Goal: Information Seeking & Learning: Learn about a topic

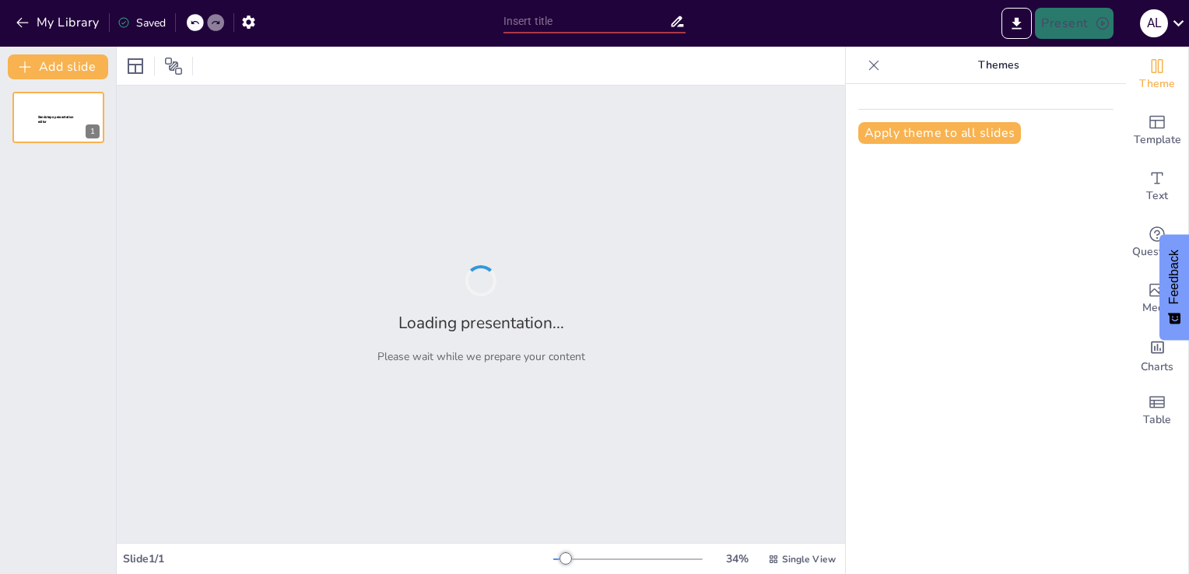
type input "Derrames y Fugas: Cómo Protegerte y Proteger tu Entorno"
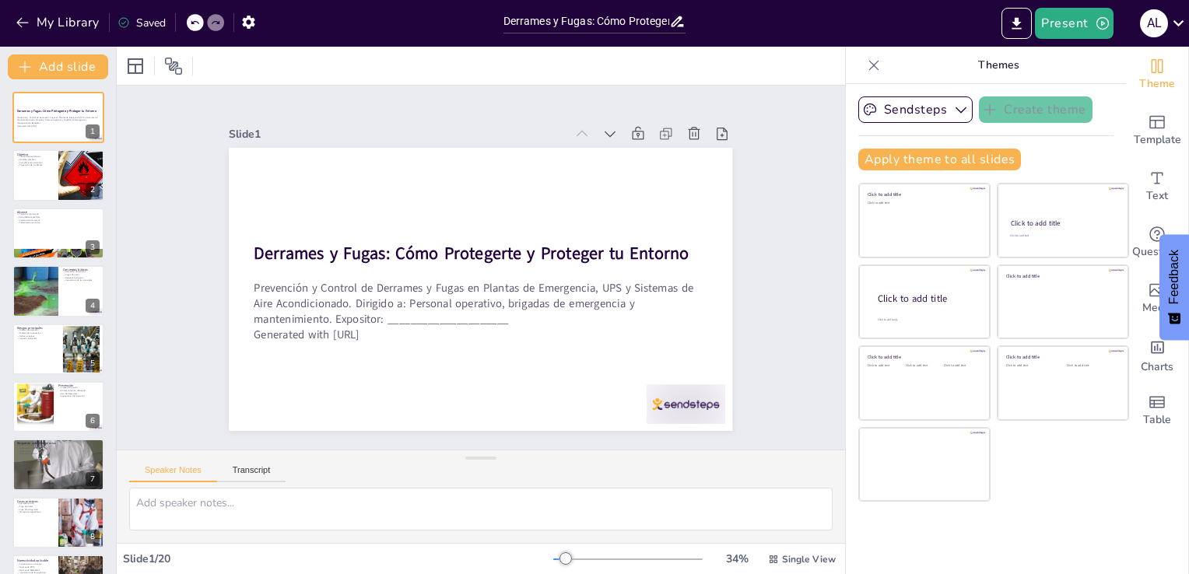
checkbox input "true"
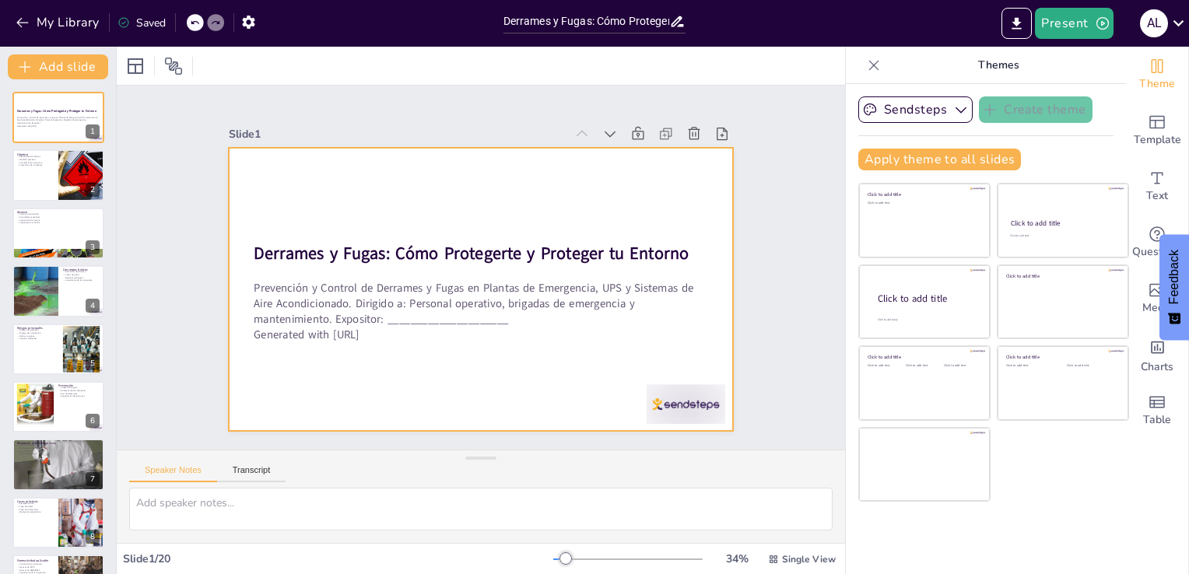
checkbox input "true"
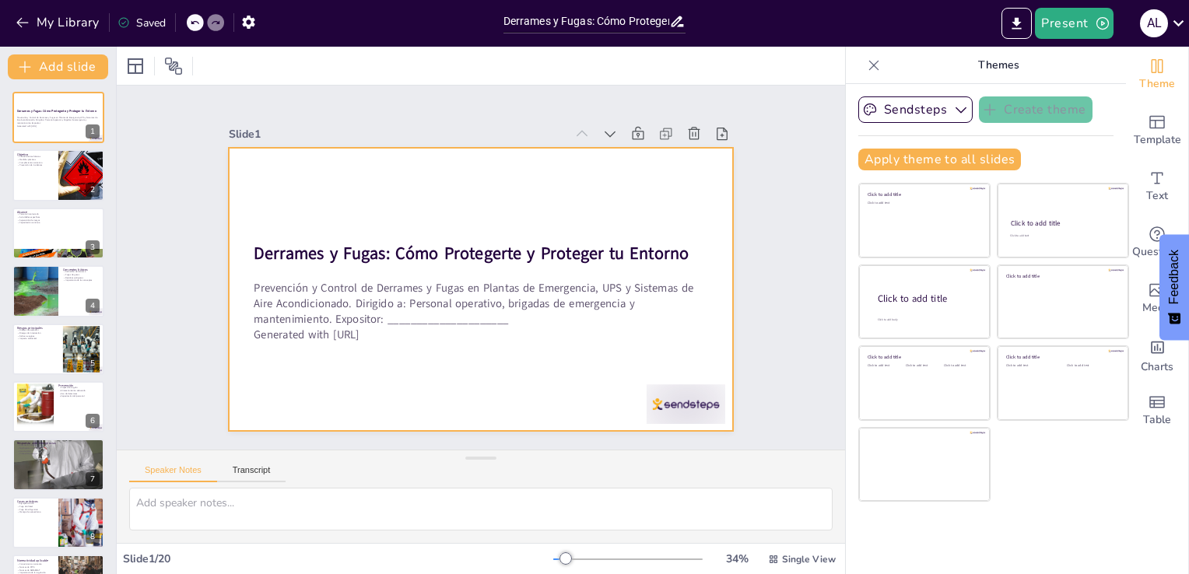
checkbox input "true"
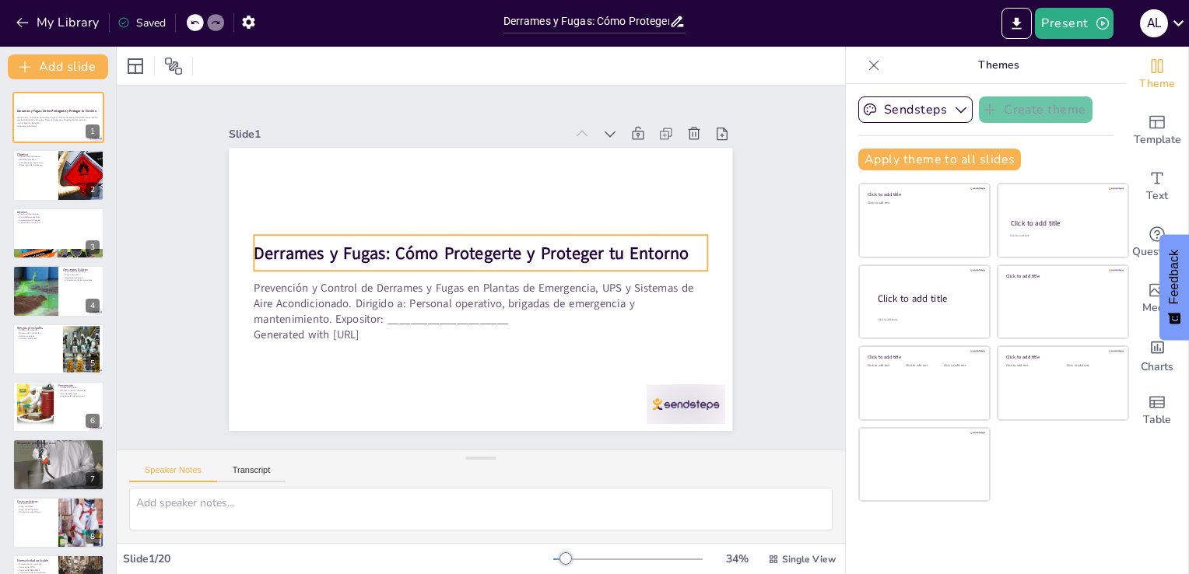
checkbox input "true"
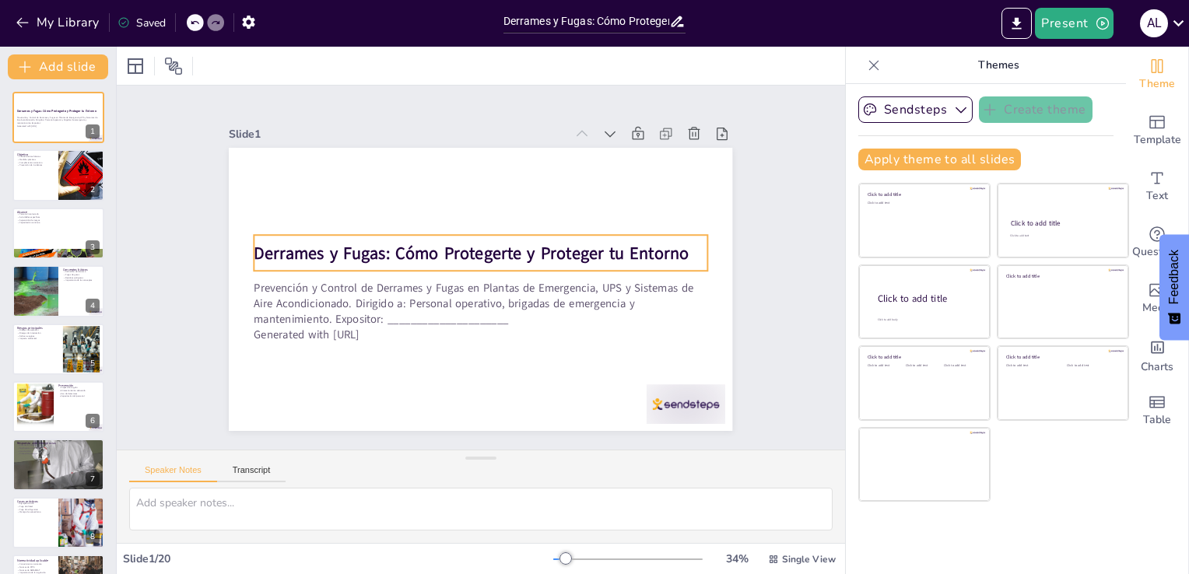
checkbox input "true"
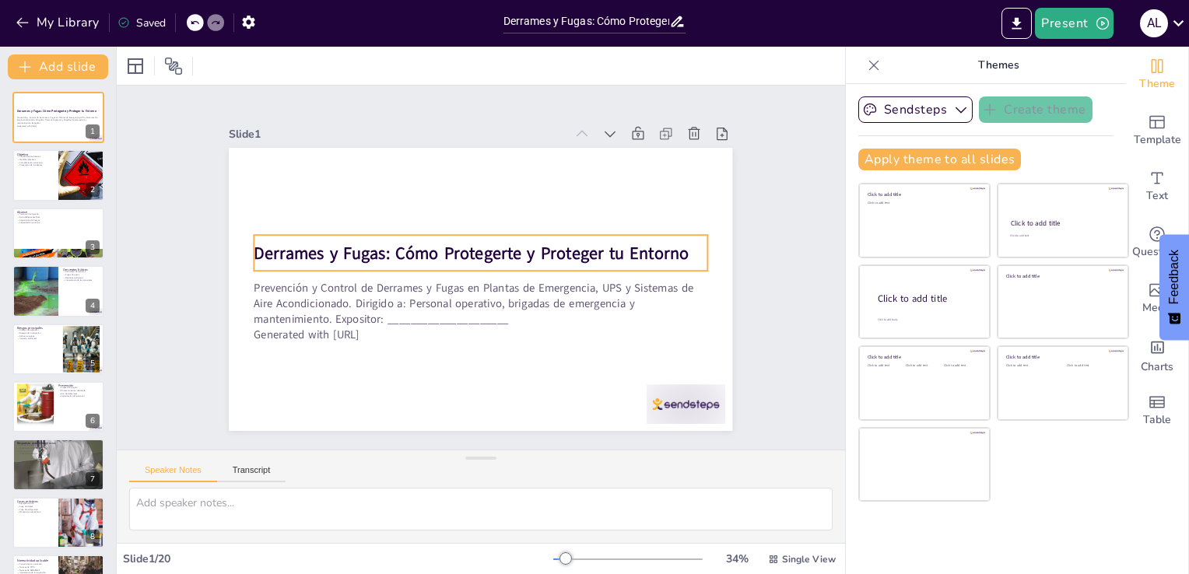
checkbox input "true"
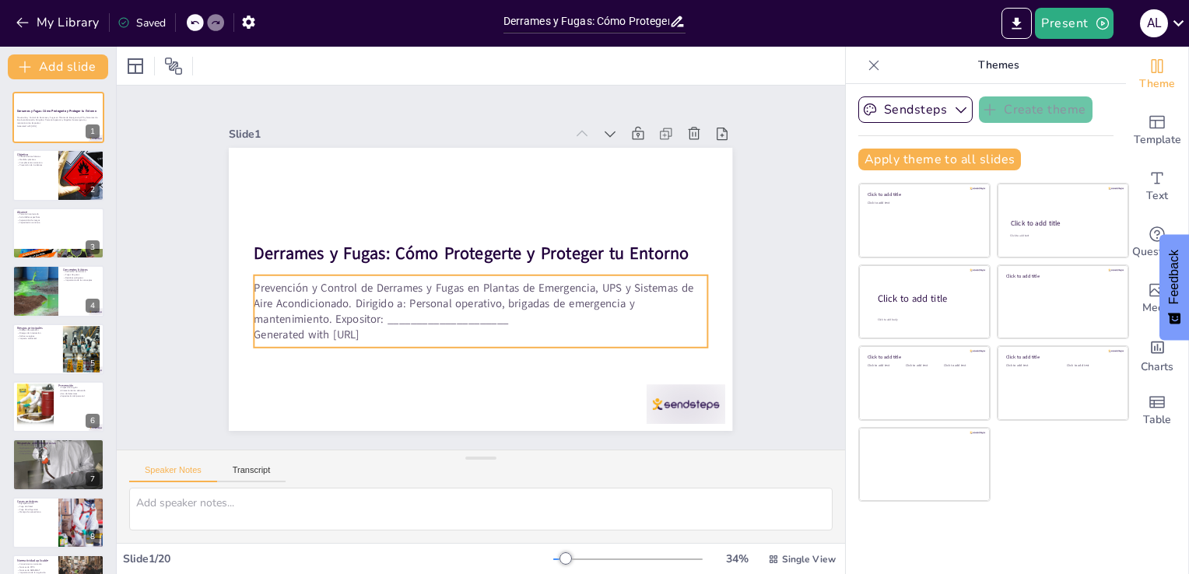
checkbox input "true"
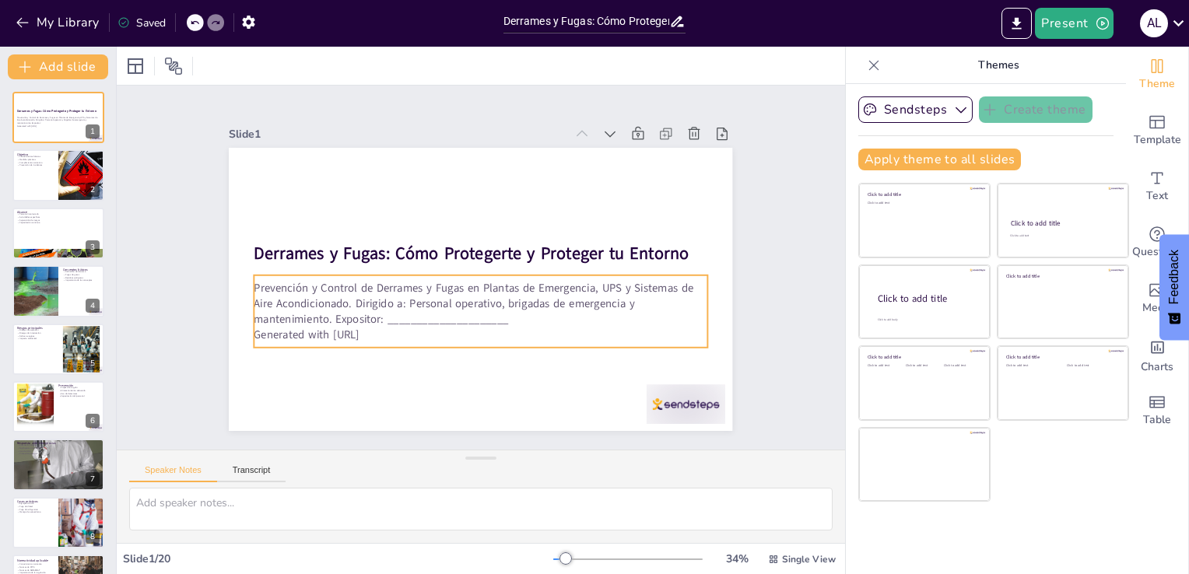
checkbox input "true"
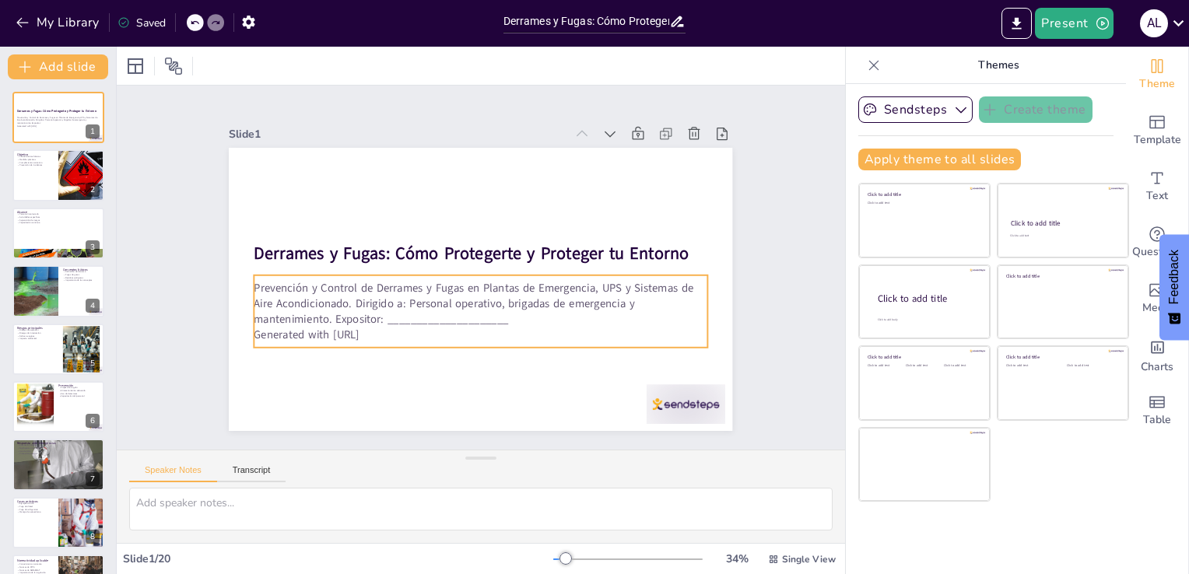
checkbox input "true"
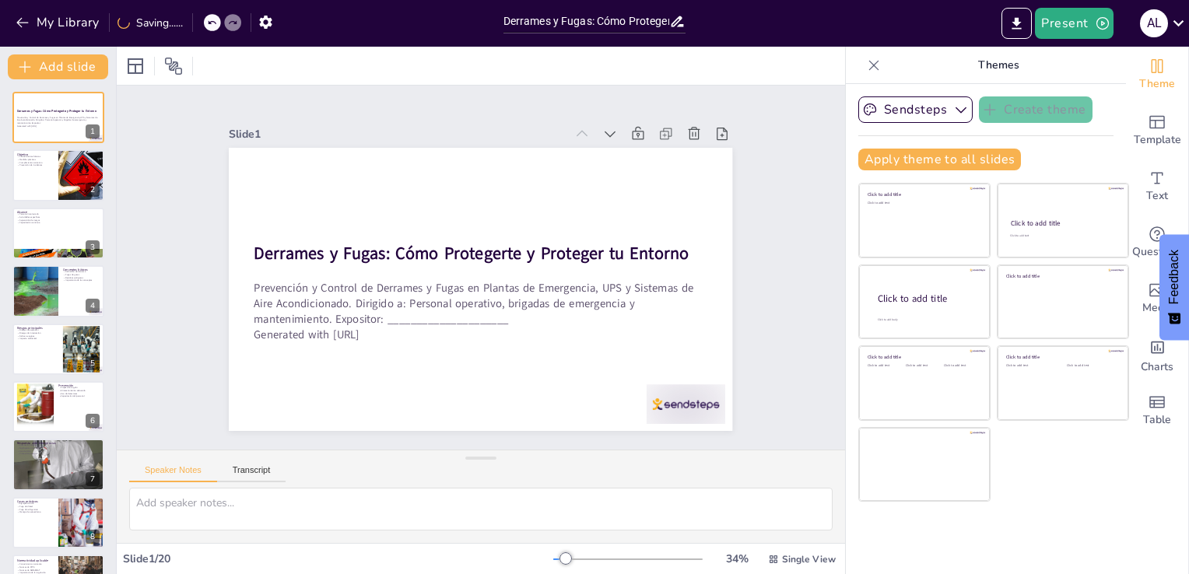
checkbox input "true"
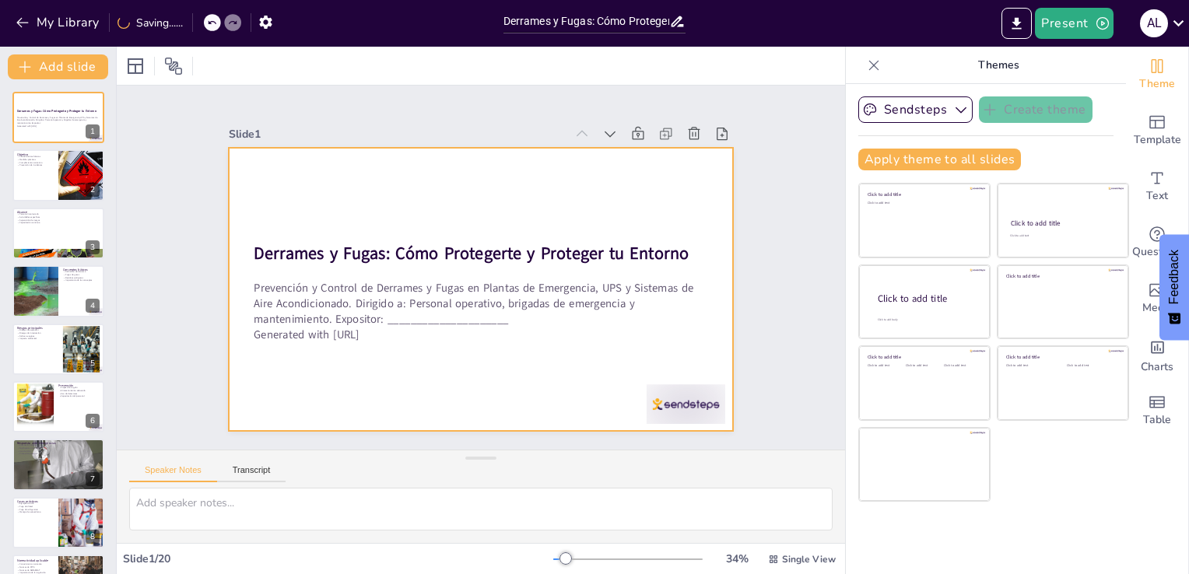
checkbox input "true"
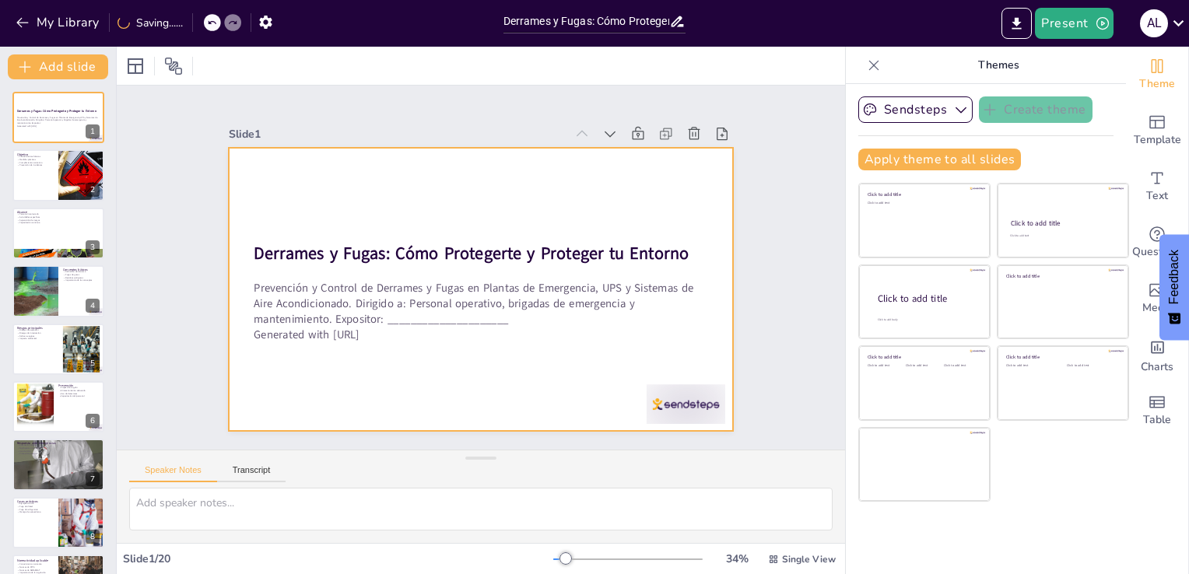
checkbox input "true"
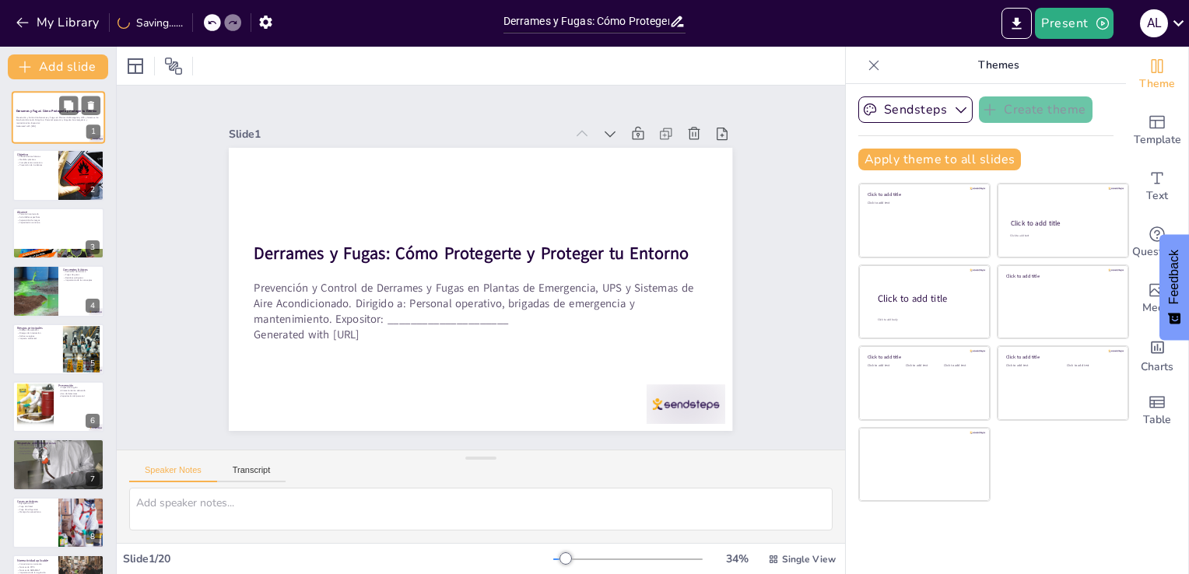
checkbox input "true"
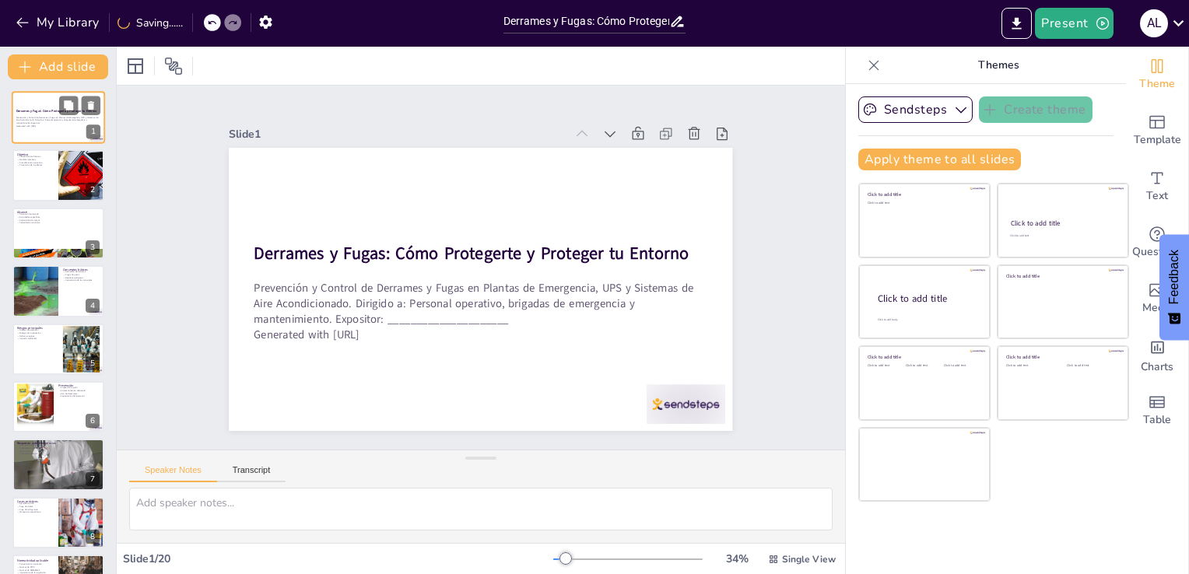
checkbox input "true"
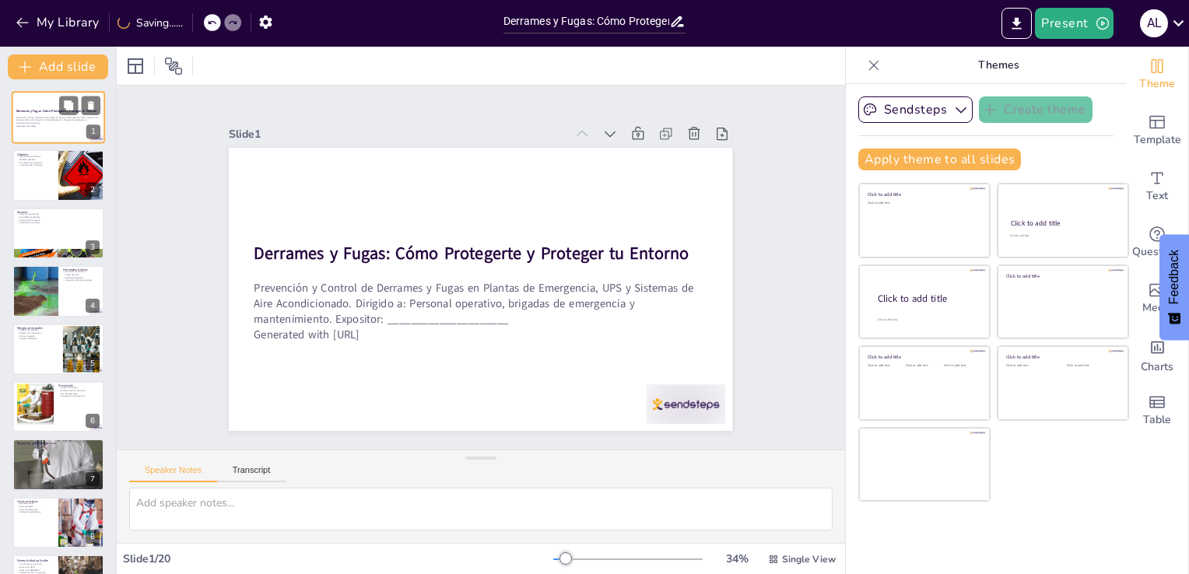
checkbox input "true"
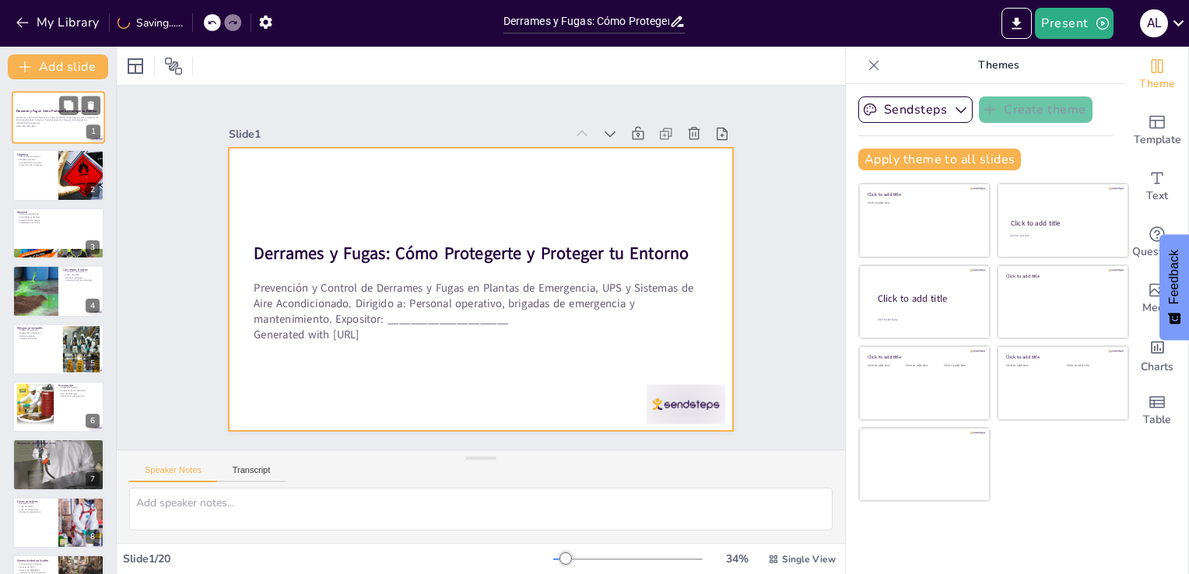
checkbox input "true"
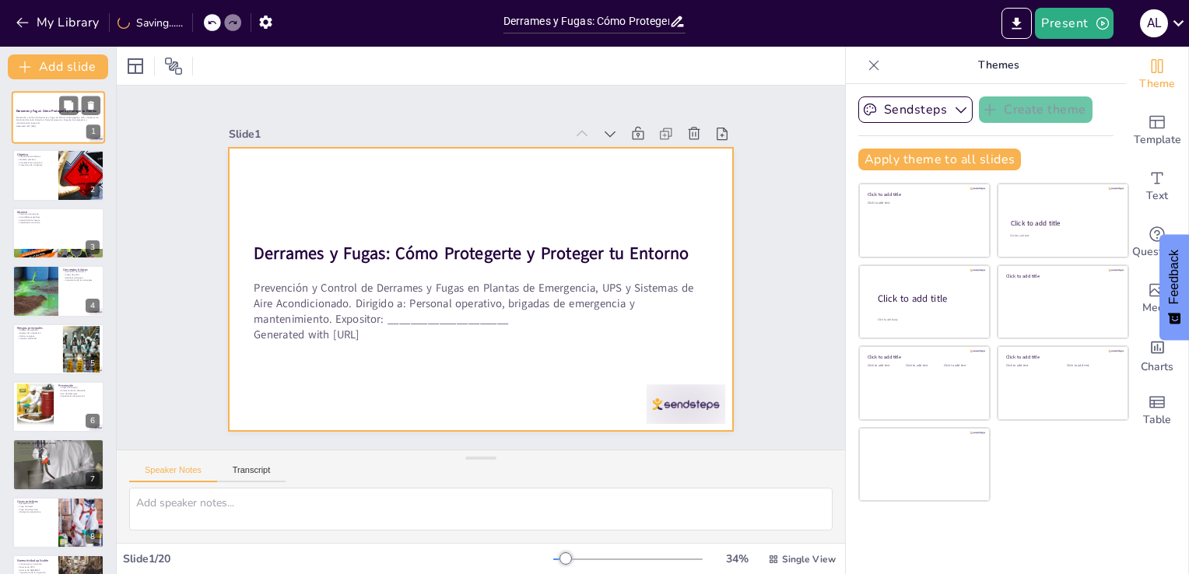
checkbox input "true"
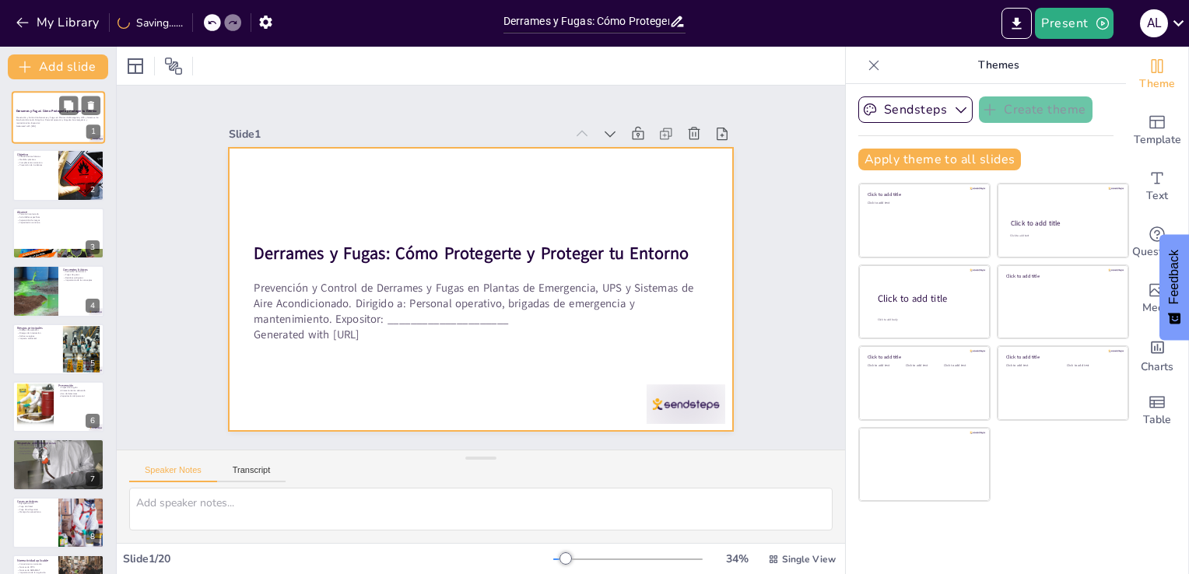
checkbox input "true"
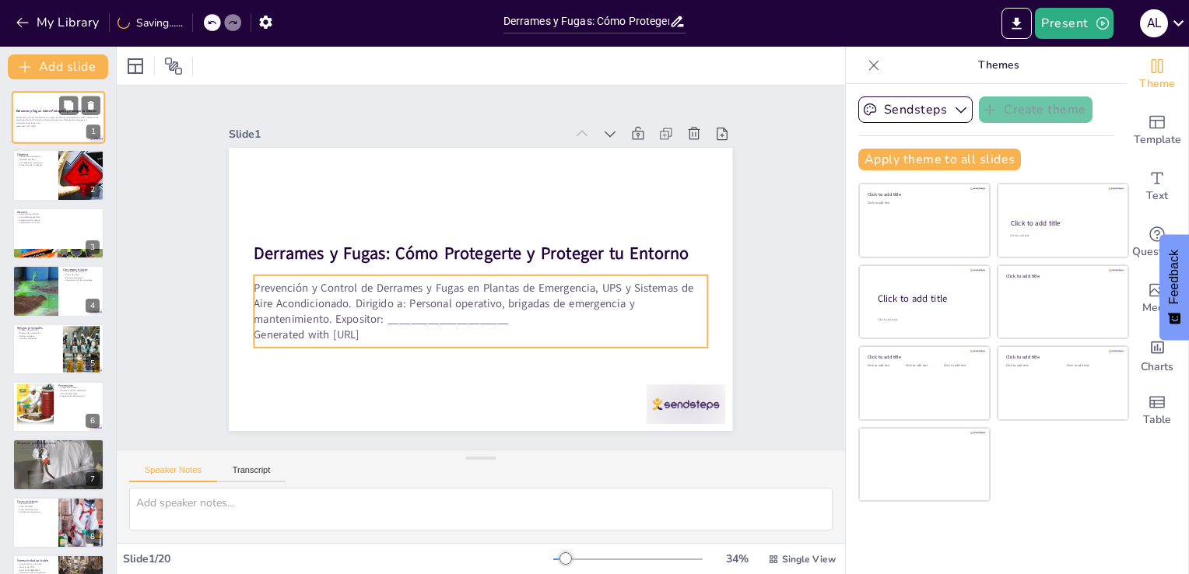
click at [60, 124] on p "Prevención y Control de Derrames y Fugas en Plantas de Emergencia, UPS y Sistem…" at bounding box center [58, 120] width 84 height 9
checkbox input "true"
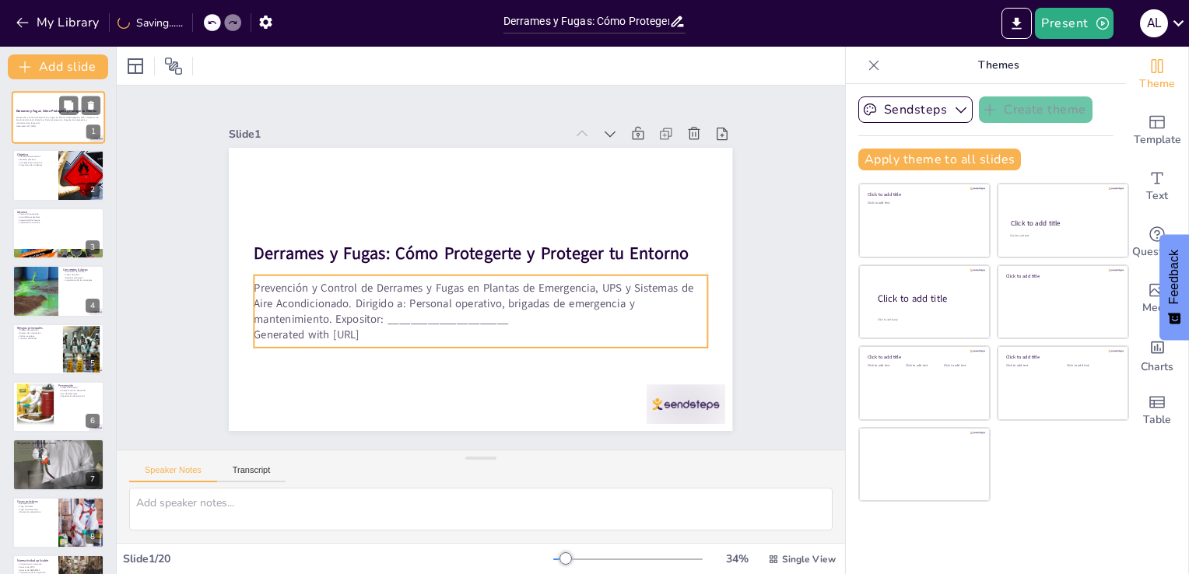
checkbox input "true"
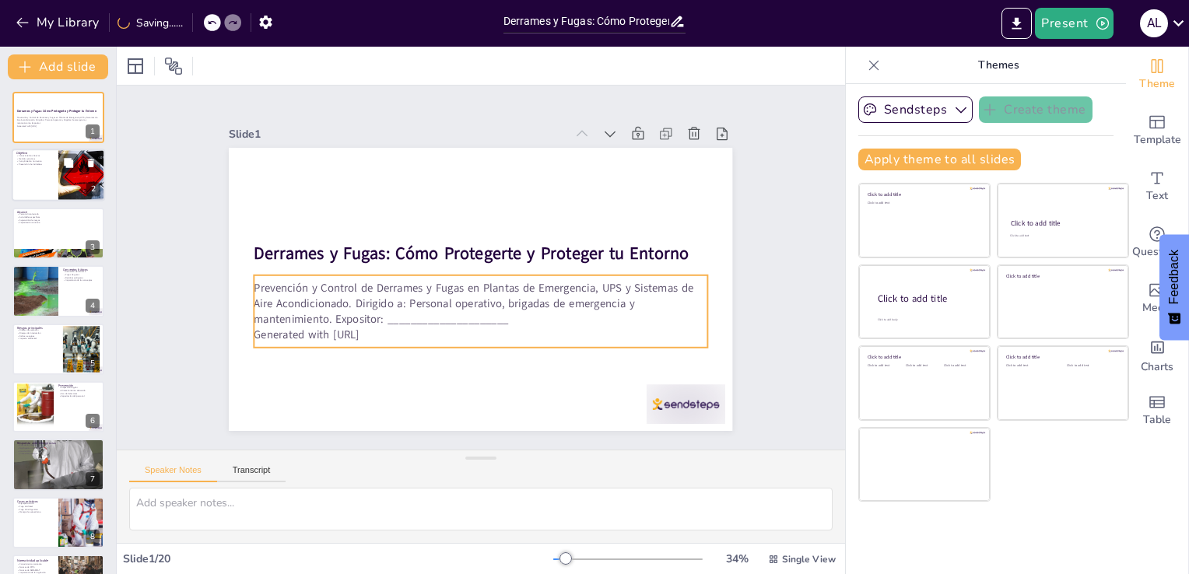
checkbox input "true"
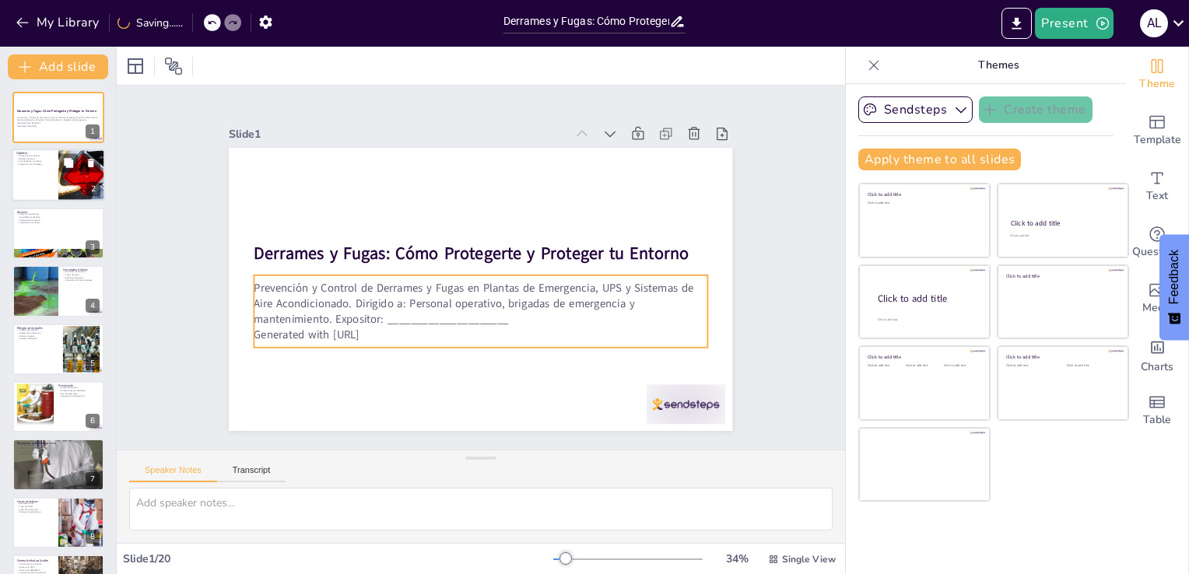
checkbox input "true"
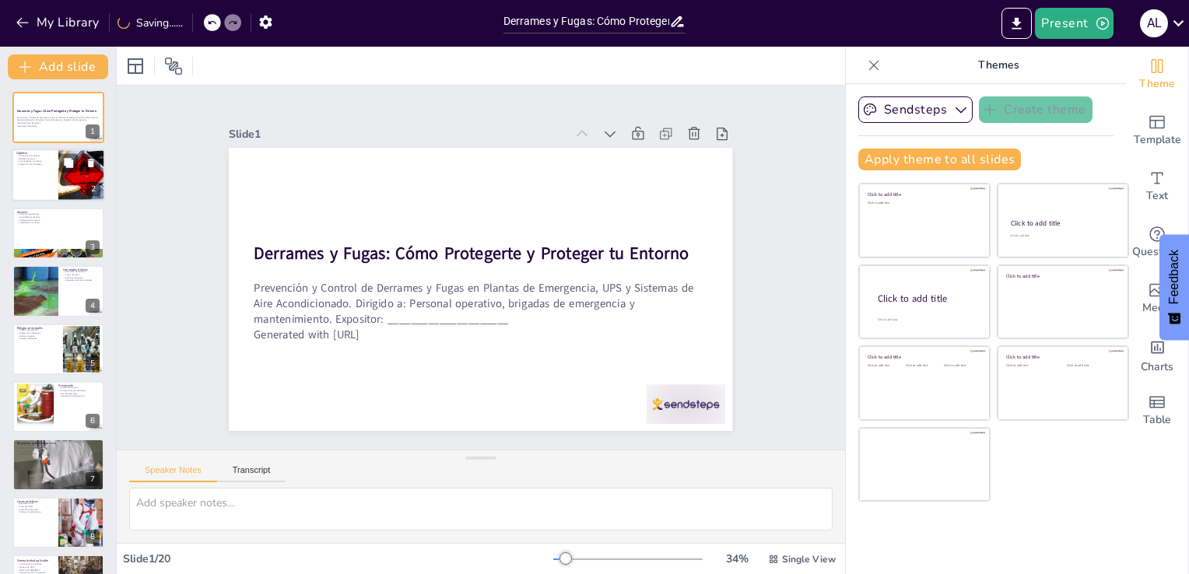
checkbox input "true"
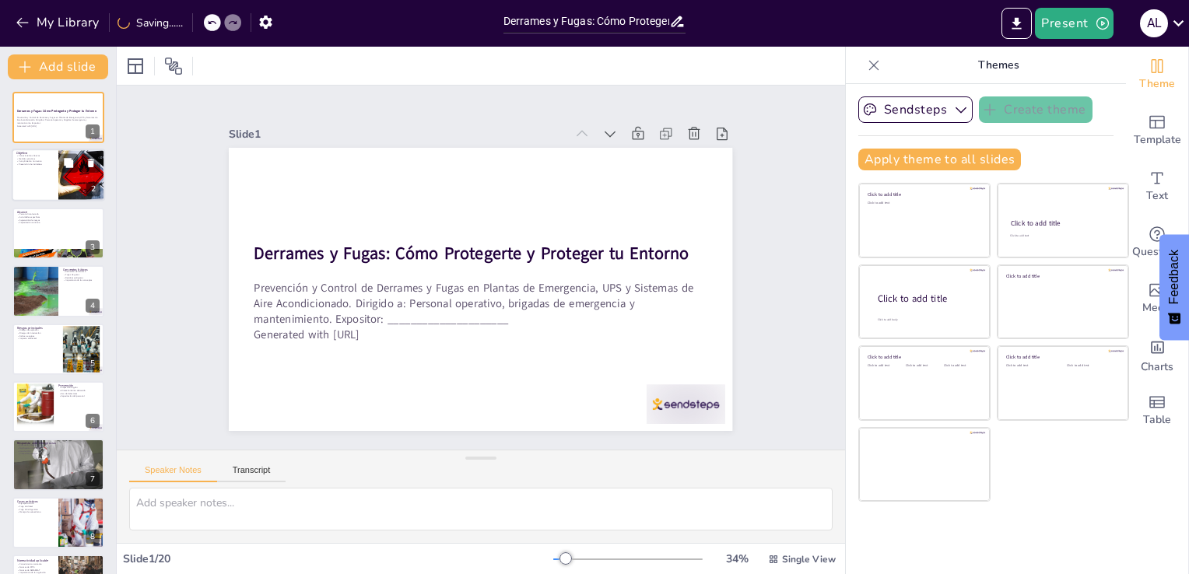
checkbox input "true"
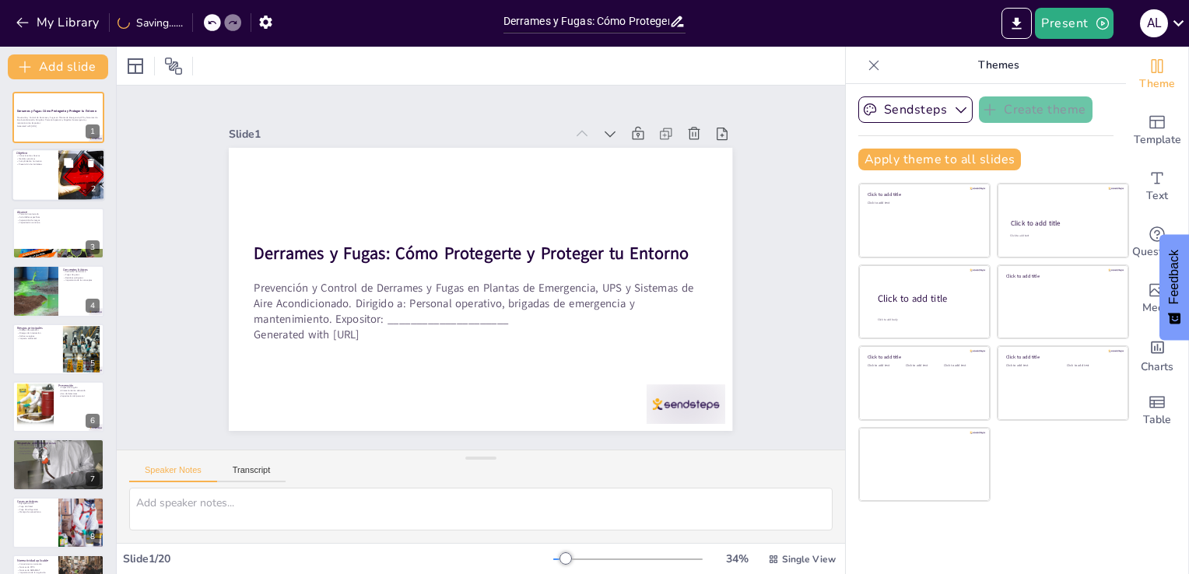
click at [47, 162] on p "Cumplimiento normativo" at bounding box center [34, 161] width 37 height 3
type textarea "Adquirir conocimientos básicos es esencial para que el personal esté preparado …"
checkbox input "true"
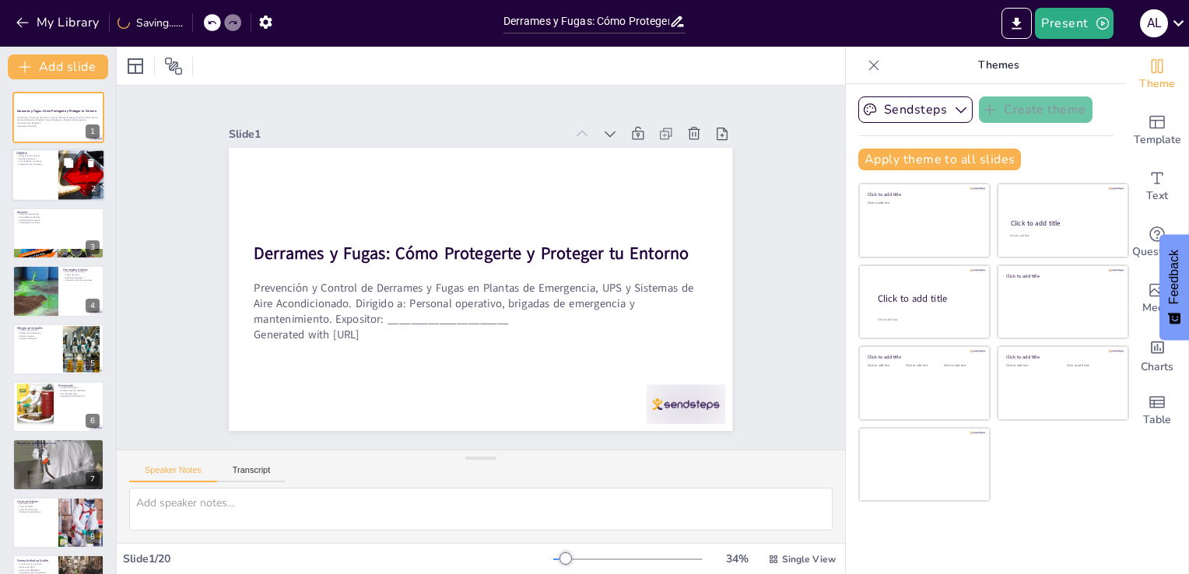
checkbox input "true"
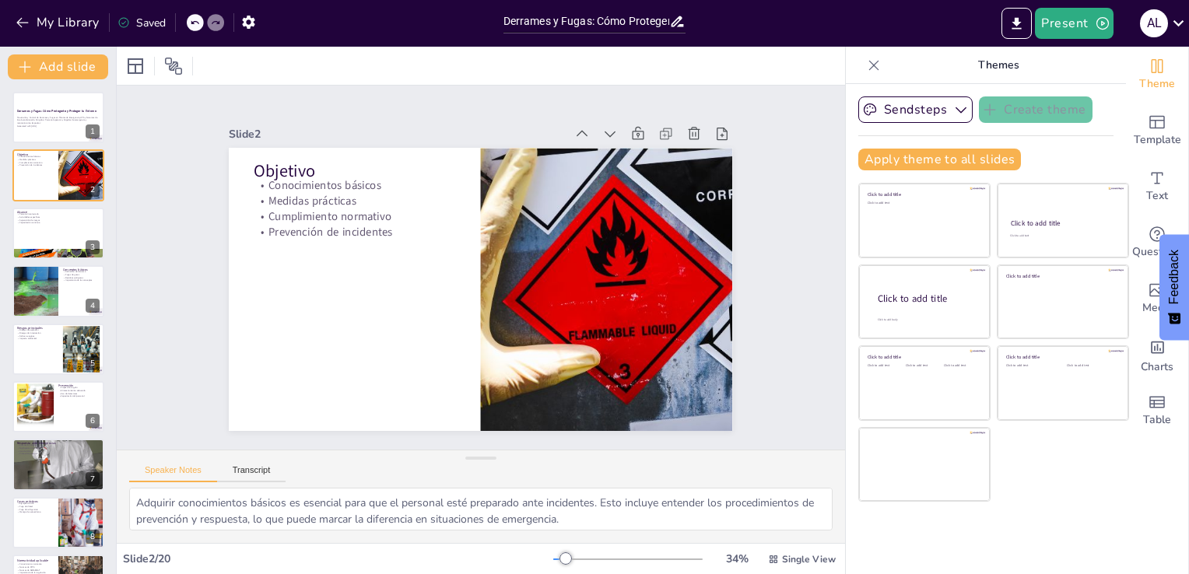
checkbox input "true"
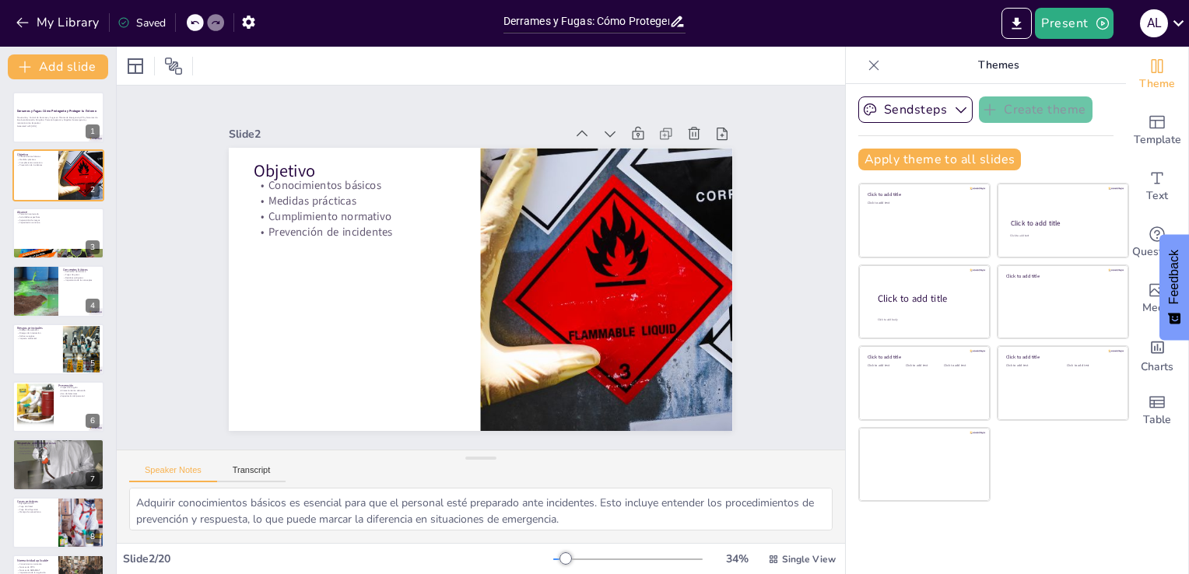
checkbox input "true"
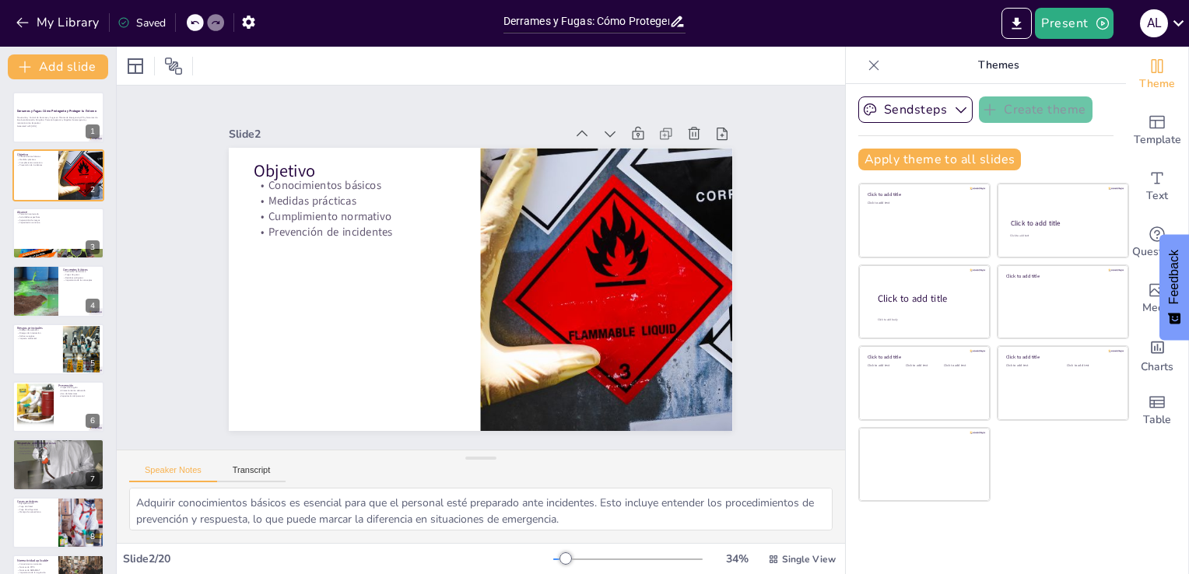
checkbox input "true"
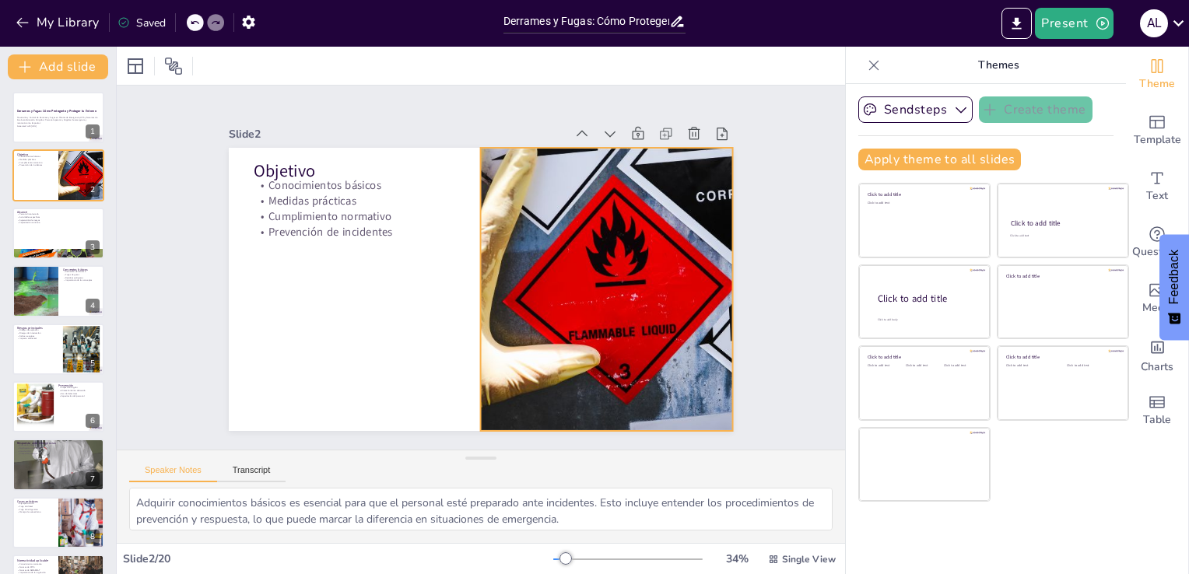
checkbox input "true"
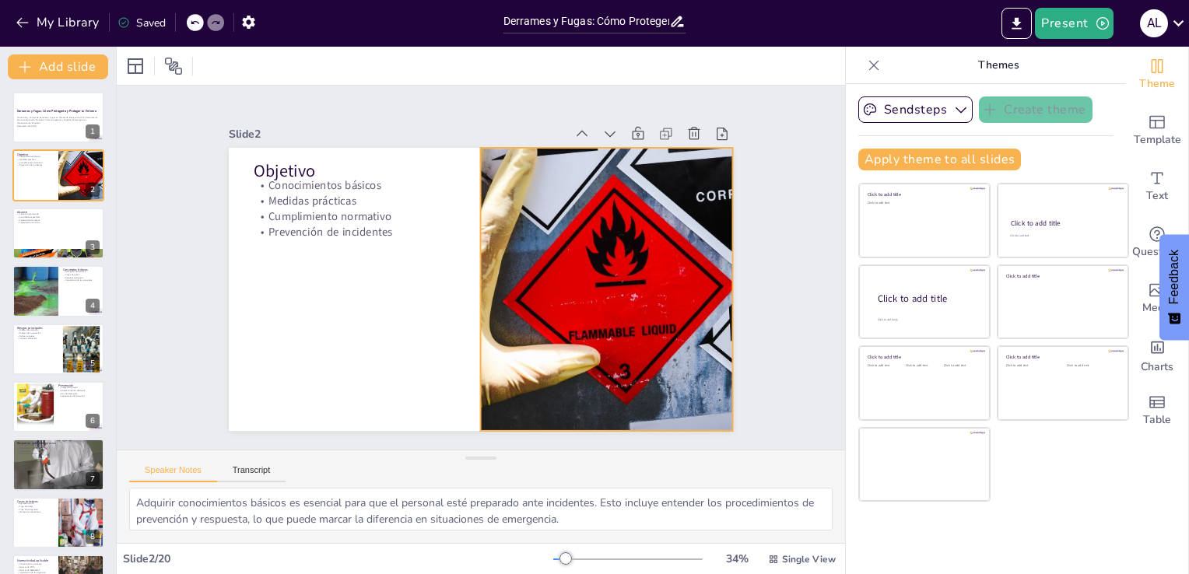
checkbox input "true"
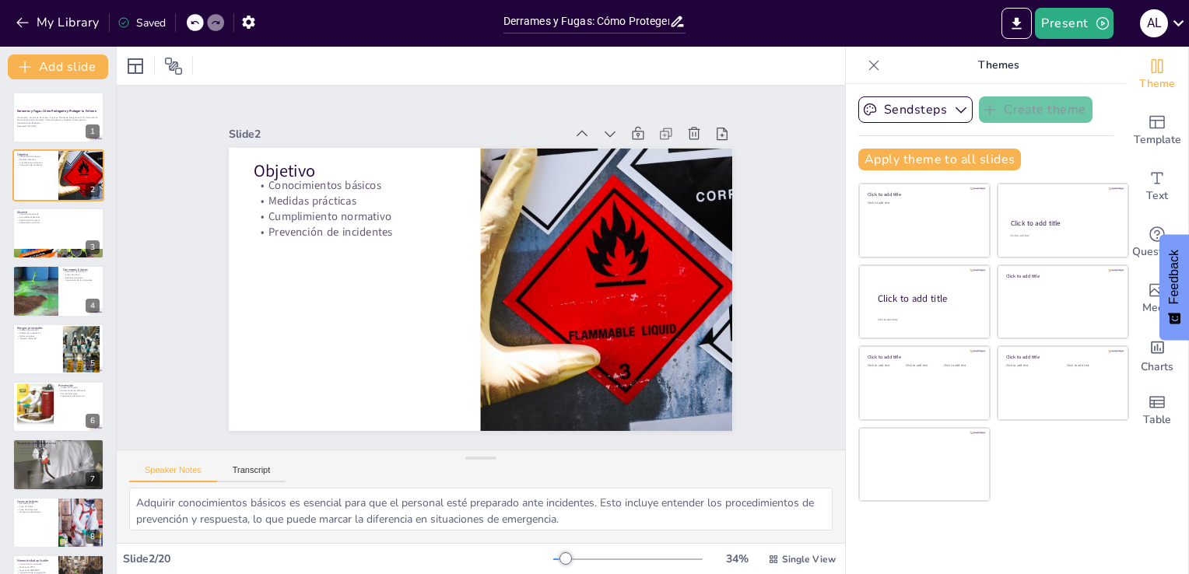
checkbox input "true"
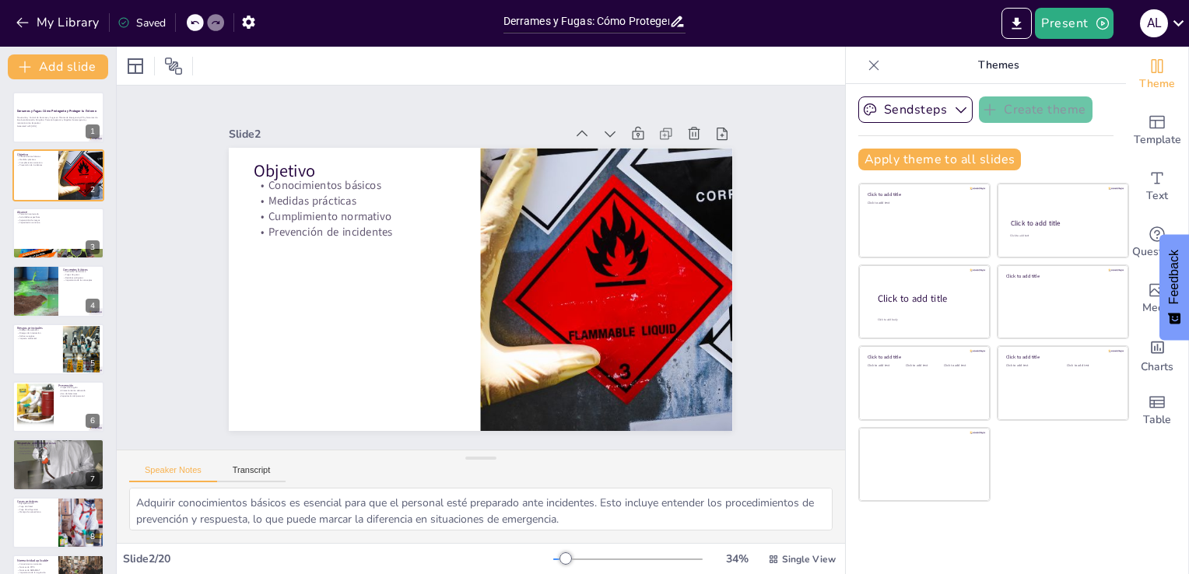
checkbox input "true"
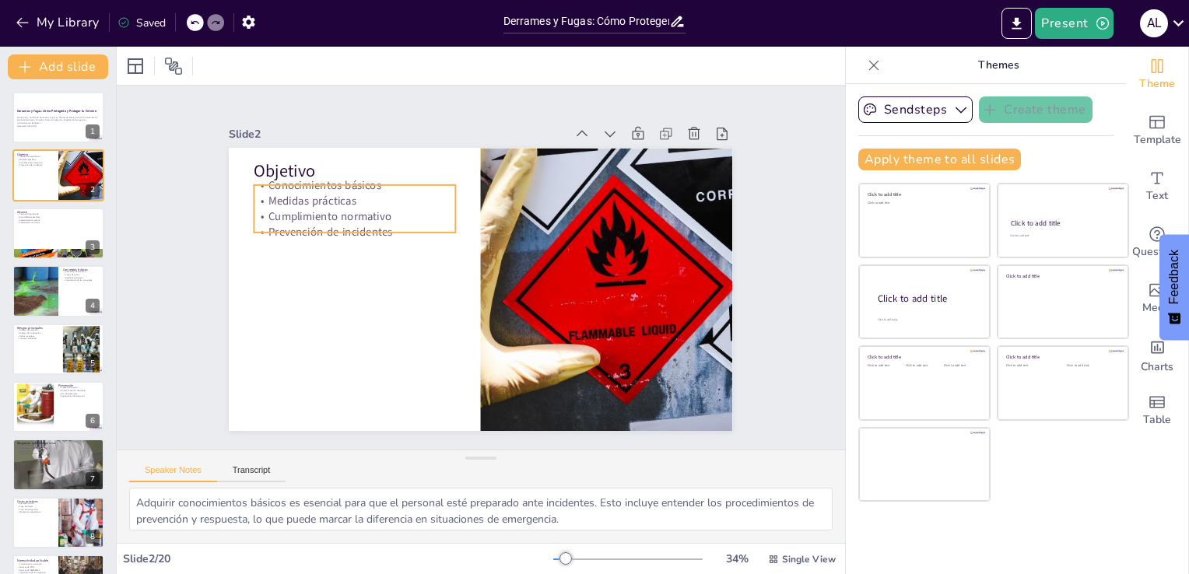
checkbox input "true"
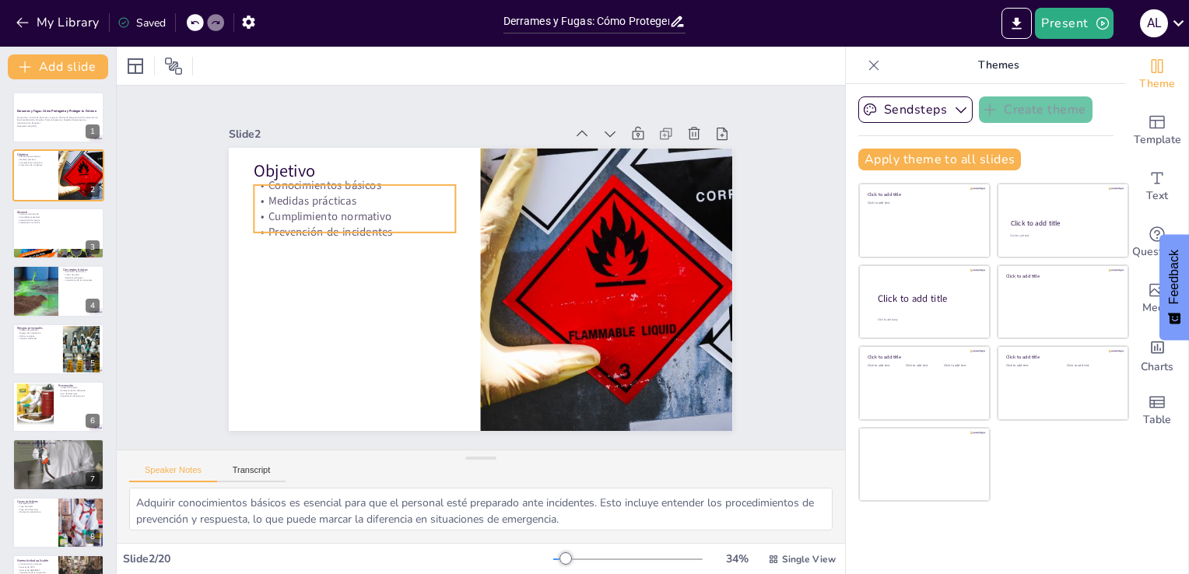
checkbox input "true"
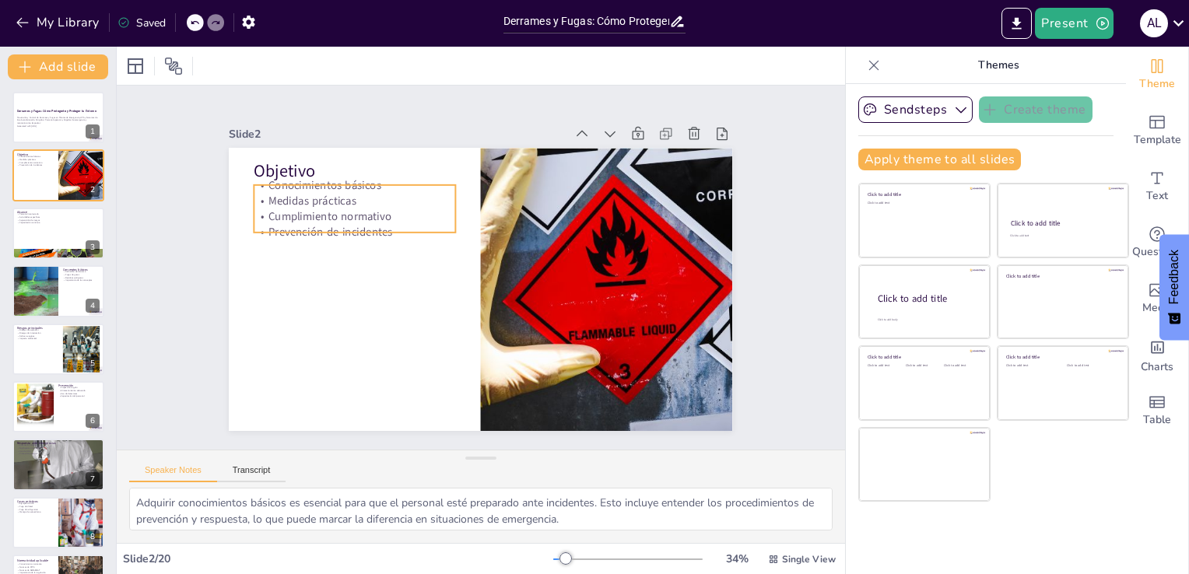
checkbox input "true"
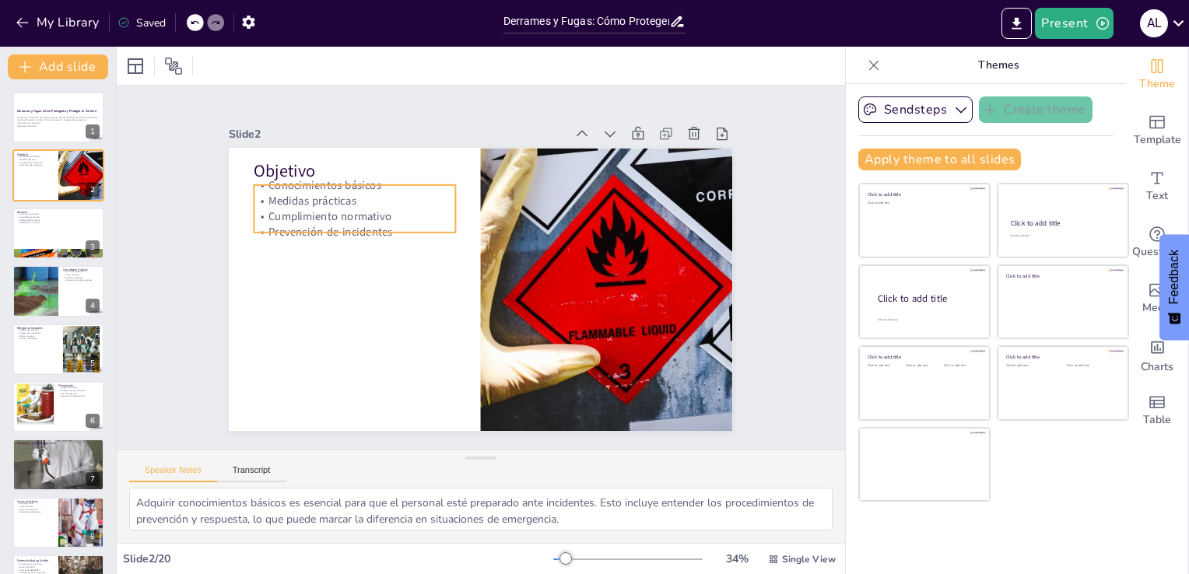
checkbox input "true"
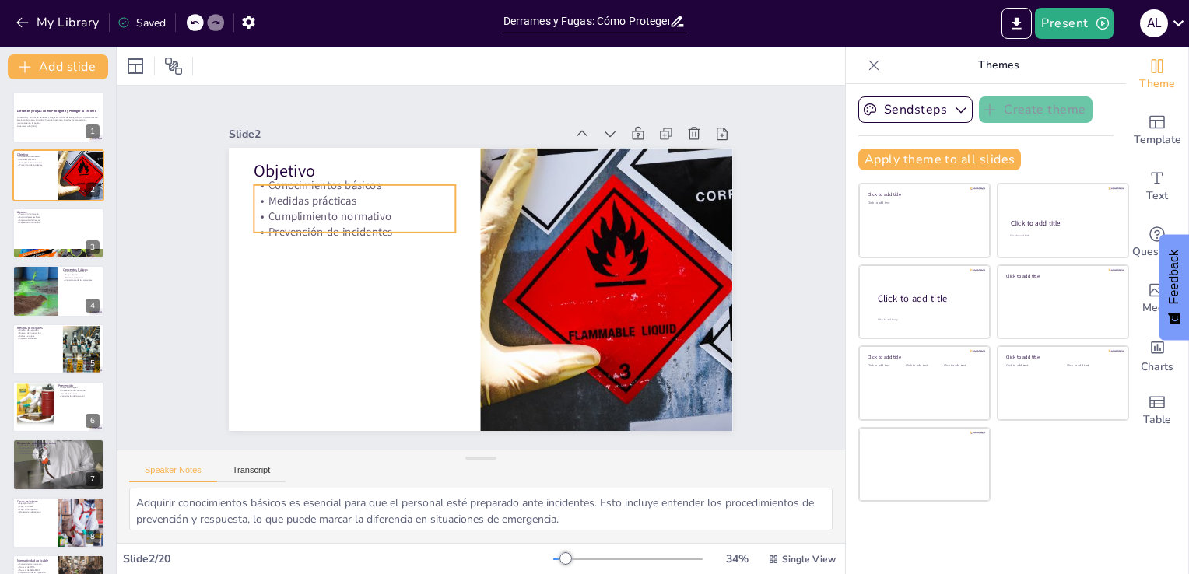
checkbox input "true"
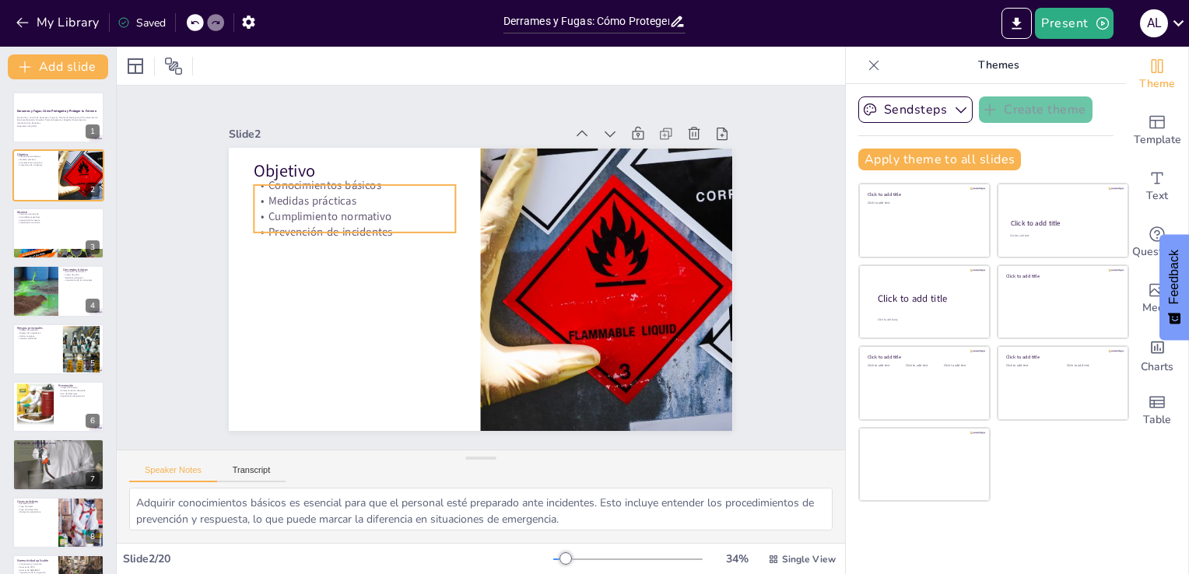
checkbox input "true"
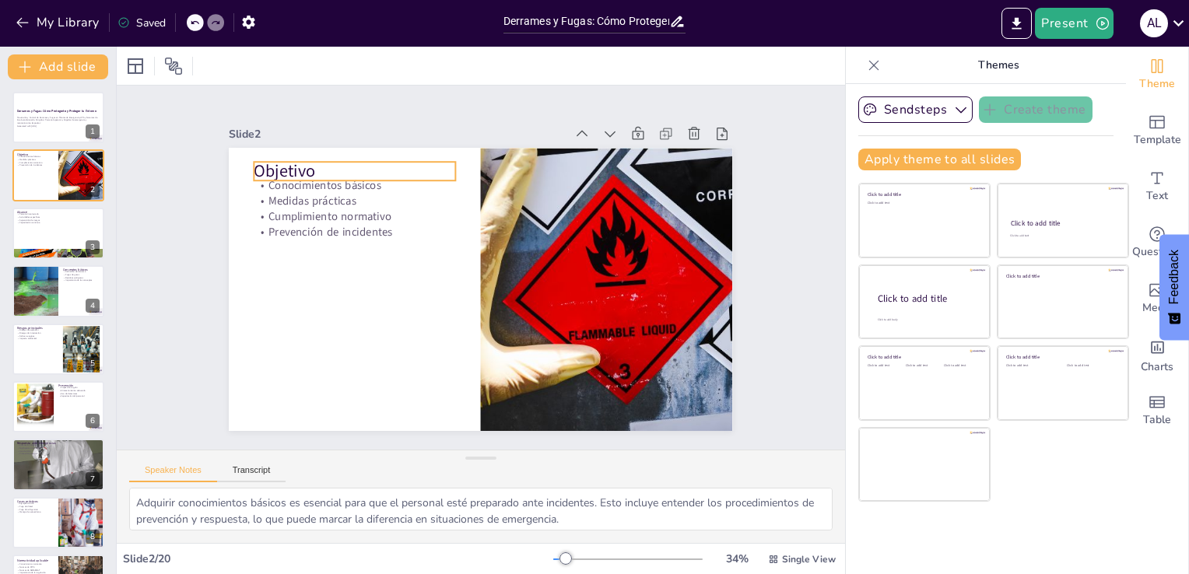
checkbox input "true"
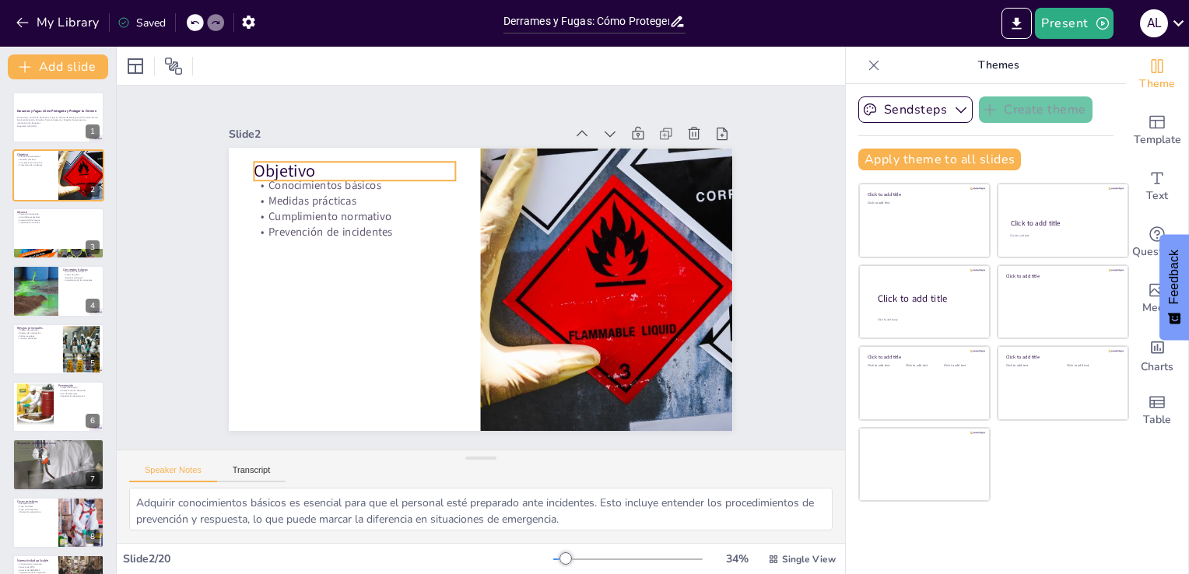
checkbox input "true"
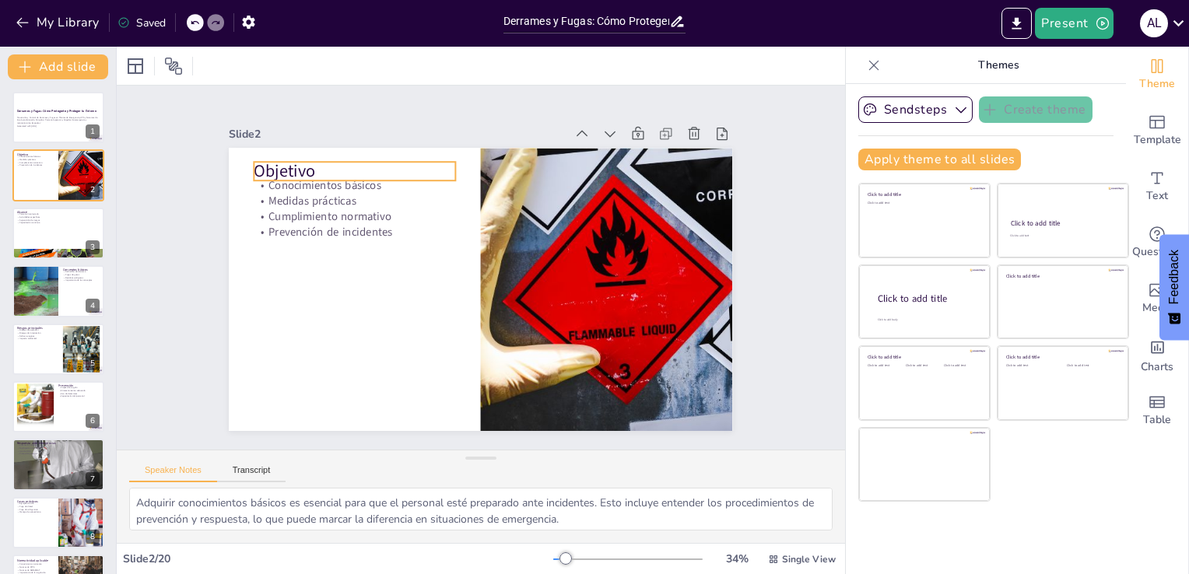
checkbox input "true"
click at [298, 223] on p "Prevención de incidentes" at bounding box center [389, 174] width 183 height 114
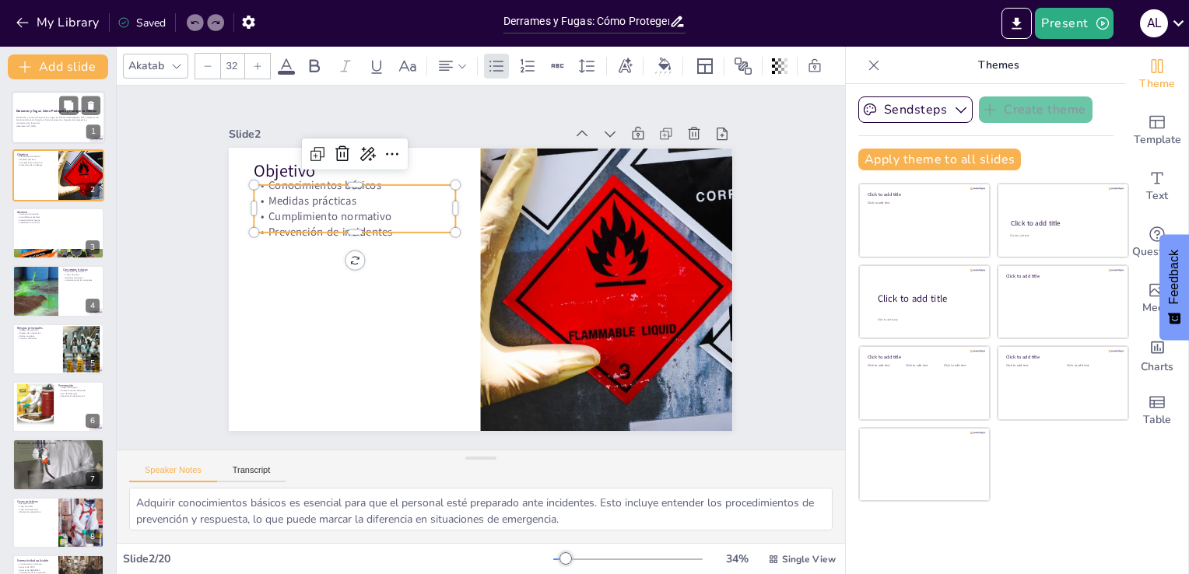
click at [40, 119] on p "Prevención y Control de Derrames y Fugas en Plantas de Emergencia, UPS y Sistem…" at bounding box center [58, 120] width 84 height 9
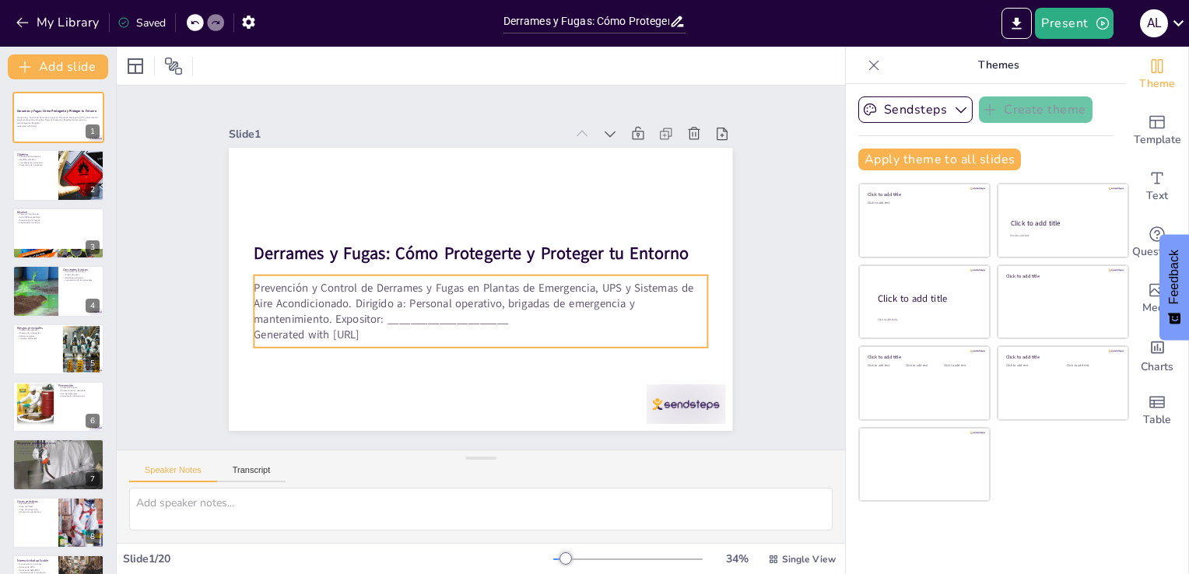
click at [311, 285] on p "Prevención y Control de Derrames y Fugas en Plantas de Emergencia, UPS y Sistem…" at bounding box center [498, 299] width 415 height 268
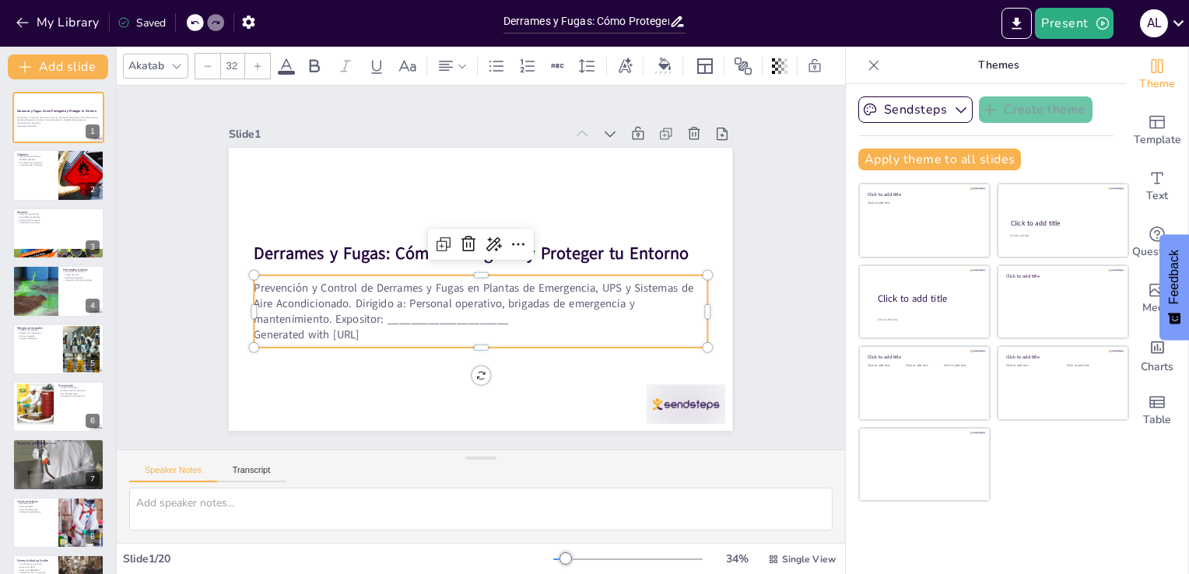
click at [311, 285] on p "Prevención y Control de Derrames y Fugas en Plantas de Emergencia, UPS y Sistem…" at bounding box center [451, 246] width 304 height 394
drag, startPoint x: 405, startPoint y: 335, endPoint x: 236, endPoint y: 285, distance: 176.0
click at [361, 285] on div "Derrames y Fugas: Cómo Protegerte y Proteger tu Entorno Prevención y Control de…" at bounding box center [502, 267] width 283 height 503
click at [46, 173] on div at bounding box center [58, 175] width 93 height 53
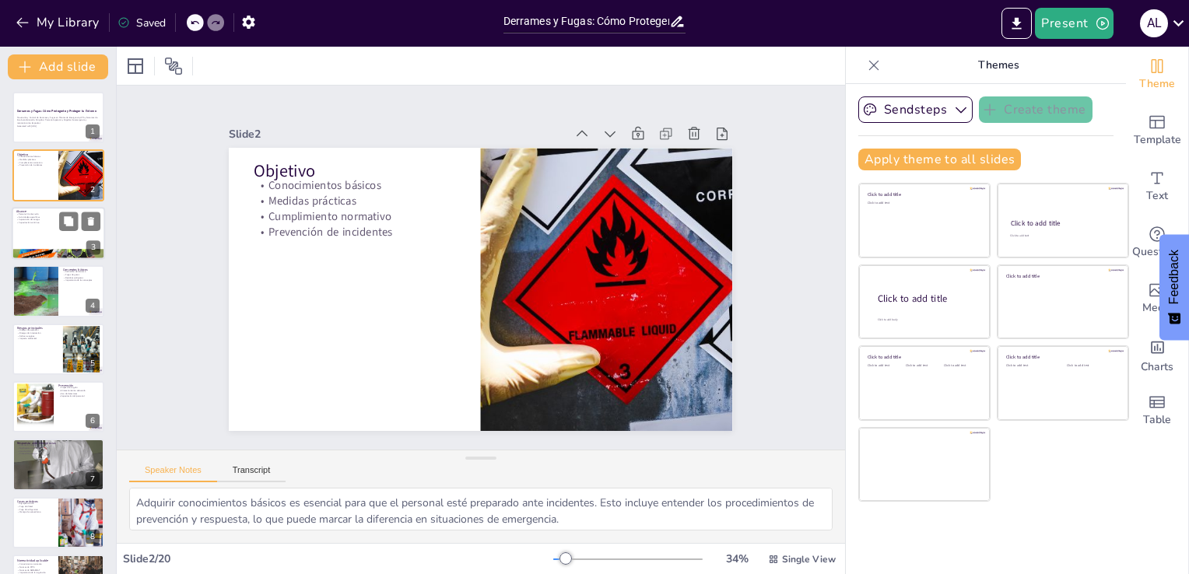
click at [69, 234] on div at bounding box center [58, 233] width 93 height 53
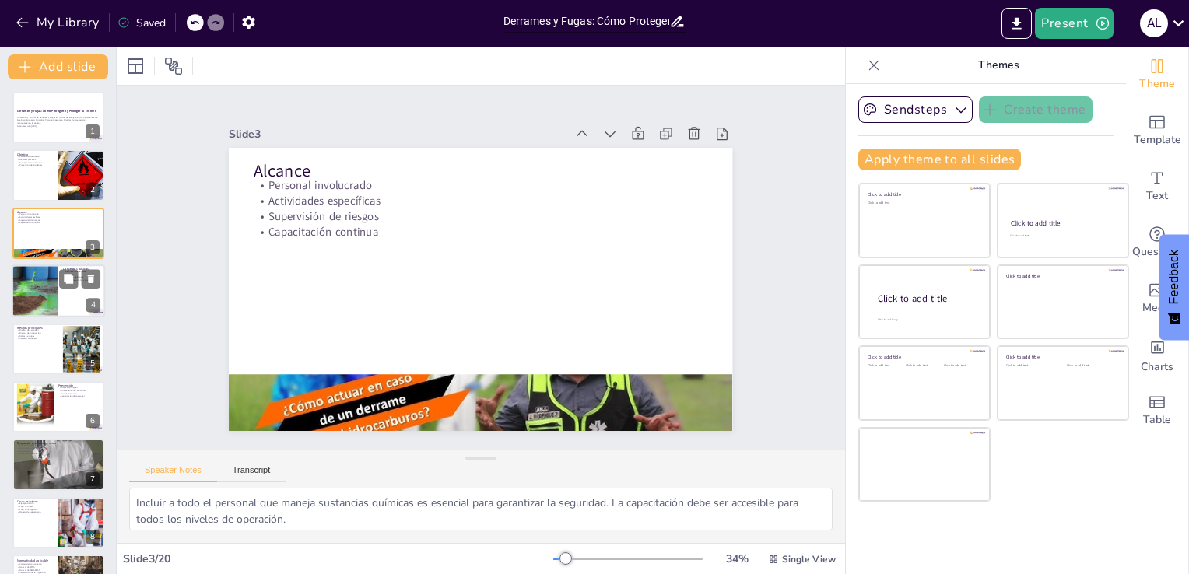
click at [42, 285] on div at bounding box center [34, 290] width 79 height 53
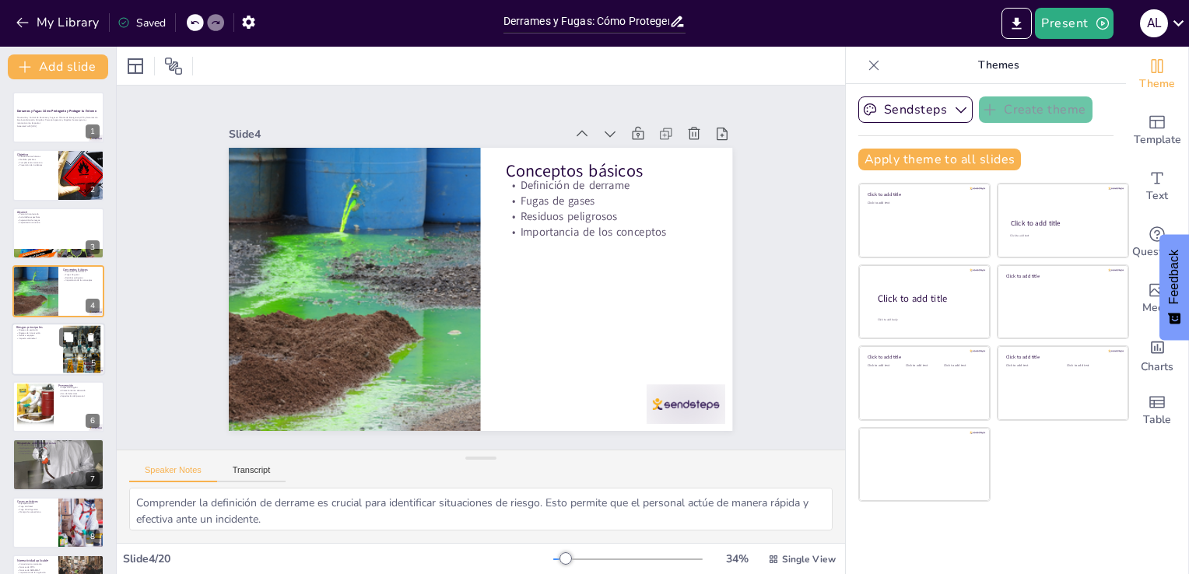
click at [29, 359] on div at bounding box center [58, 349] width 93 height 53
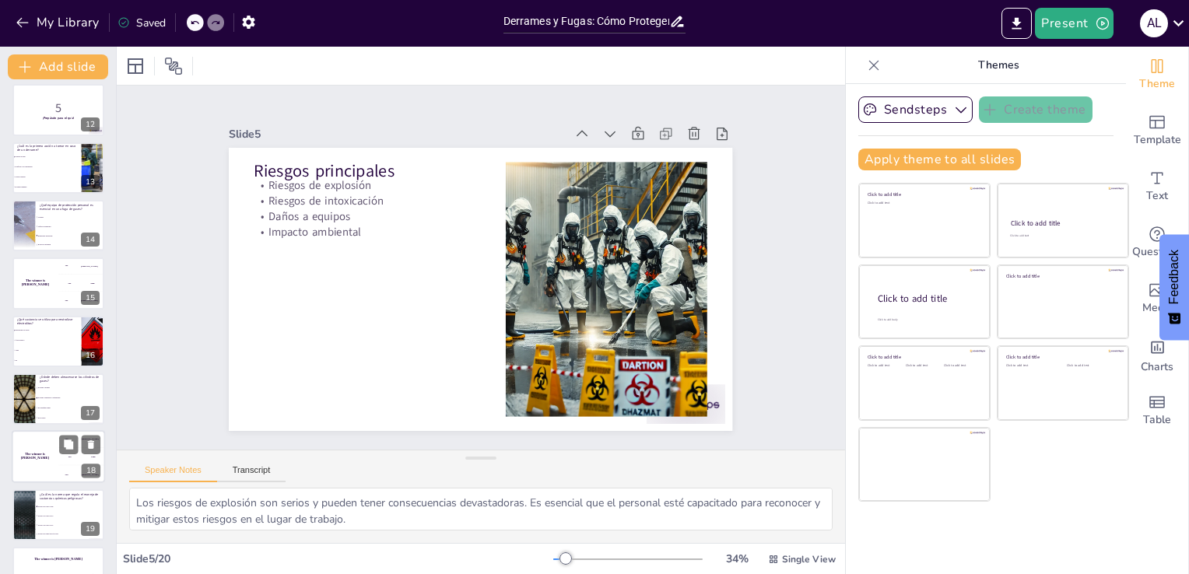
scroll to position [681, 0]
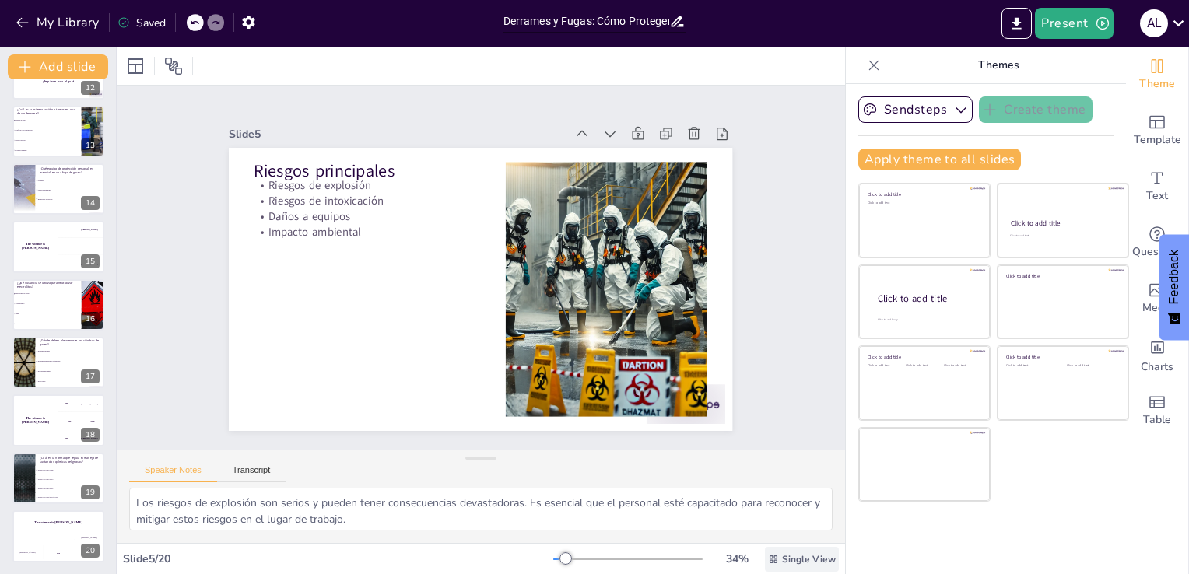
click at [768, 558] on icon at bounding box center [773, 559] width 11 height 11
click at [775, 290] on div "Slide 1 Derrames y Fugas: Cómo Protegerte y Proteger tu Entorno Prevención y Co…" at bounding box center [481, 268] width 758 height 785
click at [1147, 130] on icon "Add ready made slides" at bounding box center [1156, 122] width 19 height 19
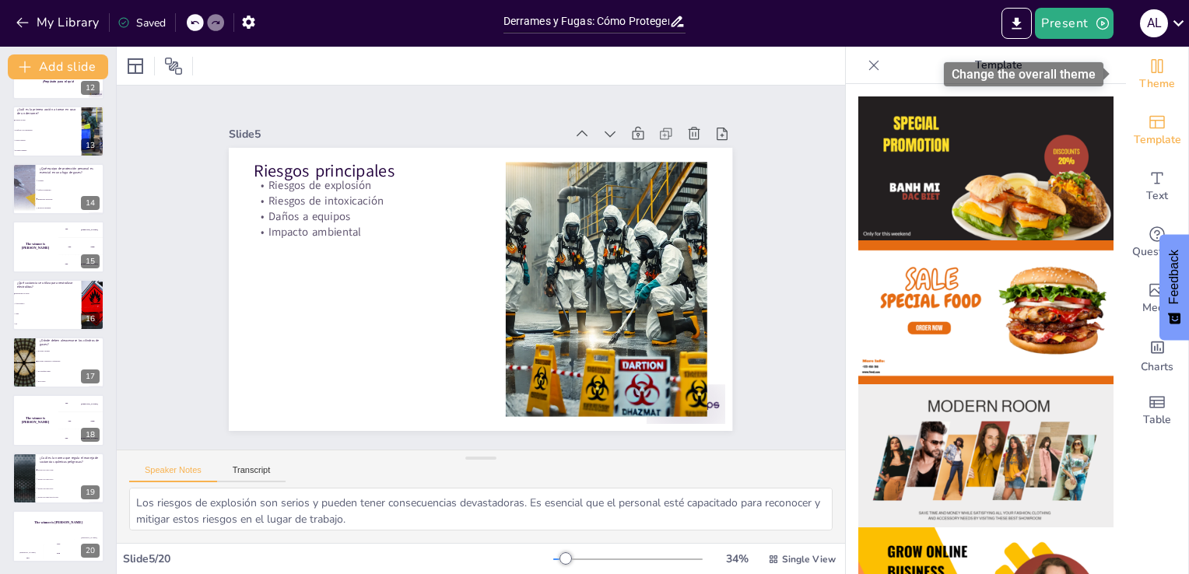
click at [1147, 71] on icon "Change the overall theme" at bounding box center [1156, 66] width 19 height 19
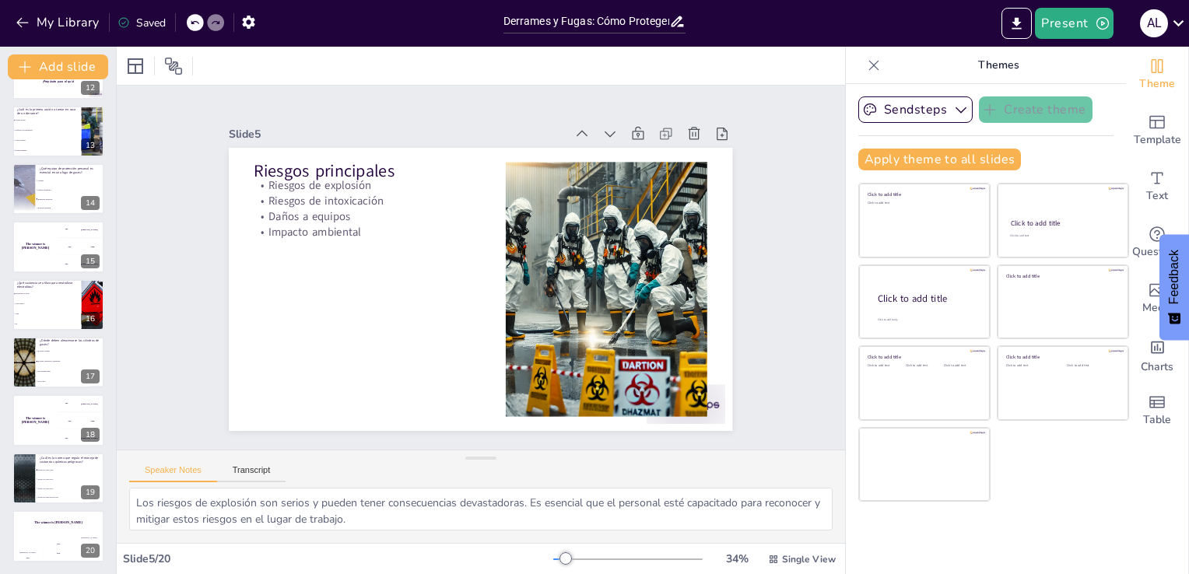
click at [142, 558] on div "Slide 5 / 20" at bounding box center [338, 558] width 430 height 15
click at [782, 558] on span "Single View" at bounding box center [809, 559] width 54 height 12
click at [779, 532] on div "List View" at bounding box center [780, 524] width 94 height 31
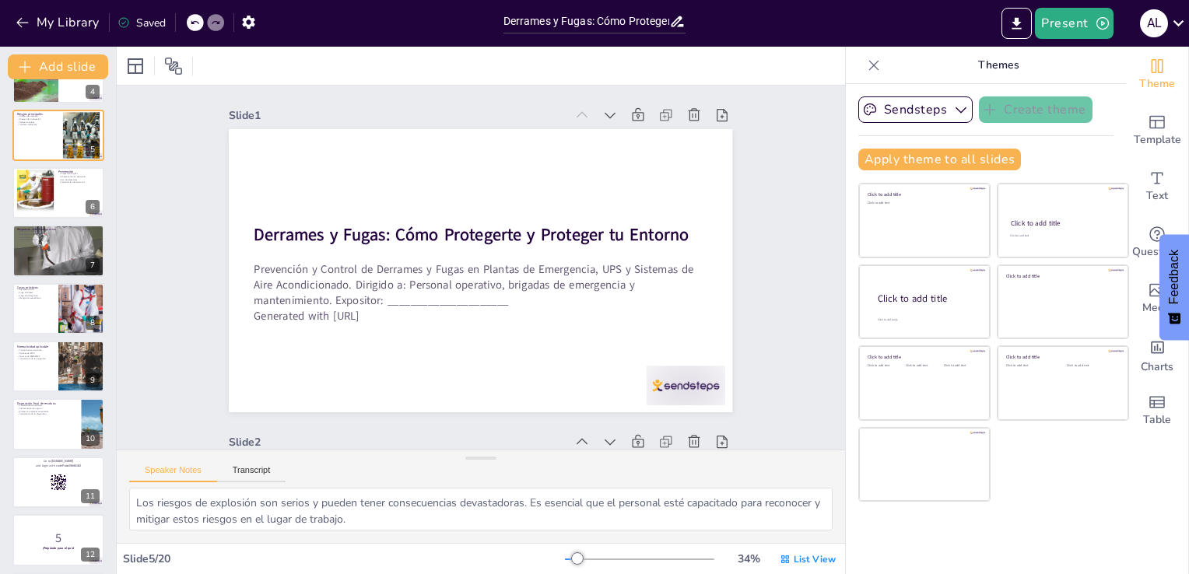
scroll to position [0, 0]
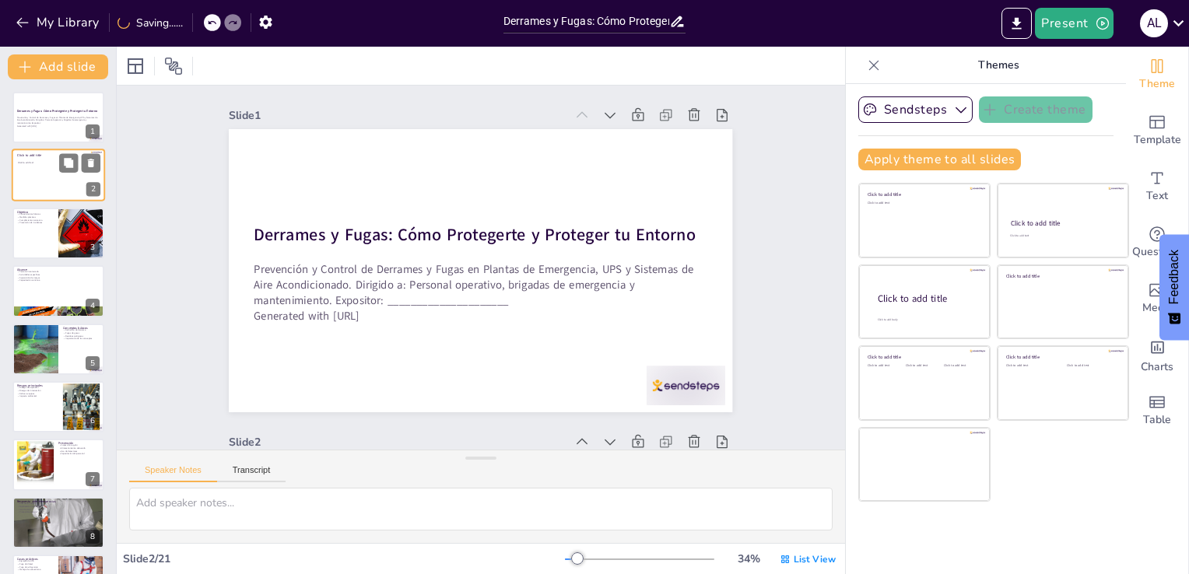
click at [58, 168] on div at bounding box center [58, 175] width 93 height 53
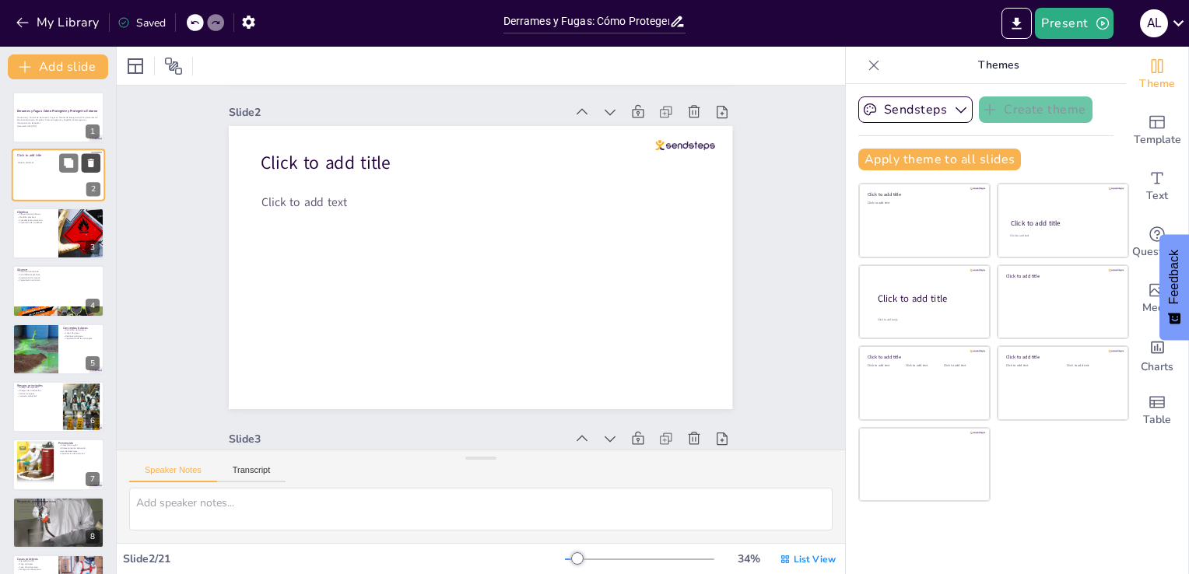
click at [93, 159] on icon at bounding box center [91, 163] width 11 height 11
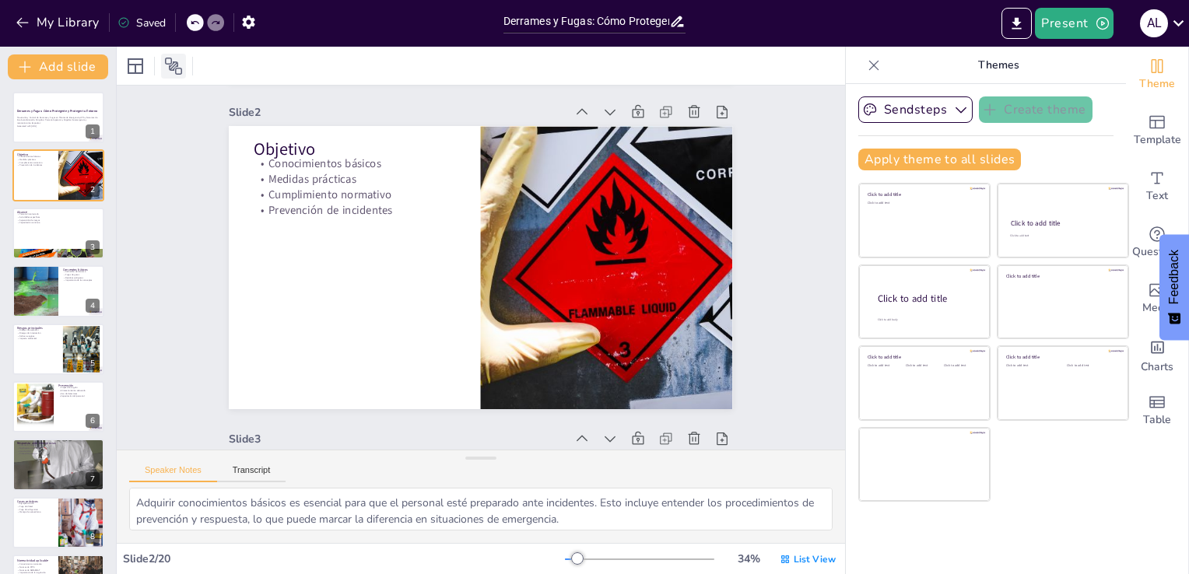
click at [176, 68] on icon at bounding box center [173, 66] width 17 height 17
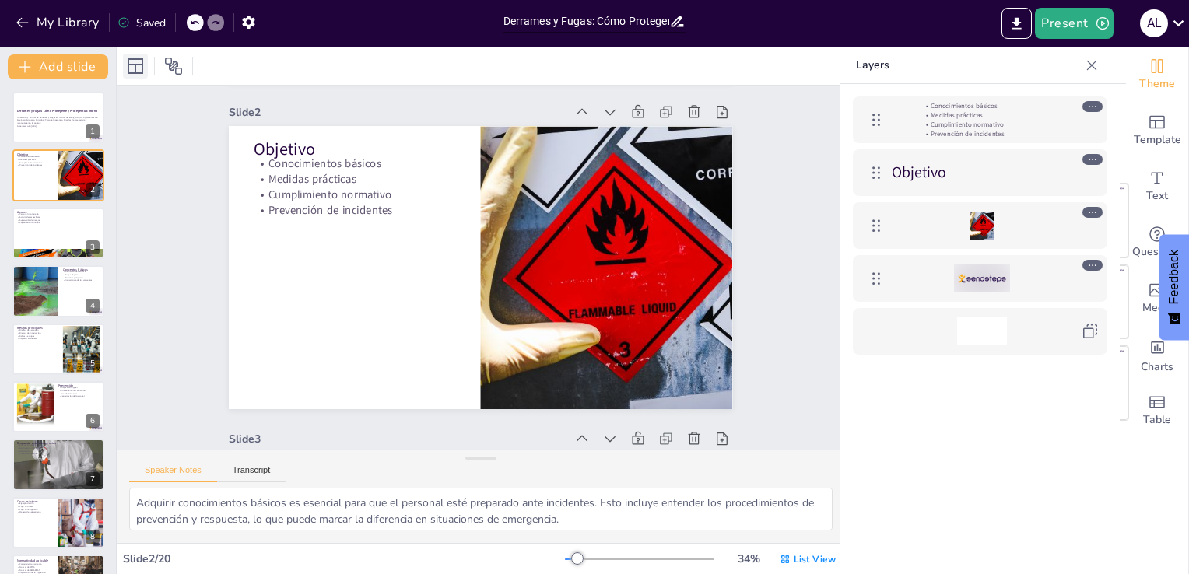
click at [135, 67] on icon at bounding box center [136, 66] width 16 height 16
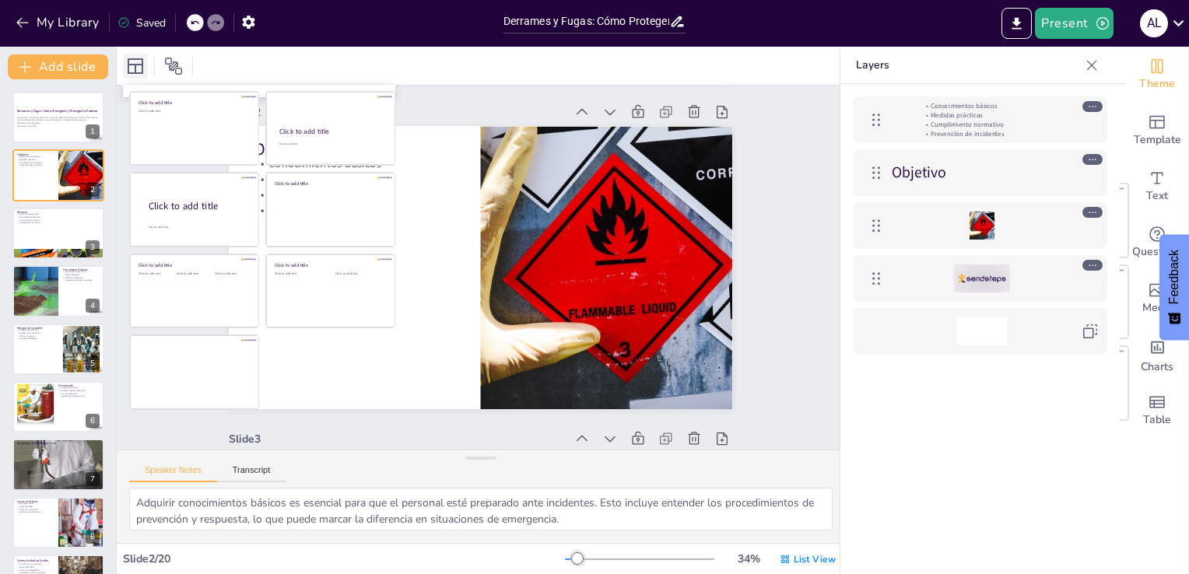
click at [135, 67] on icon at bounding box center [136, 66] width 16 height 16
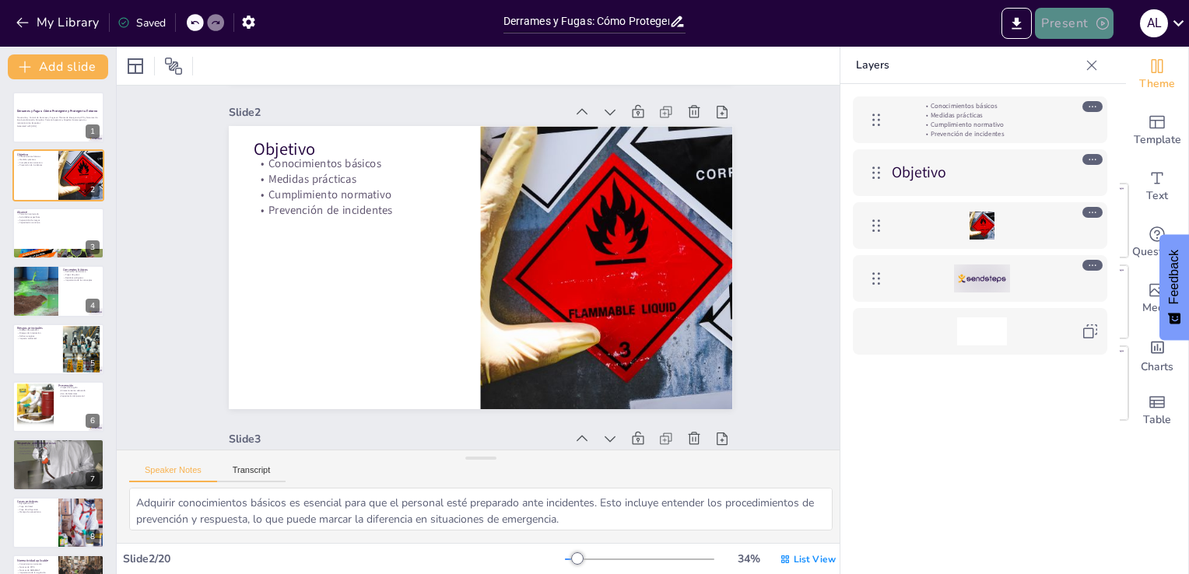
click at [1098, 21] on icon "button" at bounding box center [1102, 24] width 16 height 16
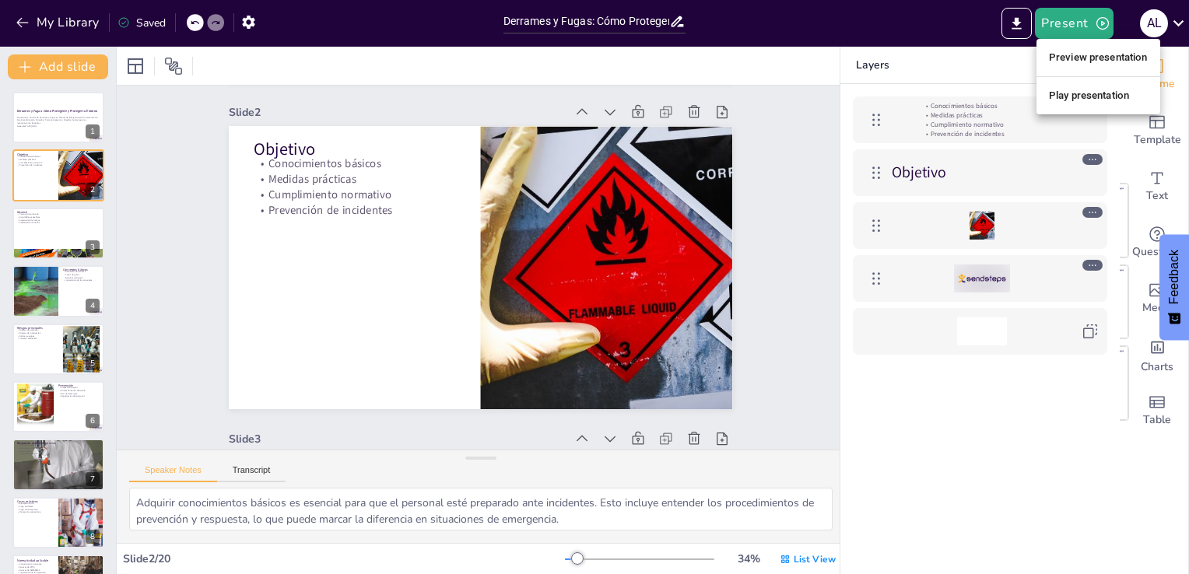
click at [1061, 94] on li "Play presentation" at bounding box center [1098, 95] width 124 height 25
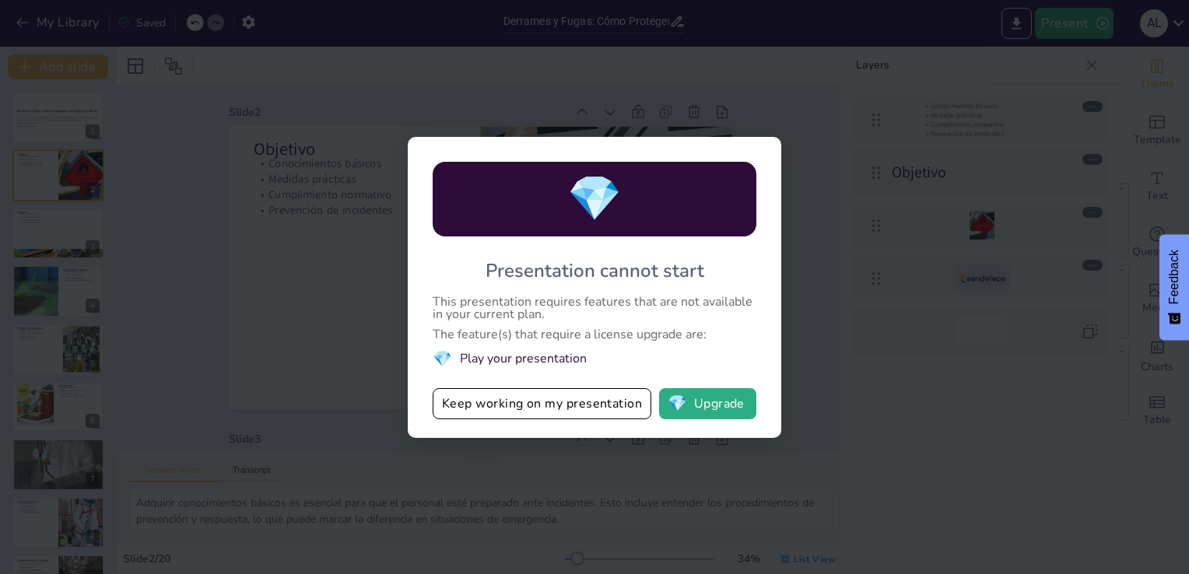
click at [505, 424] on div "💎 Presentation cannot start This presentation requires features that are not av…" at bounding box center [594, 287] width 373 height 301
click at [513, 407] on button "Keep working on my presentation" at bounding box center [541, 403] width 219 height 31
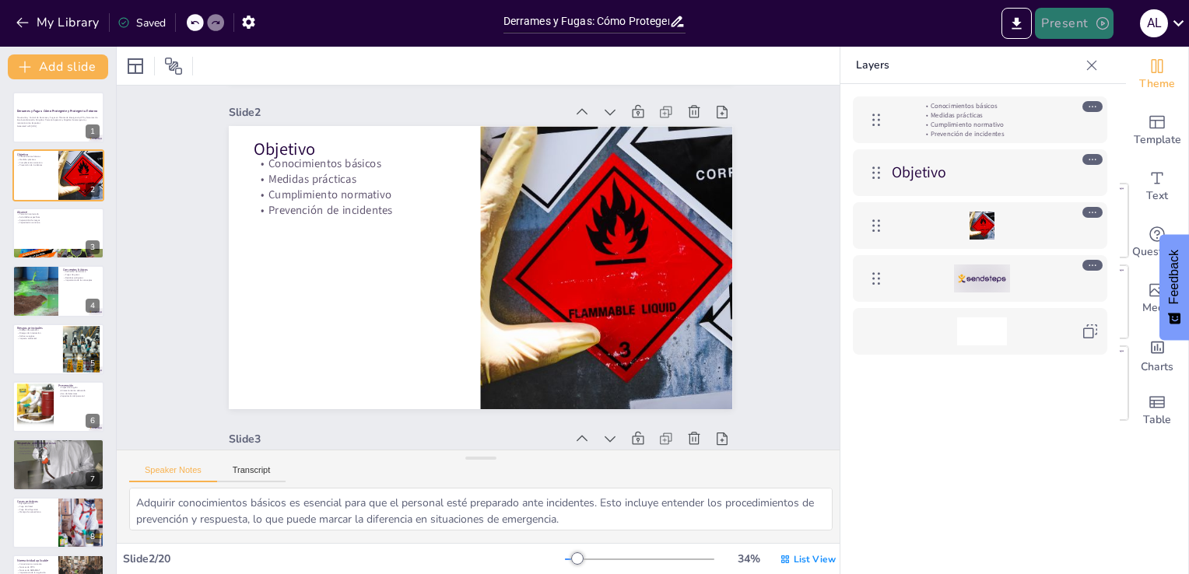
click at [1076, 22] on button "Present" at bounding box center [1074, 23] width 78 height 31
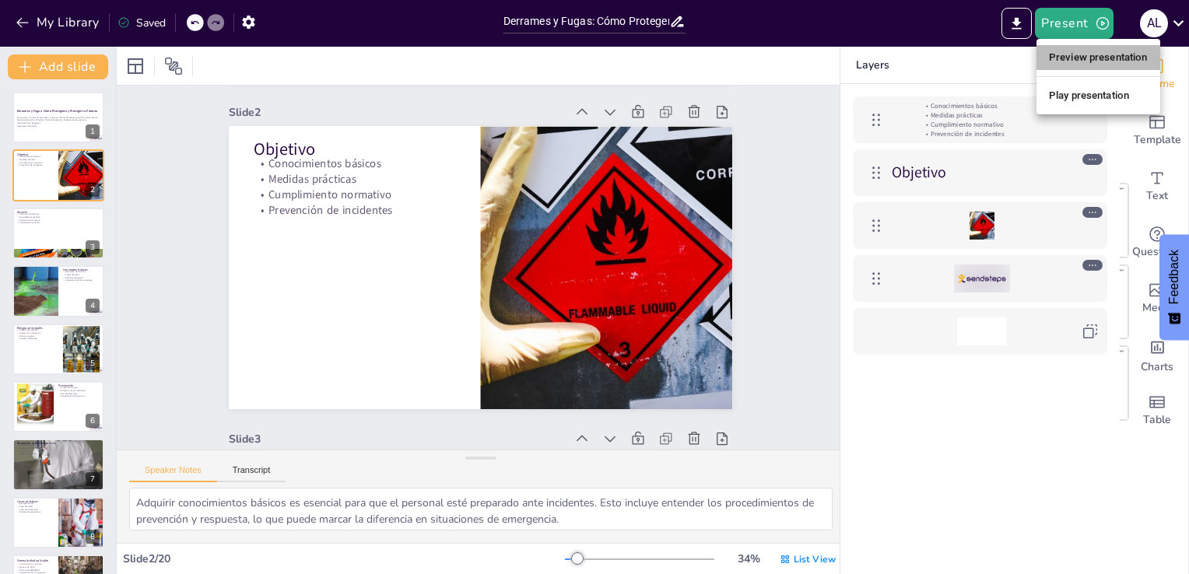
click at [1083, 58] on li "Preview presentation" at bounding box center [1098, 57] width 124 height 25
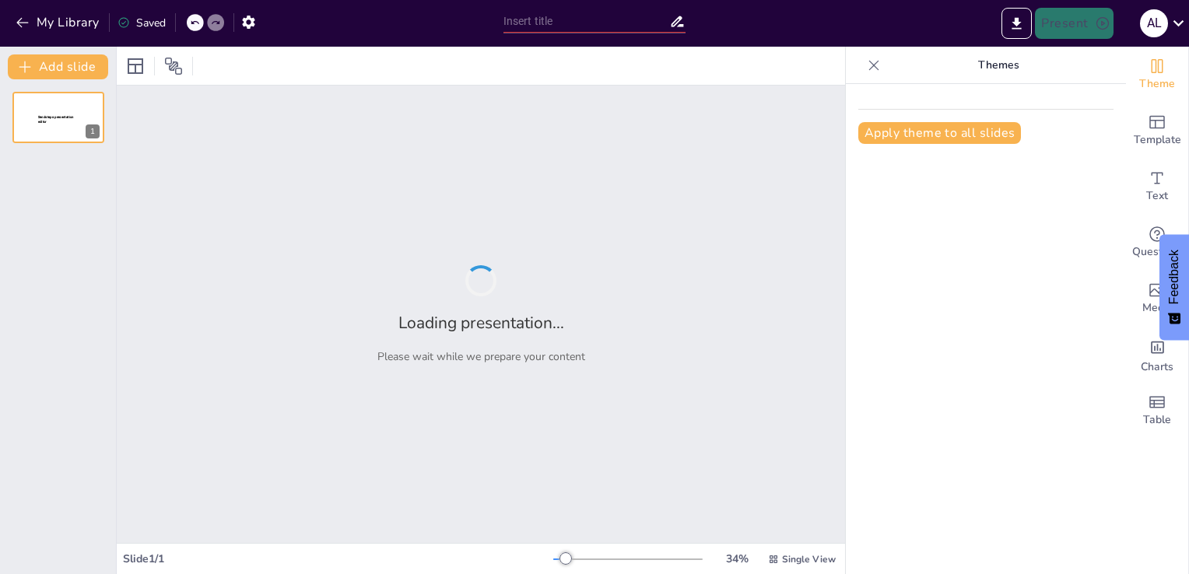
type input "Derrames y Fugas: Cómo Protegerte y Proteger tu Entorno"
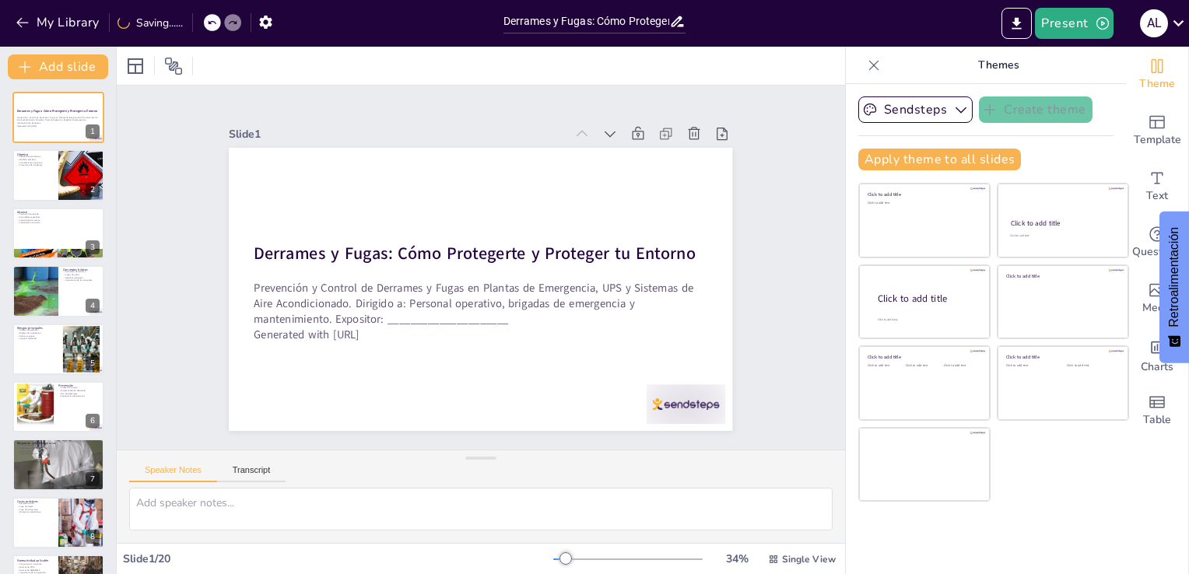
checkbox input "true"
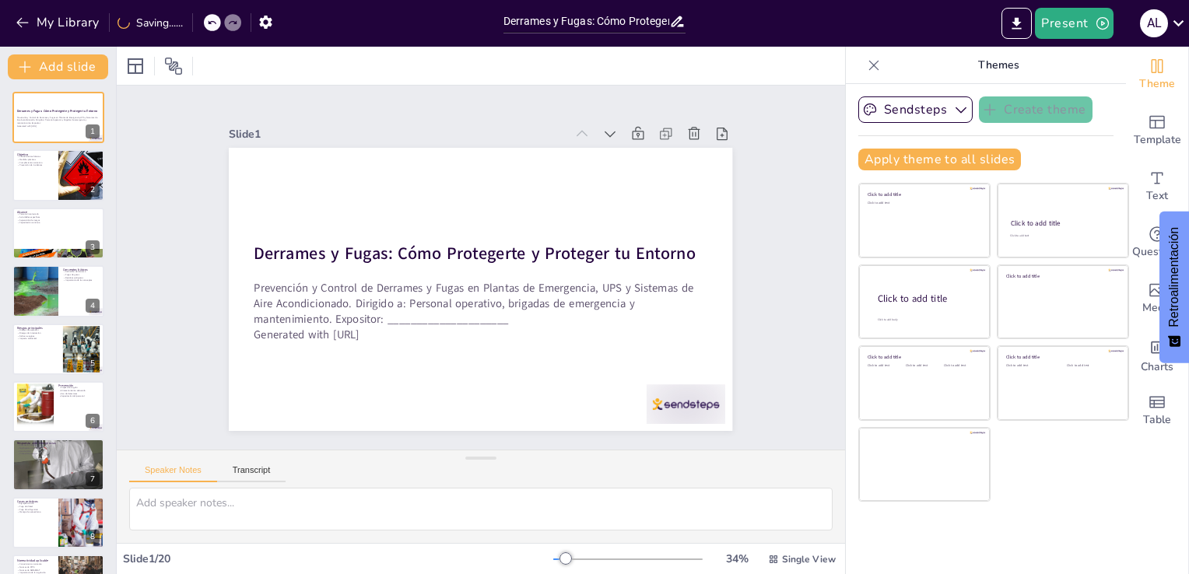
checkbox input "true"
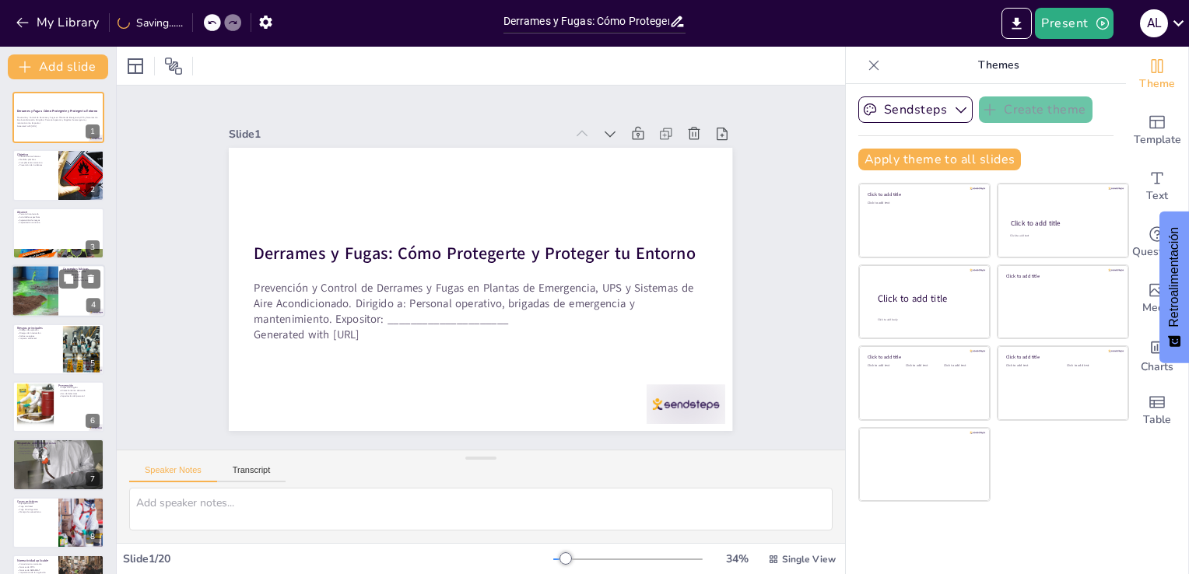
checkbox input "true"
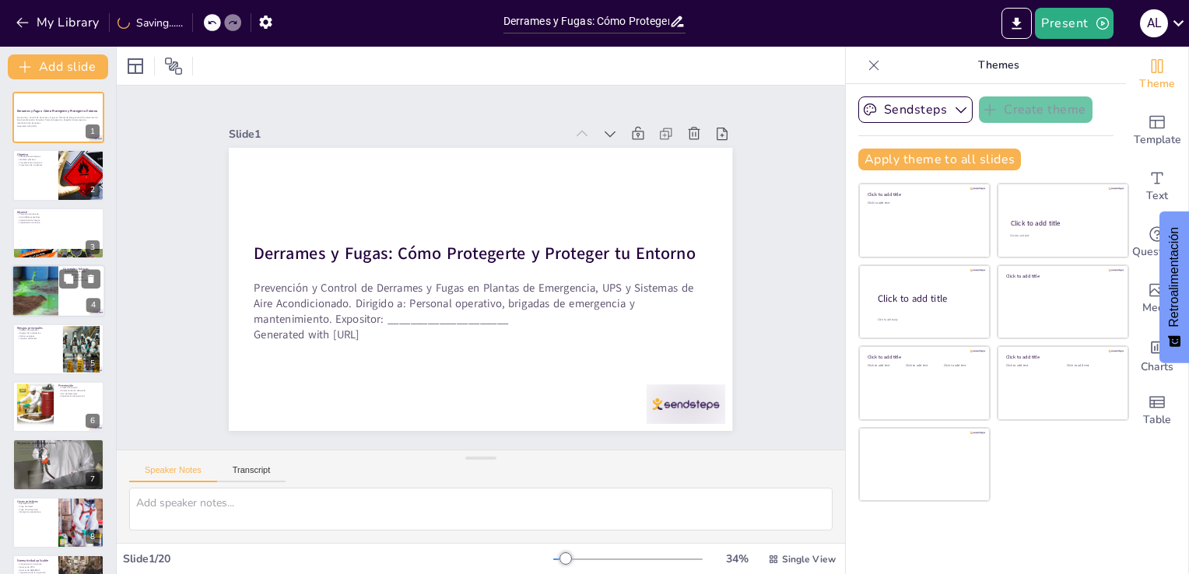
checkbox input "true"
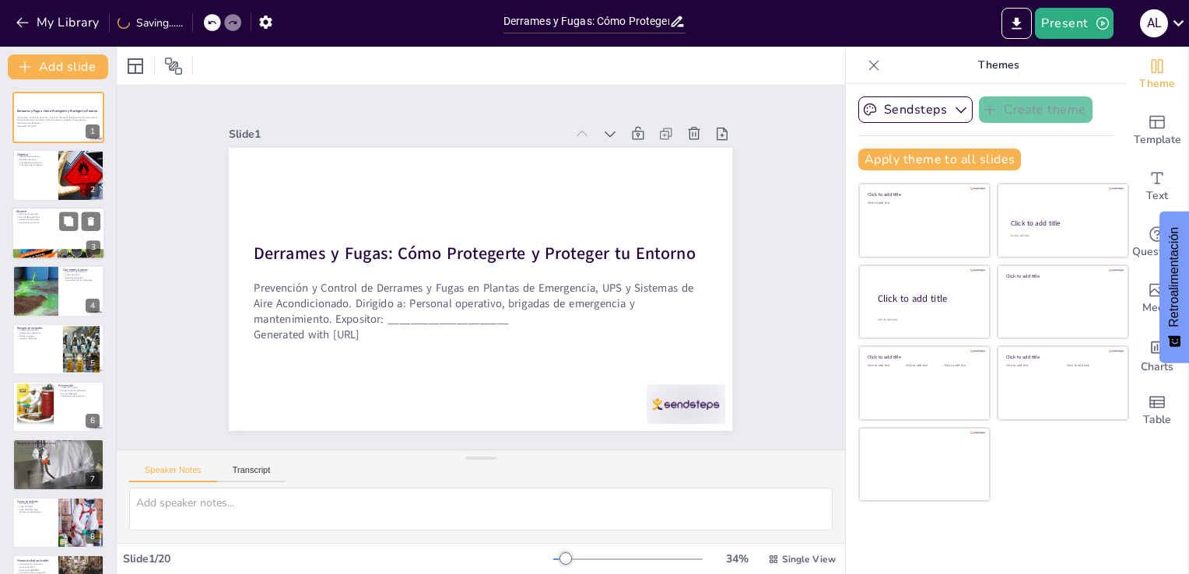
checkbox input "true"
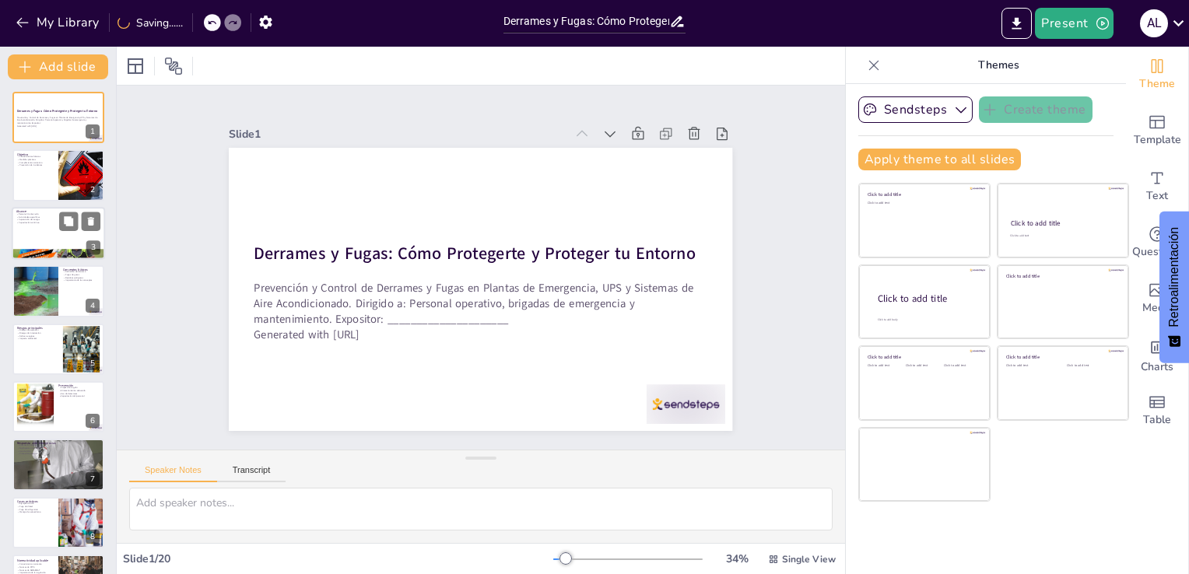
checkbox input "true"
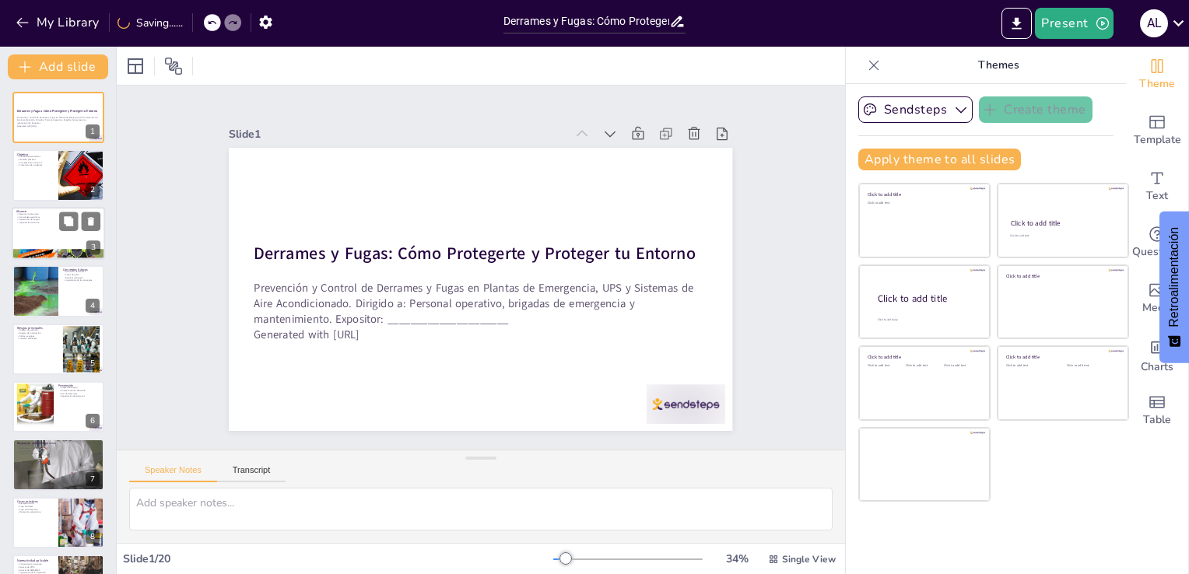
checkbox input "true"
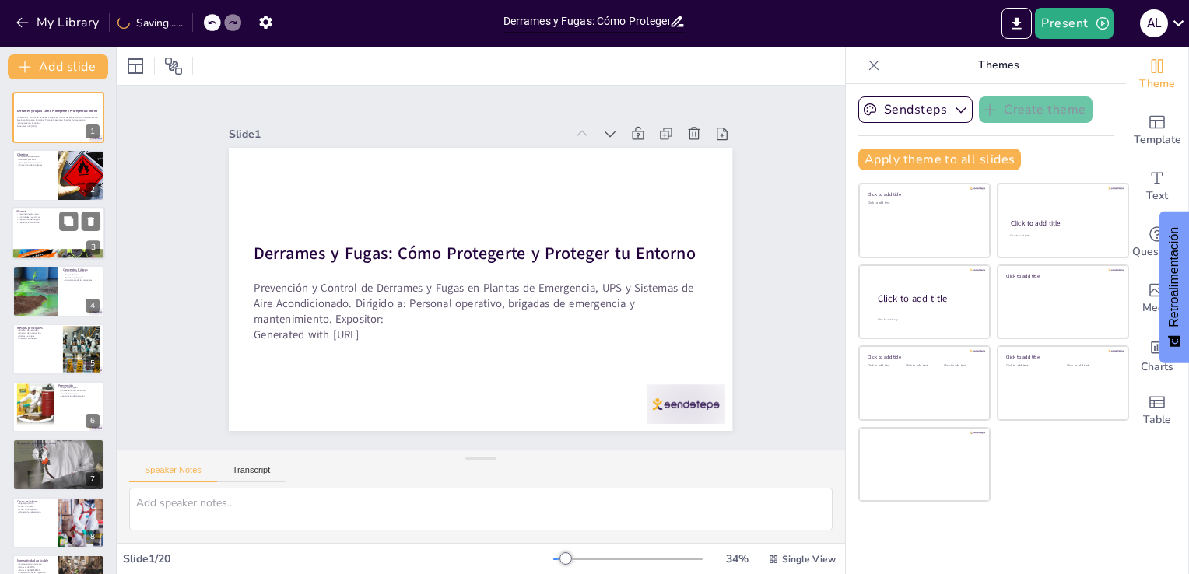
checkbox input "true"
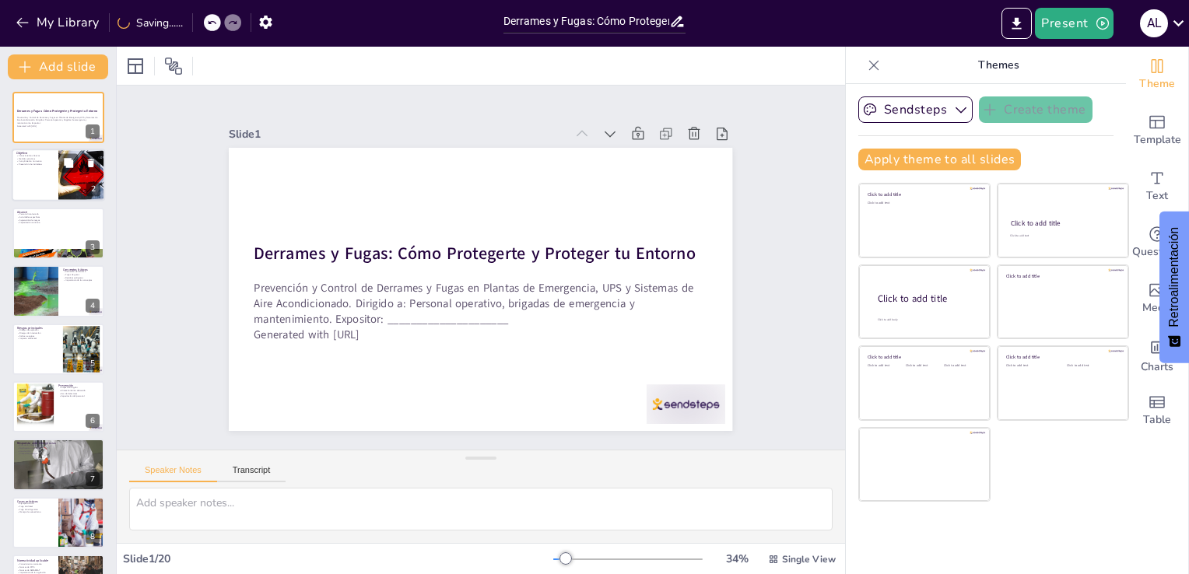
checkbox input "true"
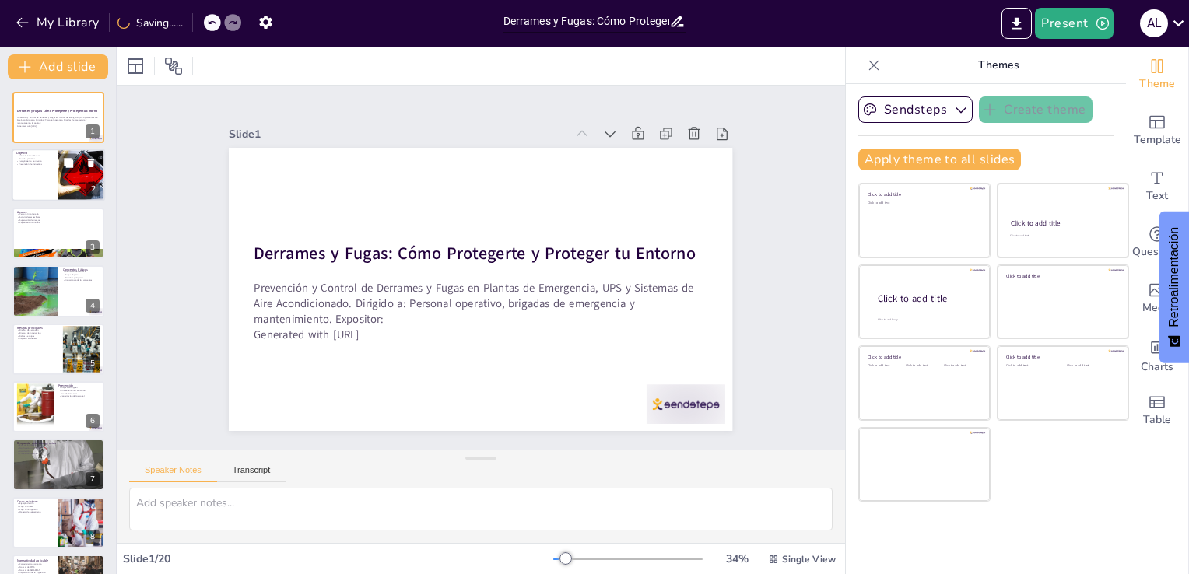
checkbox input "true"
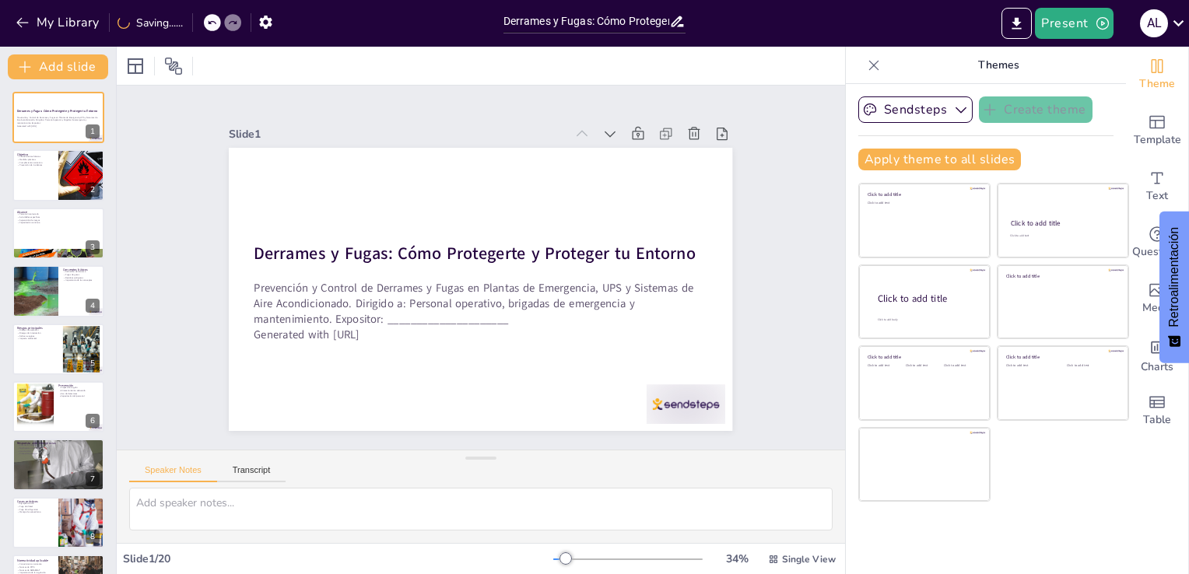
checkbox input "true"
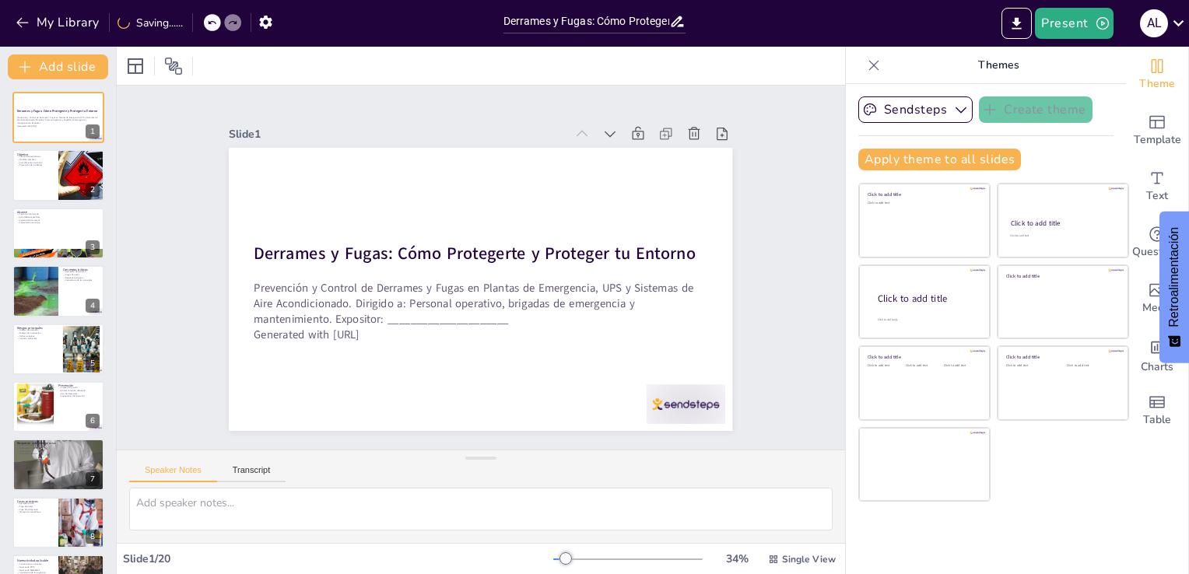
checkbox input "true"
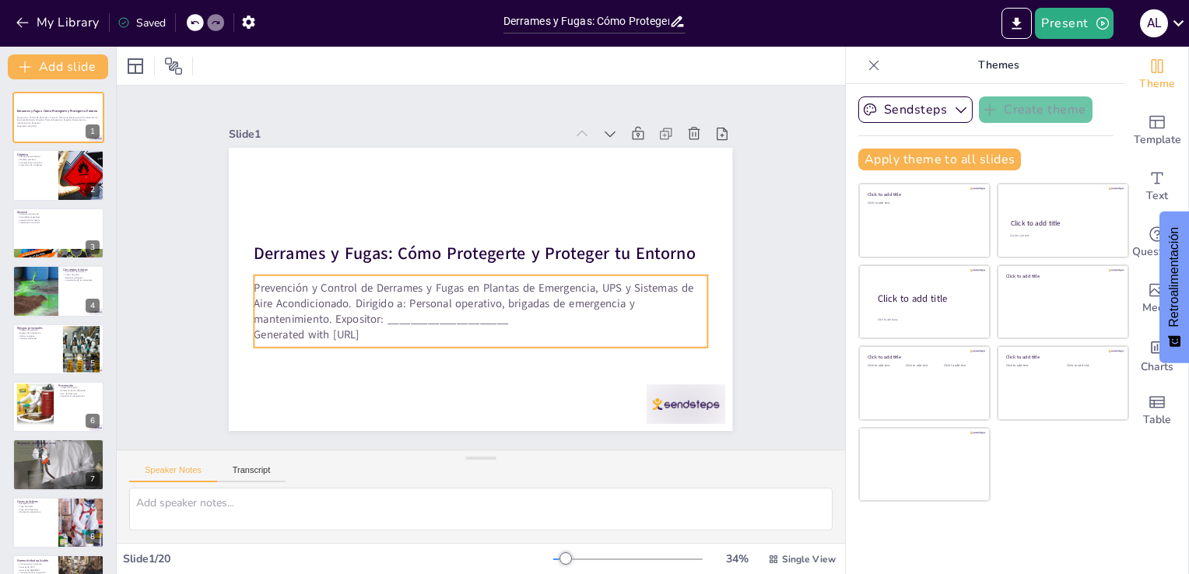
checkbox input "true"
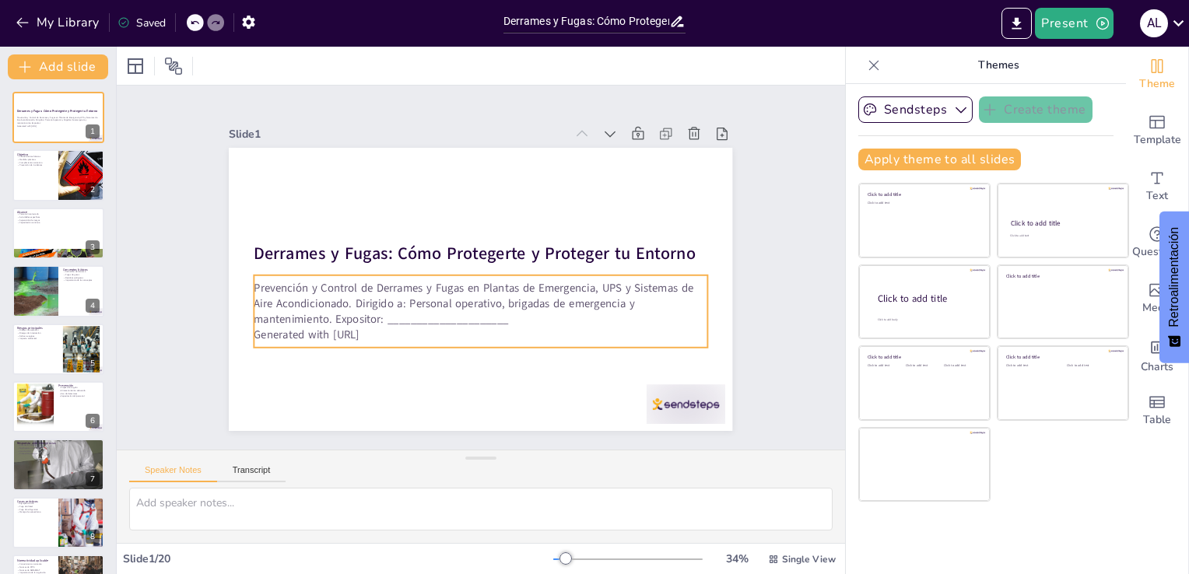
checkbox input "true"
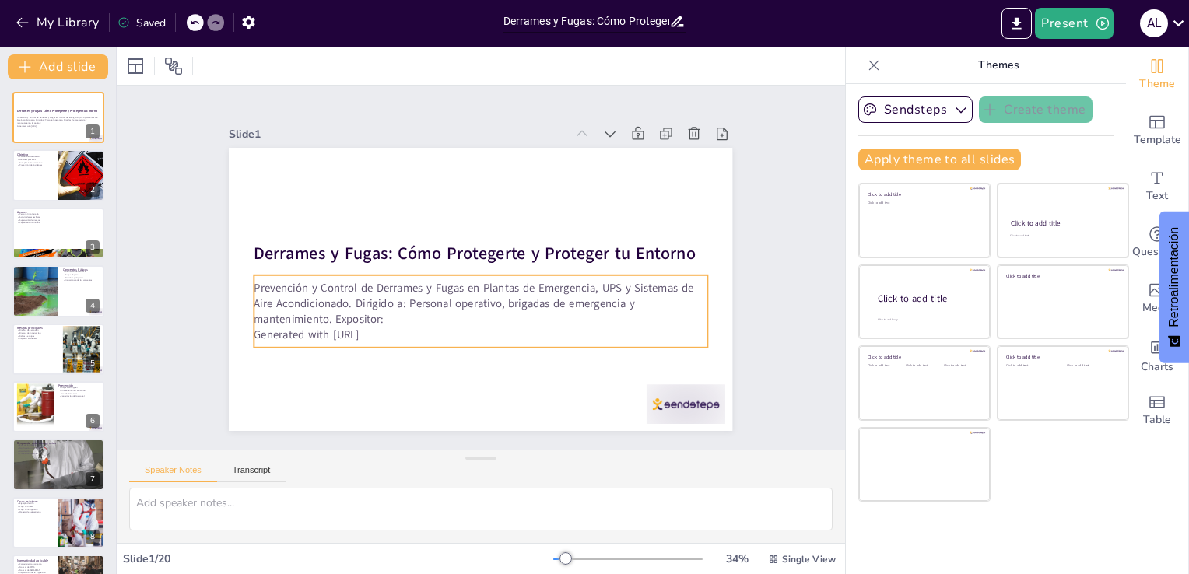
checkbox input "true"
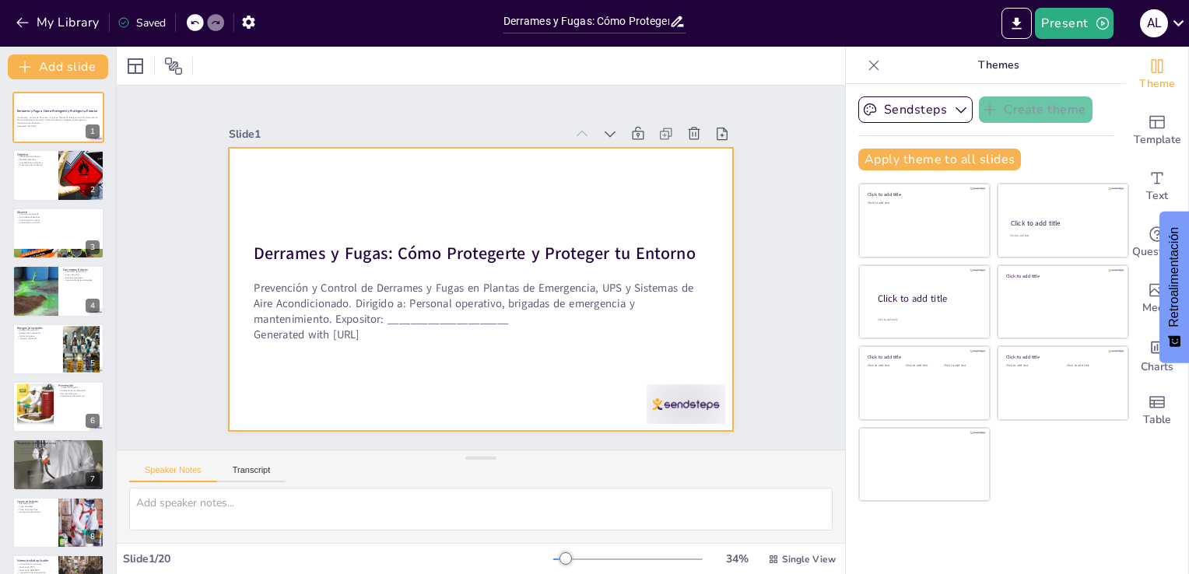
checkbox input "true"
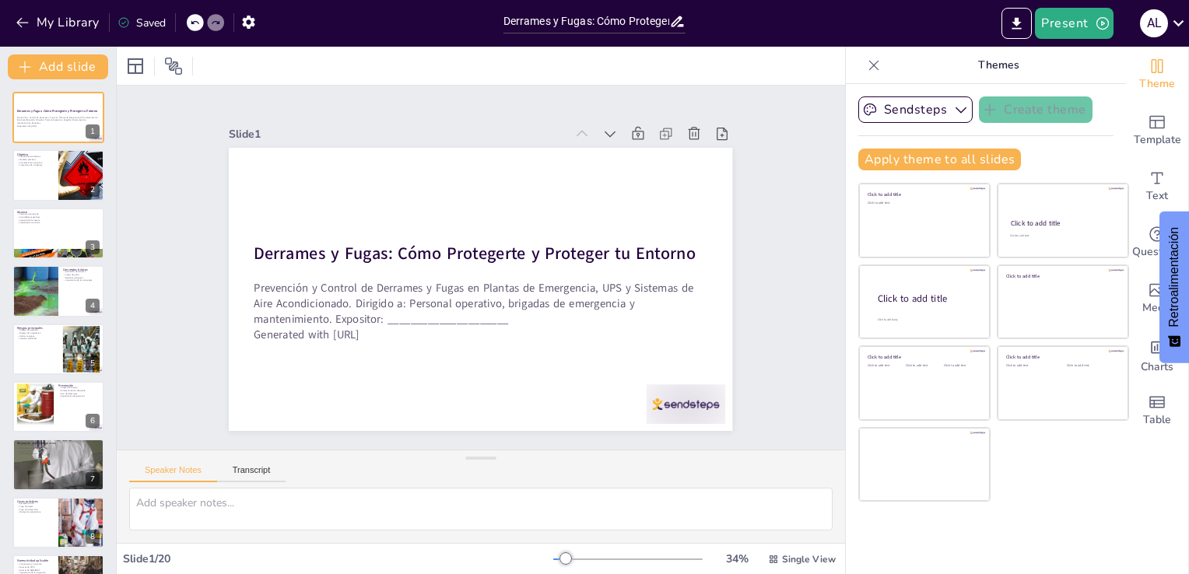
checkbox input "true"
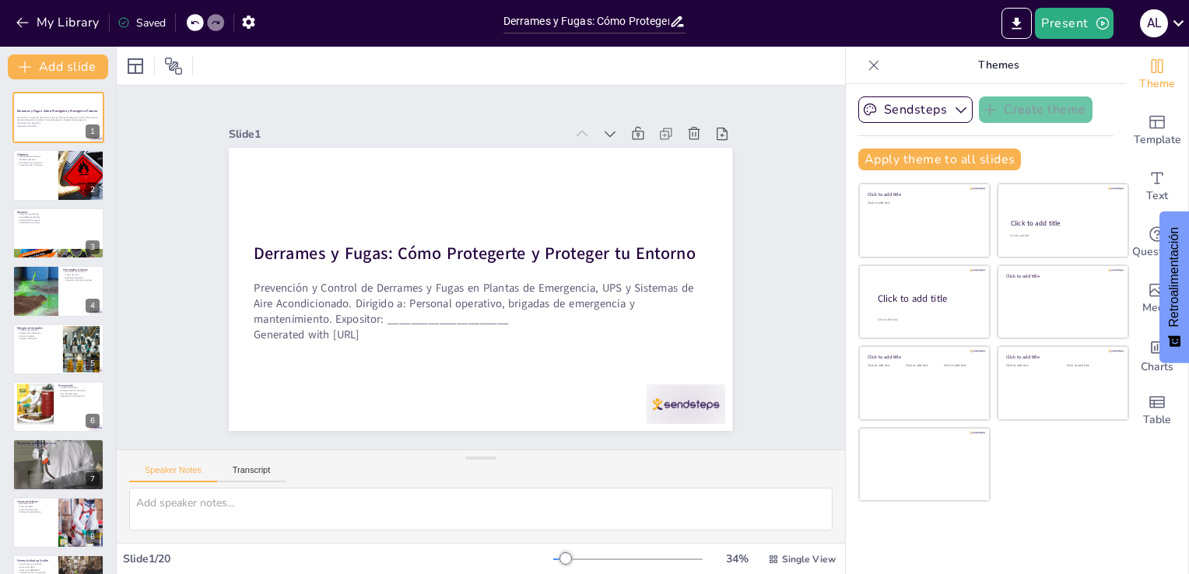
checkbox input "true"
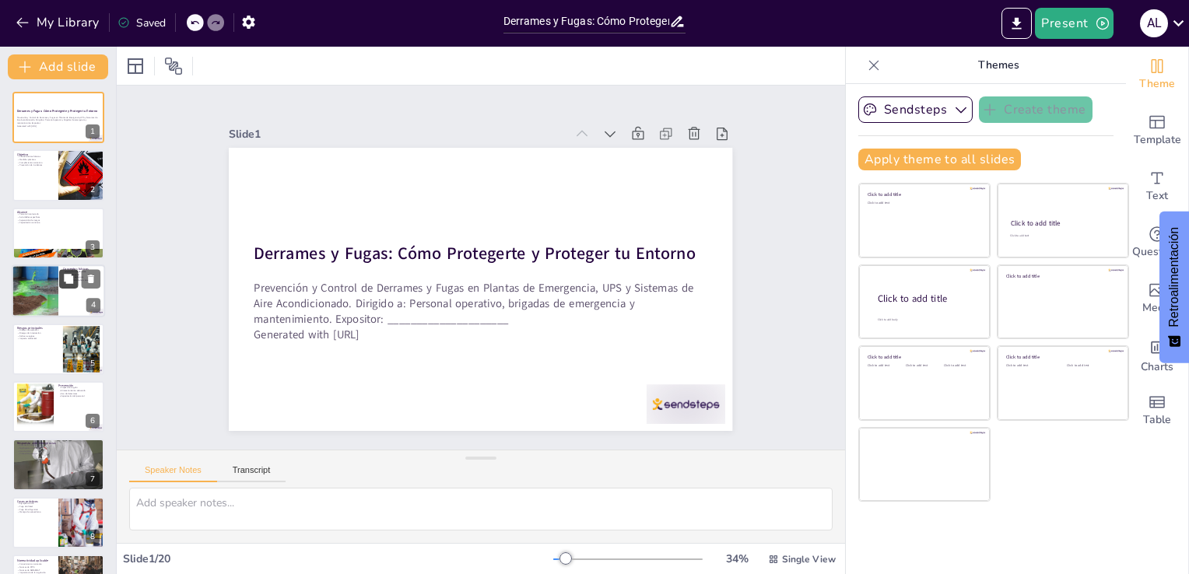
checkbox input "true"
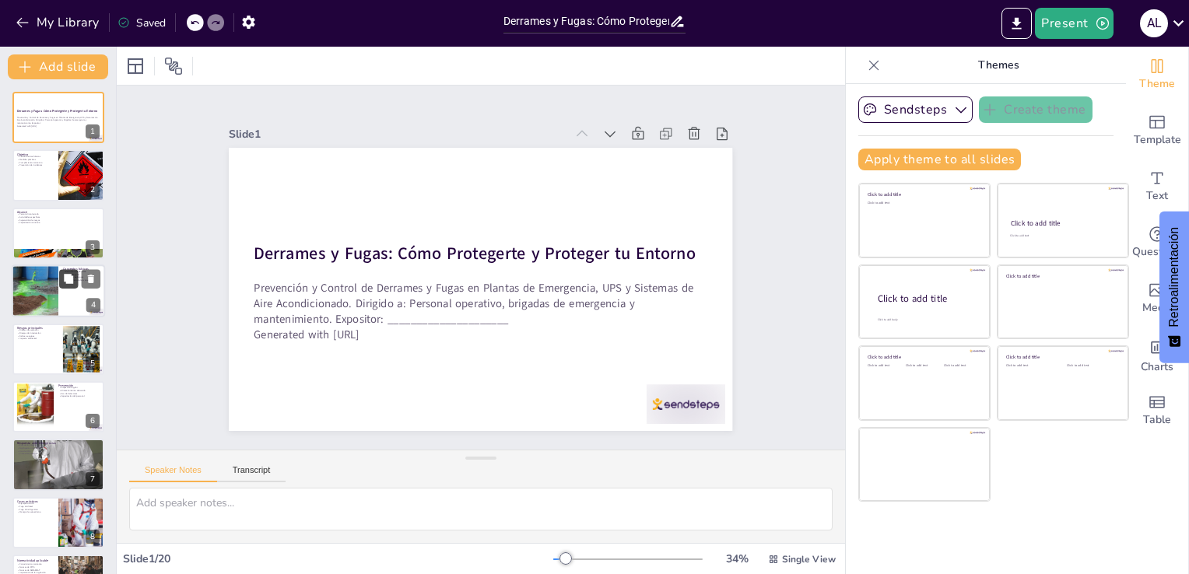
checkbox input "true"
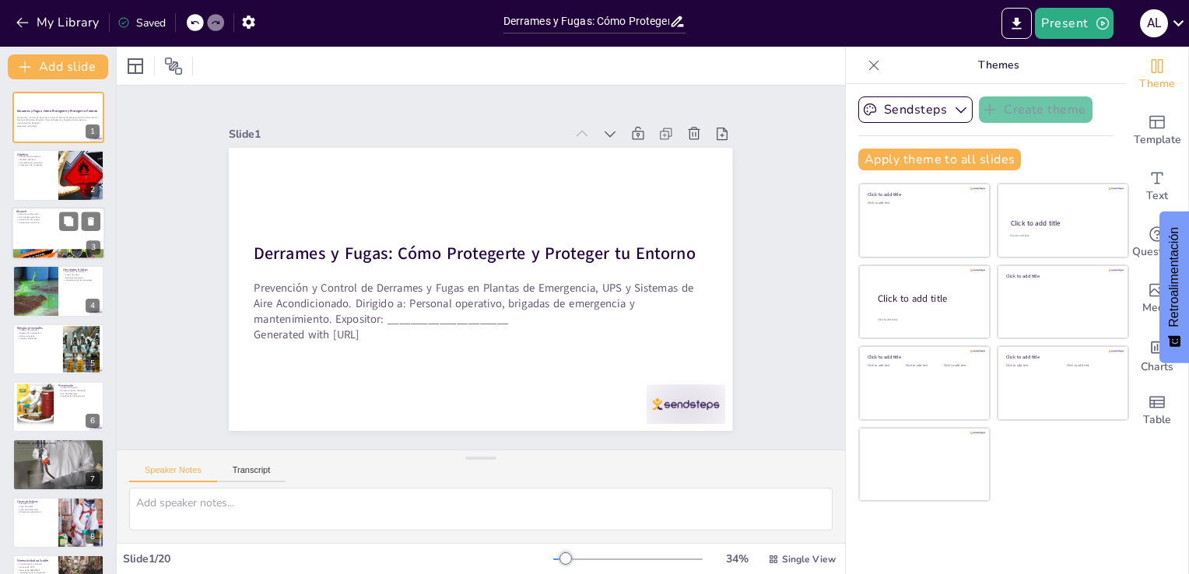
checkbox input "true"
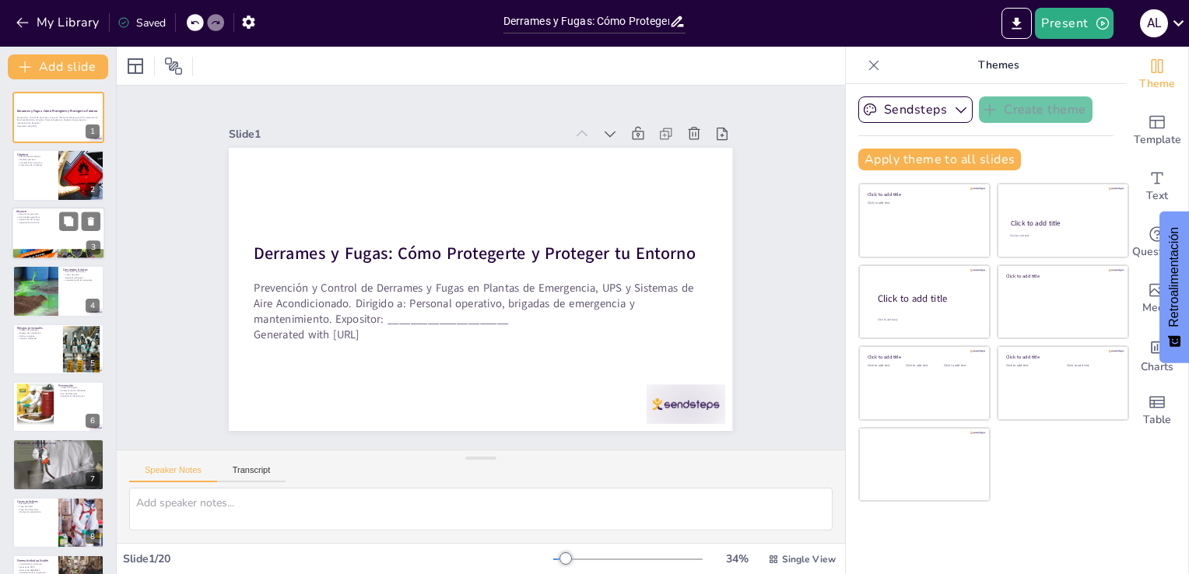
checkbox input "true"
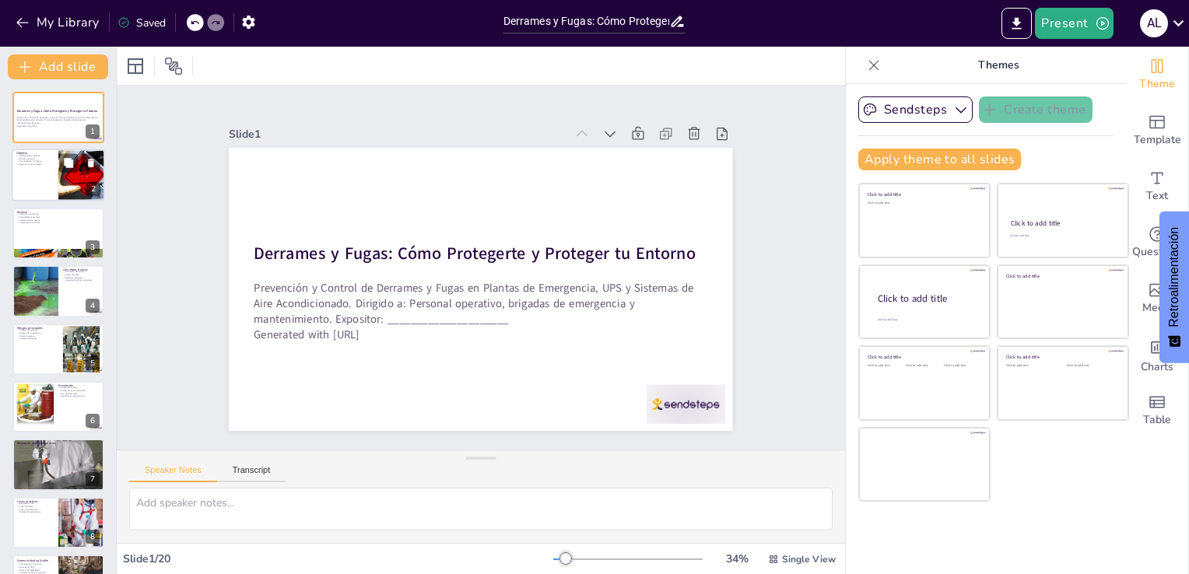
checkbox input "true"
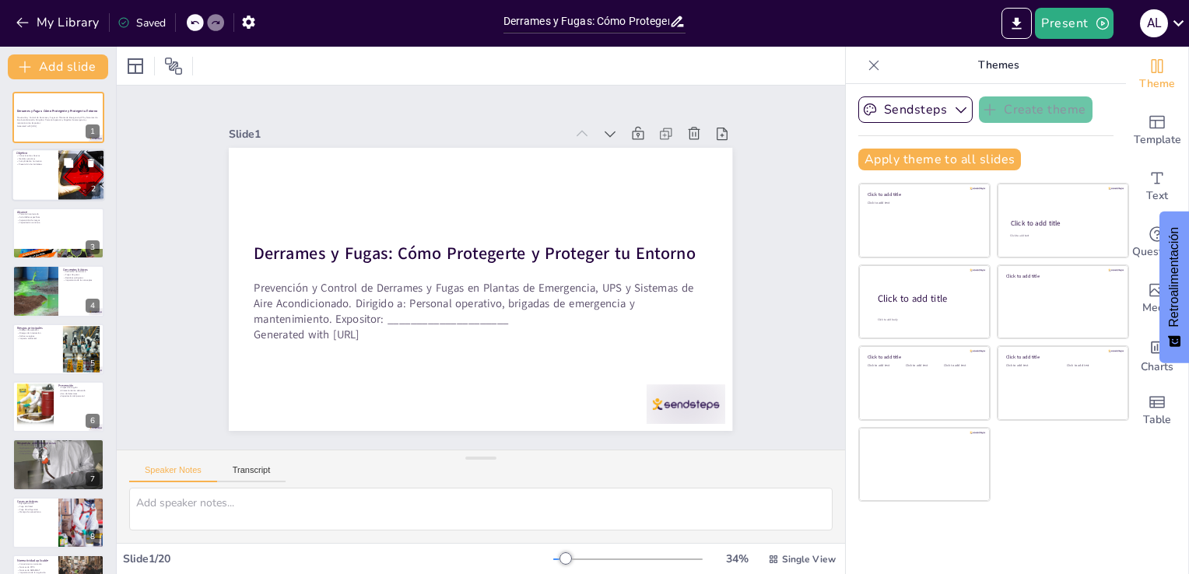
checkbox input "true"
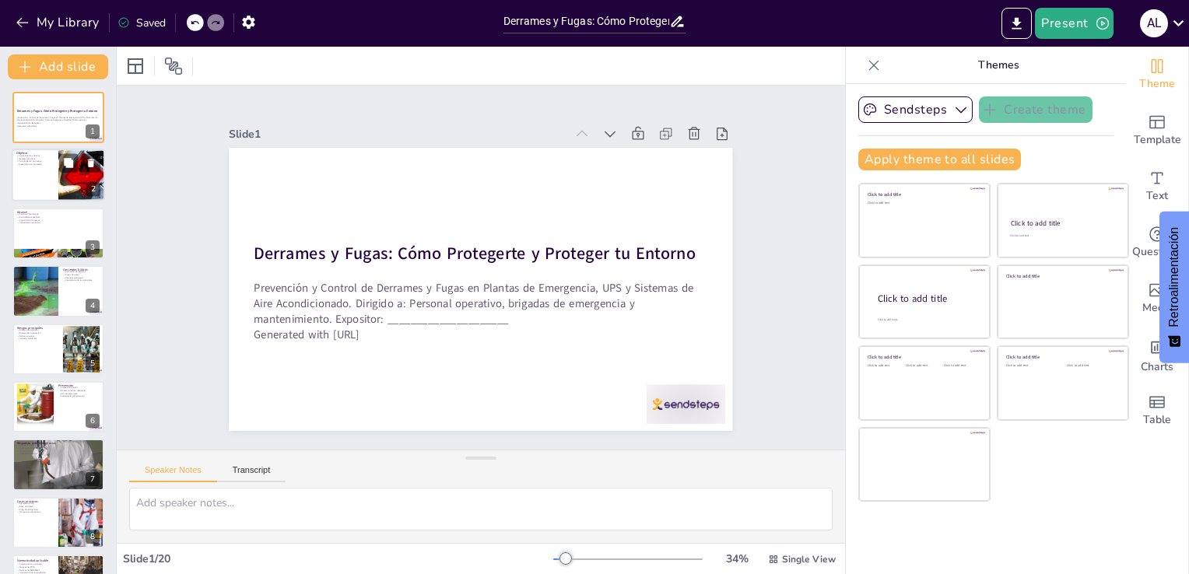
checkbox input "true"
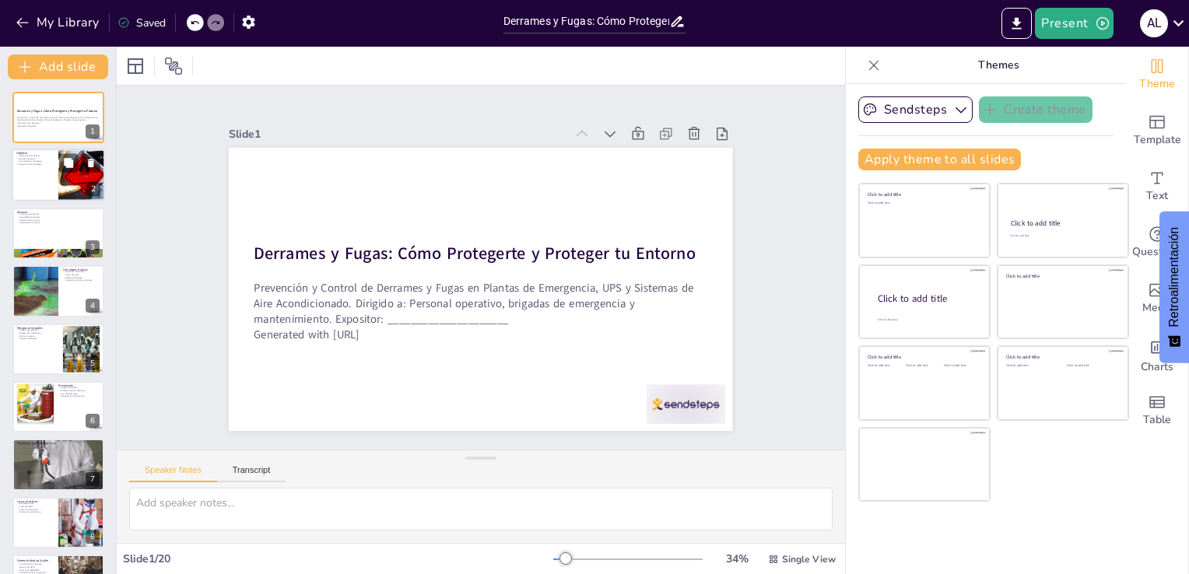
click at [47, 192] on div at bounding box center [58, 175] width 93 height 53
type textarea "Adquirir conocimientos básicos es esencial para que el personal esté preparado …"
checkbox input "true"
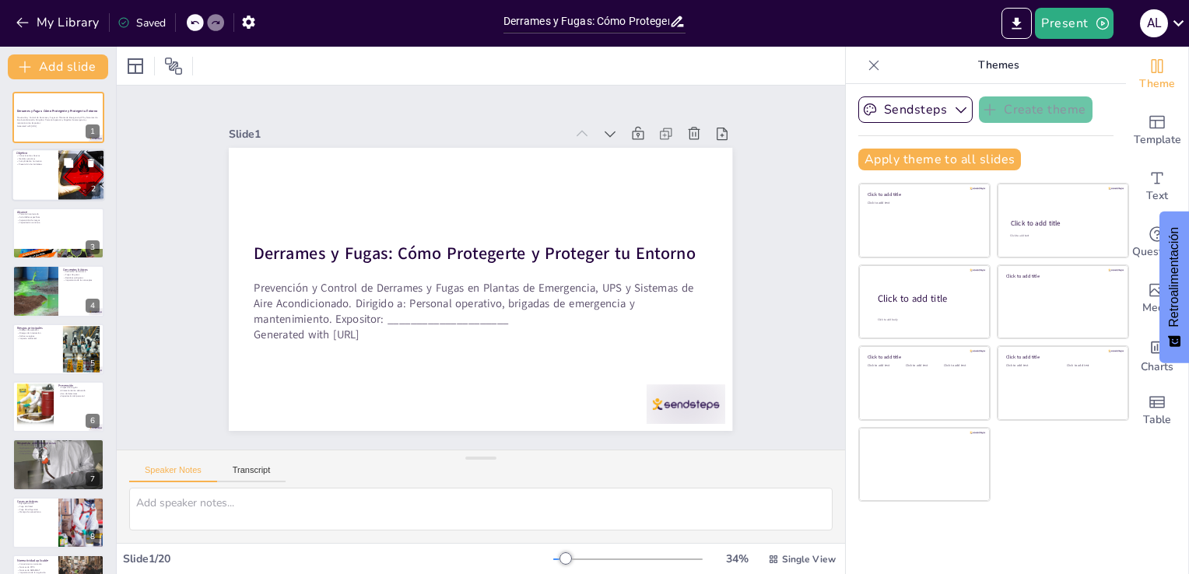
checkbox input "true"
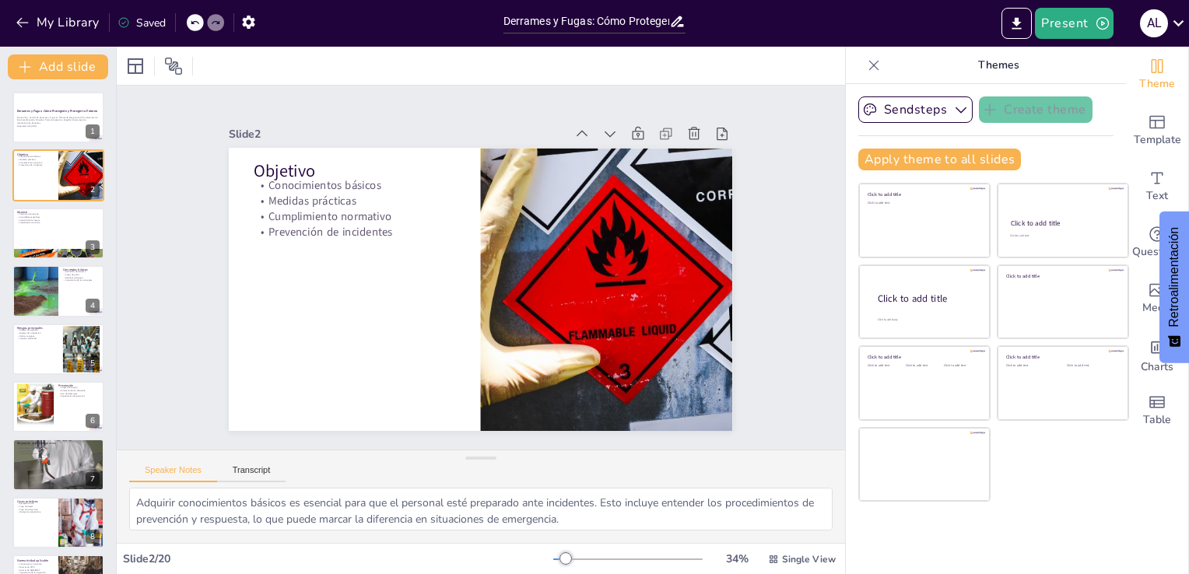
checkbox input "true"
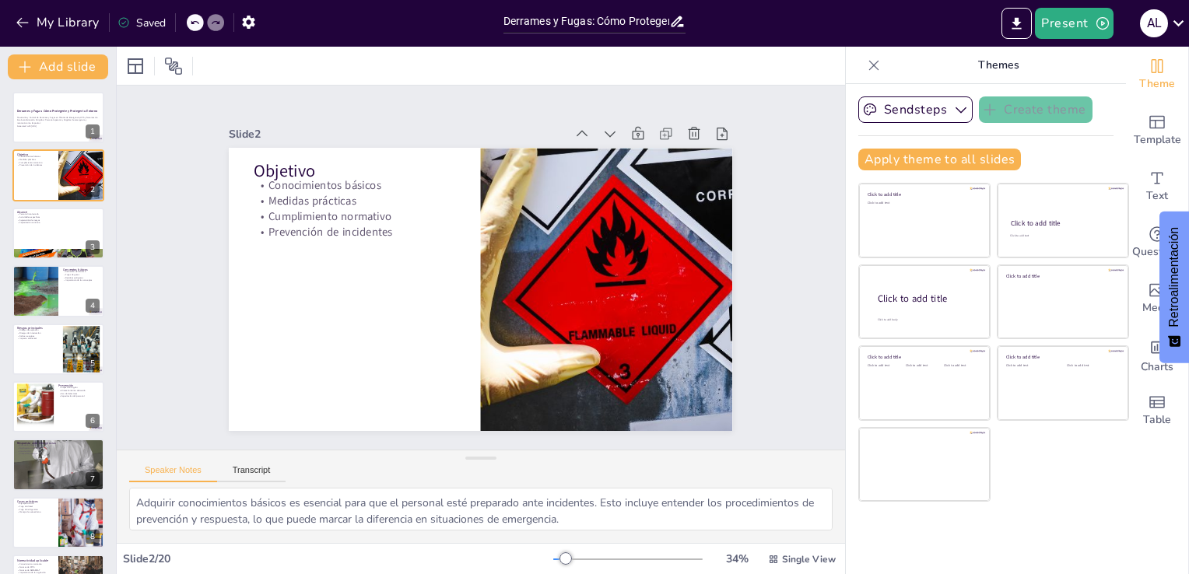
checkbox input "true"
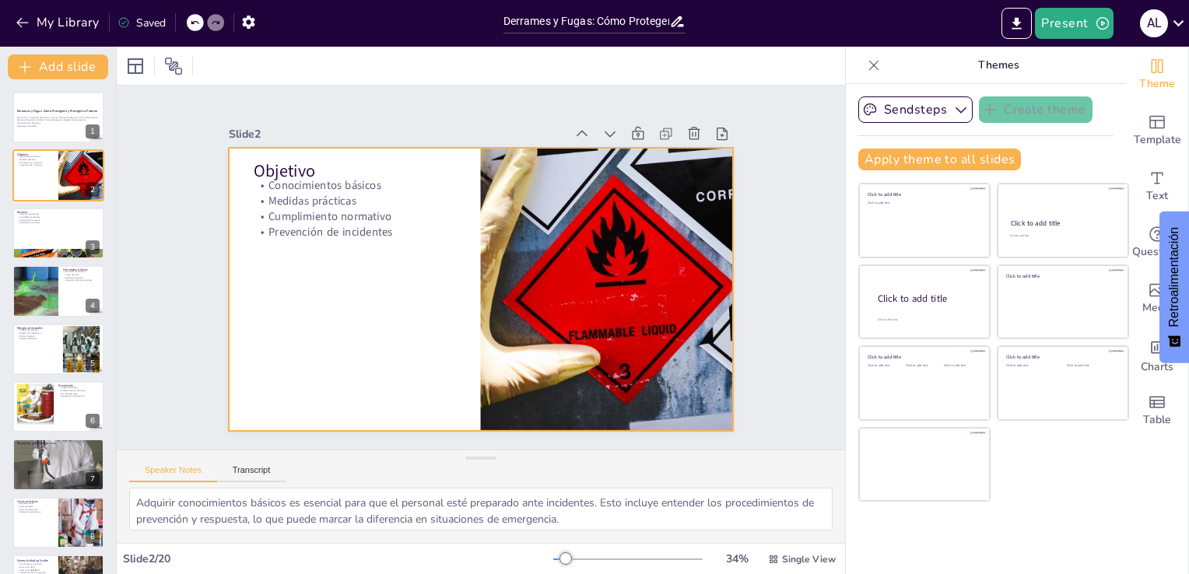
checkbox input "true"
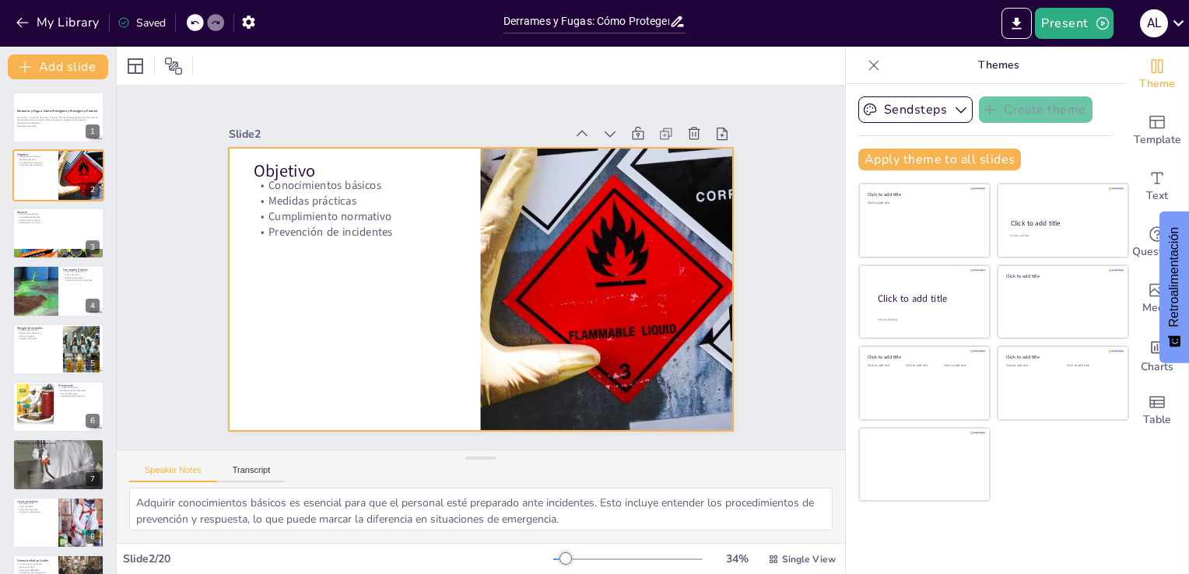
checkbox input "true"
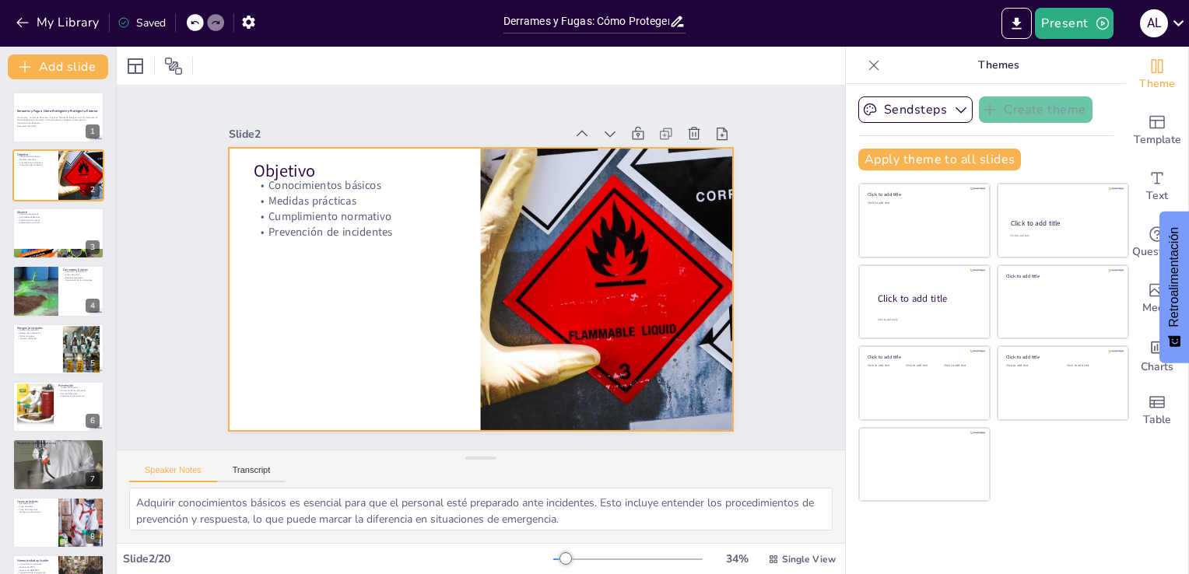
checkbox input "true"
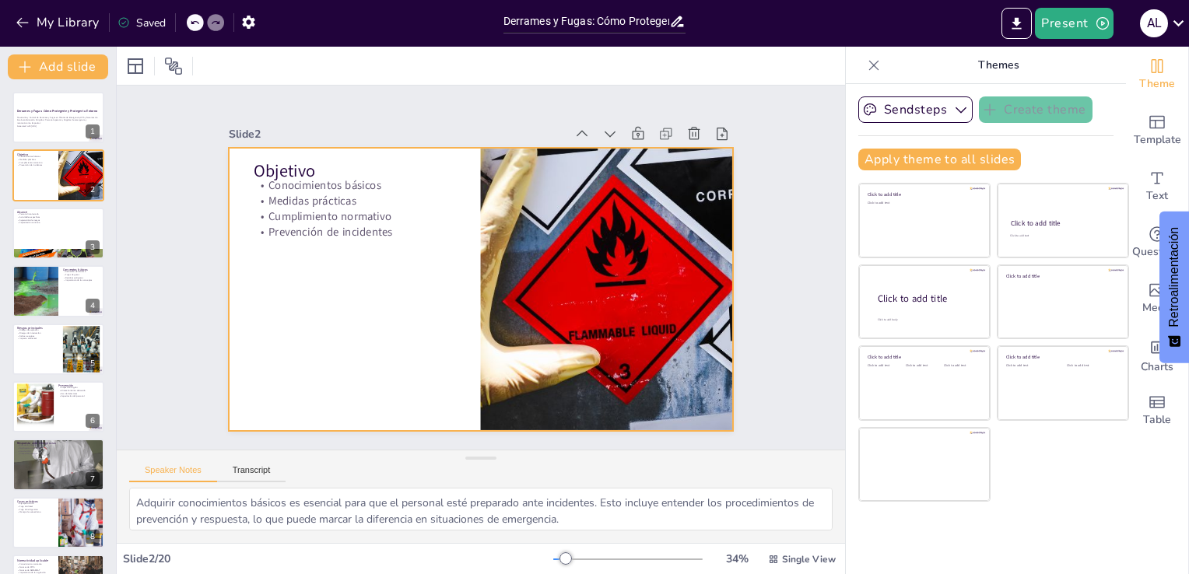
checkbox input "true"
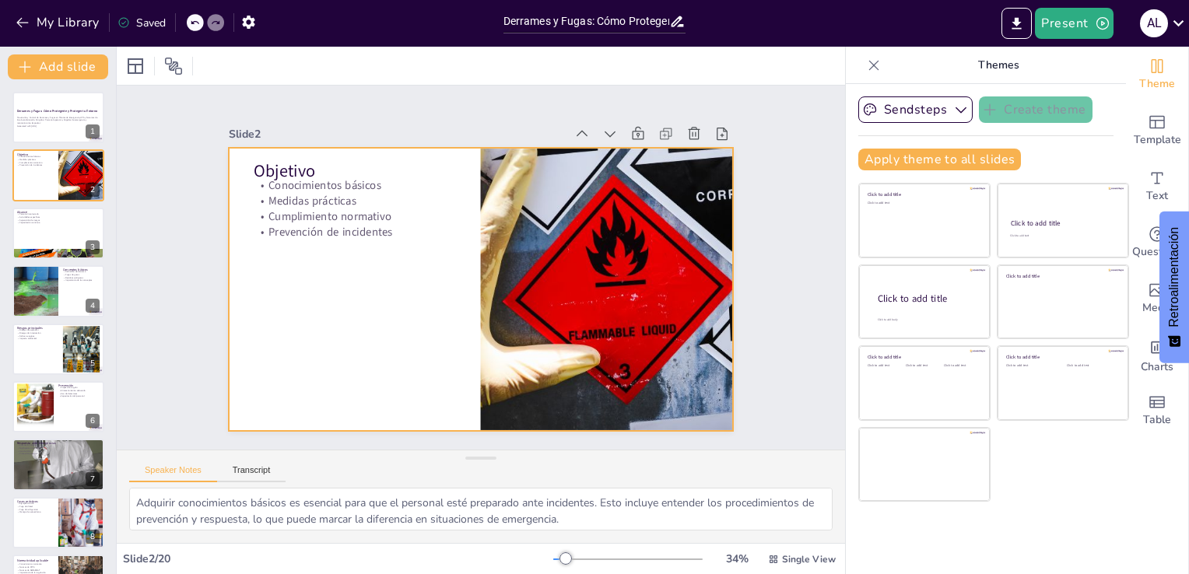
checkbox input "true"
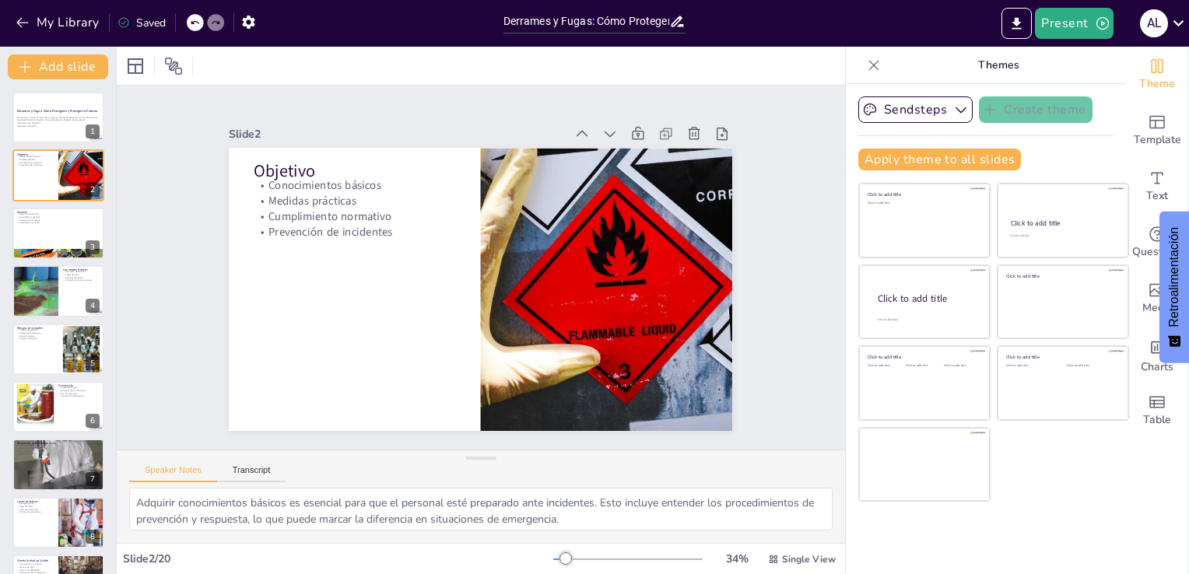
checkbox input "true"
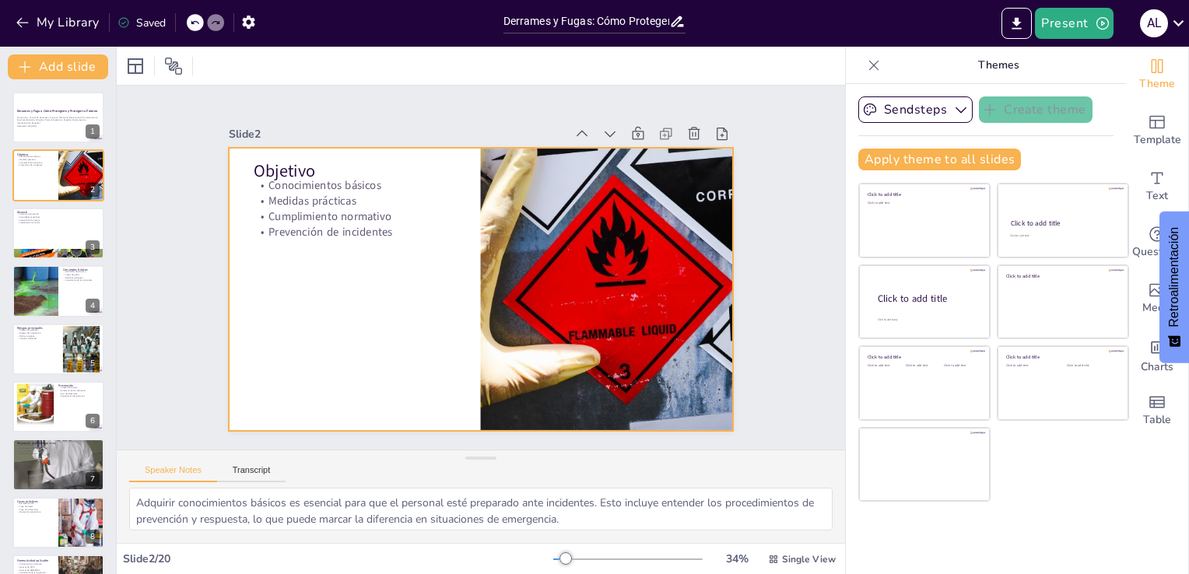
checkbox input "true"
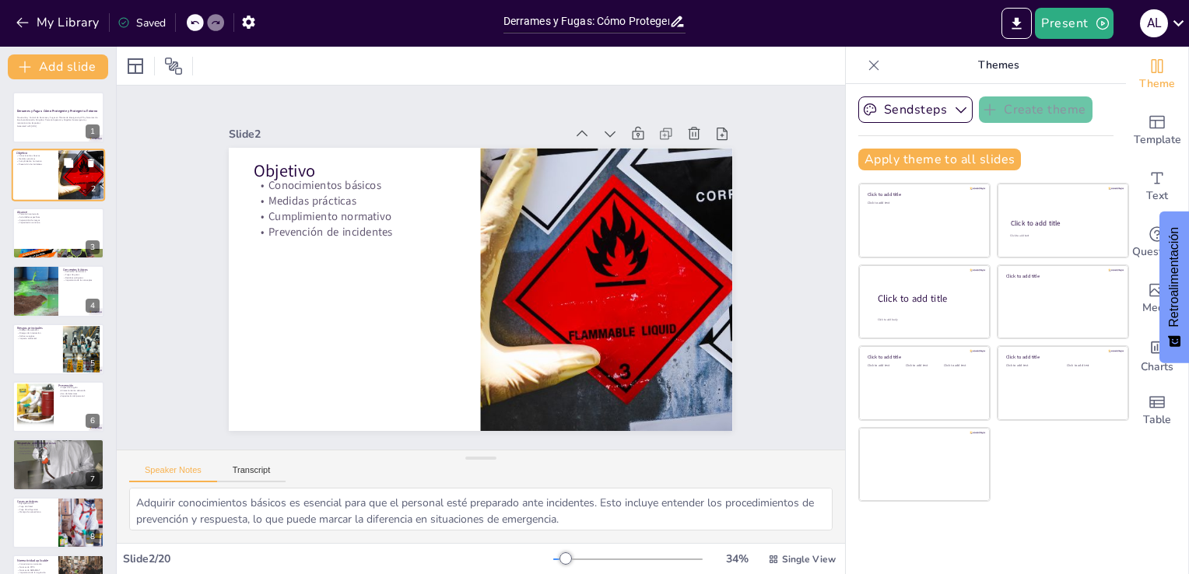
checkbox input "true"
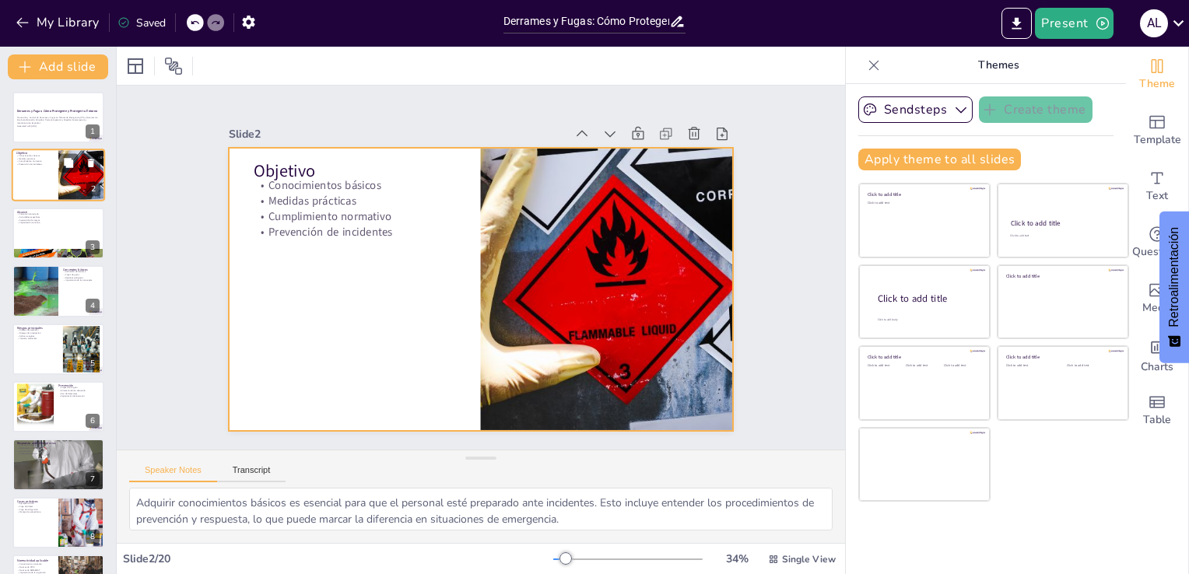
checkbox input "true"
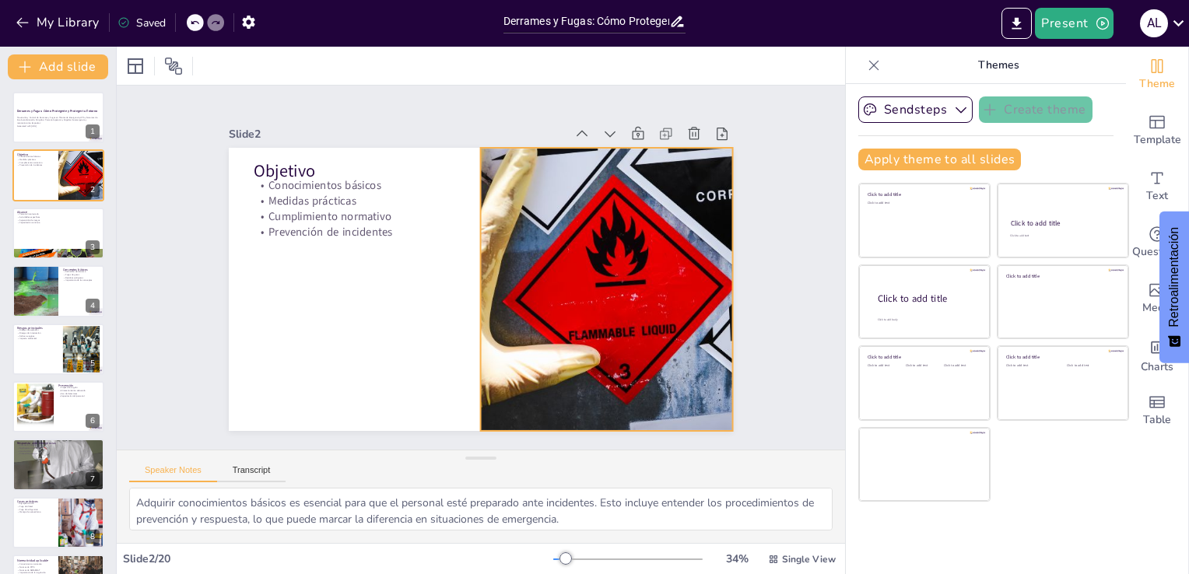
checkbox input "true"
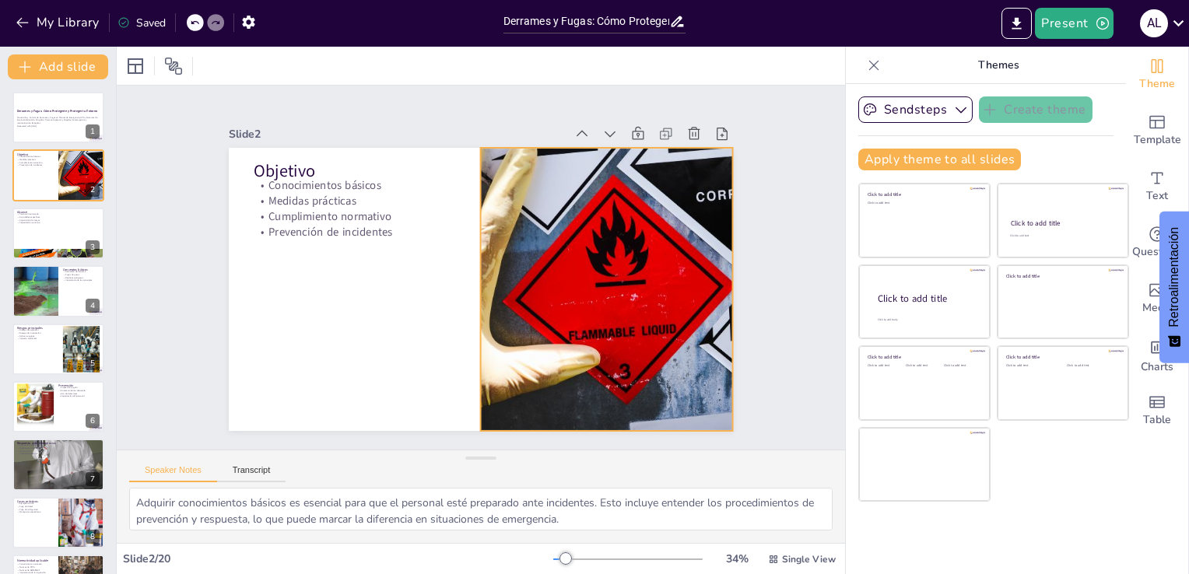
checkbox input "true"
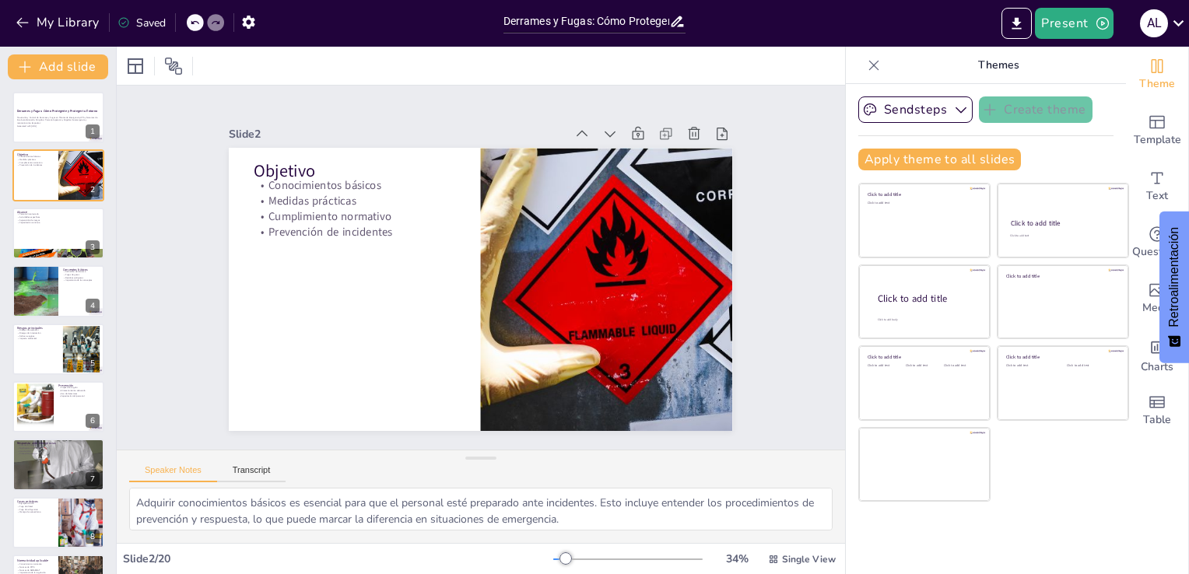
checkbox input "true"
drag, startPoint x: 139, startPoint y: 504, endPoint x: 536, endPoint y: 527, distance: 397.3
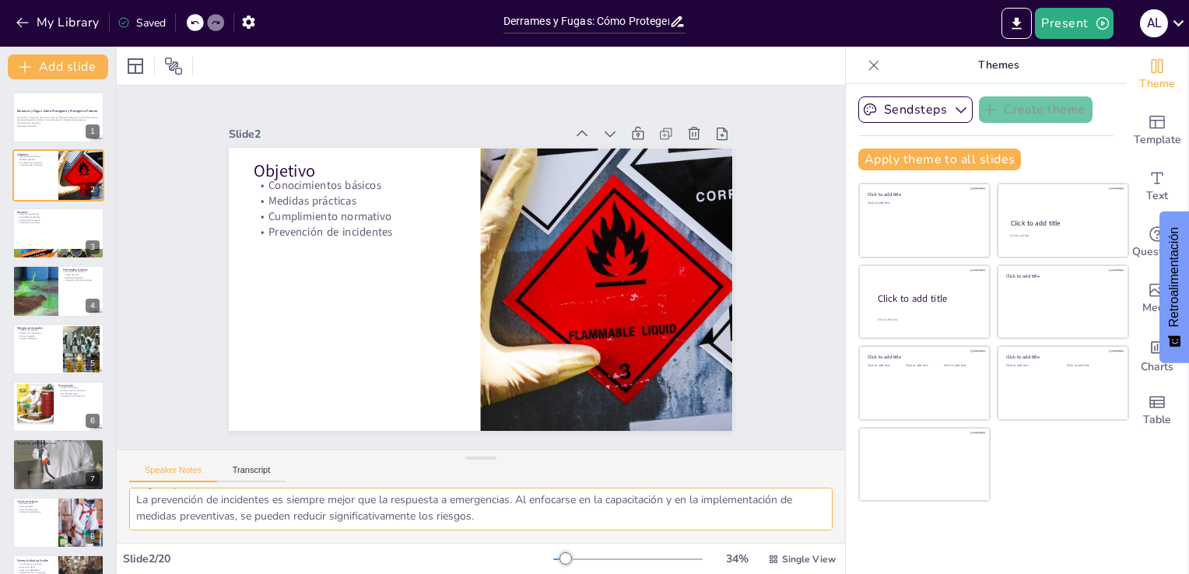
click at [536, 527] on textarea "Adquirir conocimientos básicos es esencial para que el personal esté preparado …" at bounding box center [480, 509] width 703 height 43
click at [47, 243] on div at bounding box center [58, 233] width 93 height 53
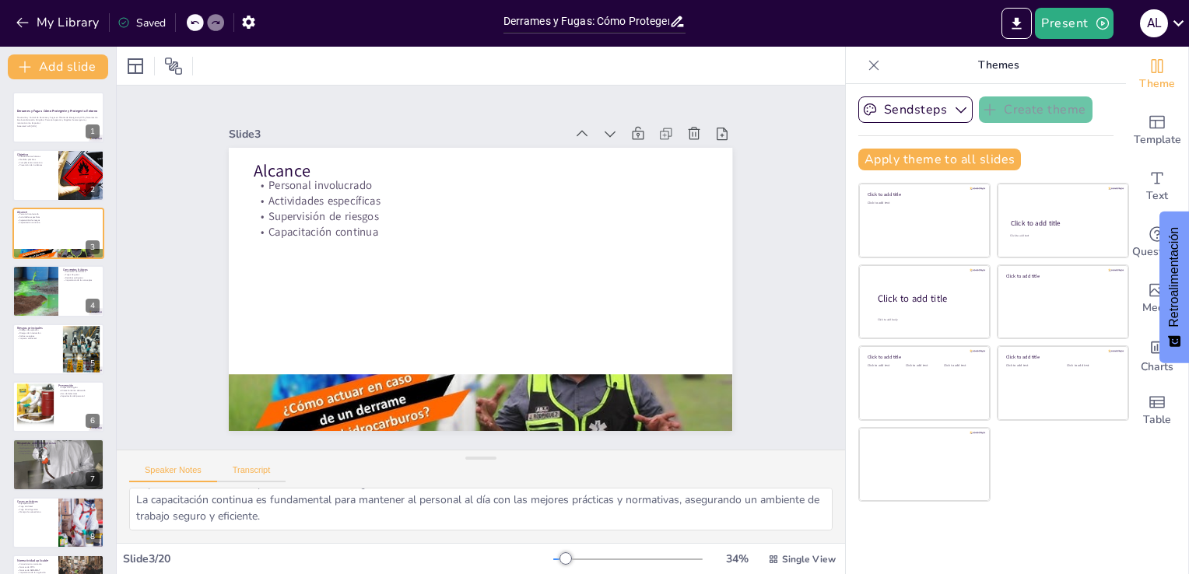
click at [249, 467] on button "Transcript" at bounding box center [251, 473] width 69 height 17
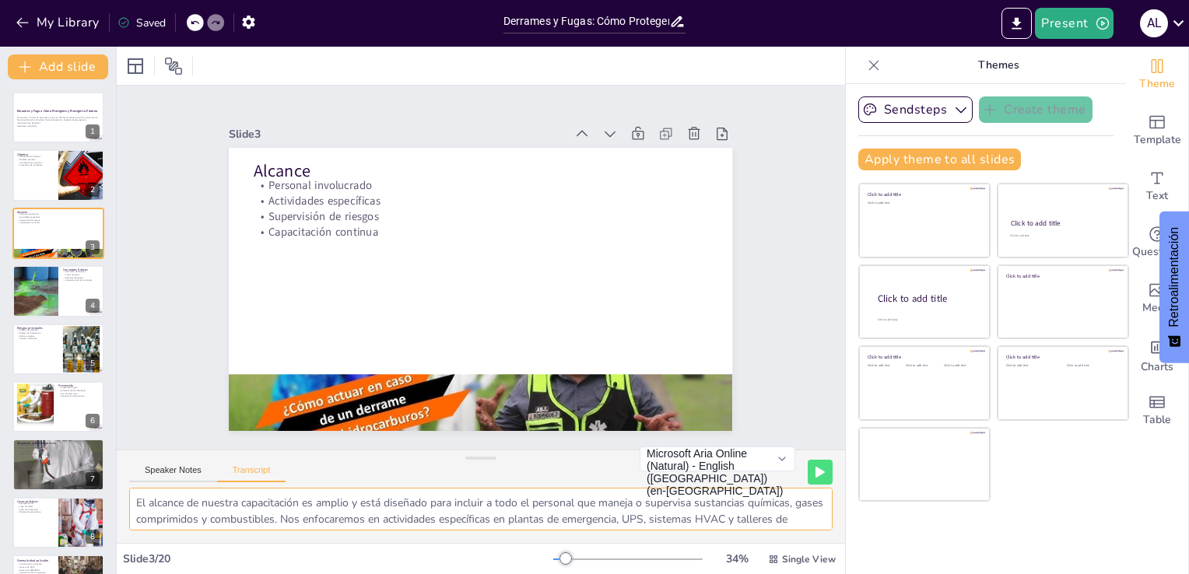
scroll to position [36, 0]
drag, startPoint x: 337, startPoint y: 504, endPoint x: 439, endPoint y: 514, distance: 102.4
click at [439, 514] on textarea "El alcance de nuestra capacitación es amplio y está diseñado para incluir a tod…" at bounding box center [480, 509] width 703 height 43
click at [72, 292] on div at bounding box center [58, 290] width 93 height 53
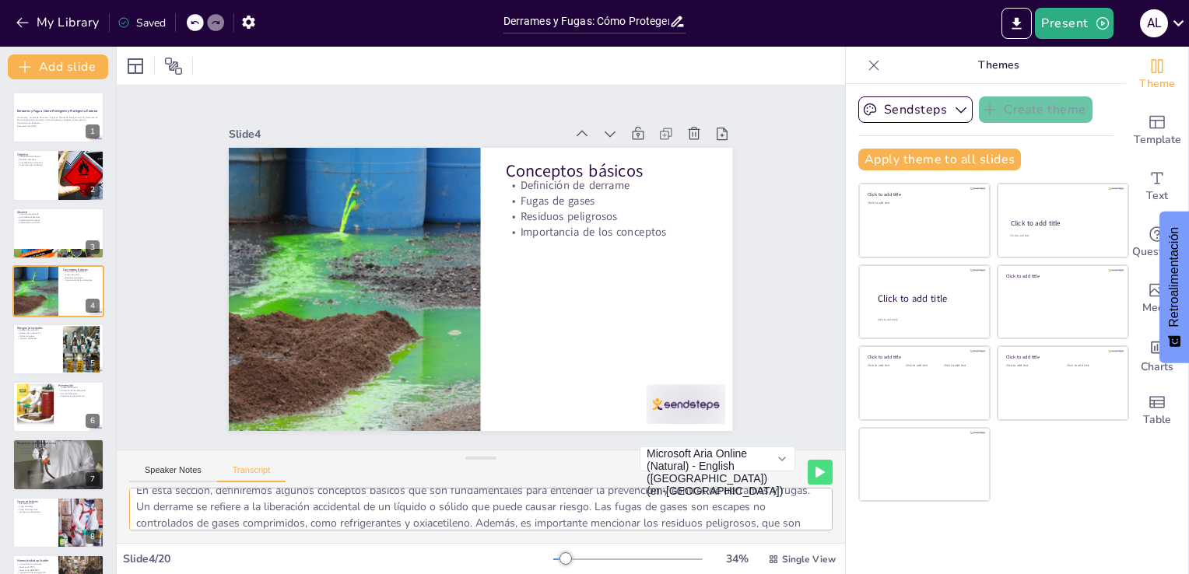
scroll to position [0, 0]
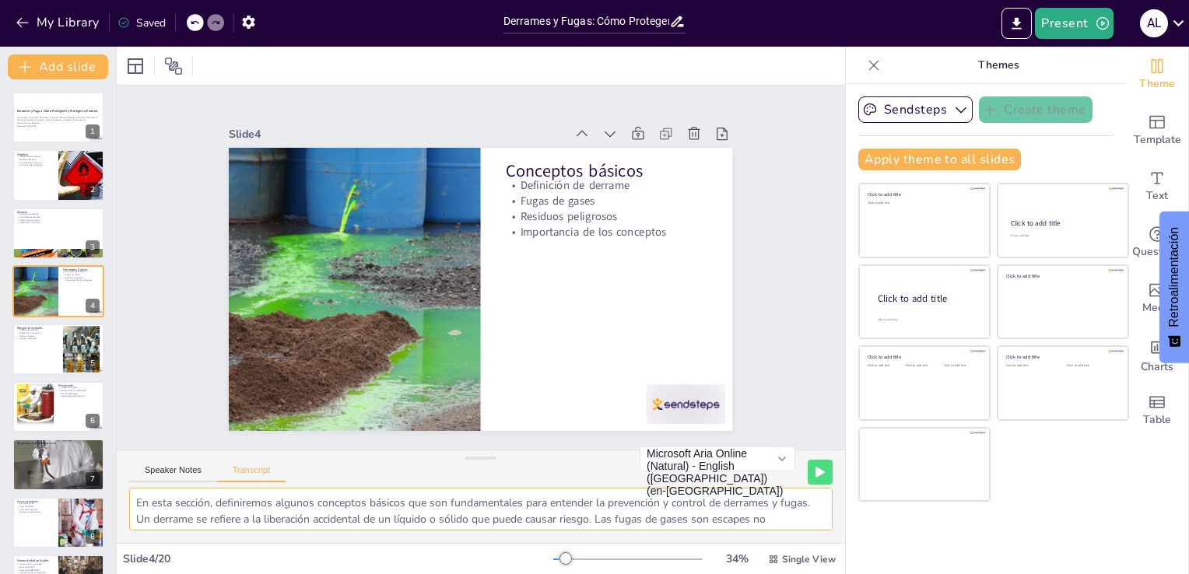
click at [184, 506] on textarea "En esta sección, definiremos algunos conceptos básicos que son fundamentales pa…" at bounding box center [480, 509] width 703 height 43
click at [13, 125] on div at bounding box center [58, 117] width 93 height 53
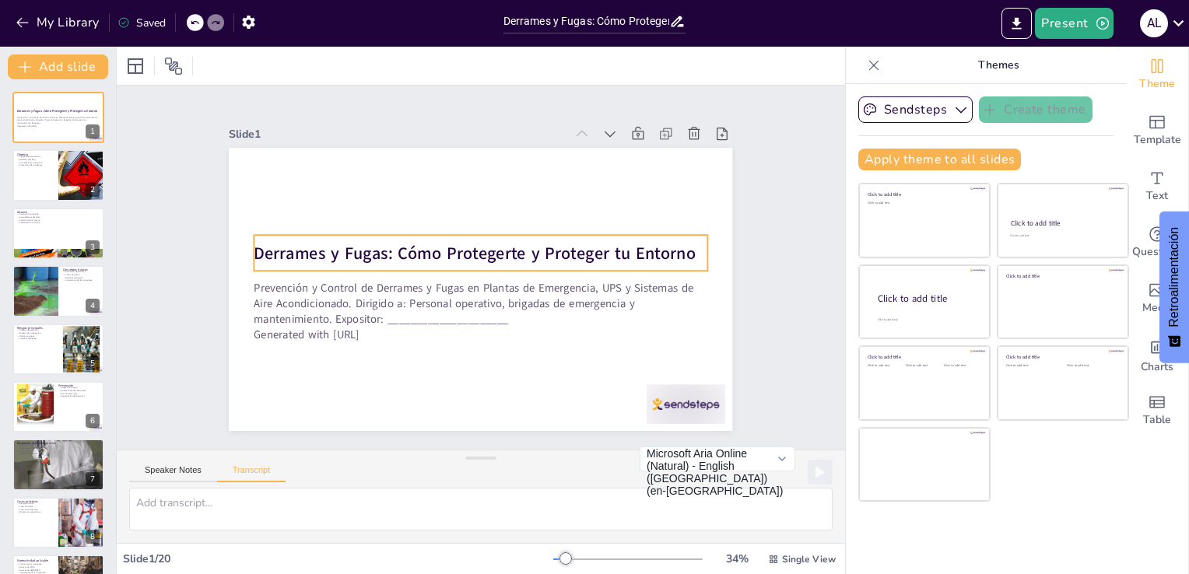
click at [260, 249] on strong "Derrames y Fugas: Cómo Protegerte y Proteger tu Entorno" at bounding box center [478, 252] width 436 height 114
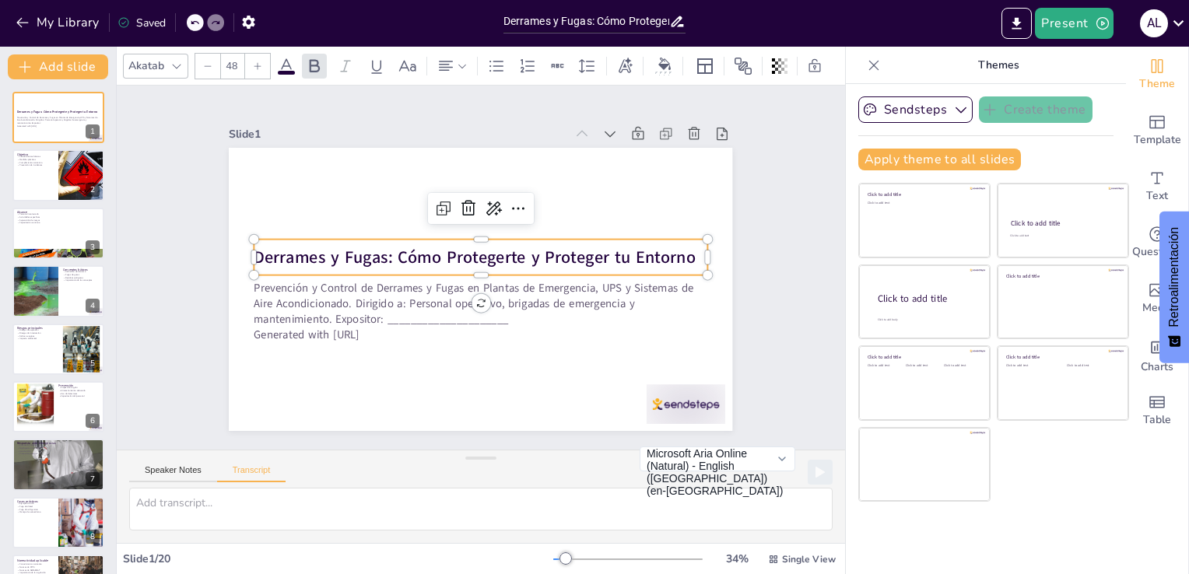
click at [670, 248] on strong "Derrames y Fugas: Cómo Protegerte y Proteger tu Entorno" at bounding box center [476, 256] width 442 height 68
click at [670, 248] on strong "Derrames y Fugas: Cómo Protegerte y Proteger tu Entorno" at bounding box center [481, 255] width 394 height 240
click at [679, 249] on strong "Derrames y Fugas: Cómo Protegerte y Proteger tu Entorno" at bounding box center [475, 257] width 442 height 23
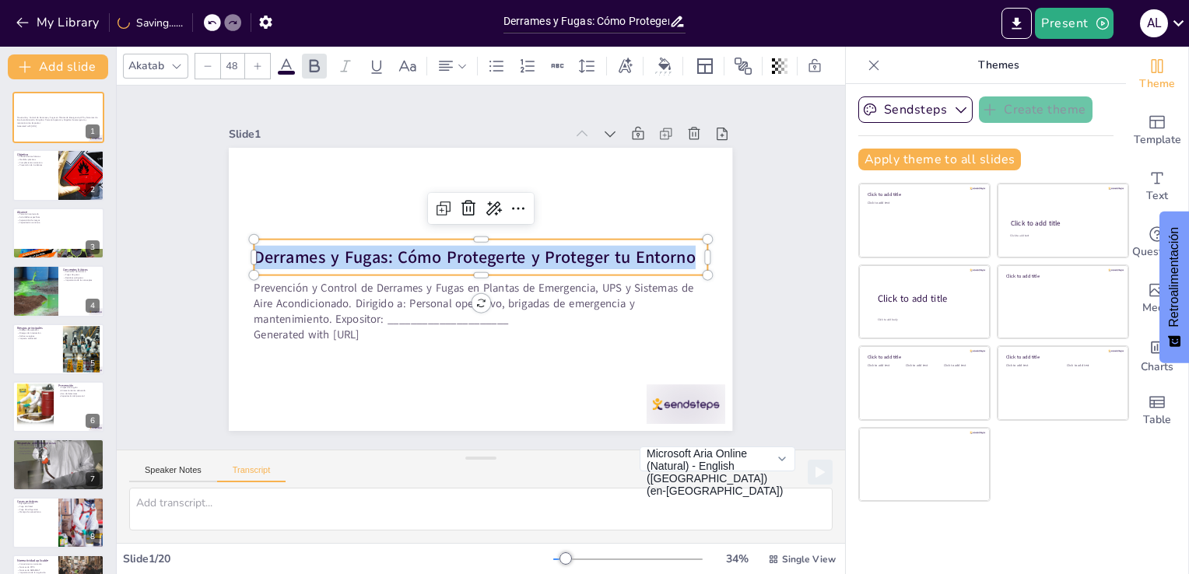
drag, startPoint x: 679, startPoint y: 249, endPoint x: 186, endPoint y: 223, distance: 493.8
click at [186, 223] on div "Slide 1 Prevención y Control de Derrames y Fugas en Plantas de Emergencia, UPS …" at bounding box center [481, 267] width 672 height 538
copy strong "Derrames y Fugas: Cómo Protegerte y Proteger tu Entorno"
click at [31, 170] on div at bounding box center [58, 175] width 93 height 53
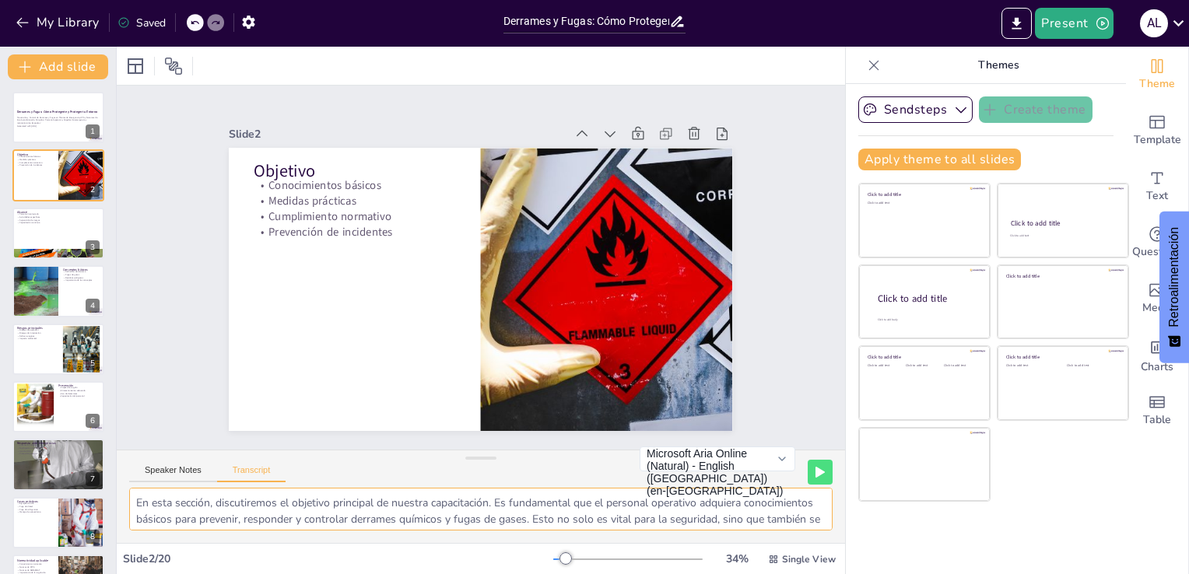
drag, startPoint x: 142, startPoint y: 502, endPoint x: 208, endPoint y: 499, distance: 66.2
click at [208, 499] on textarea "En esta sección, discutiremos el objetivo principal de nuestra capacitación. Es…" at bounding box center [480, 509] width 703 height 43
click at [253, 509] on textarea "En esta sección, discutiremos el objetivo principal de nuestra capacitación. Es…" at bounding box center [480, 509] width 703 height 43
drag, startPoint x: 134, startPoint y: 504, endPoint x: 832, endPoint y: 598, distance: 704.8
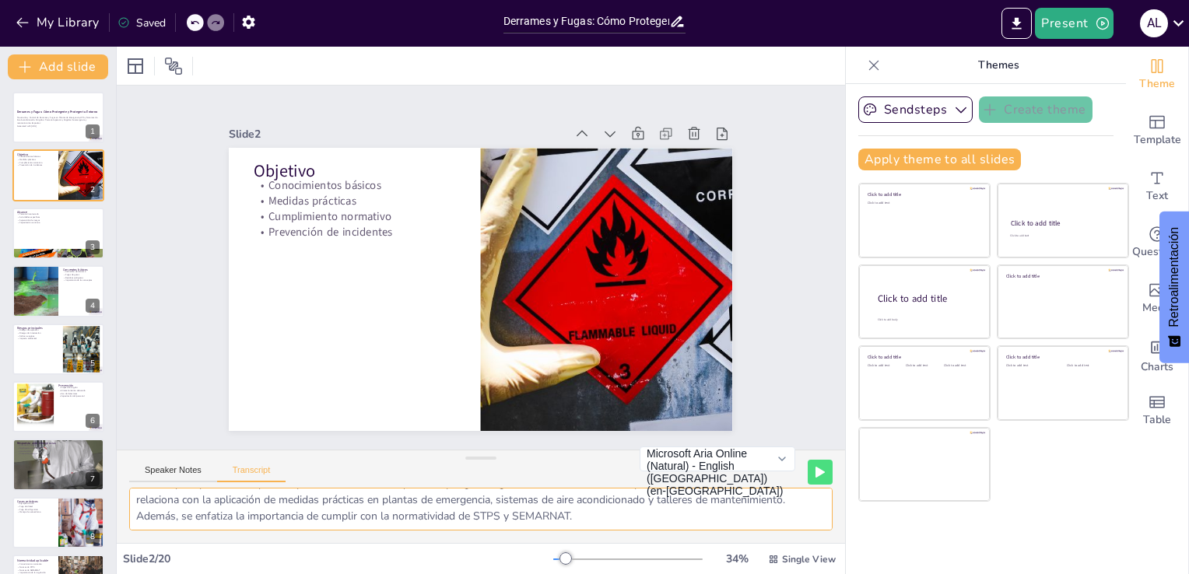
click at [832, 573] on html "My Library Saved Derrames y Fugas: Cómo Protegerte y Proteger tu Entorno Presen…" at bounding box center [594, 287] width 1189 height 574
click at [59, 114] on div at bounding box center [79, 105] width 41 height 19
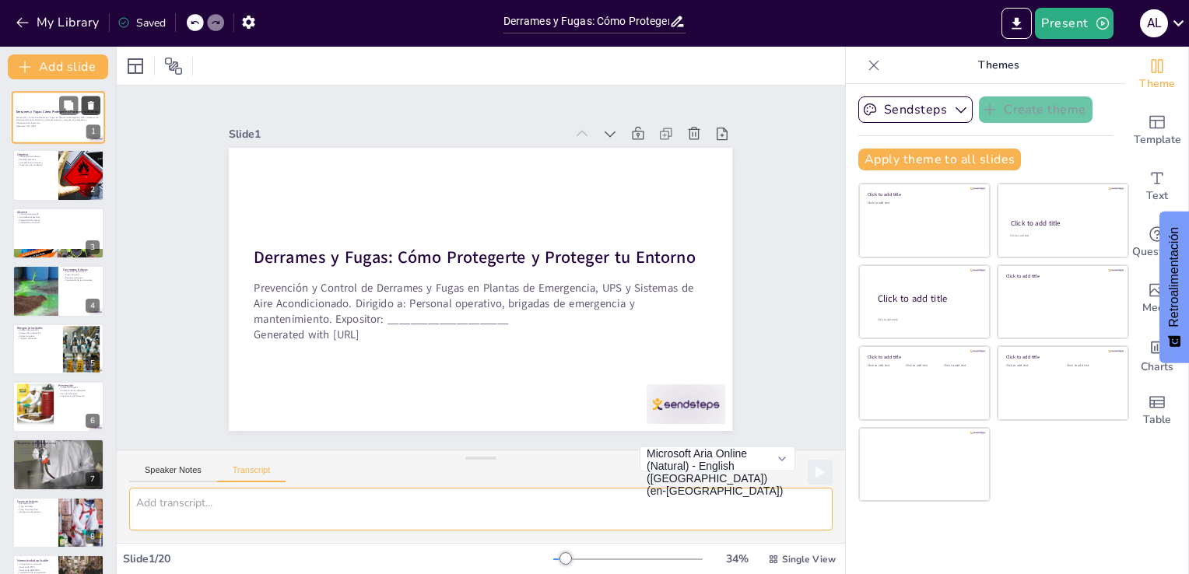
scroll to position [0, 0]
click at [214, 513] on textarea at bounding box center [480, 509] width 703 height 43
click at [214, 510] on textarea at bounding box center [480, 509] width 703 height 43
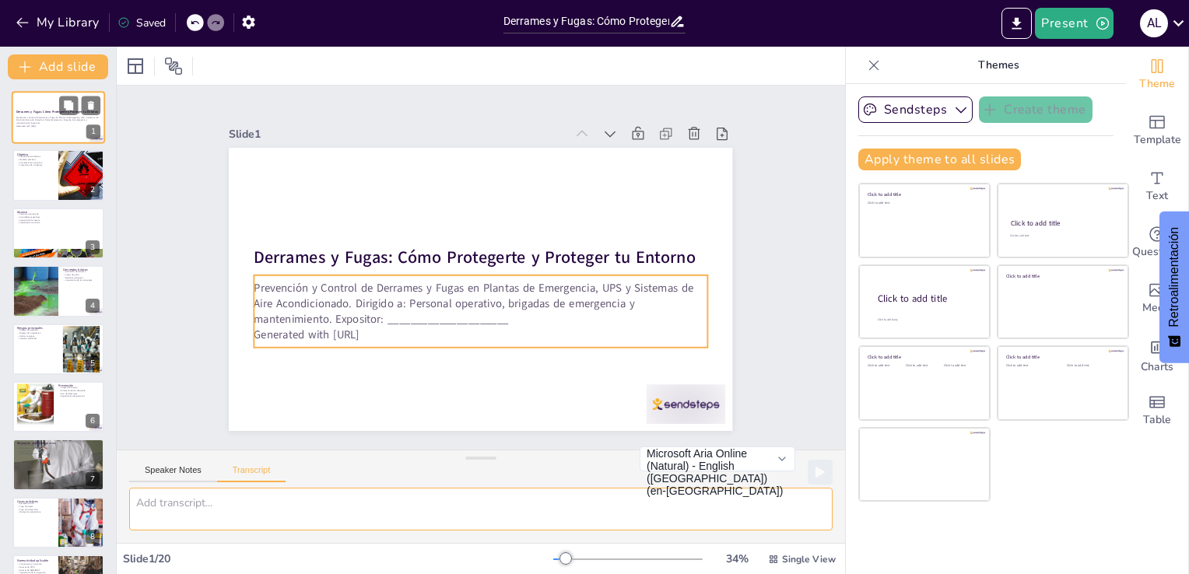
click at [50, 115] on div "Prevención y Control de Derrames y Fugas en Plantas de Emergencia, UPS y Sistem…" at bounding box center [58, 121] width 84 height 13
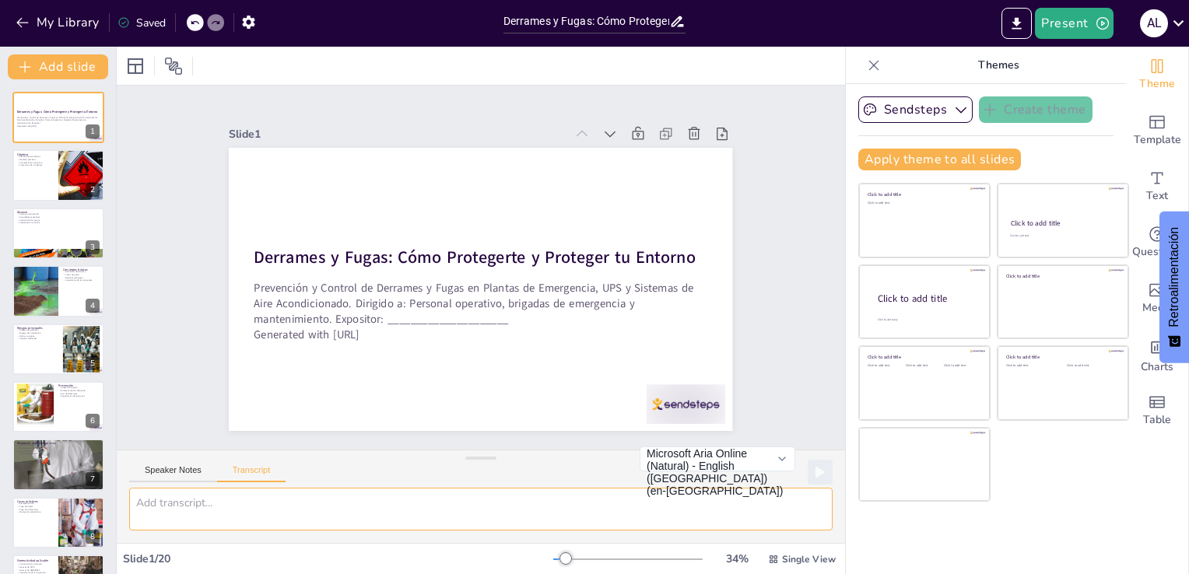
click at [88, 103] on icon at bounding box center [90, 105] width 11 height 11
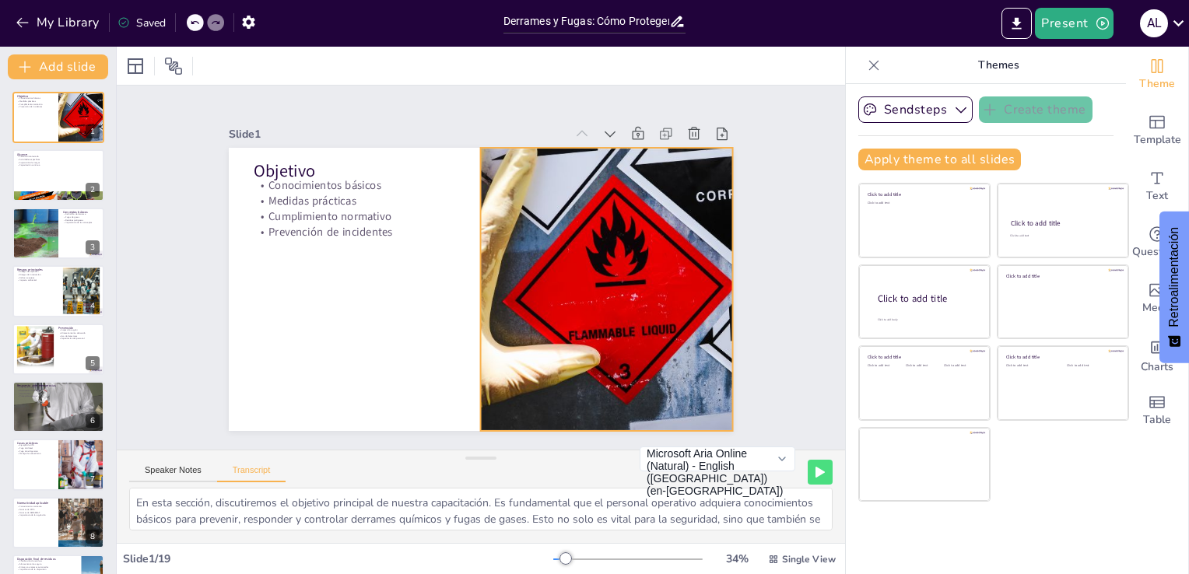
click at [635, 243] on div at bounding box center [603, 303] width 565 height 338
click at [622, 238] on div at bounding box center [602, 303] width 565 height 338
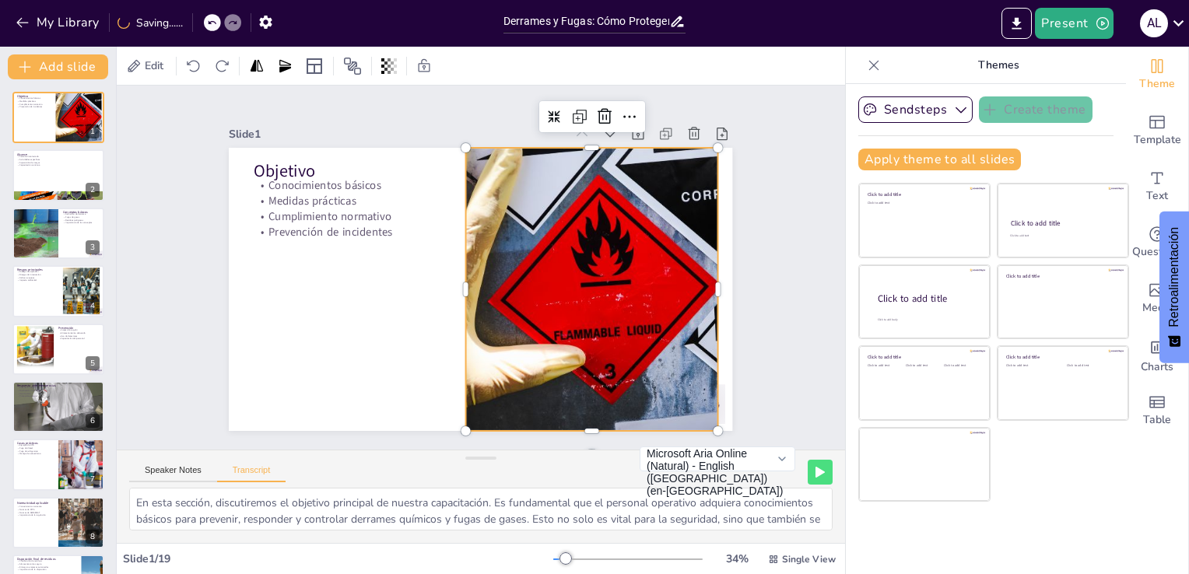
click at [622, 238] on div at bounding box center [585, 311] width 586 height 389
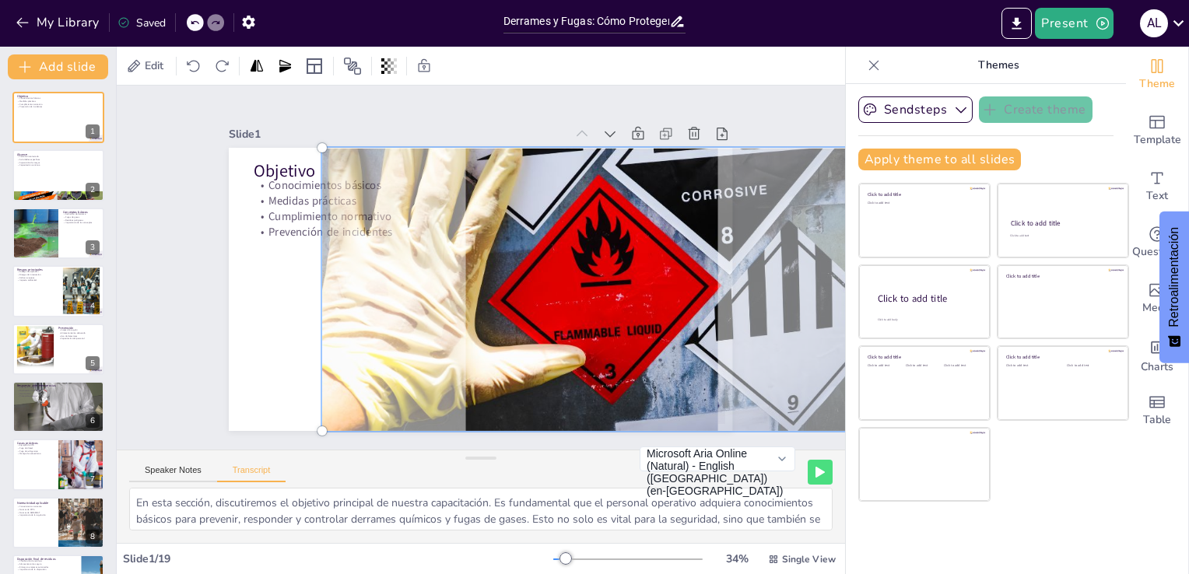
click at [292, 311] on div at bounding box center [459, 265] width 334 height 530
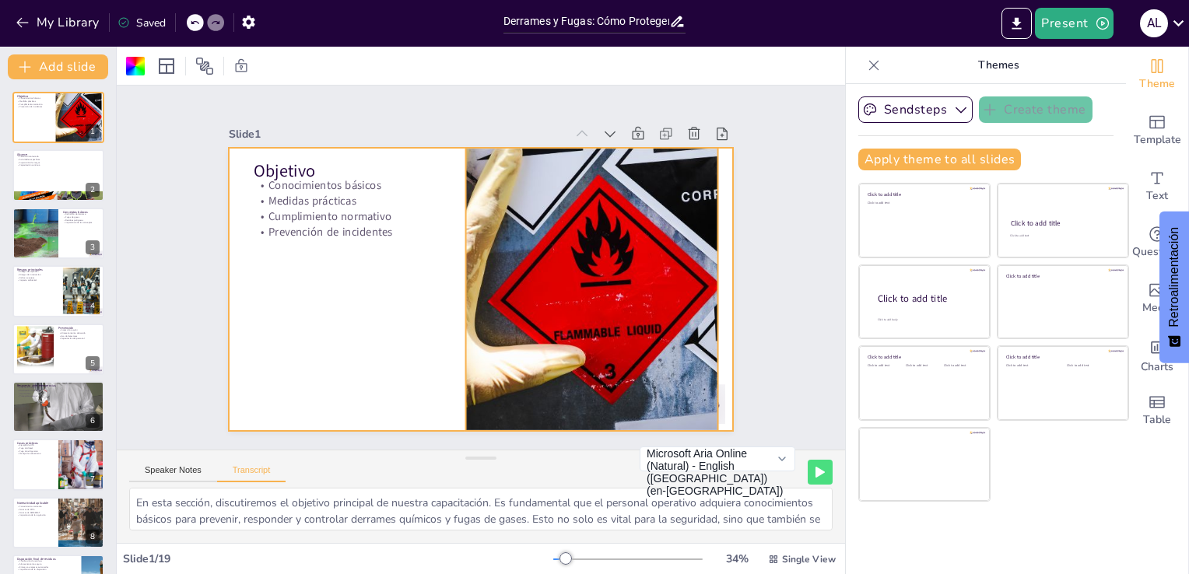
click at [585, 251] on div at bounding box center [580, 323] width 600 height 436
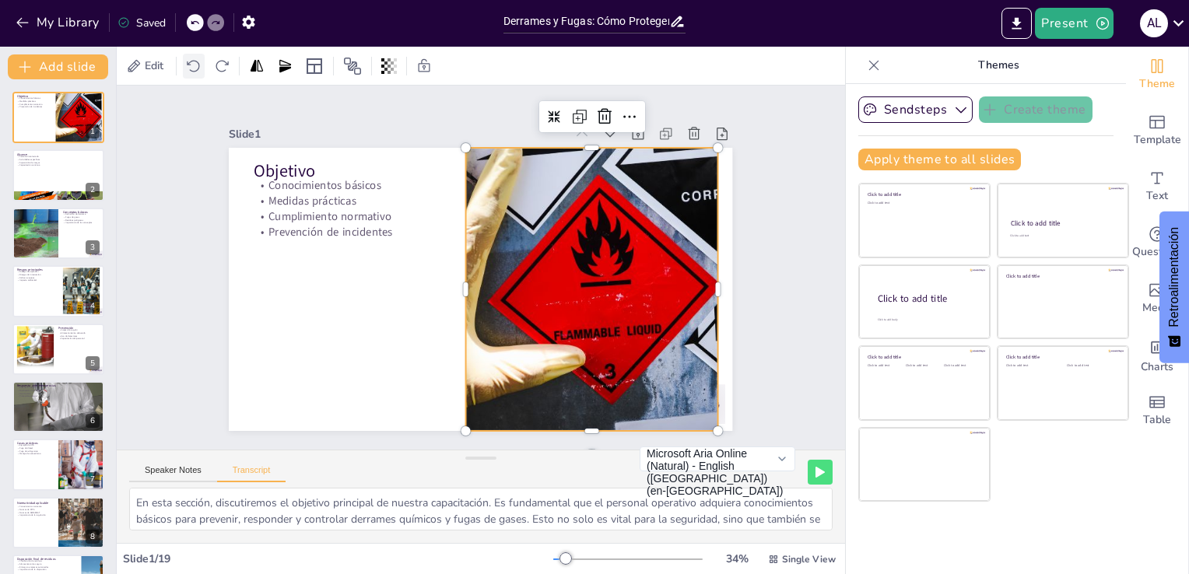
click at [193, 64] on icon at bounding box center [194, 66] width 16 height 16
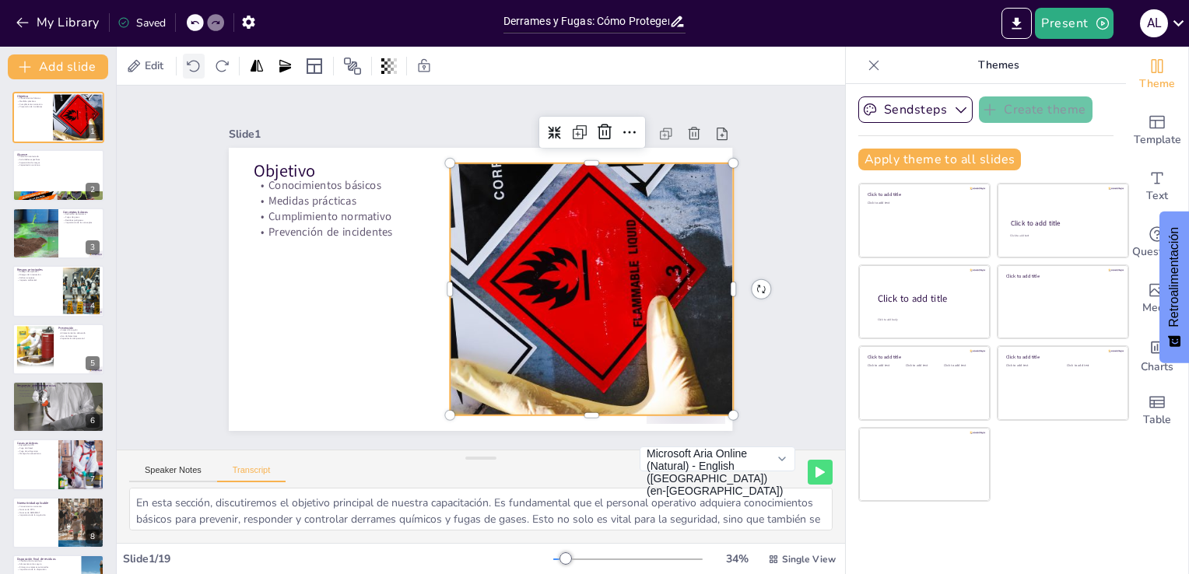
click at [193, 64] on icon at bounding box center [194, 66] width 16 height 16
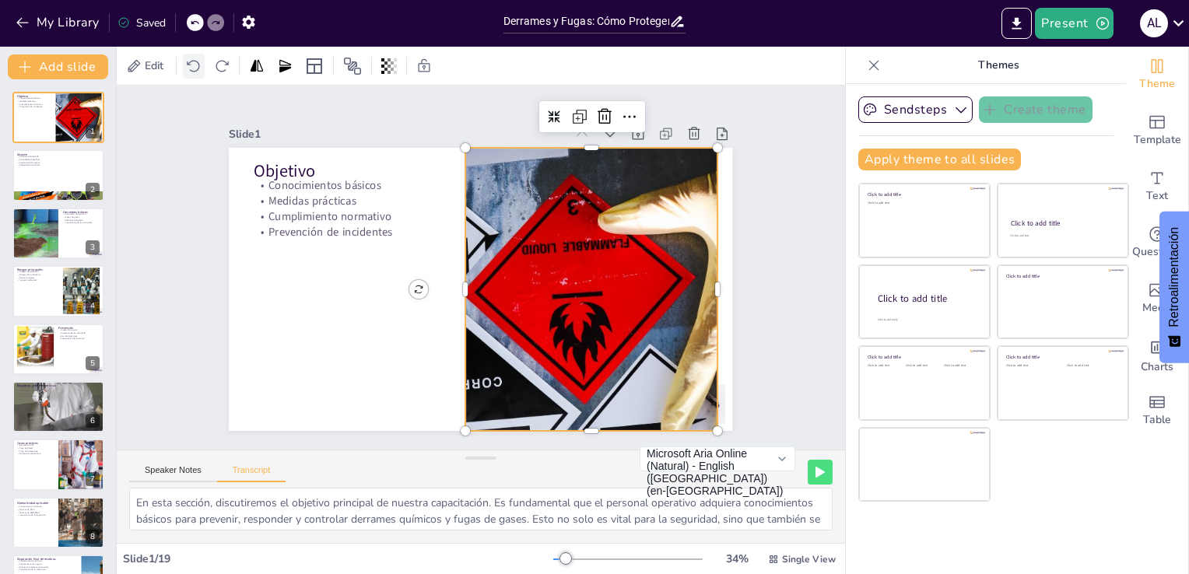
click at [193, 64] on icon at bounding box center [194, 66] width 16 height 16
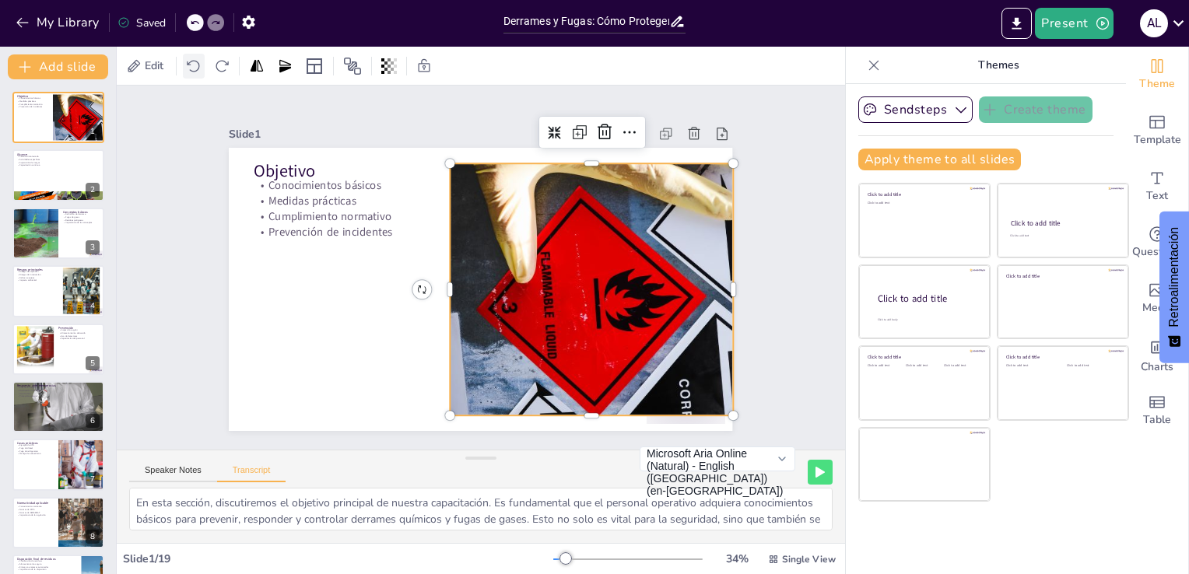
click at [193, 64] on icon at bounding box center [194, 66] width 16 height 16
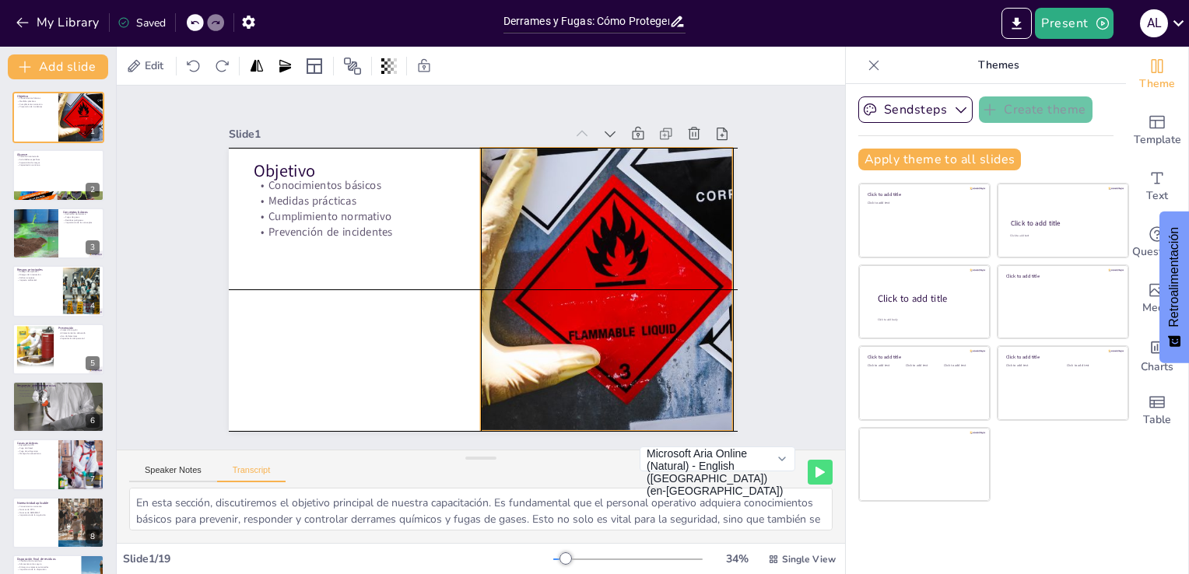
drag, startPoint x: 600, startPoint y: 243, endPoint x: 620, endPoint y: 244, distance: 19.5
click at [620, 244] on div at bounding box center [603, 303] width 565 height 338
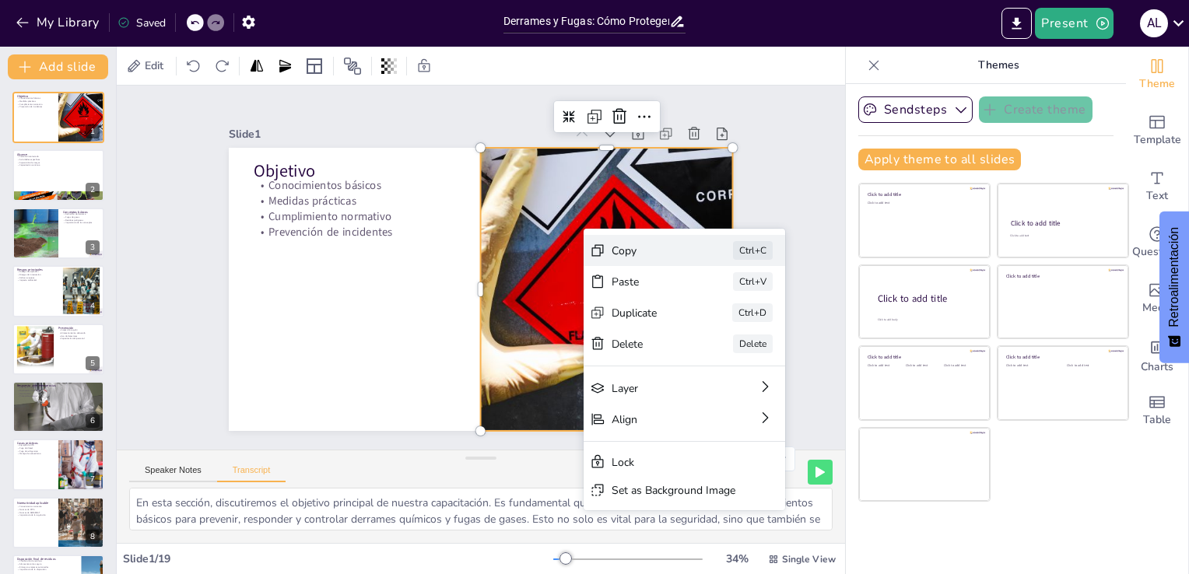
click at [676, 424] on div "Copy" at bounding box center [714, 446] width 77 height 45
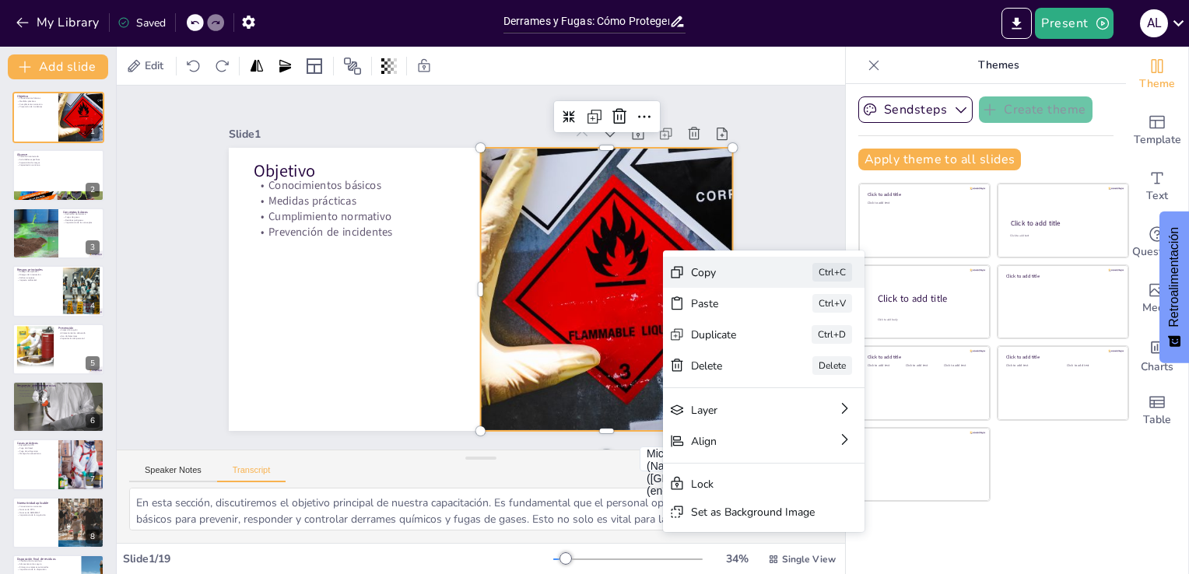
click at [796, 384] on div "Copy" at bounding box center [835, 395] width 79 height 23
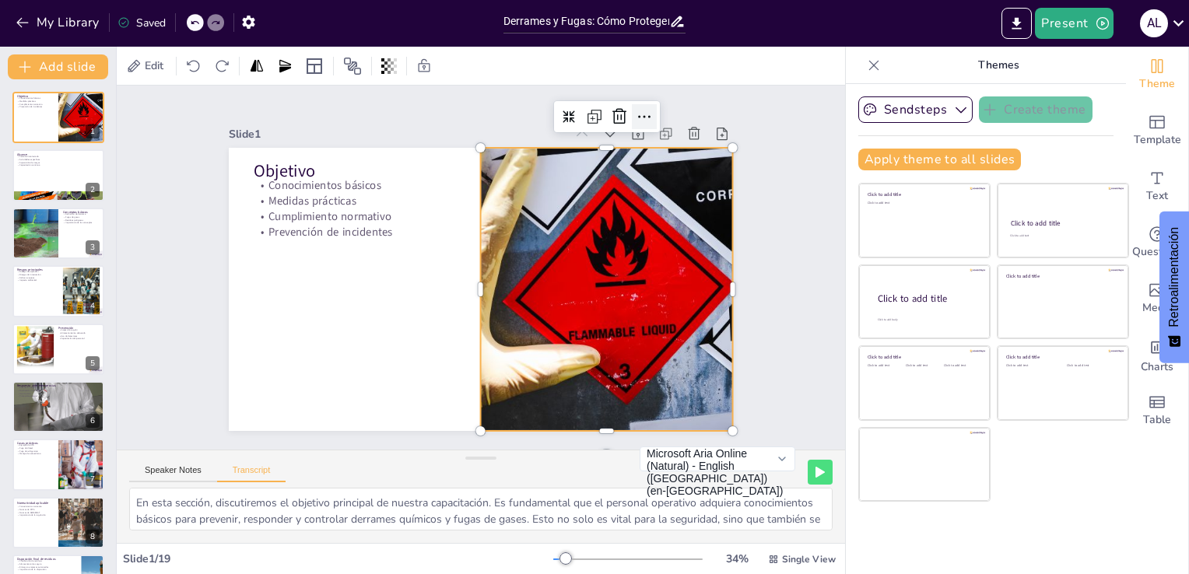
click at [670, 163] on icon at bounding box center [681, 174] width 23 height 23
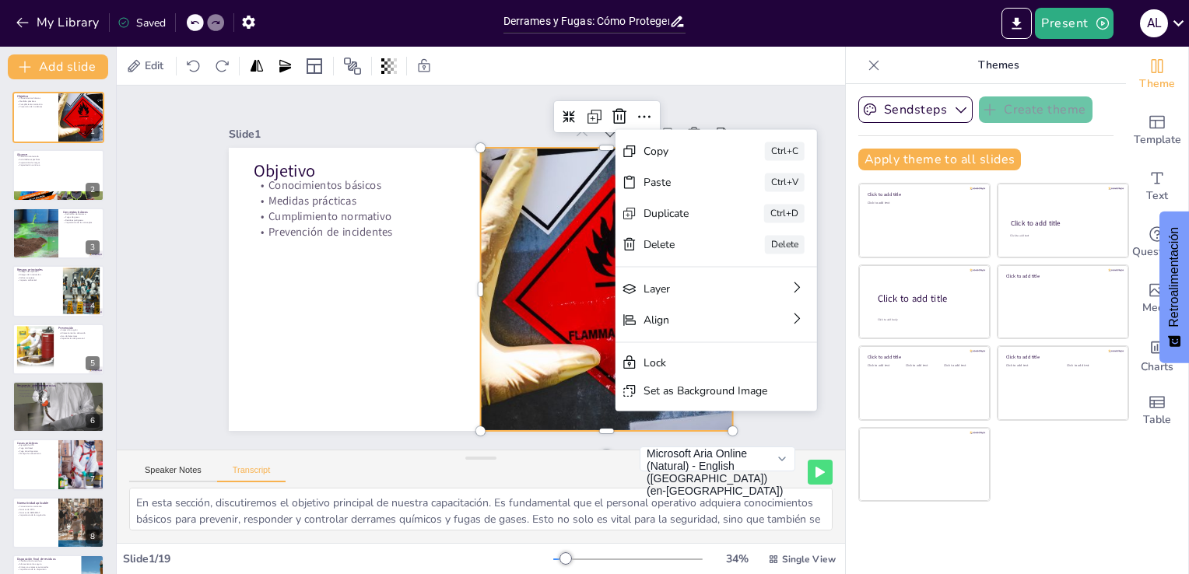
click at [361, 306] on div at bounding box center [478, 289] width 530 height 334
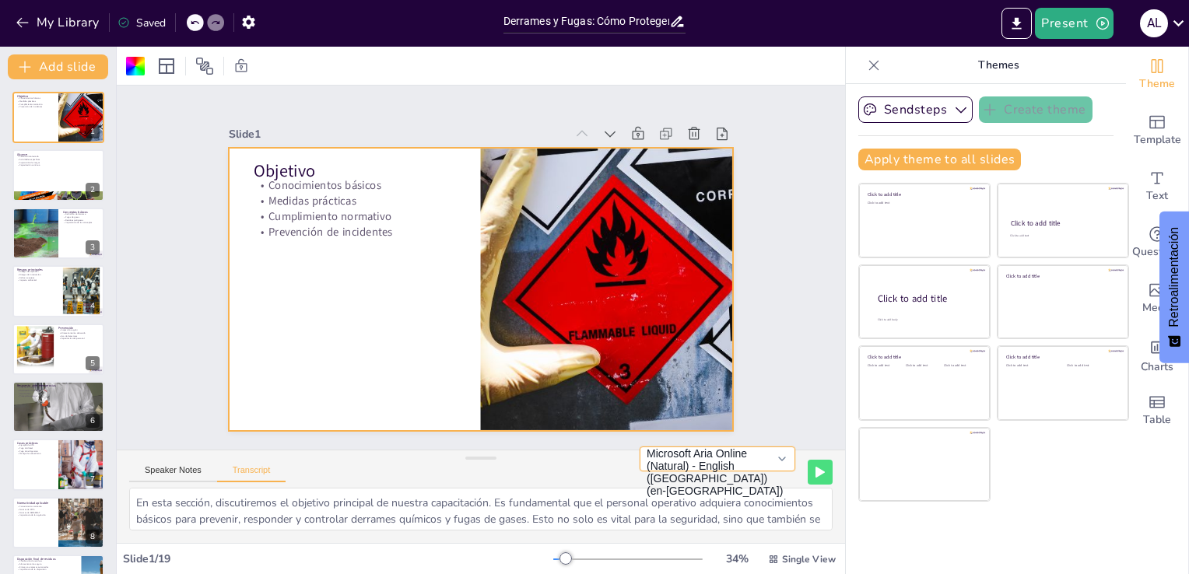
click at [685, 465] on button "Microsoft Aria Online (Natural) - English (United States) (en-US)" at bounding box center [717, 458] width 156 height 25
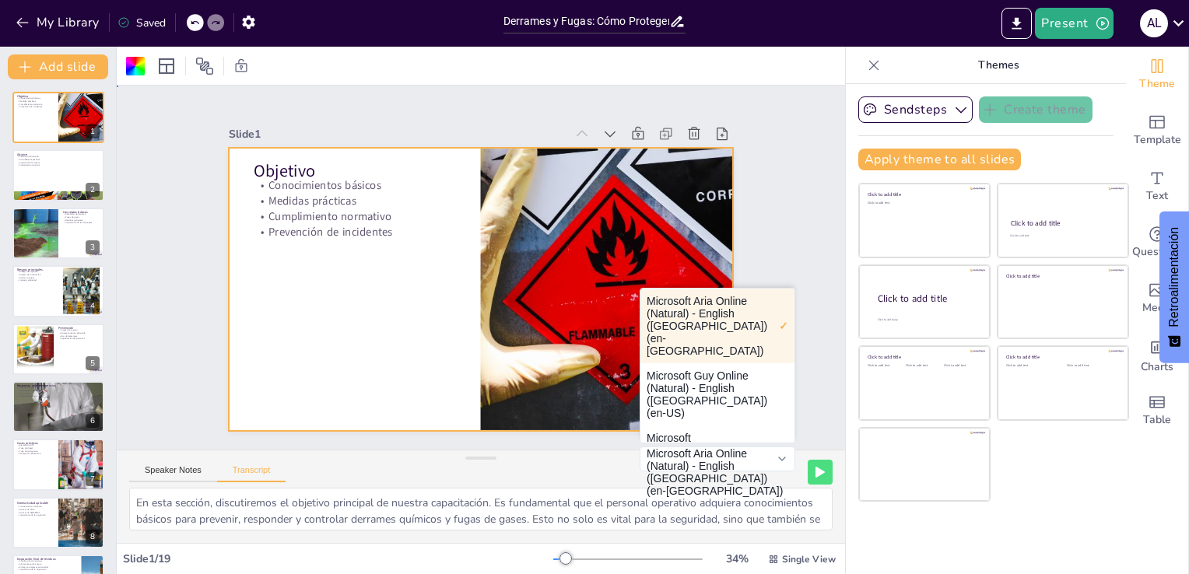
click at [415, 317] on div at bounding box center [478, 289] width 530 height 334
click at [798, 398] on div "Slide 1 Objetivo Conocimientos básicos Medidas prácticas Cumplimiento normativo…" at bounding box center [481, 267] width 805 height 571
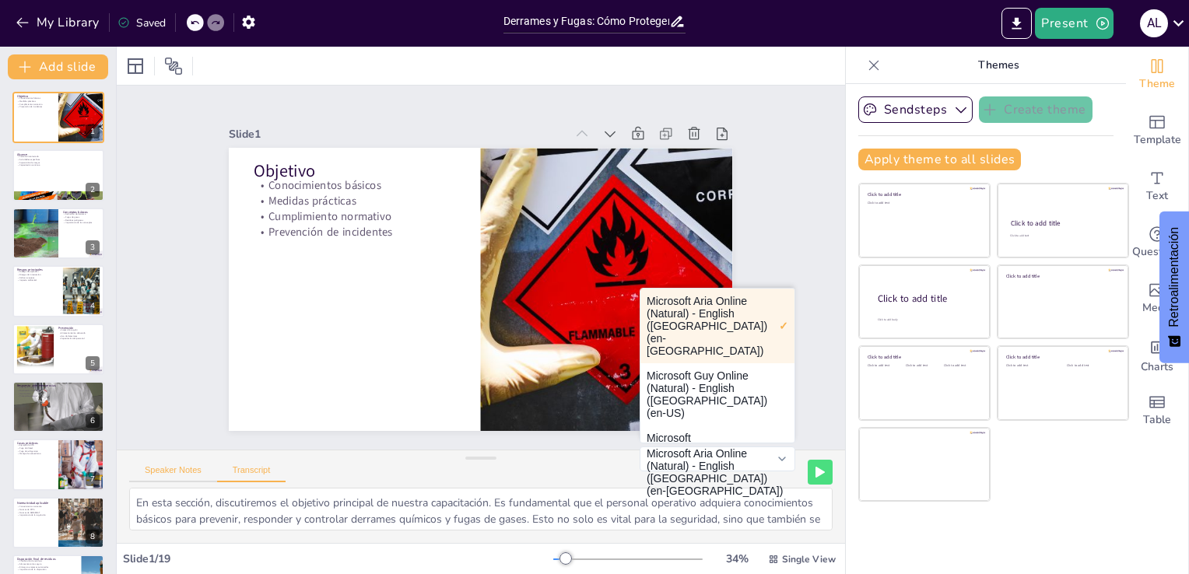
click at [177, 468] on button "Speaker Notes" at bounding box center [173, 473] width 88 height 17
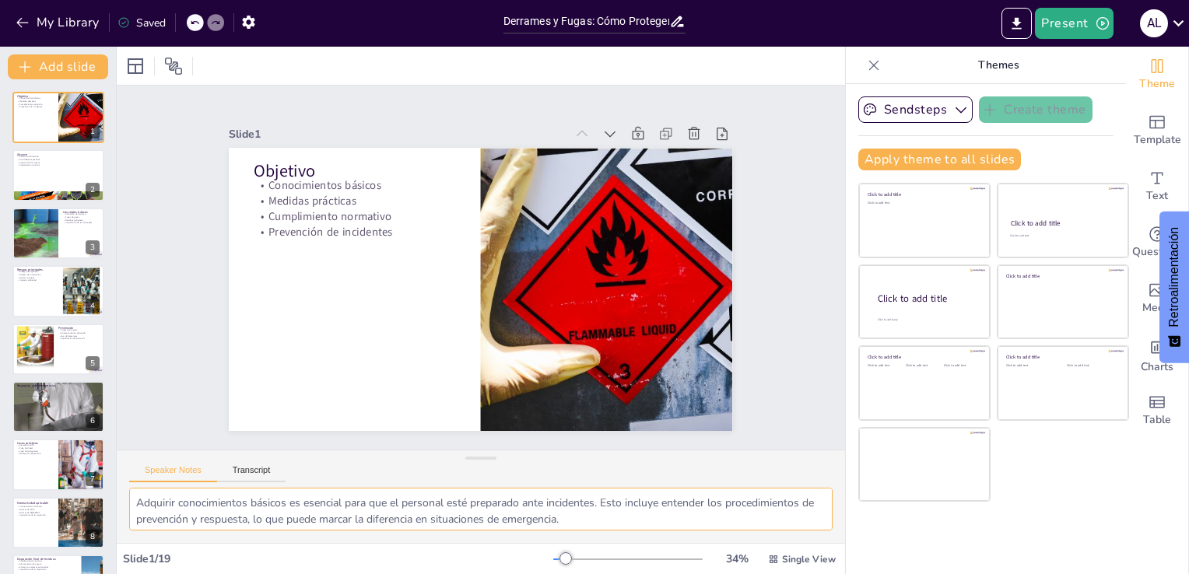
click at [176, 512] on textarea "Adquirir conocimientos básicos es esencial para que el personal esté preparado …" at bounding box center [480, 509] width 703 height 43
click at [208, 502] on textarea "Adquirir conocimientos básicos es esencial para que el personal esté preparado …" at bounding box center [480, 509] width 703 height 43
click at [233, 473] on button "Transcript" at bounding box center [251, 473] width 69 height 17
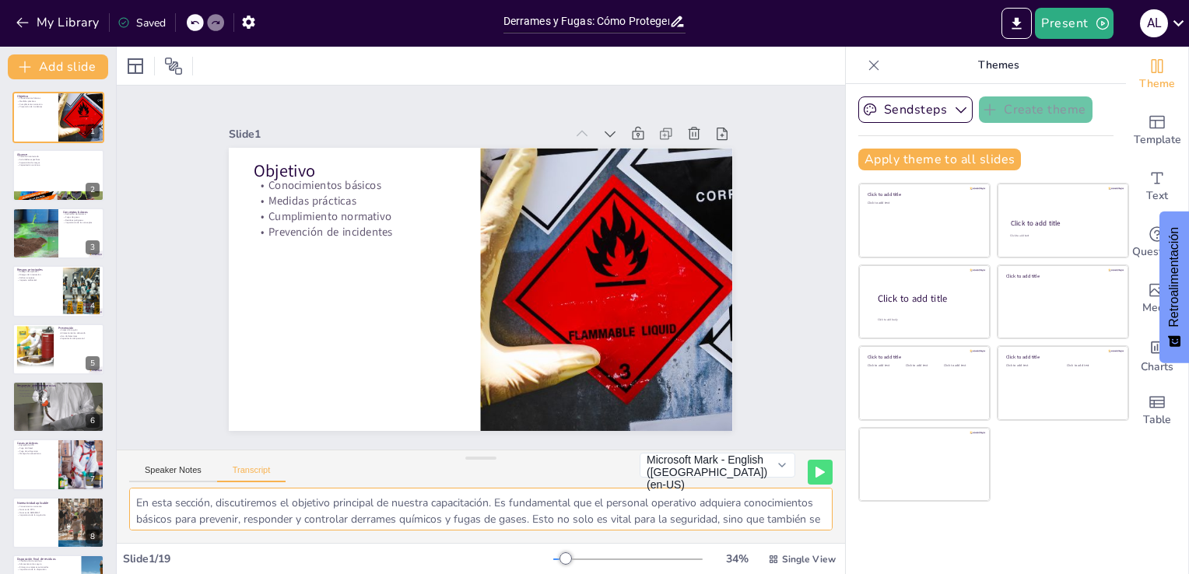
click at [137, 506] on textarea "En esta sección, discutiremos el objetivo principal de nuestra capacitación. Es…" at bounding box center [480, 509] width 703 height 43
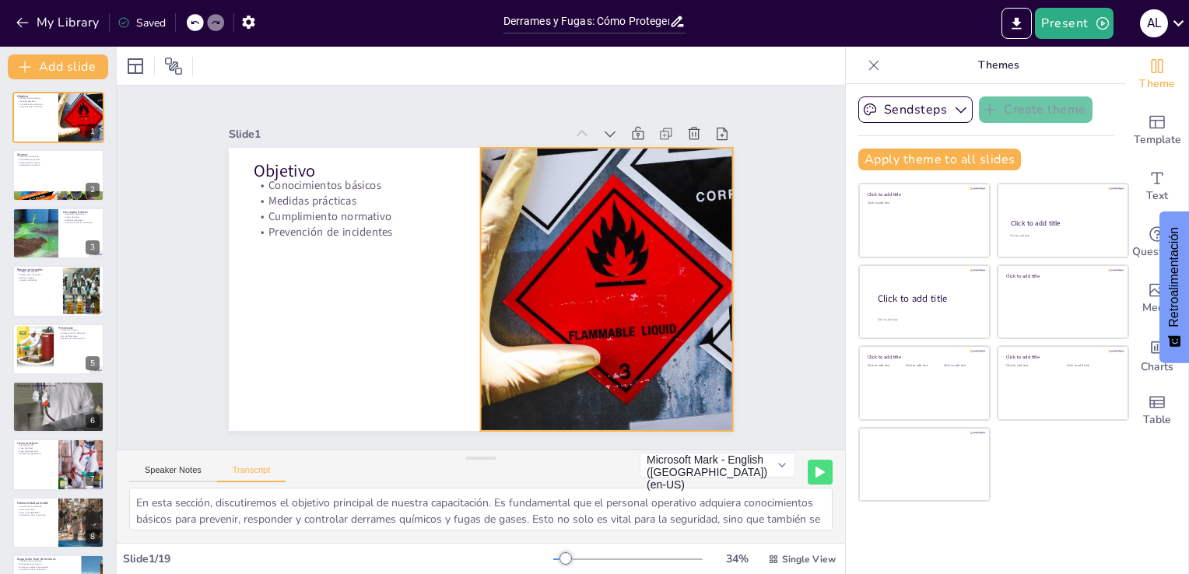
click at [583, 261] on div at bounding box center [603, 303] width 565 height 338
click at [583, 261] on div at bounding box center [602, 303] width 565 height 338
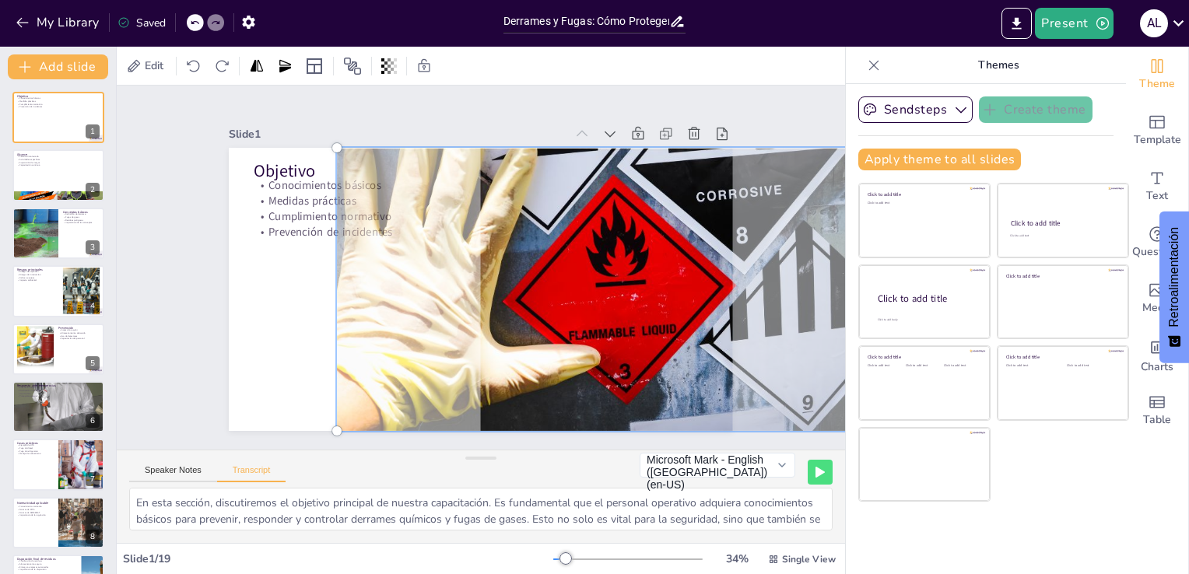
drag, startPoint x: 583, startPoint y: 261, endPoint x: 310, endPoint y: 297, distance: 275.5
click at [310, 297] on div at bounding box center [478, 289] width 530 height 334
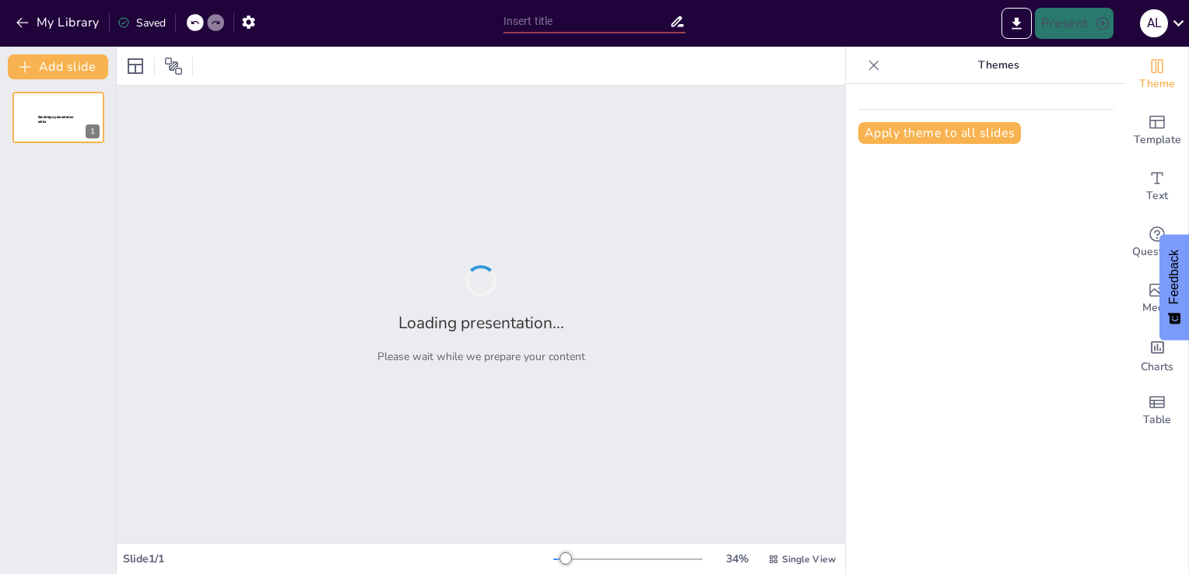
type input "Derrames y Fugas: Cómo Protegerte y Proteger tu Entorno"
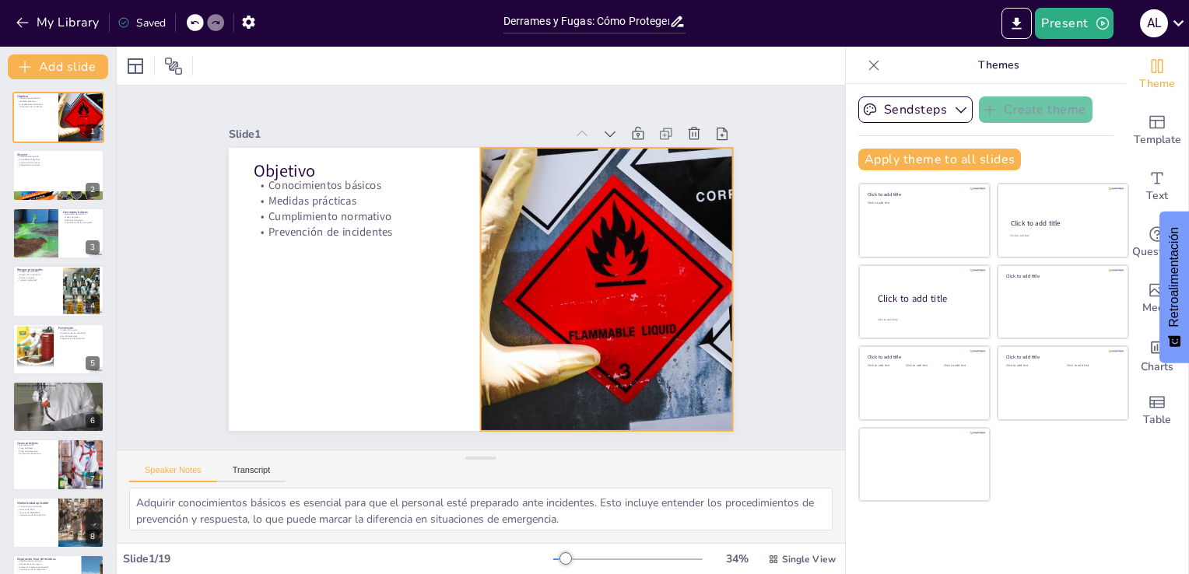
checkbox input "true"
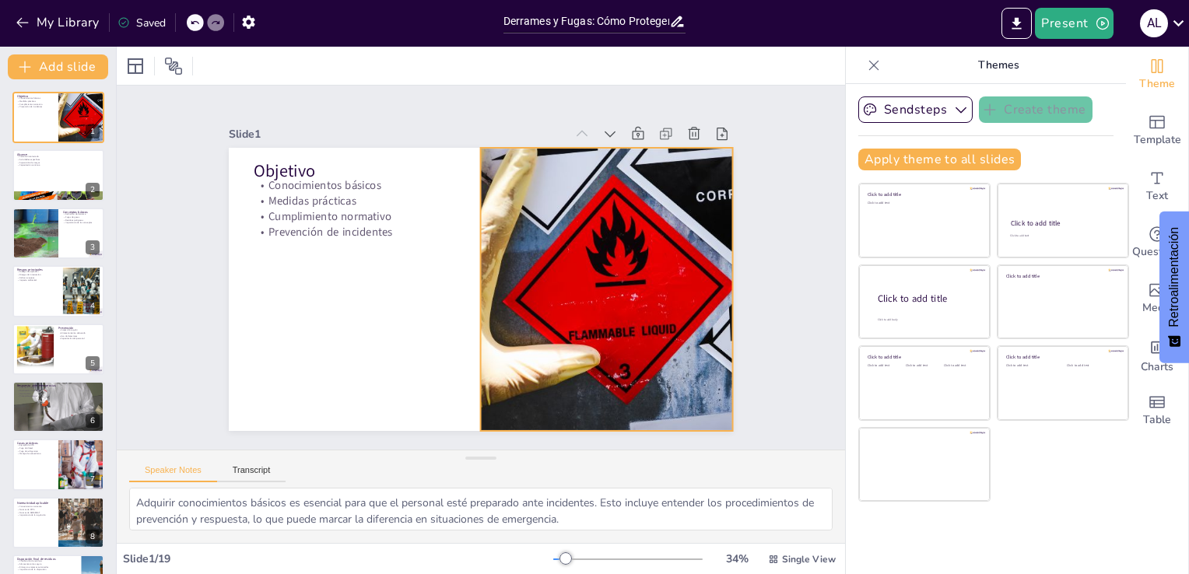
checkbox input "true"
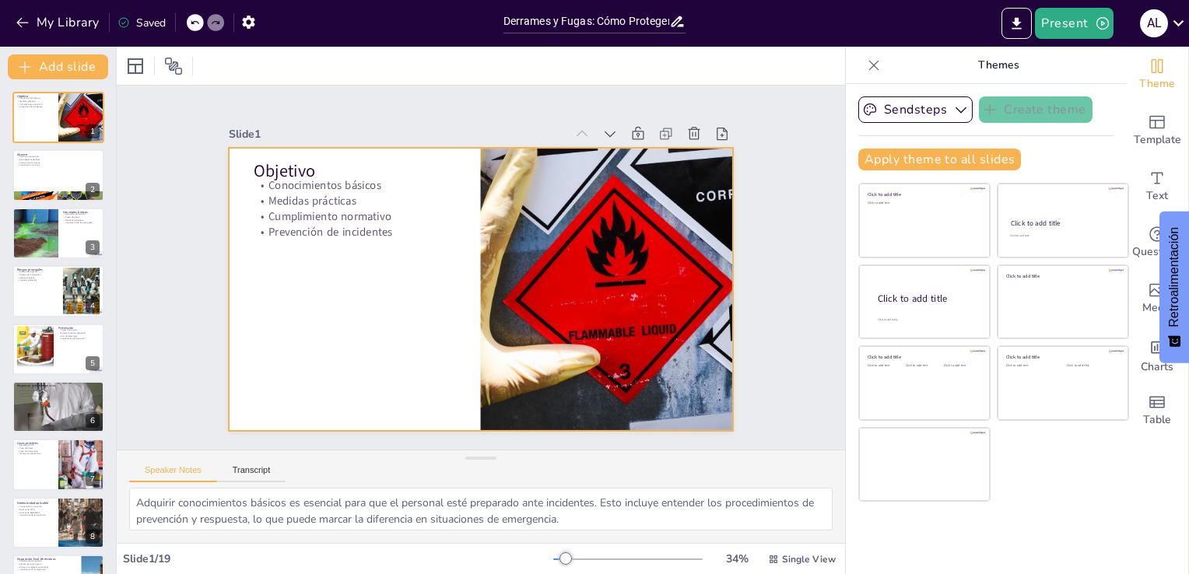
checkbox input "true"
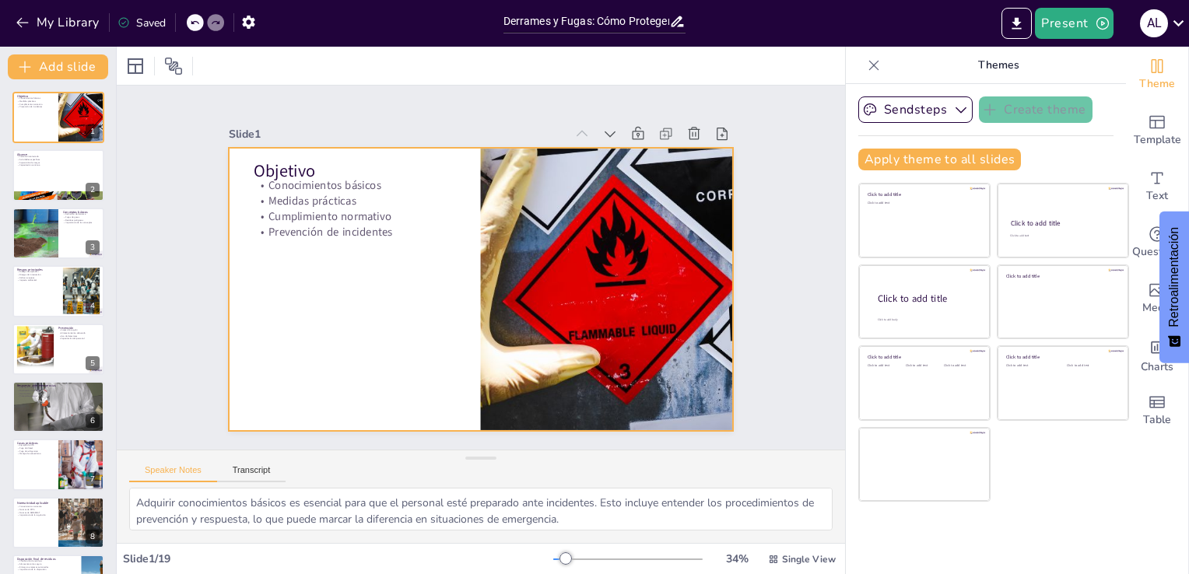
checkbox input "true"
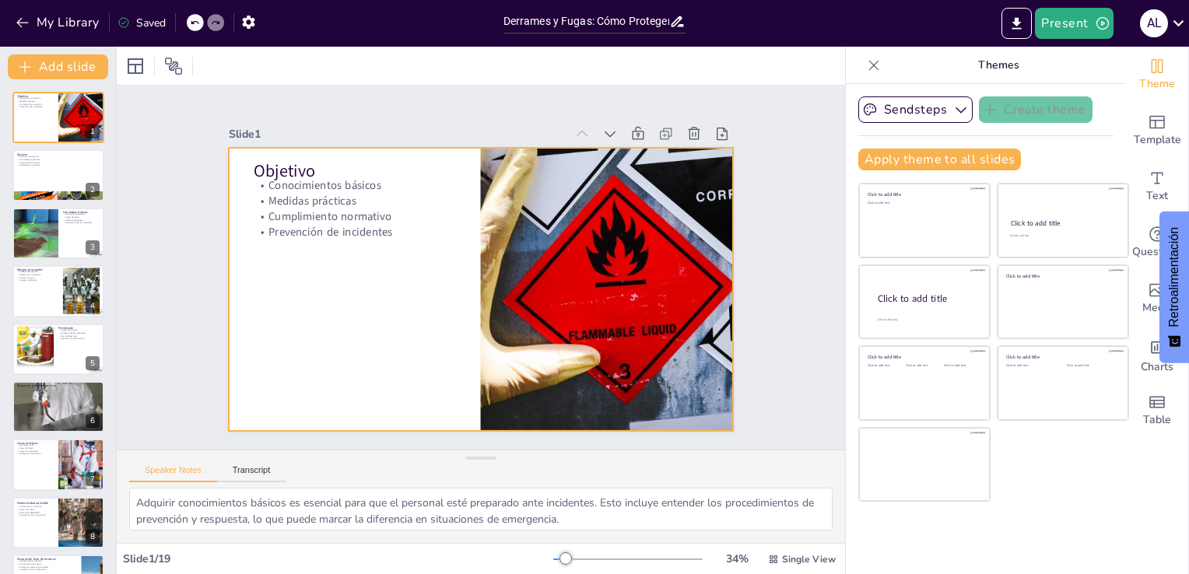
checkbox input "true"
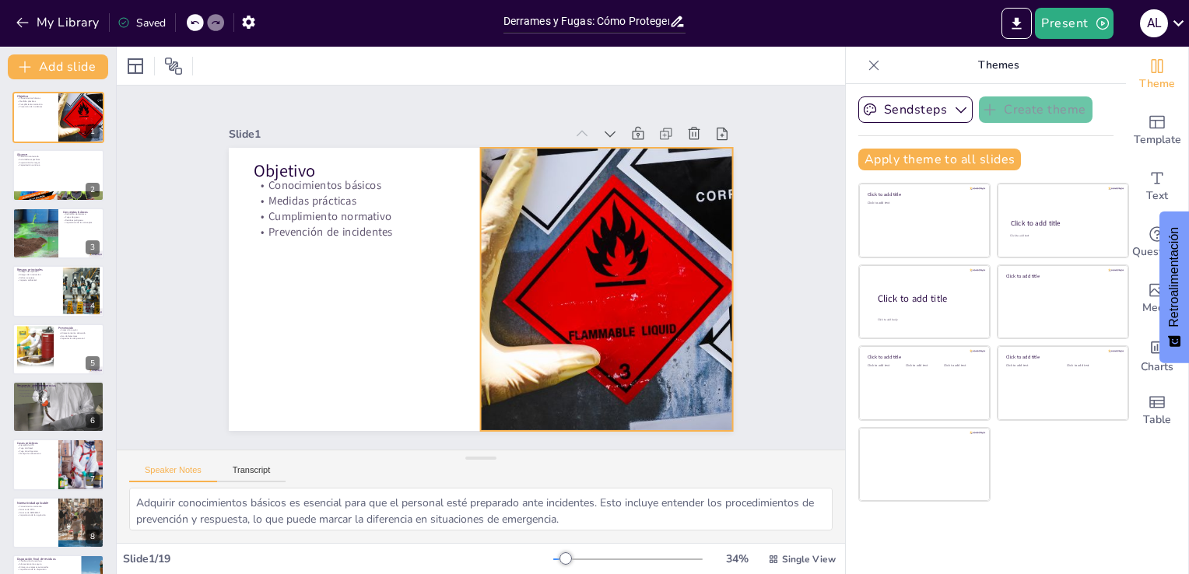
checkbox input "true"
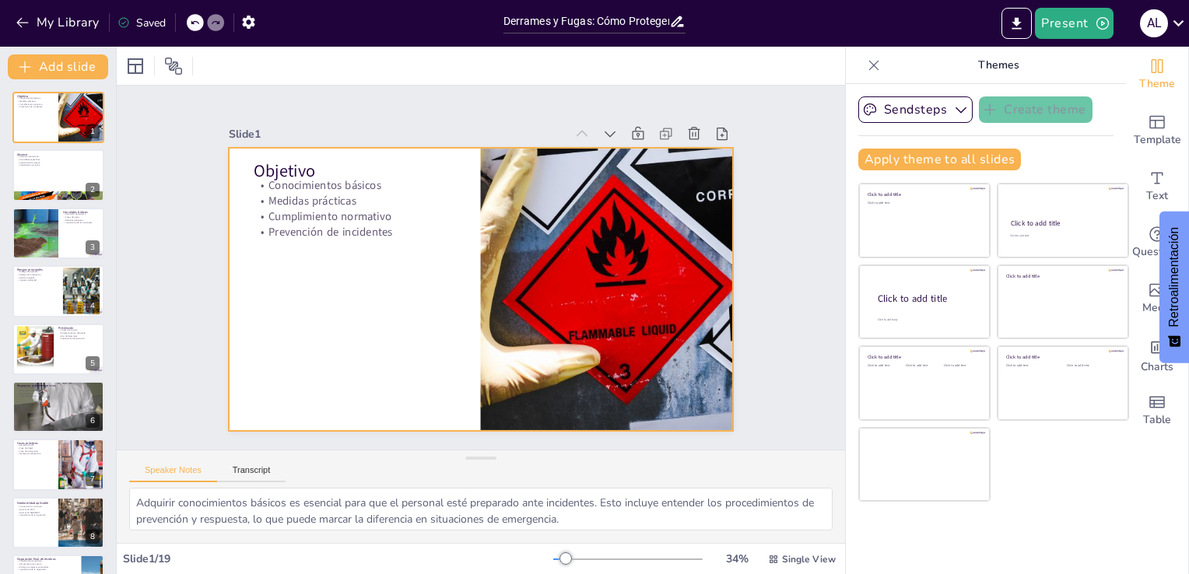
checkbox input "true"
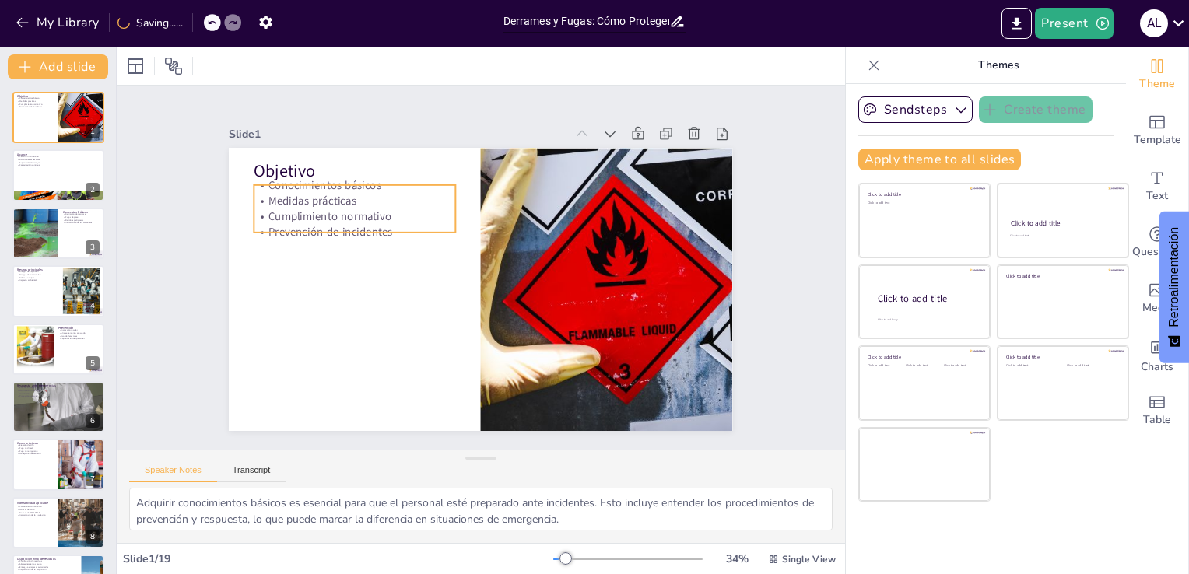
checkbox input "true"
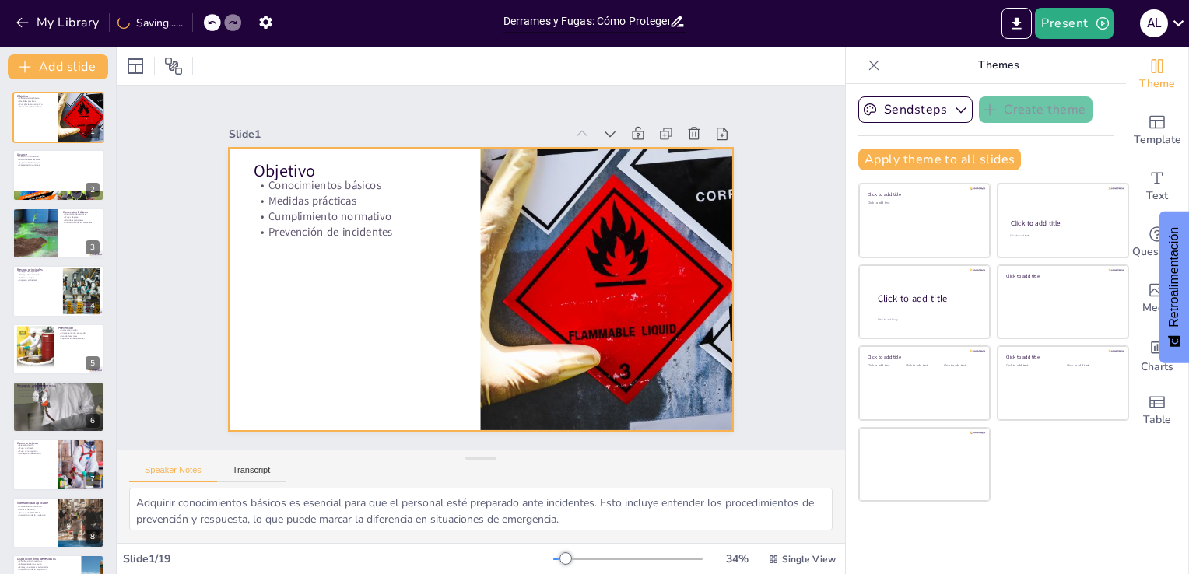
checkbox input "true"
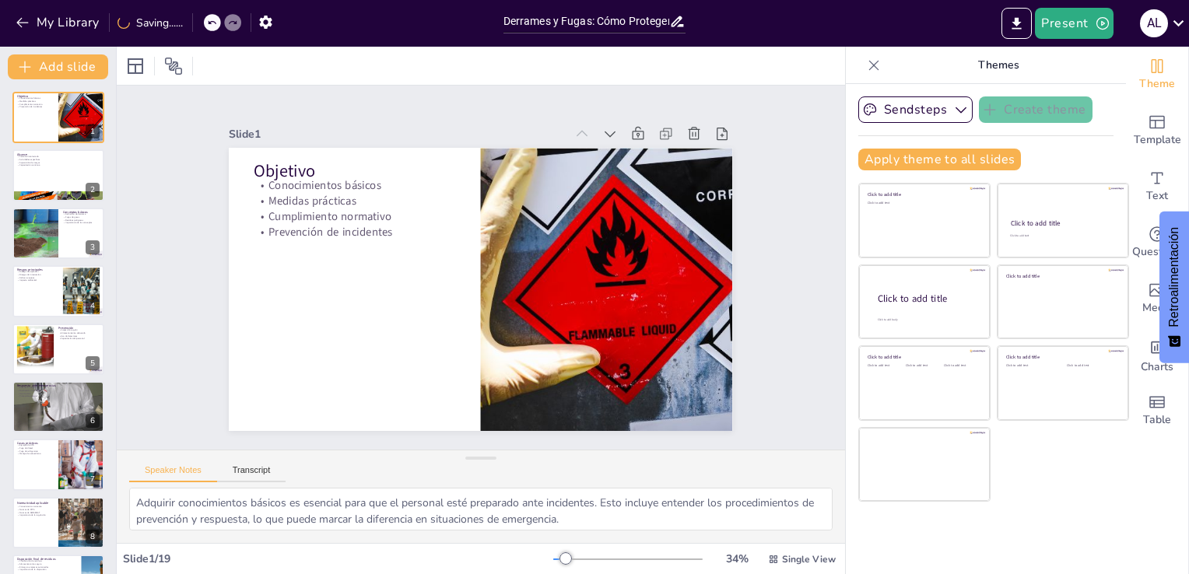
checkbox input "true"
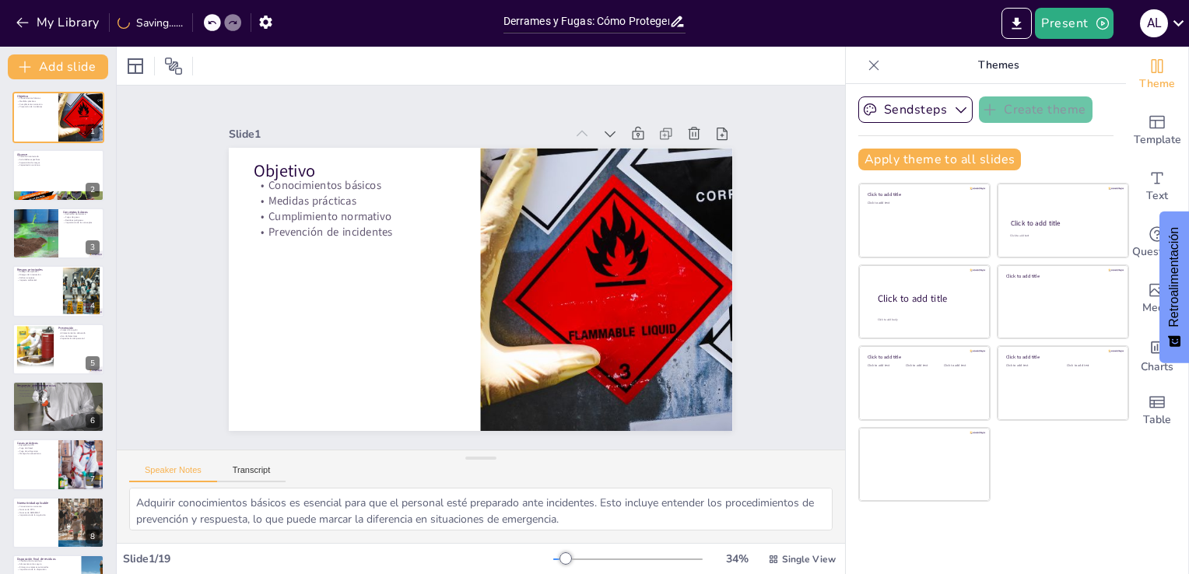
checkbox input "true"
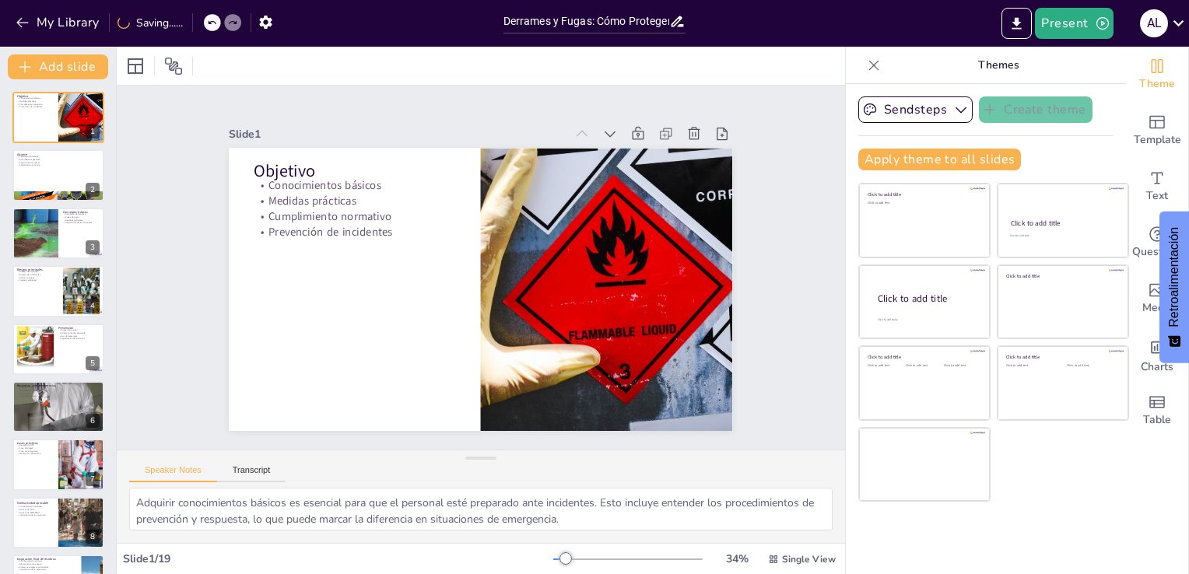
checkbox input "true"
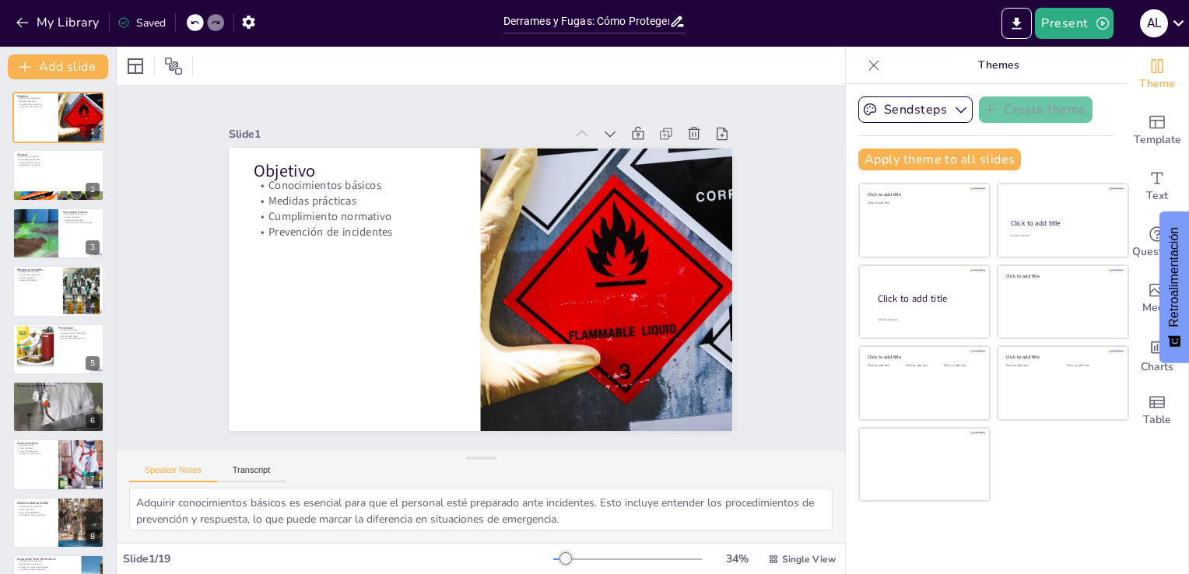
checkbox input "true"
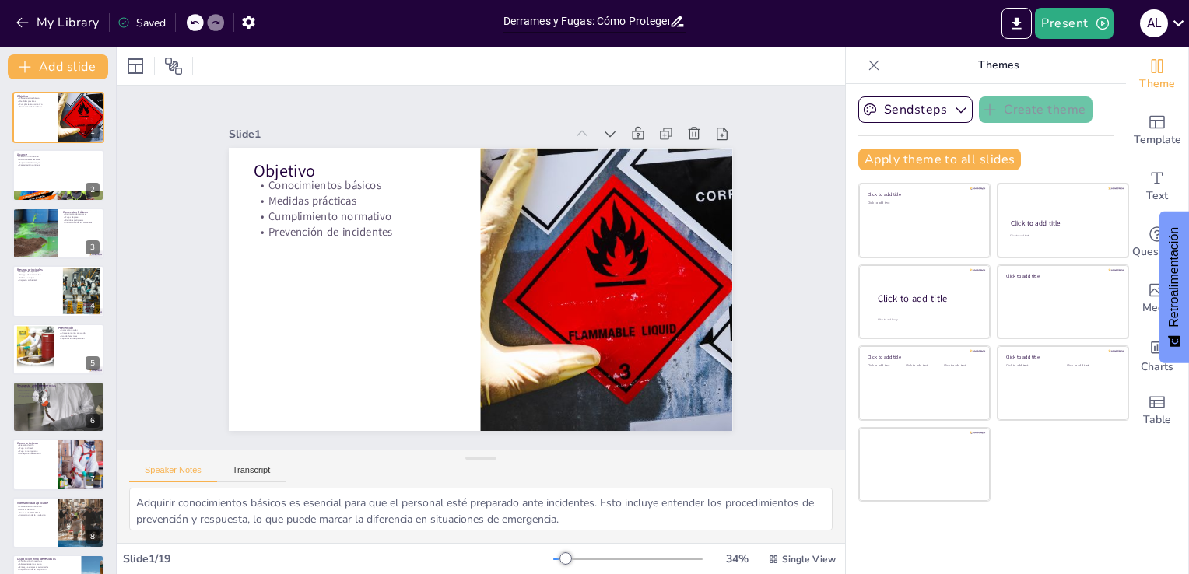
checkbox input "true"
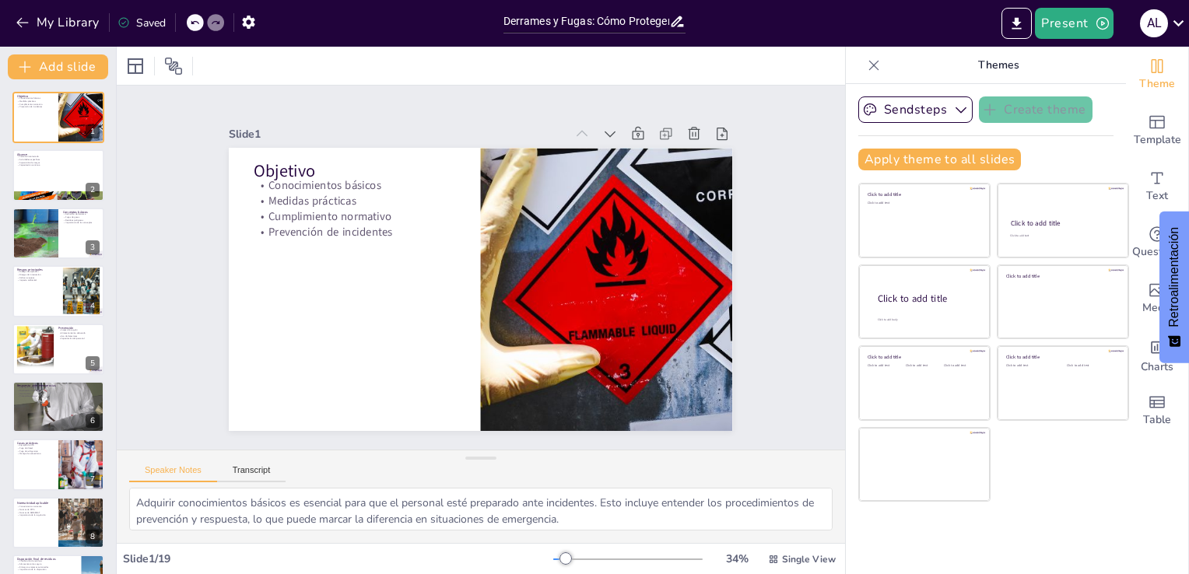
checkbox input "true"
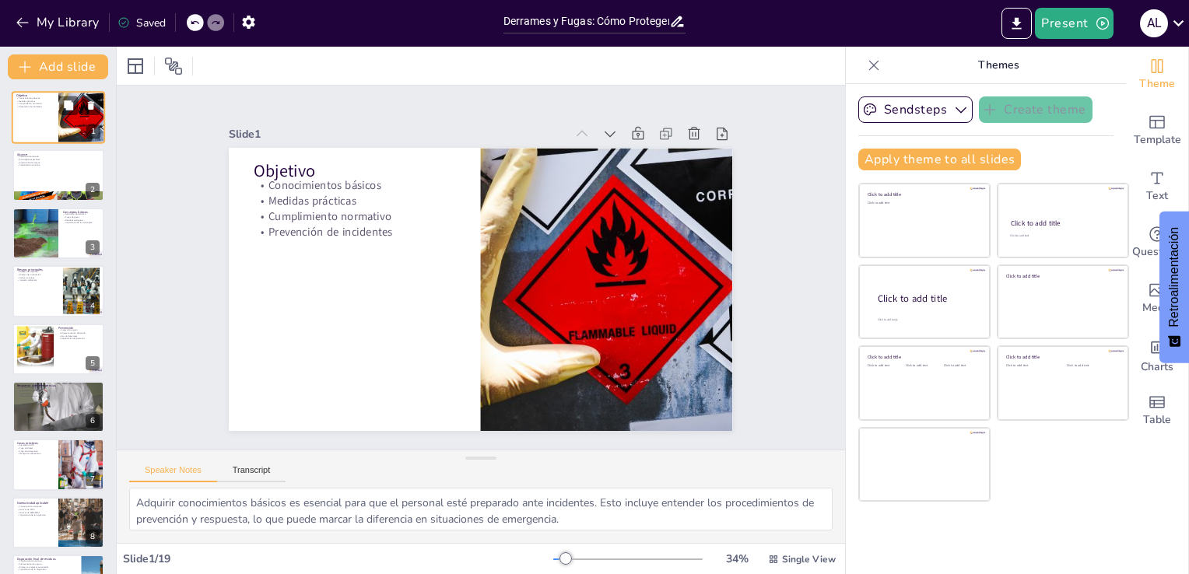
checkbox input "true"
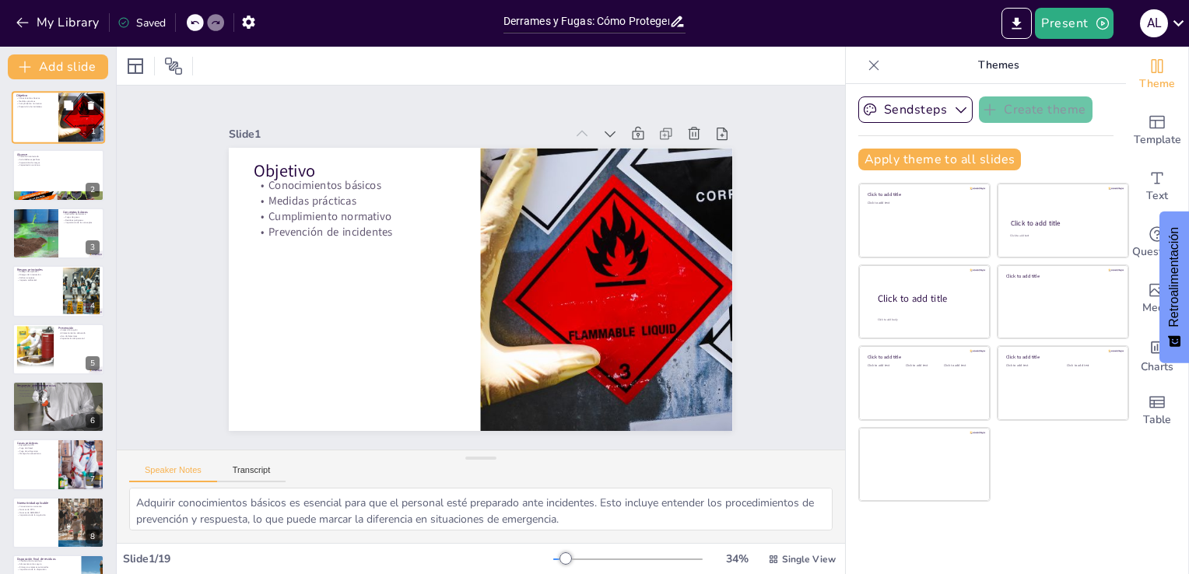
checkbox input "true"
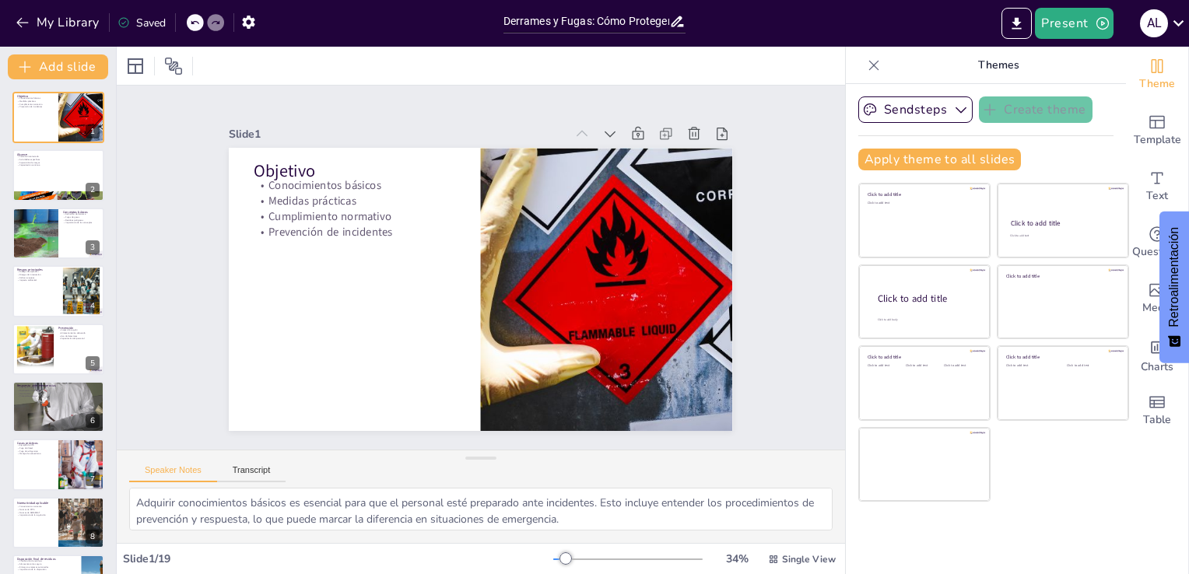
checkbox input "true"
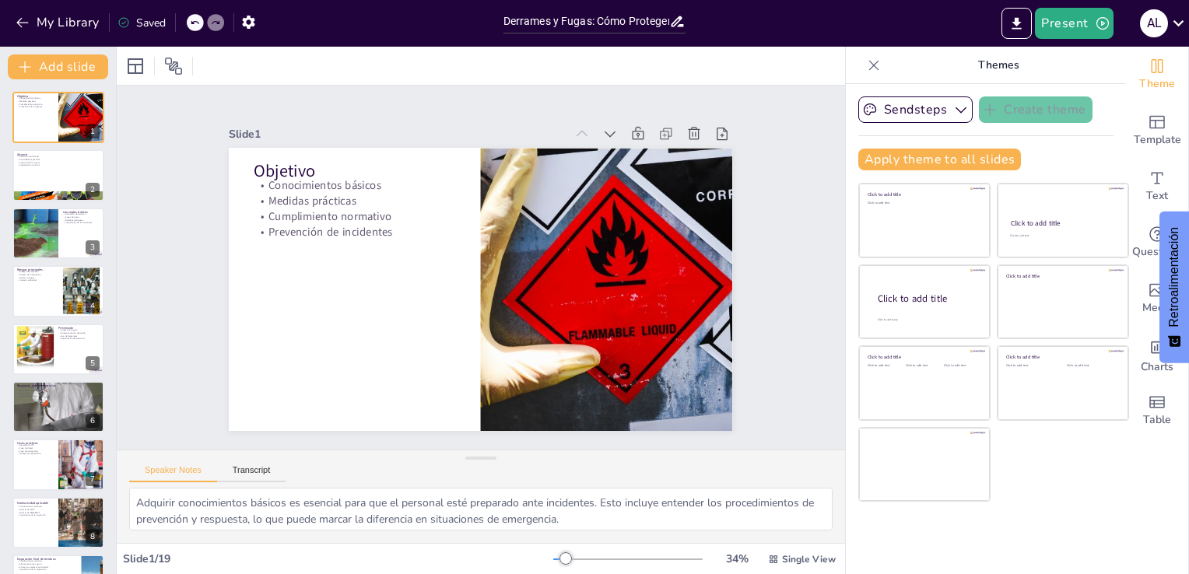
checkbox input "true"
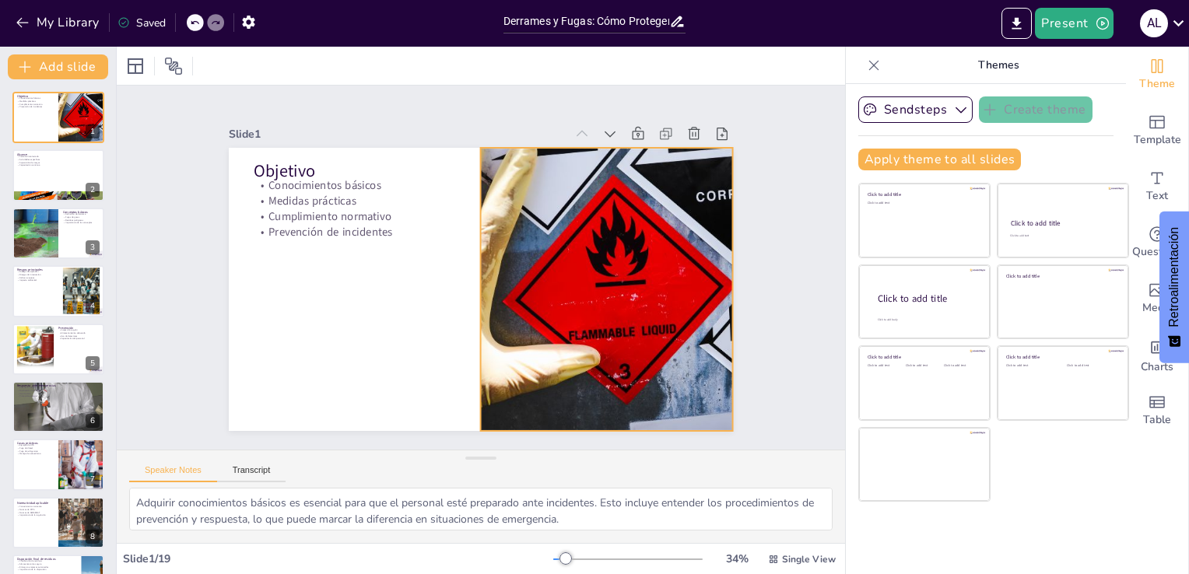
checkbox input "true"
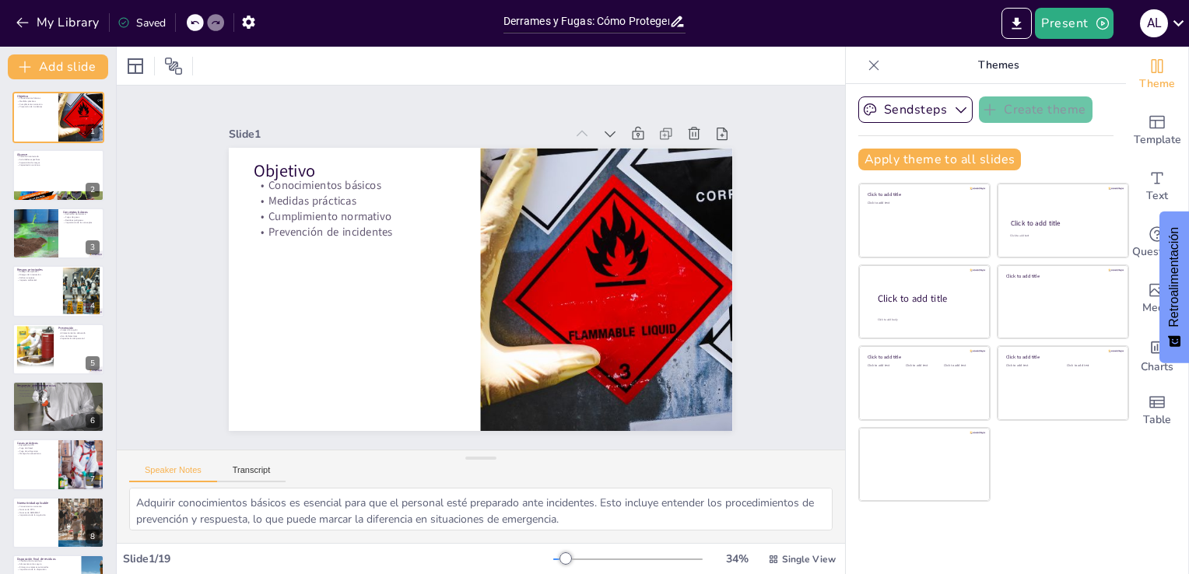
checkbox input "true"
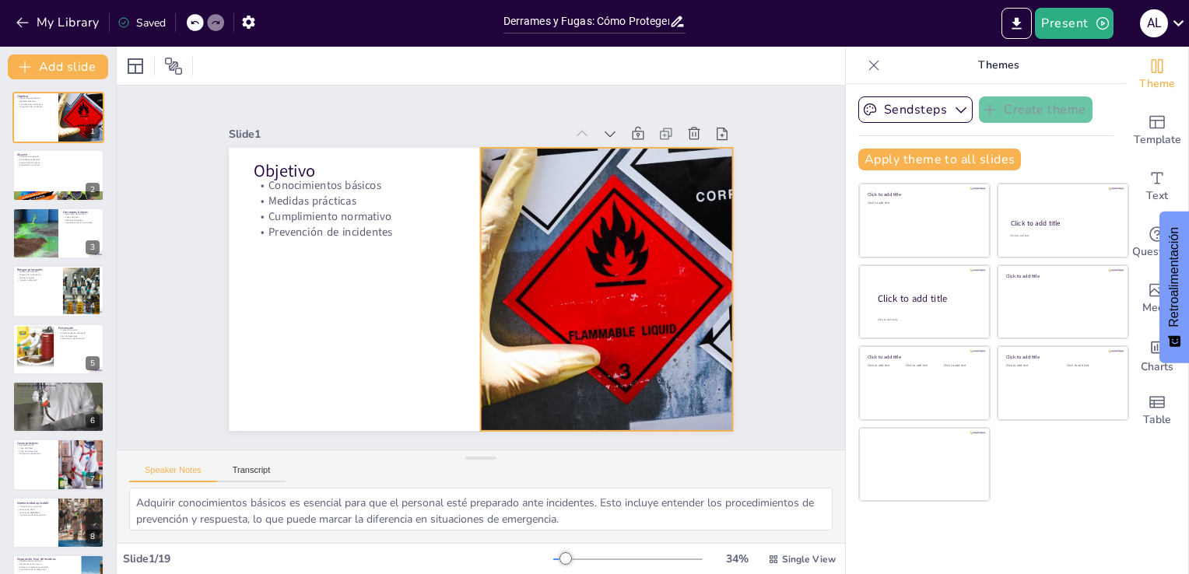
checkbox input "true"
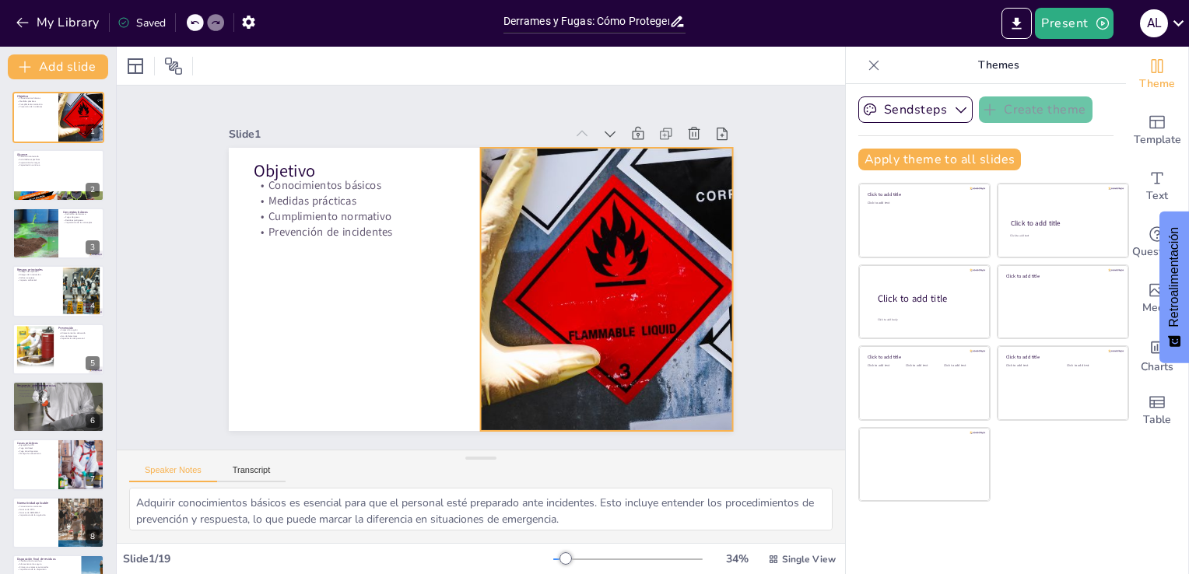
checkbox input "true"
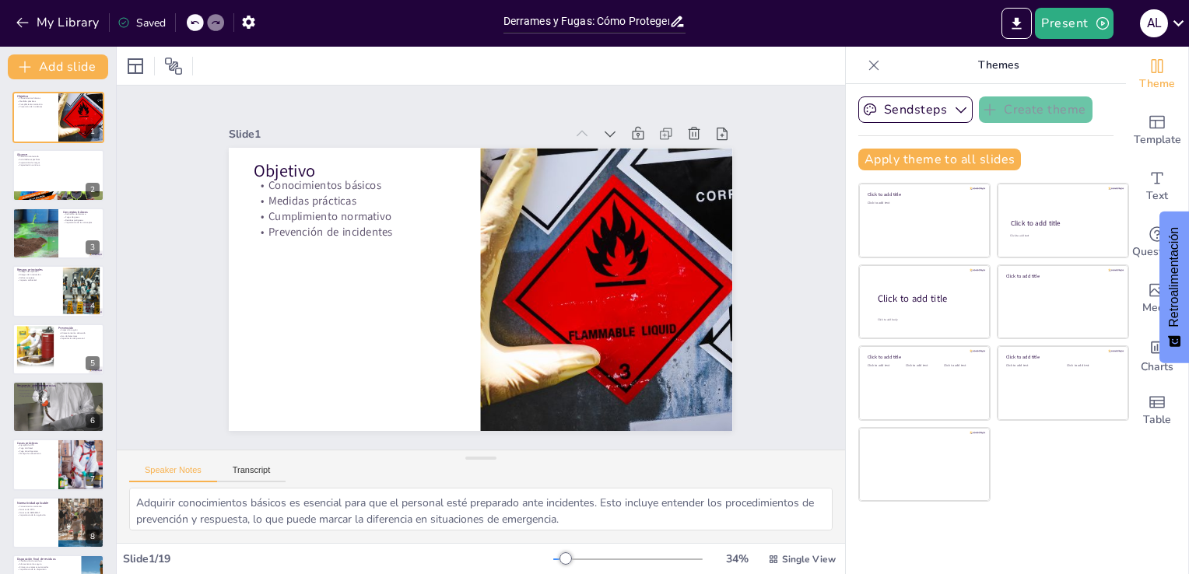
checkbox input "true"
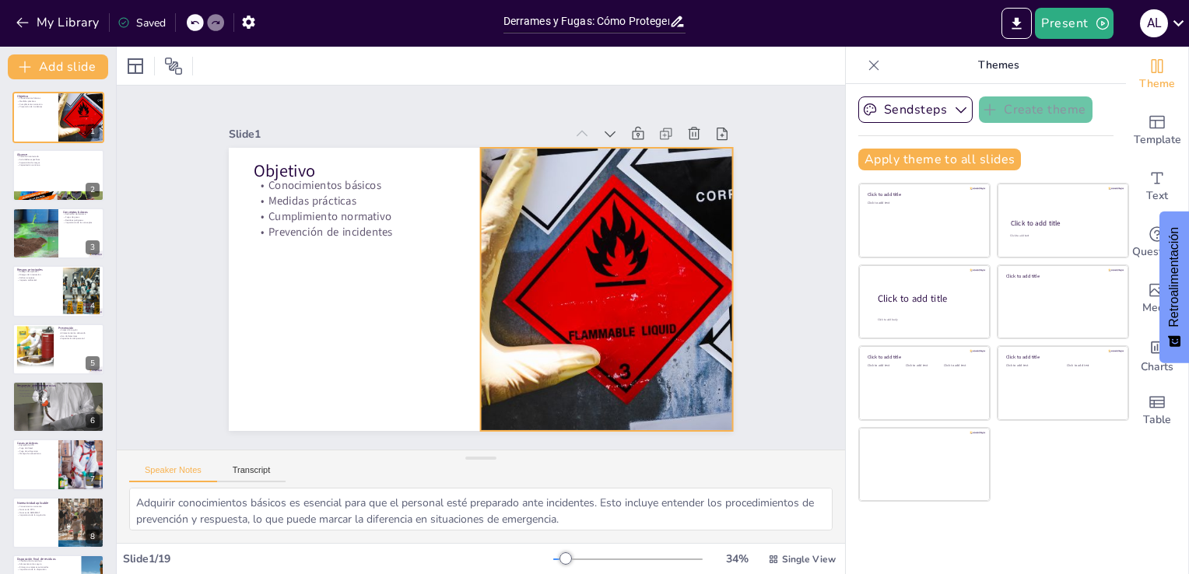
checkbox input "true"
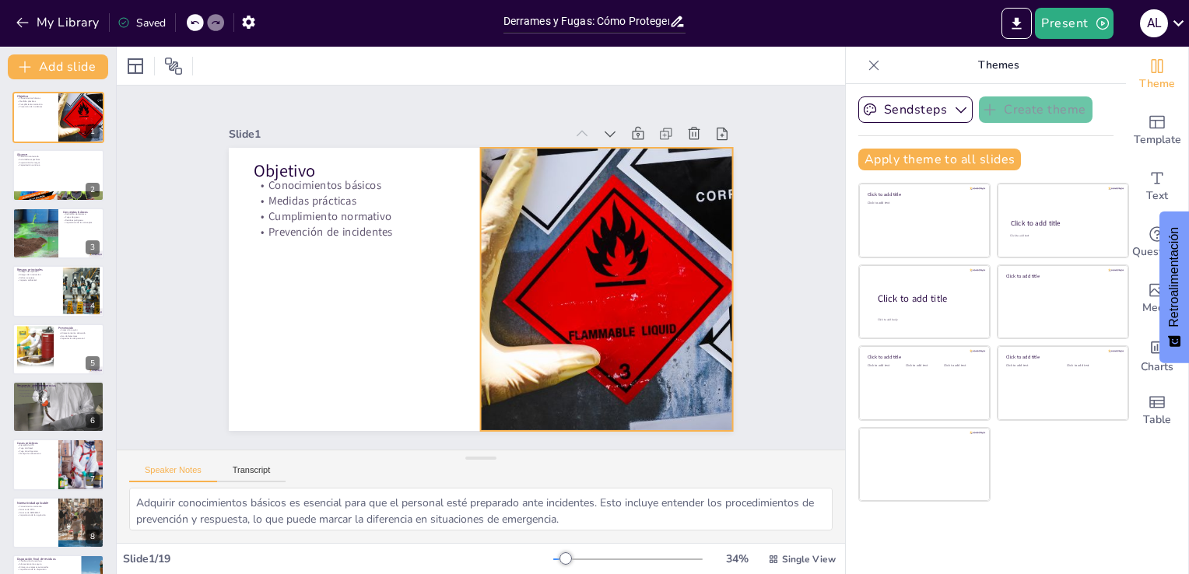
checkbox input "true"
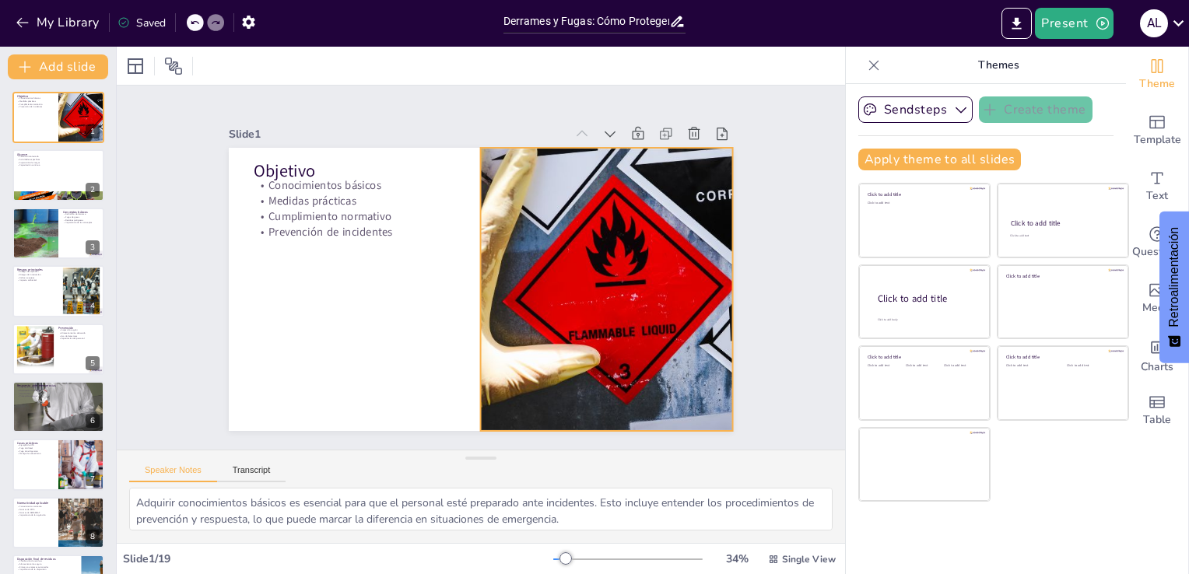
checkbox input "true"
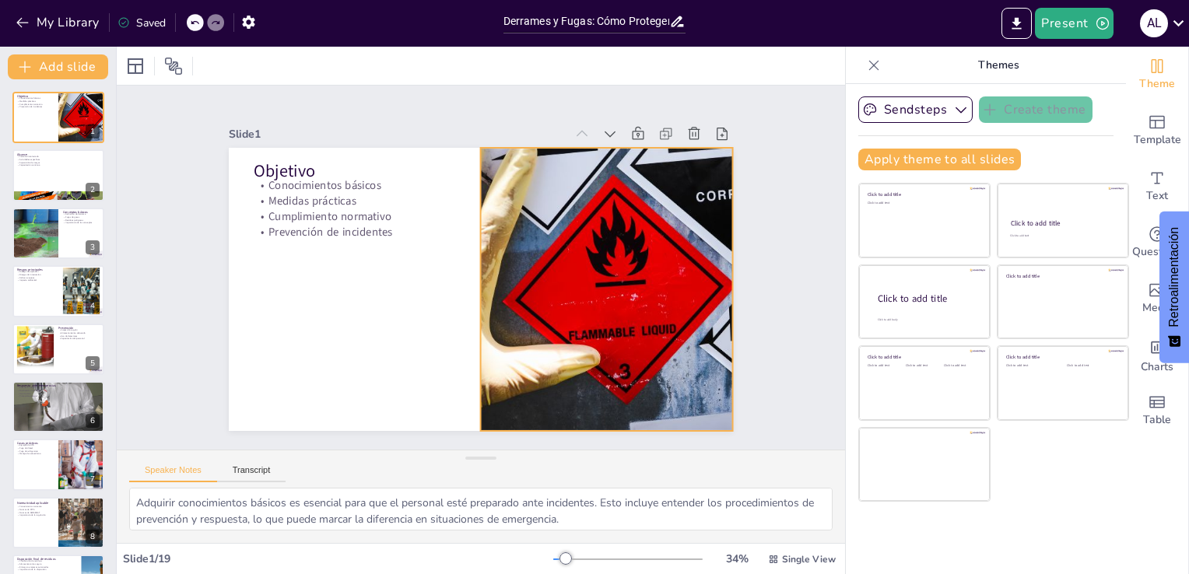
checkbox input "true"
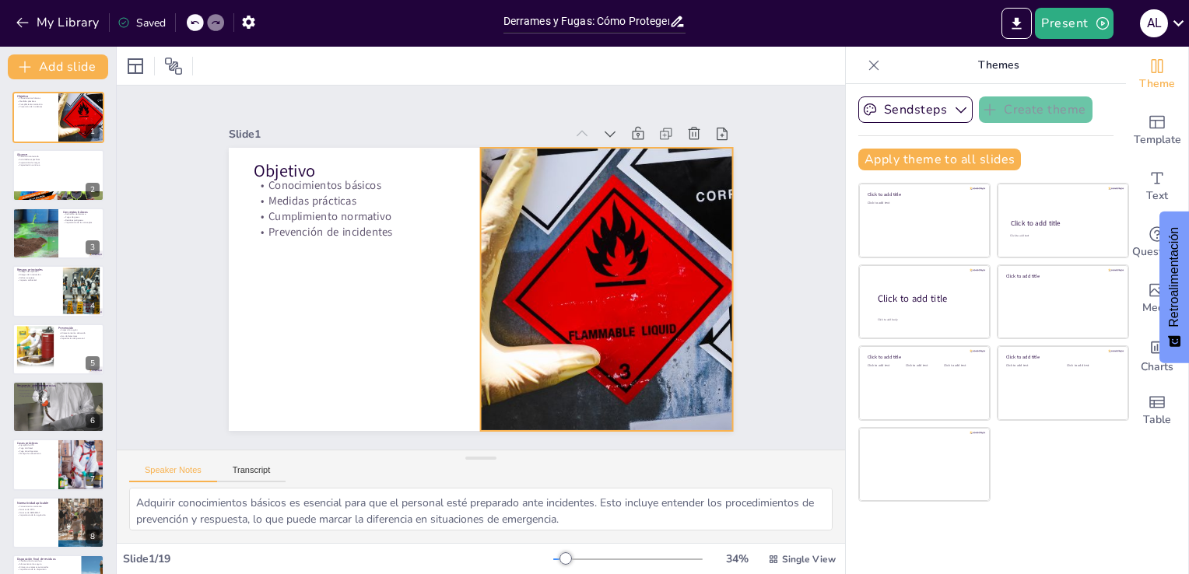
checkbox input "true"
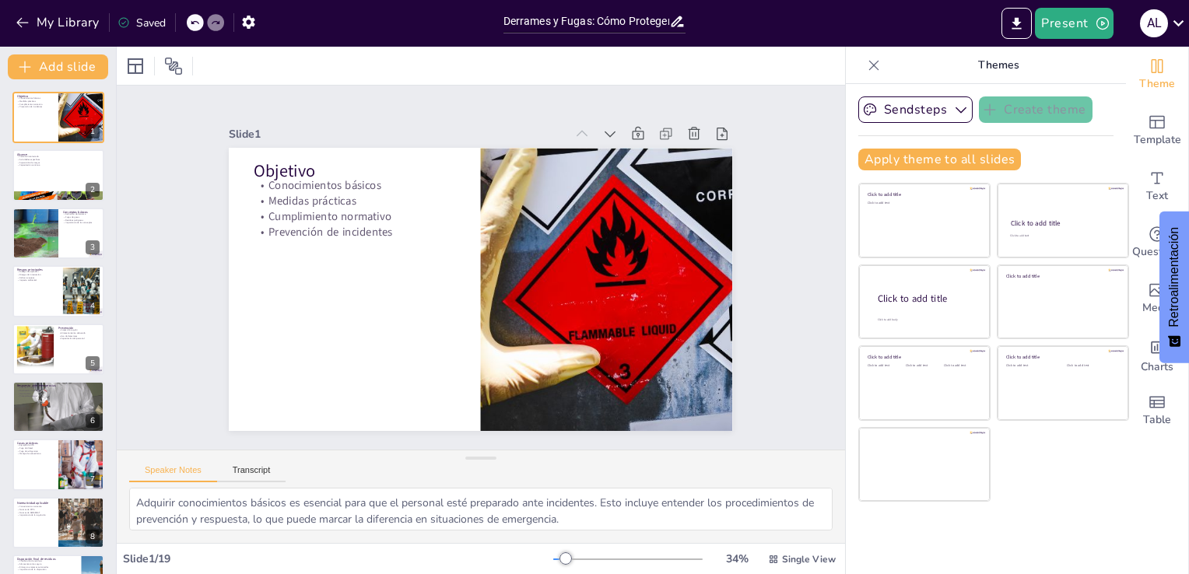
checkbox input "true"
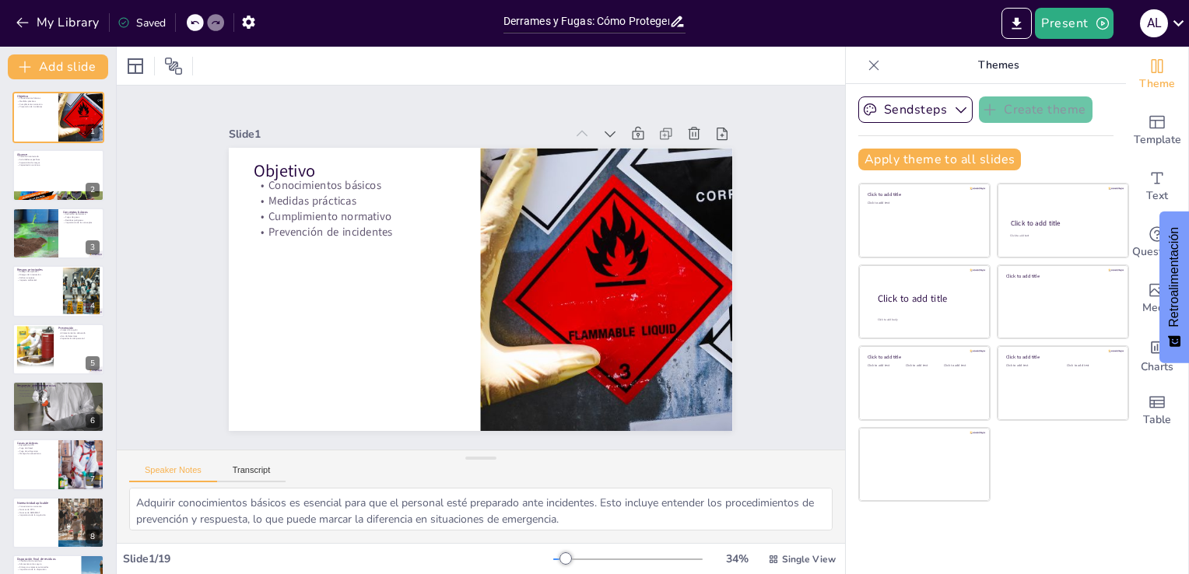
checkbox input "true"
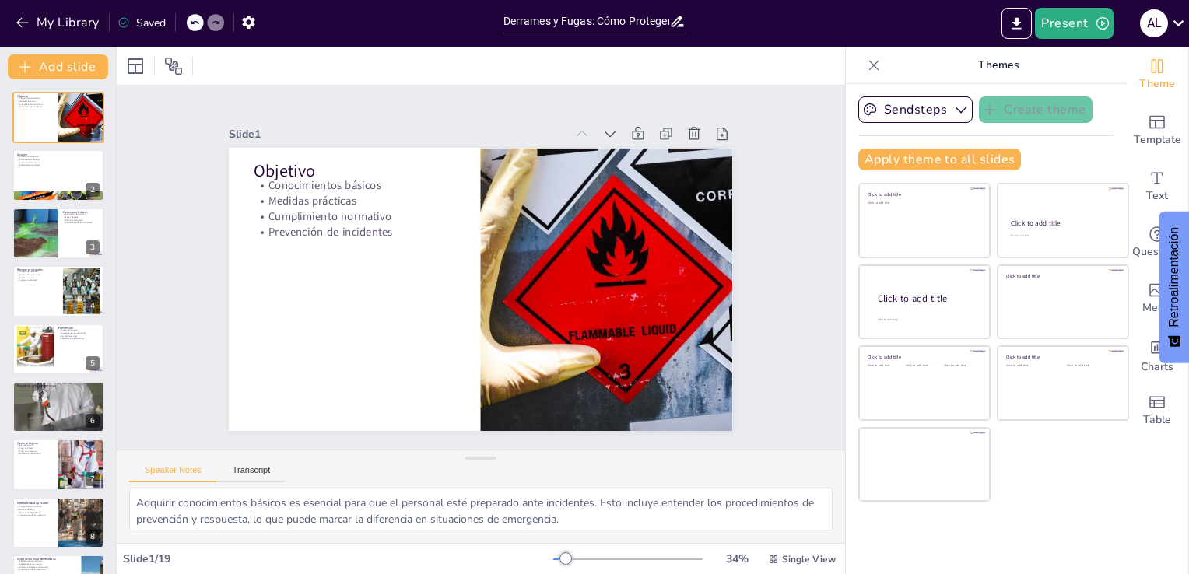
checkbox input "true"
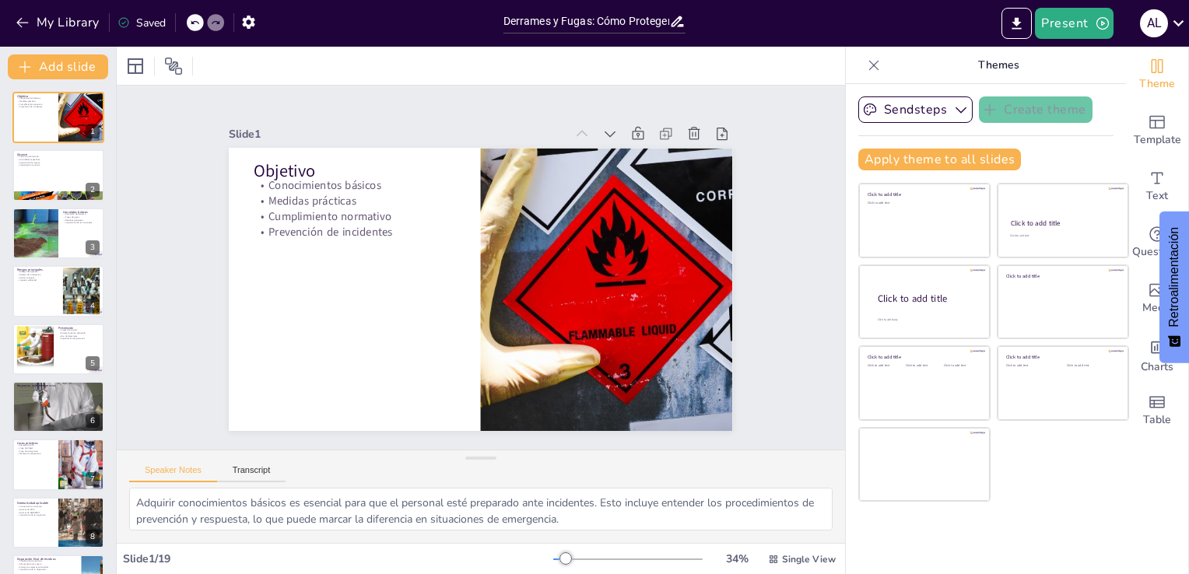
checkbox input "true"
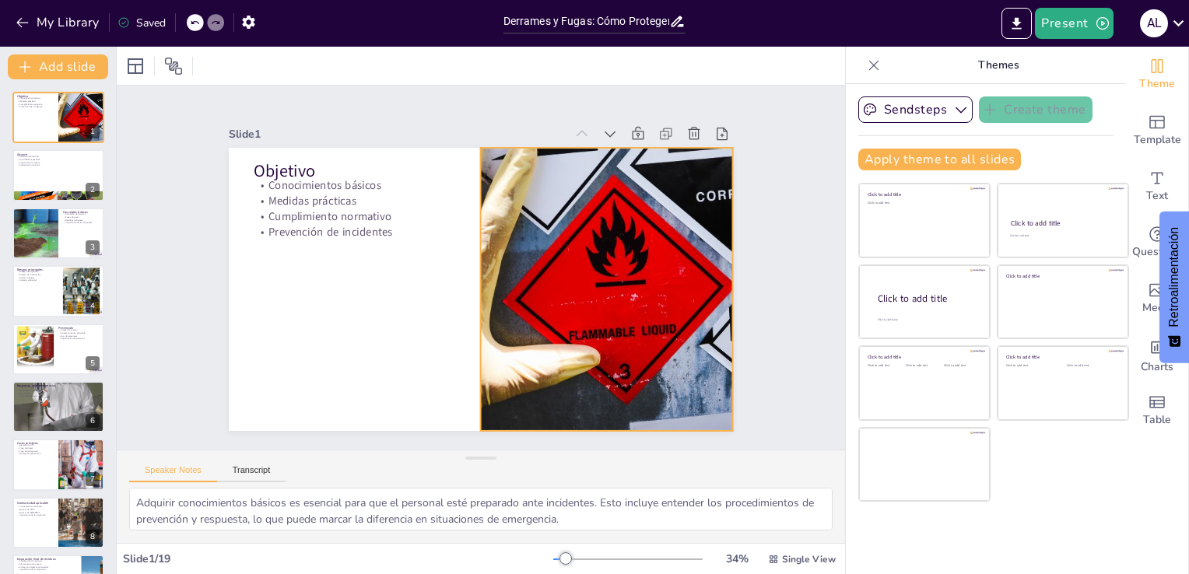
checkbox input "true"
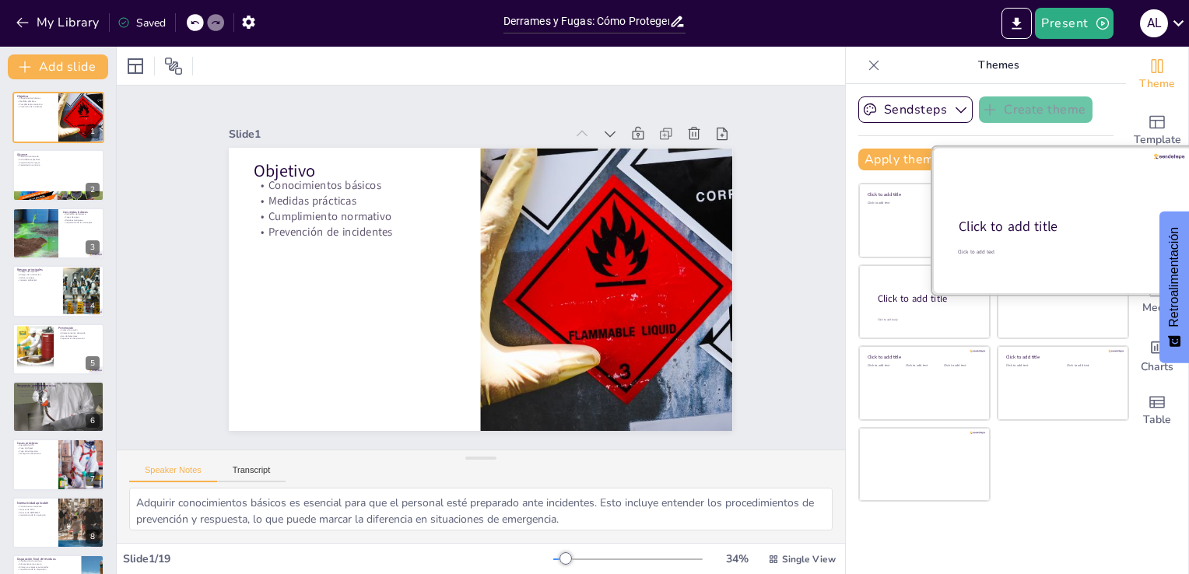
checkbox input "true"
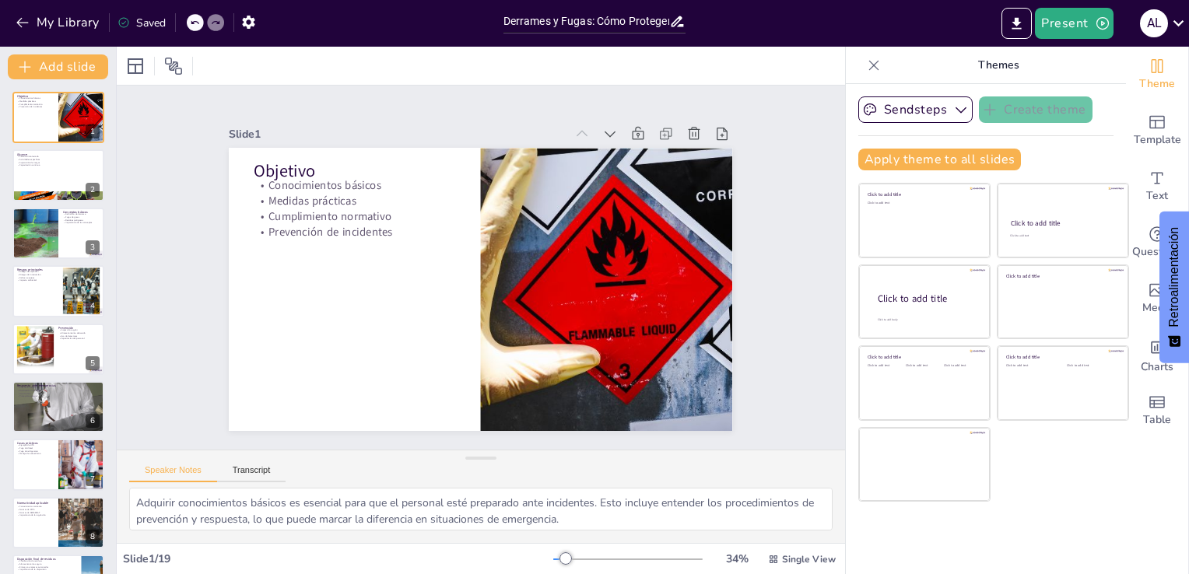
checkbox input "true"
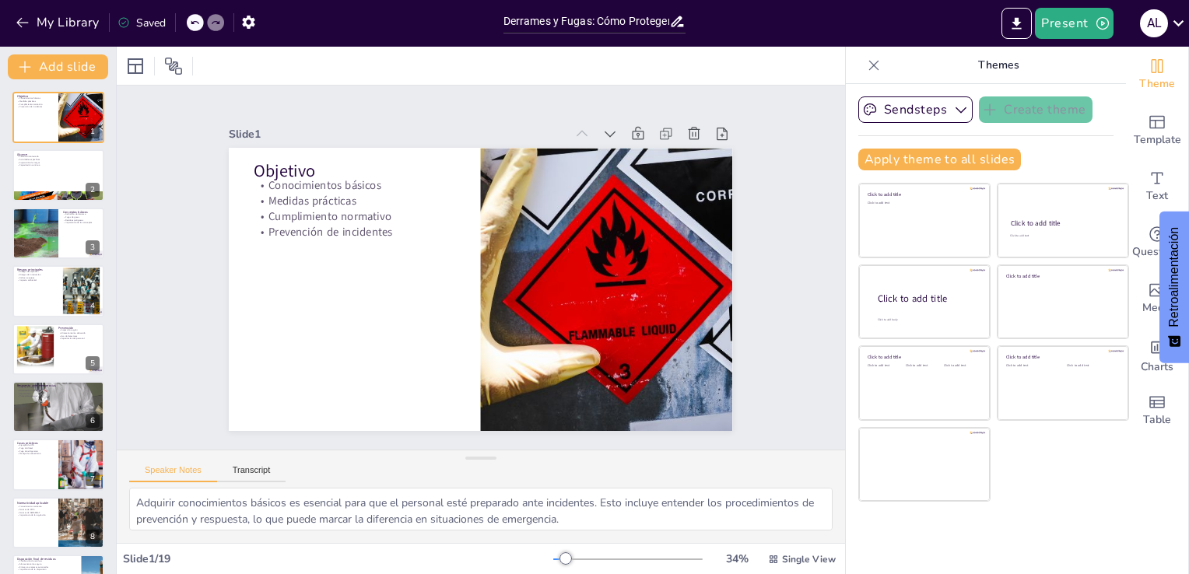
checkbox input "true"
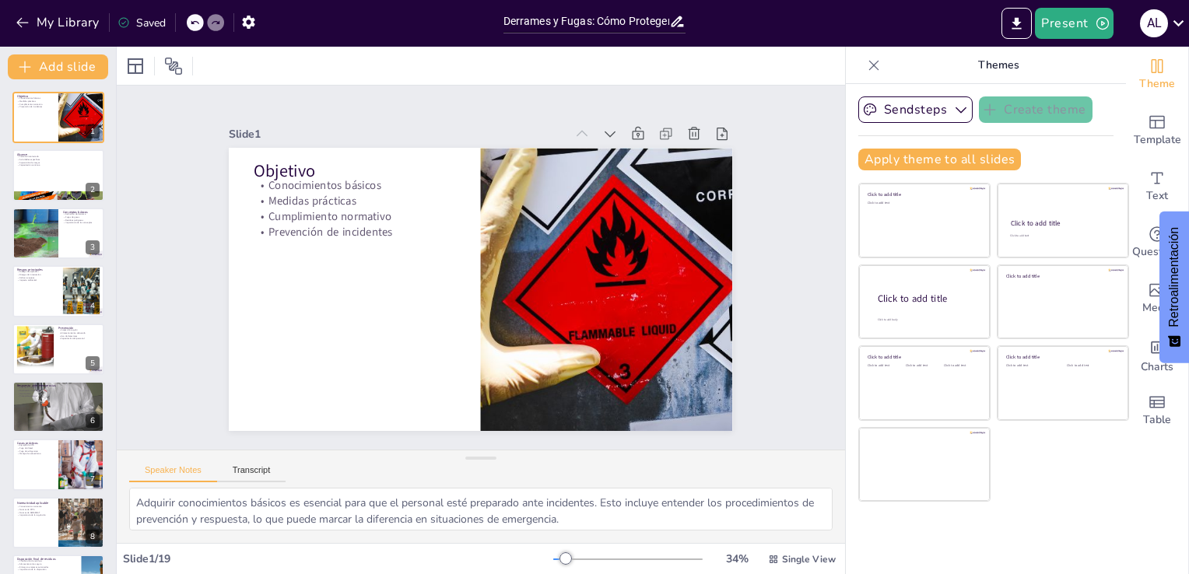
checkbox input "true"
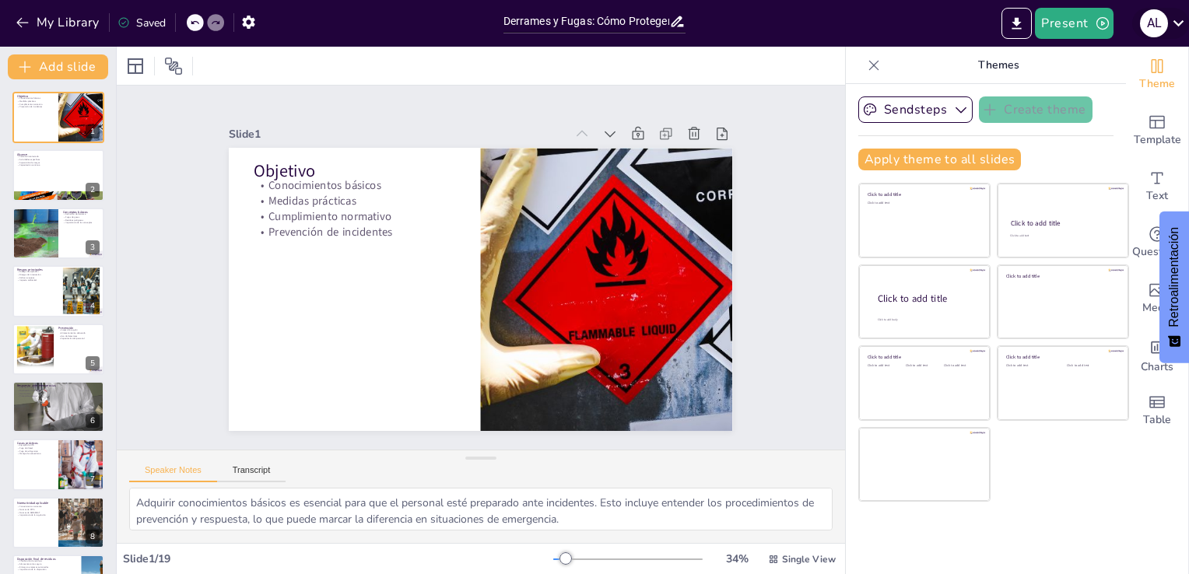
checkbox input "true"
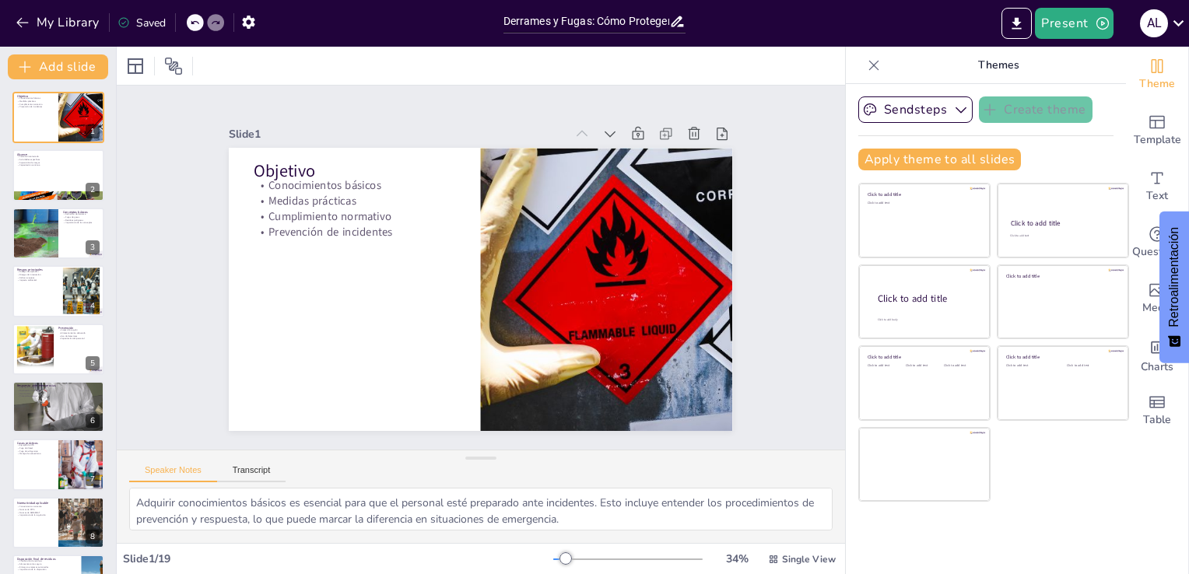
checkbox input "true"
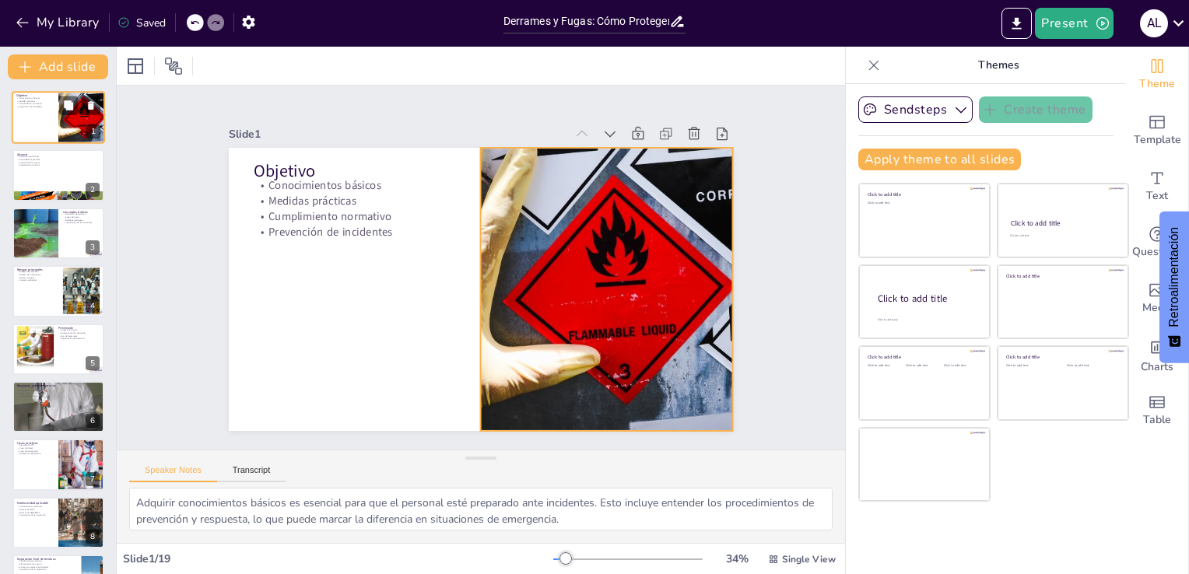
click at [69, 121] on div at bounding box center [82, 117] width 100 height 53
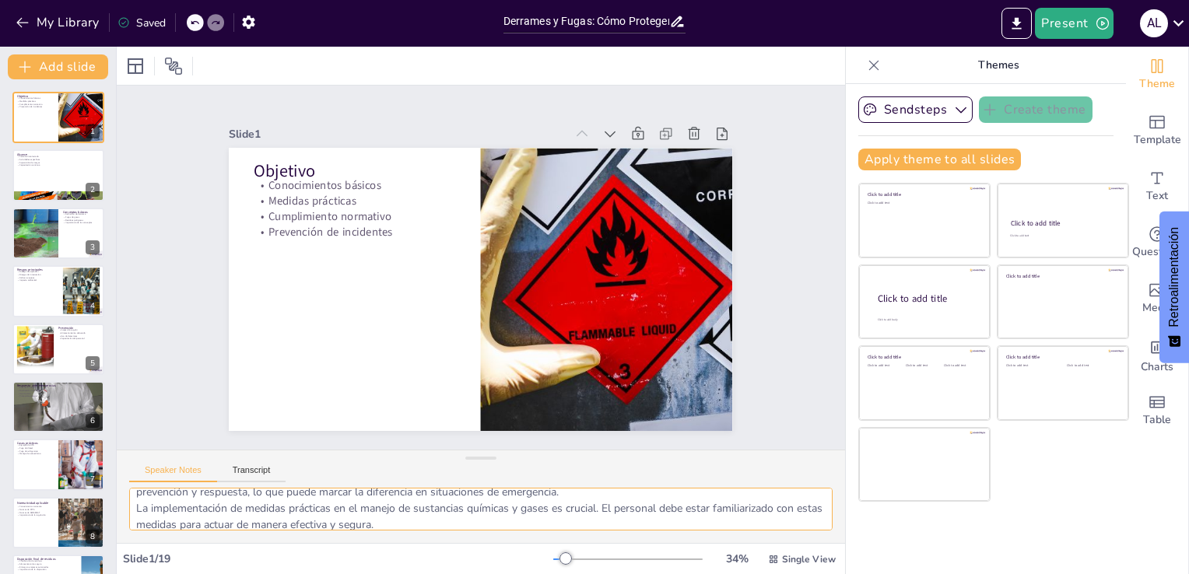
scroll to position [101, 0]
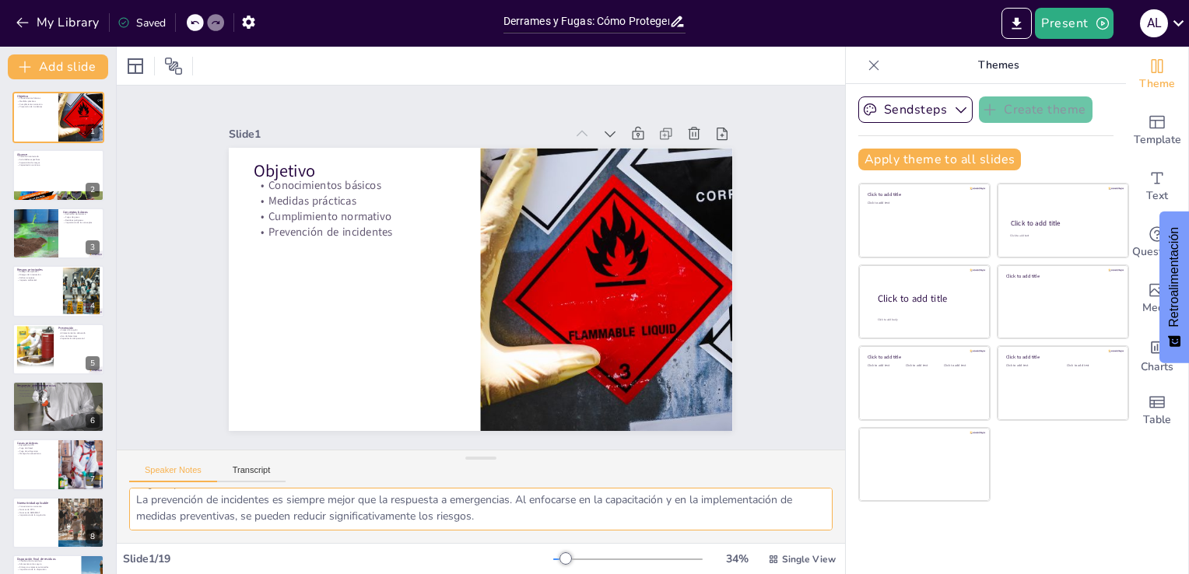
drag, startPoint x: 138, startPoint y: 504, endPoint x: 700, endPoint y: 545, distance: 563.9
click at [700, 545] on div "Slide 1 Objetivo Conocimientos básicos Medidas prácticas Cumplimiento normativo…" at bounding box center [481, 310] width 728 height 527
click at [261, 473] on button "Transcript" at bounding box center [251, 473] width 69 height 17
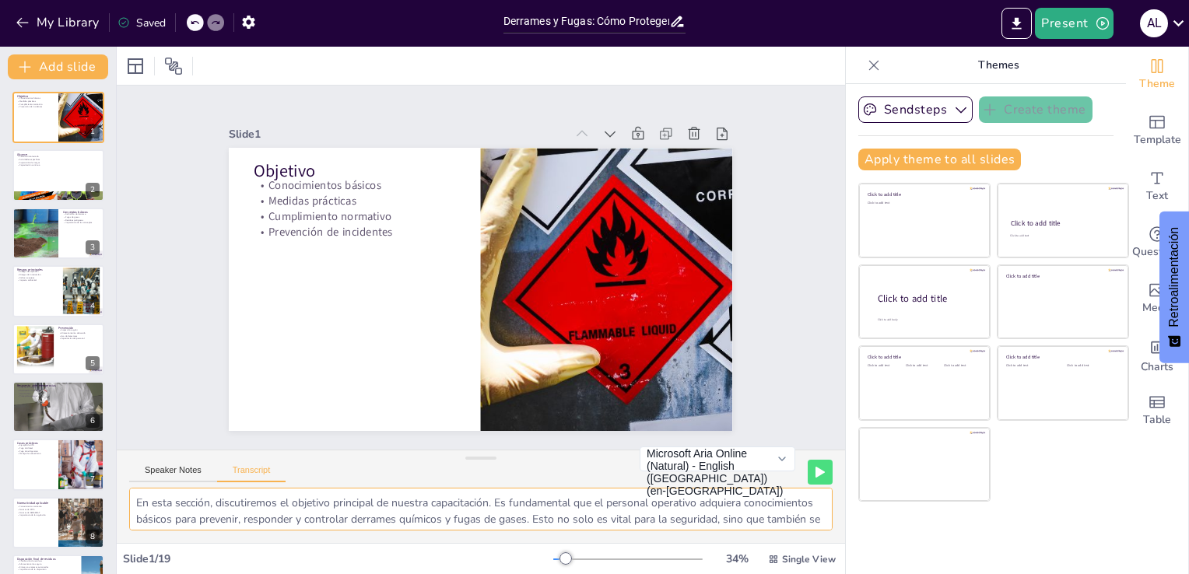
scroll to position [36, 0]
drag, startPoint x: 136, startPoint y: 501, endPoint x: 706, endPoint y: 552, distance: 572.4
click at [706, 552] on div "Slide 1 Objetivo Conocimientos básicos Medidas prácticas Cumplimiento normativo…" at bounding box center [481, 310] width 728 height 527
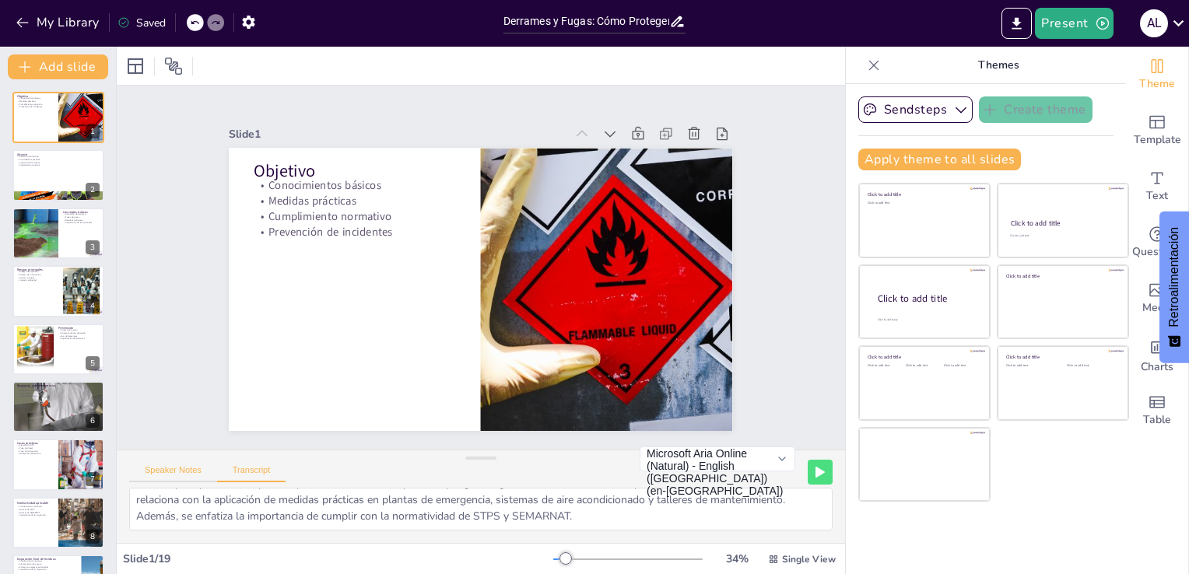
click at [163, 468] on button "Speaker Notes" at bounding box center [173, 473] width 88 height 17
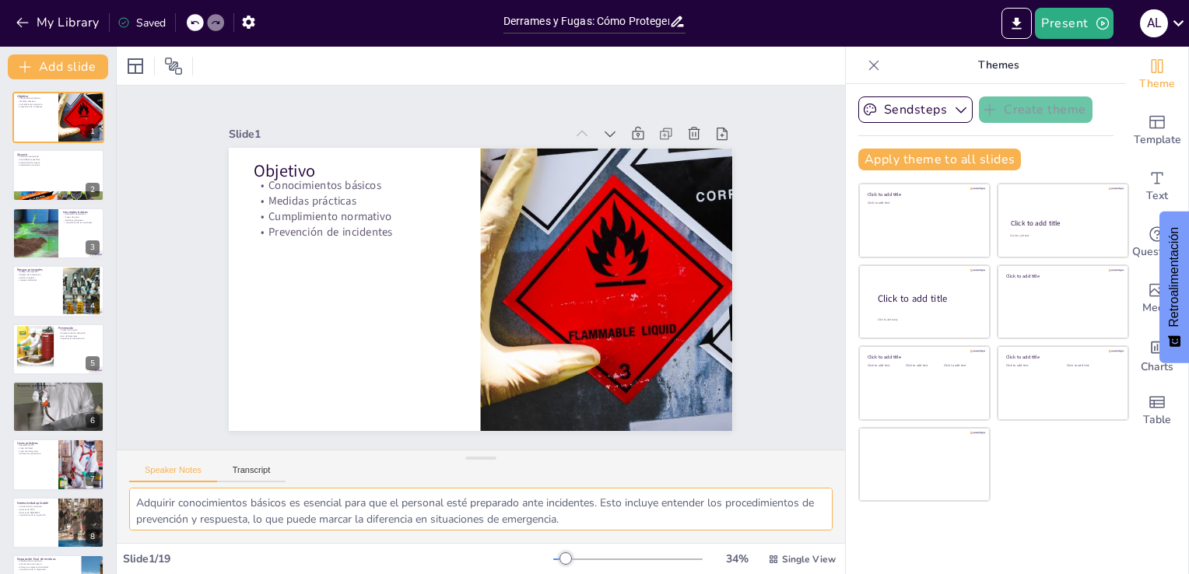
scroll to position [101, 0]
drag, startPoint x: 138, startPoint y: 502, endPoint x: 598, endPoint y: 597, distance: 469.5
click at [598, 573] on html "My Library Saved Derrames y Fugas: Cómo Protegerte y Proteger tu Entorno Presen…" at bounding box center [594, 287] width 1189 height 574
click at [24, 178] on div at bounding box center [58, 175] width 93 height 53
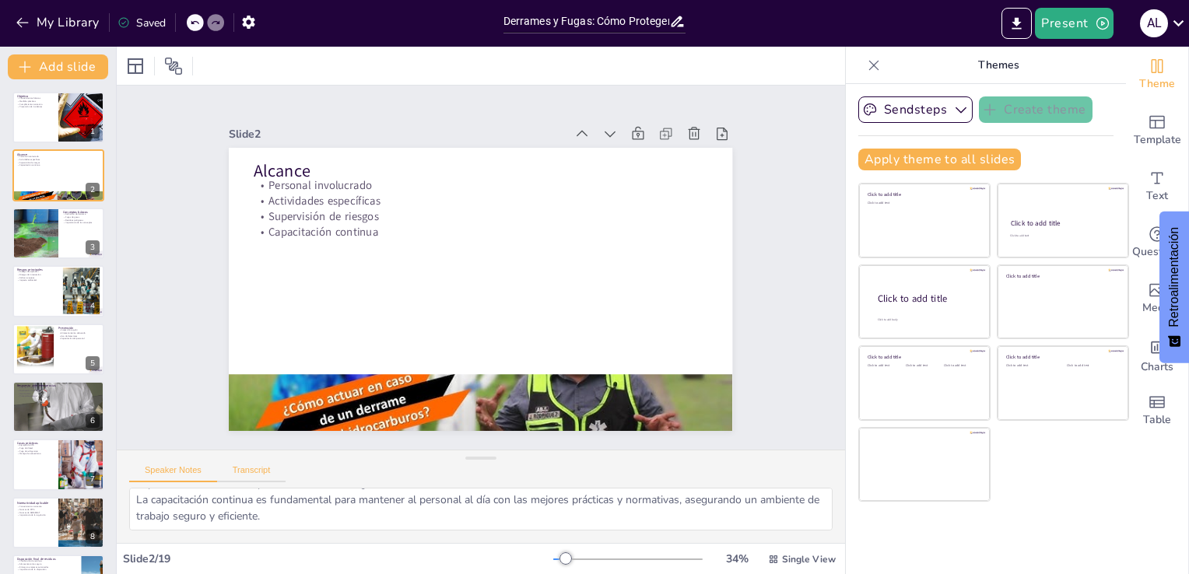
click at [262, 473] on button "Transcript" at bounding box center [251, 473] width 69 height 17
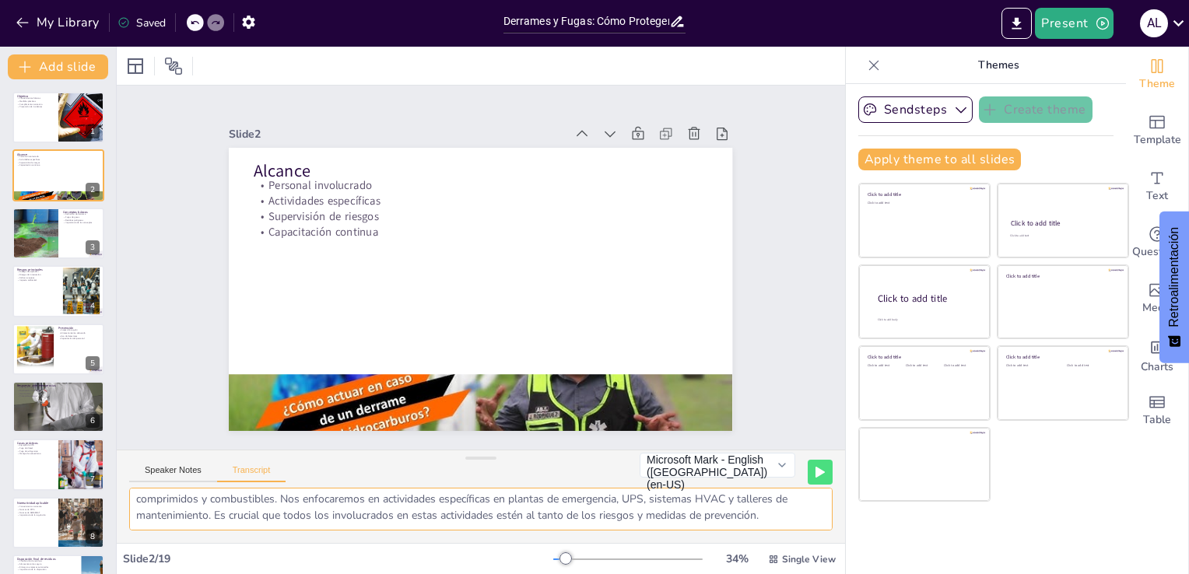
scroll to position [36, 0]
drag, startPoint x: 152, startPoint y: 506, endPoint x: 567, endPoint y: 518, distance: 414.8
click at [567, 518] on textarea "El alcance de nuestra capacitación es amplio y está diseñado para incluir a tod…" at bounding box center [480, 509] width 703 height 43
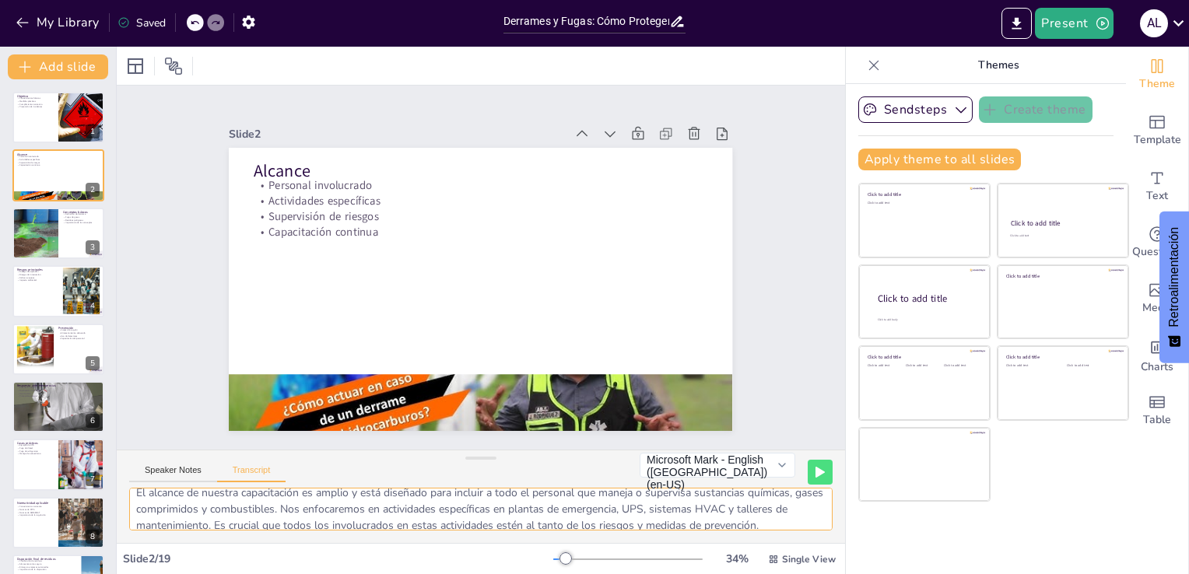
scroll to position [0, 0]
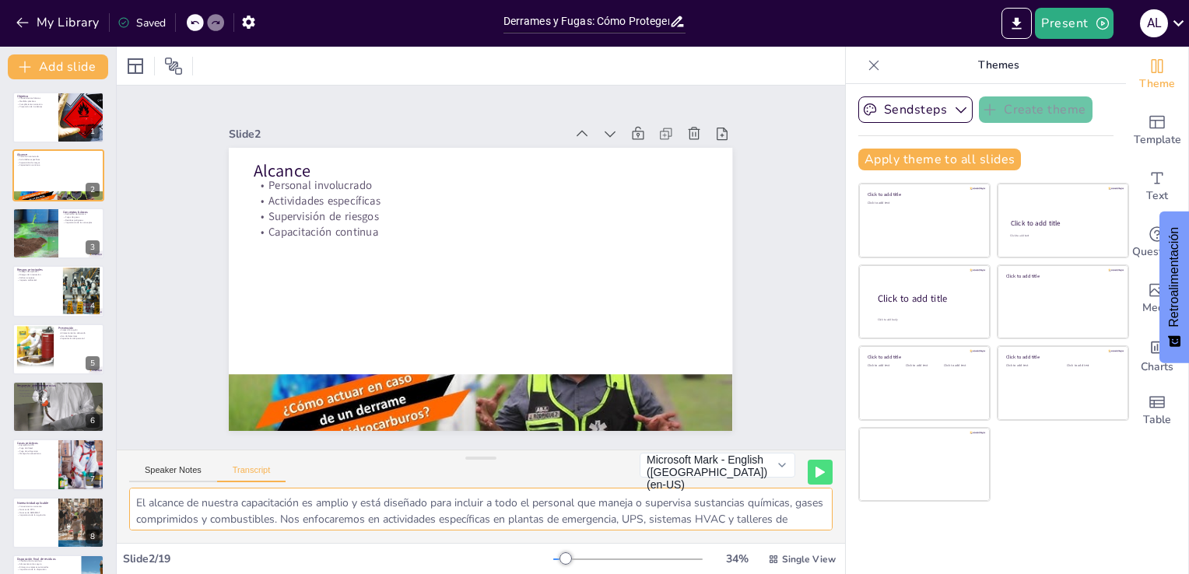
click at [286, 508] on textarea "El alcance de nuestra capacitación es amplio y está diseñado para incluir a tod…" at bounding box center [480, 509] width 703 height 43
click at [305, 517] on textarea "El alcance de nuestra capacitación es amplio y está diseñado para incluir a tod…" at bounding box center [480, 509] width 703 height 43
drag, startPoint x: 234, startPoint y: 520, endPoint x: 317, endPoint y: 496, distance: 86.4
click at [317, 496] on textarea "El alcance de nuestra capacitación es amplio y está diseñado para incluir a tod…" at bounding box center [480, 509] width 703 height 43
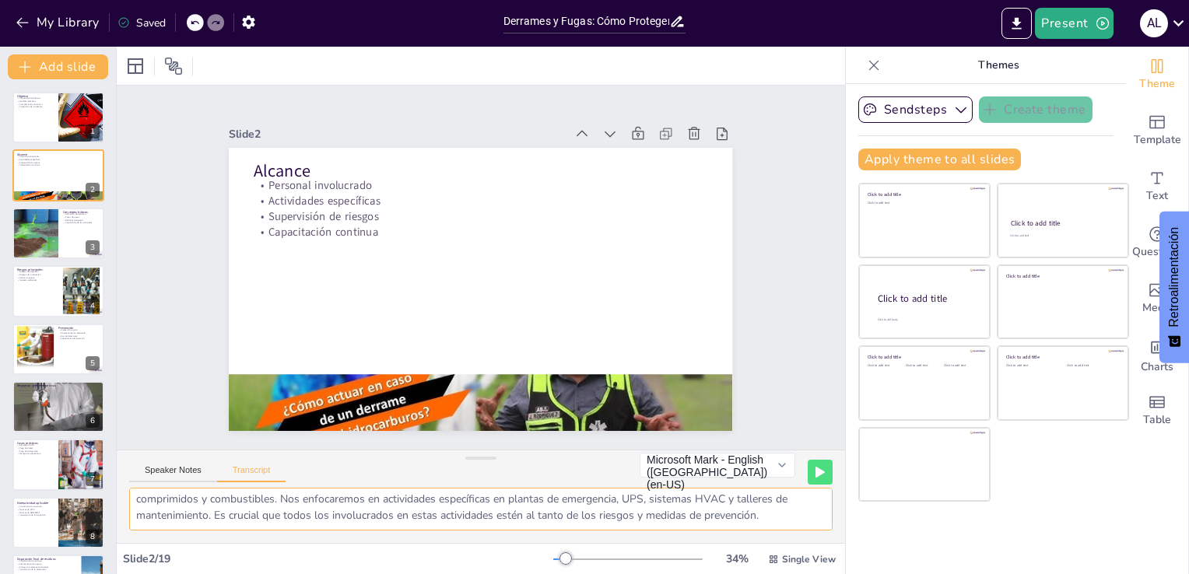
drag, startPoint x: 308, startPoint y: 517, endPoint x: 240, endPoint y: 505, distance: 69.6
click at [240, 505] on textarea "El alcance de nuestra capacitación es amplio y está diseñado para incluir a tod…" at bounding box center [480, 509] width 703 height 43
drag, startPoint x: 243, startPoint y: 521, endPoint x: 306, endPoint y: 515, distance: 63.3
click at [306, 515] on textarea "El alcance de nuestra capacitación es amplio y está diseñado para incluir a tod…" at bounding box center [480, 509] width 703 height 43
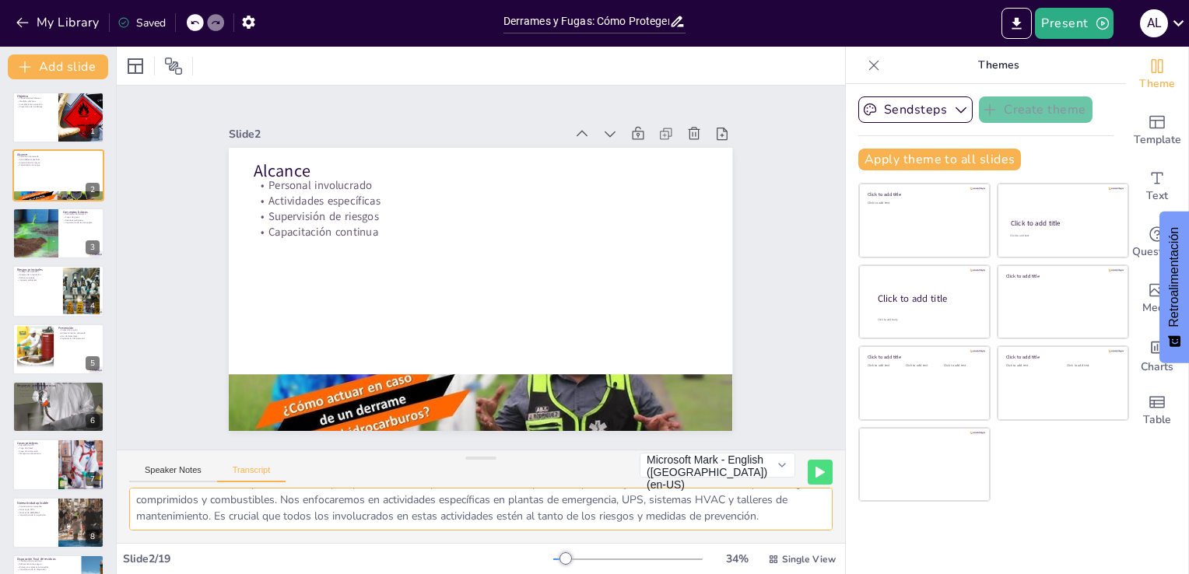
scroll to position [36, 0]
click at [303, 396] on div at bounding box center [439, 396] width 566 height 425
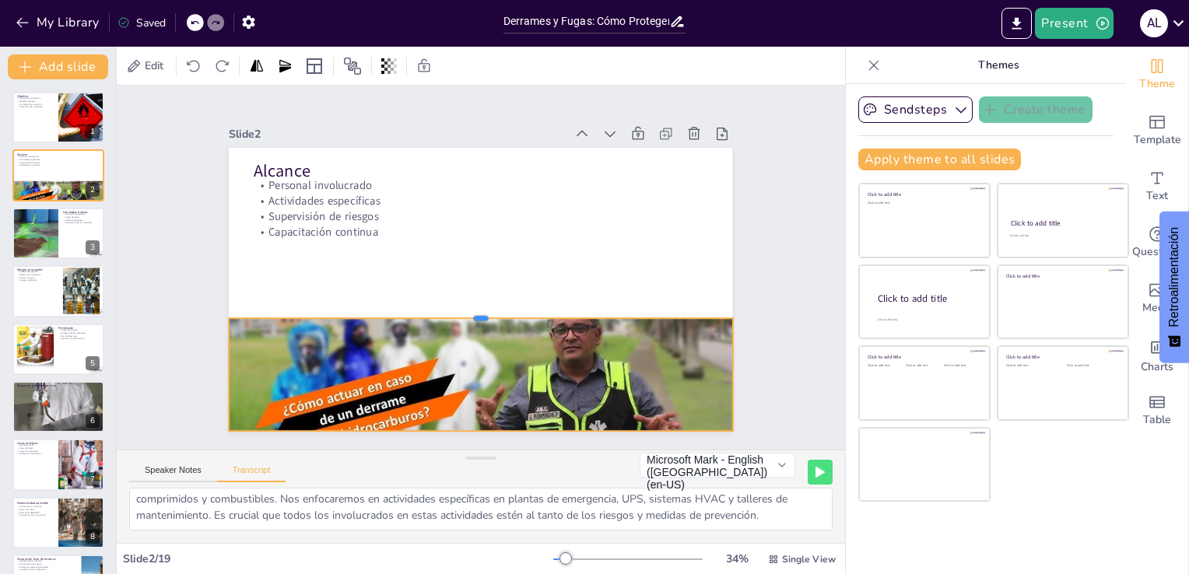
drag, startPoint x: 473, startPoint y: 367, endPoint x: 465, endPoint y: 310, distance: 57.3
click at [465, 310] on div at bounding box center [458, 306] width 442 height 262
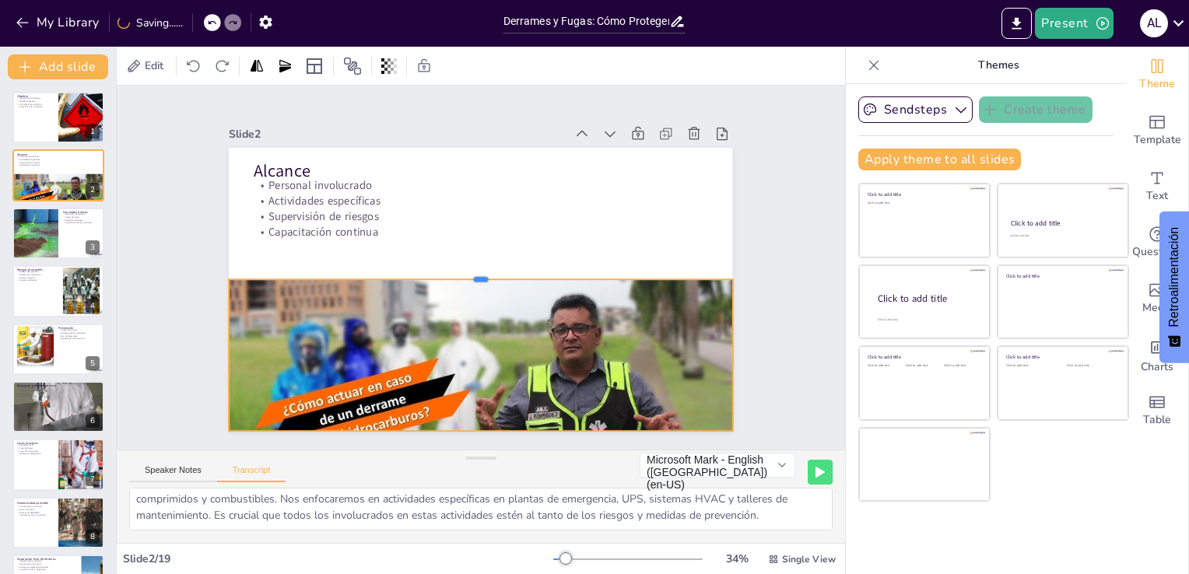
drag, startPoint x: 465, startPoint y: 310, endPoint x: 470, endPoint y: 272, distance: 38.4
click at [470, 272] on div at bounding box center [476, 272] width 383 height 346
click at [47, 282] on div at bounding box center [58, 290] width 93 height 53
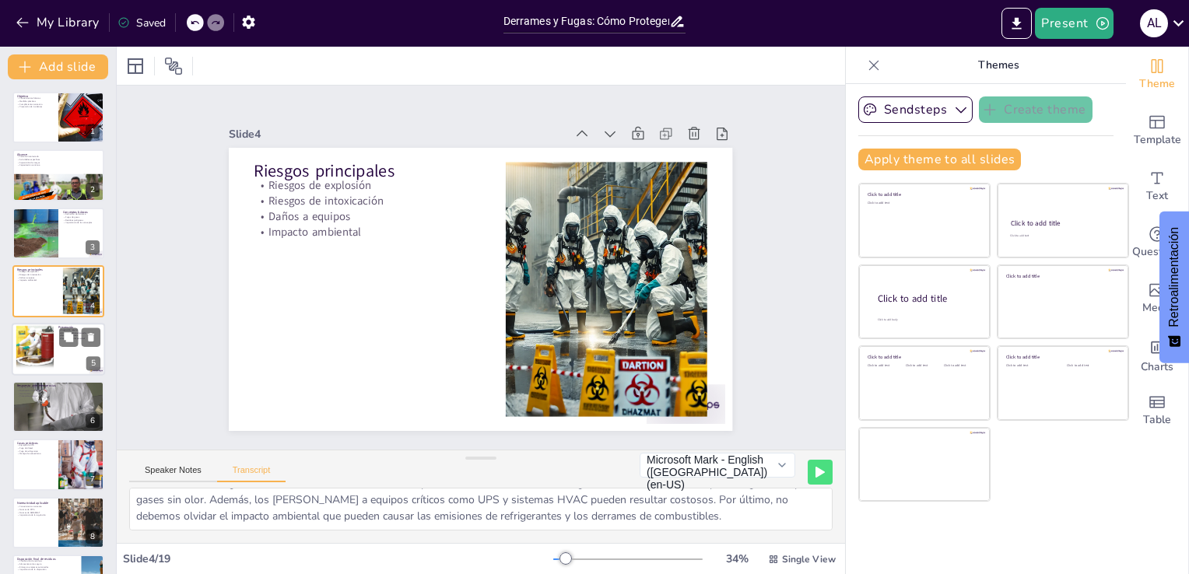
click at [34, 348] on div at bounding box center [34, 348] width 73 height 47
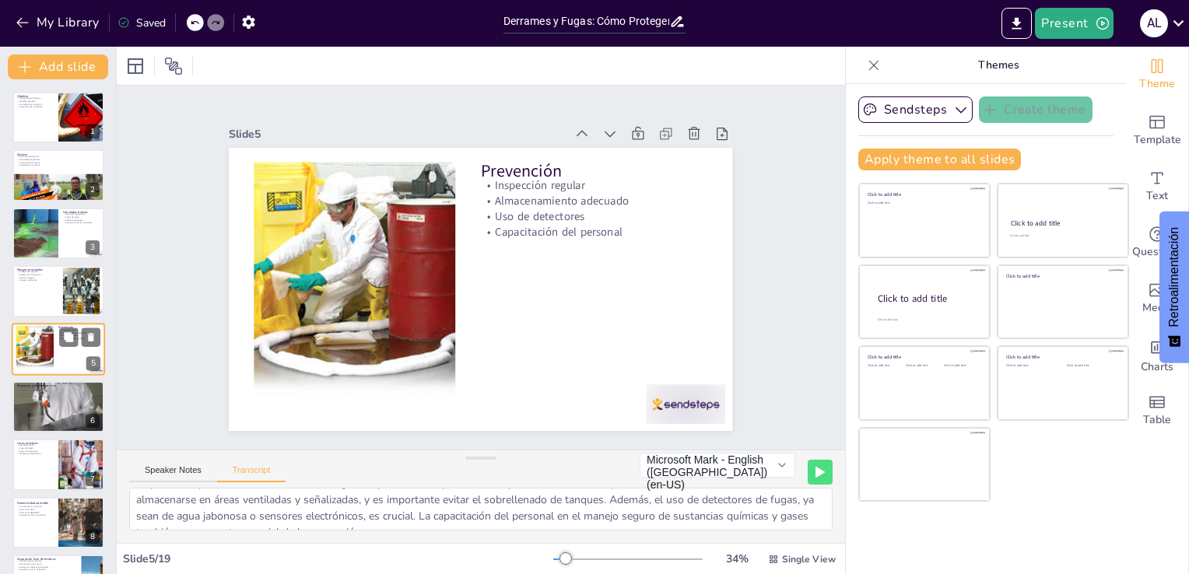
scroll to position [22, 0]
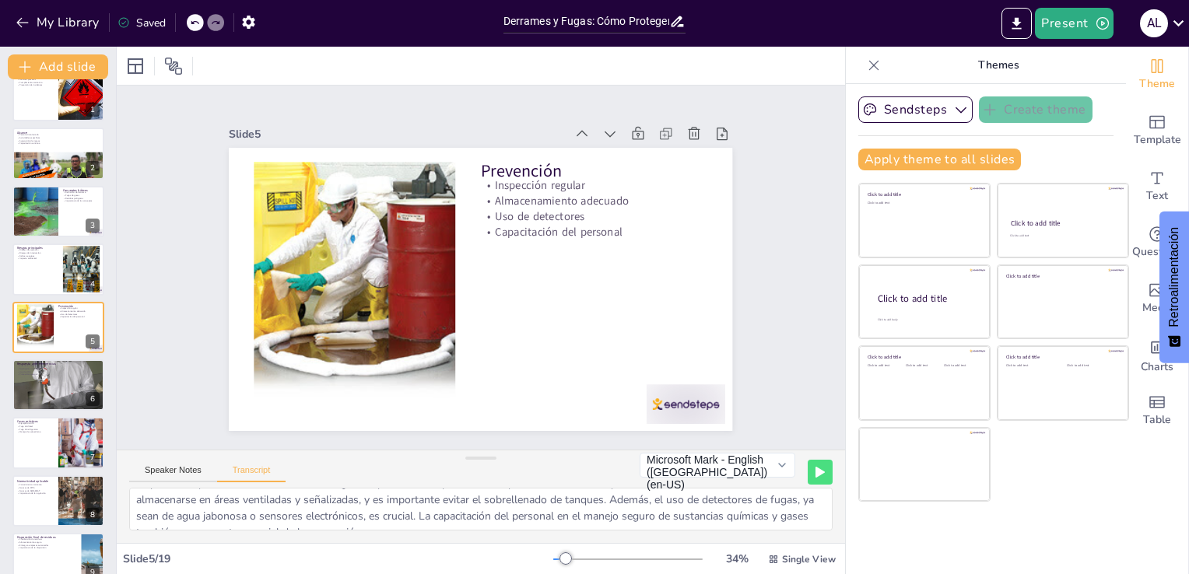
click at [40, 150] on div at bounding box center [58, 175] width 93 height 53
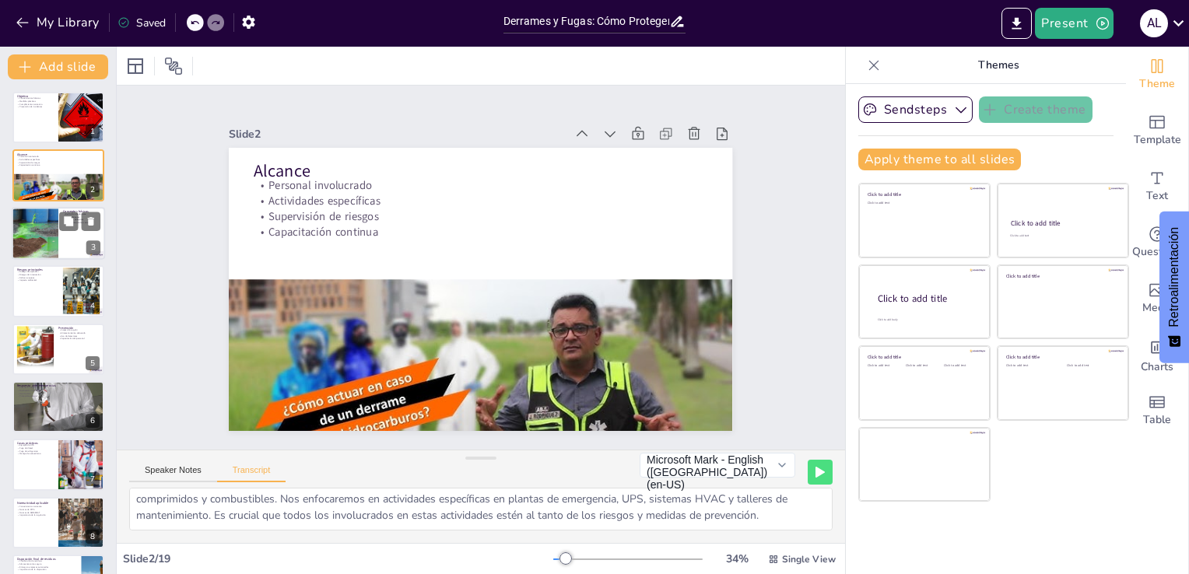
click at [30, 232] on div at bounding box center [34, 233] width 79 height 53
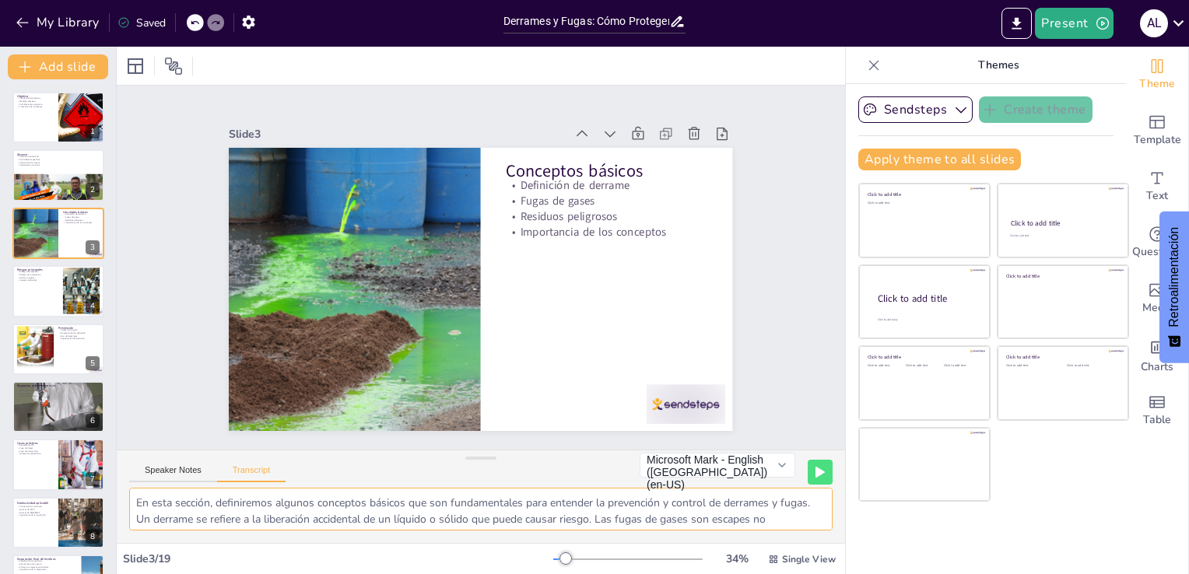
drag, startPoint x: 169, startPoint y: 520, endPoint x: 622, endPoint y: 518, distance: 453.5
click at [622, 518] on textarea "En esta sección, definiremos algunos conceptos básicos que son fundamentales pa…" at bounding box center [480, 509] width 703 height 43
click at [569, 219] on p "Residuos peligrosos" at bounding box center [616, 257] width 196 height 77
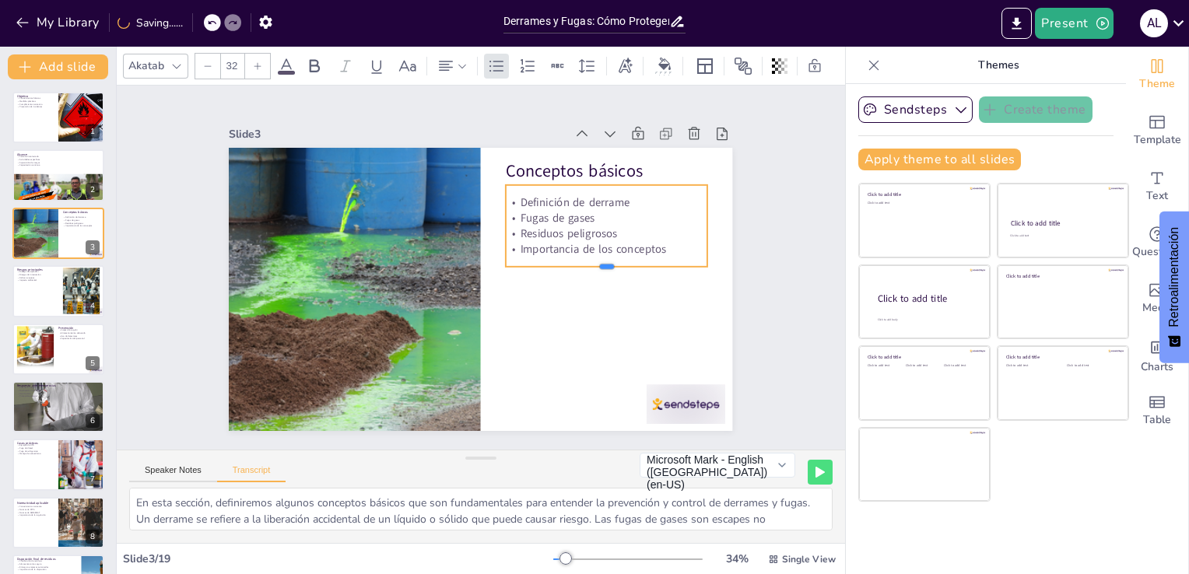
drag, startPoint x: 592, startPoint y: 226, endPoint x: 594, endPoint y: 260, distance: 34.3
click at [594, 260] on div "Conceptos básicos Definición de derrame Fugas de gases Residuos peligrosos Impo…" at bounding box center [476, 288] width 551 height 381
click at [649, 269] on p "Importancia de los conceptos" at bounding box center [579, 349] width 146 height 160
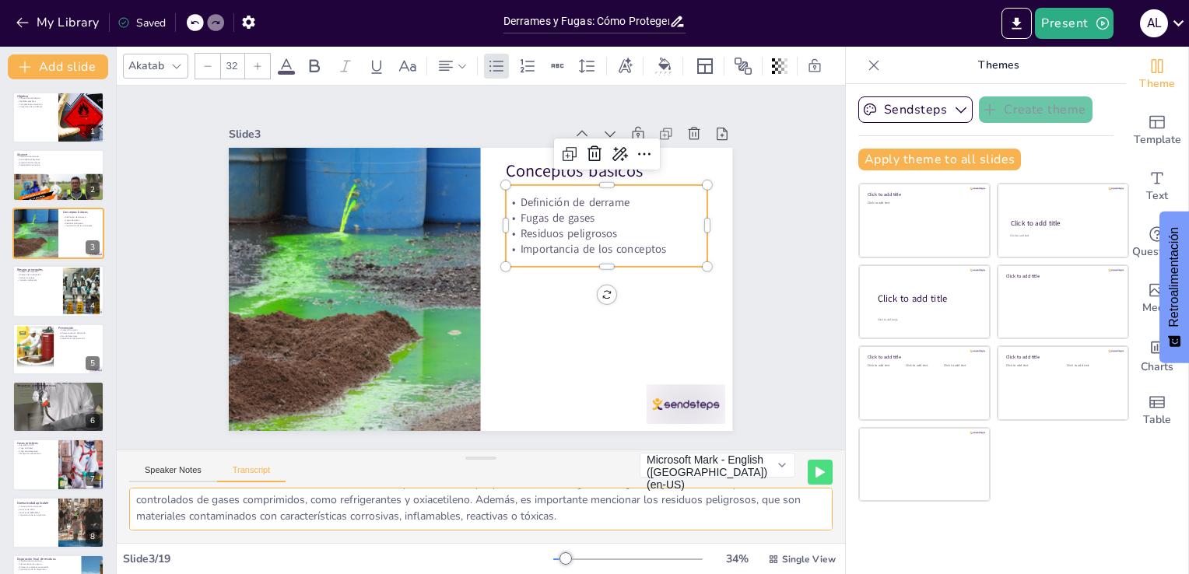
drag, startPoint x: 188, startPoint y: 501, endPoint x: 475, endPoint y: 503, distance: 287.0
click at [475, 503] on textarea "En esta sección, definiremos algunos conceptos básicos que son fundamentales pa…" at bounding box center [480, 509] width 703 height 43
click at [180, 472] on button "Speaker Notes" at bounding box center [173, 473] width 88 height 17
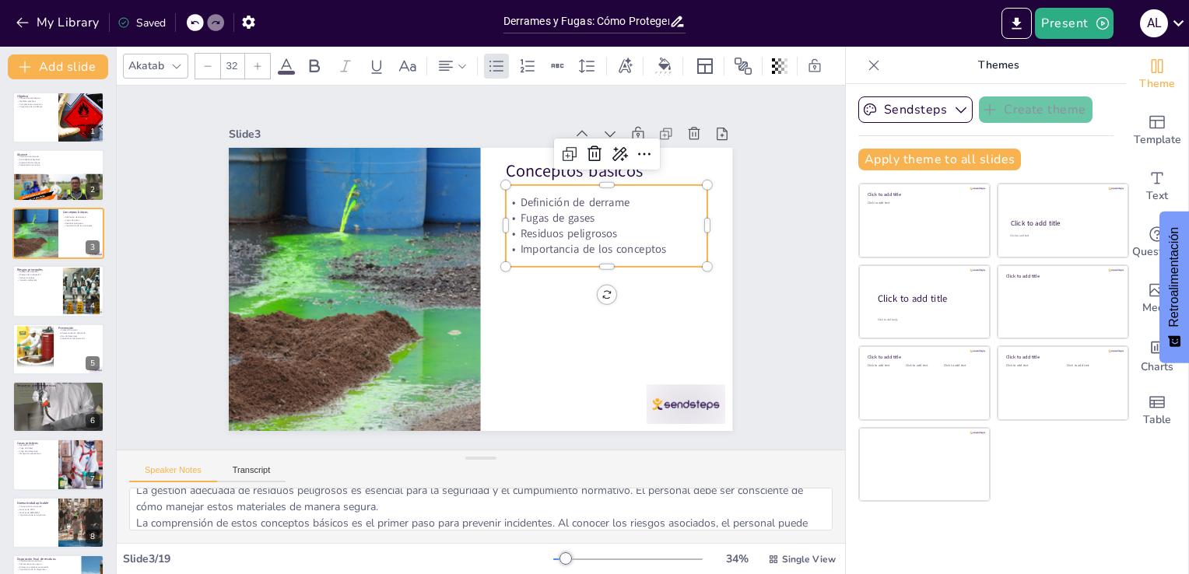
scroll to position [0, 0]
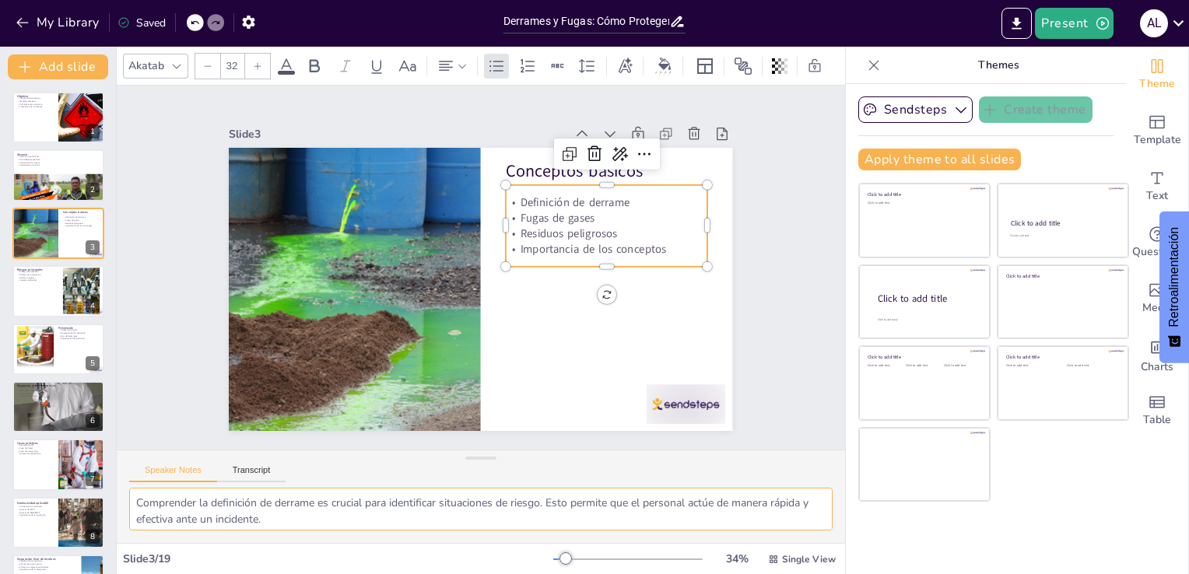
click at [367, 516] on textarea "Comprender la definición de derrame es crucial para identificar situaciones de …" at bounding box center [480, 509] width 703 height 43
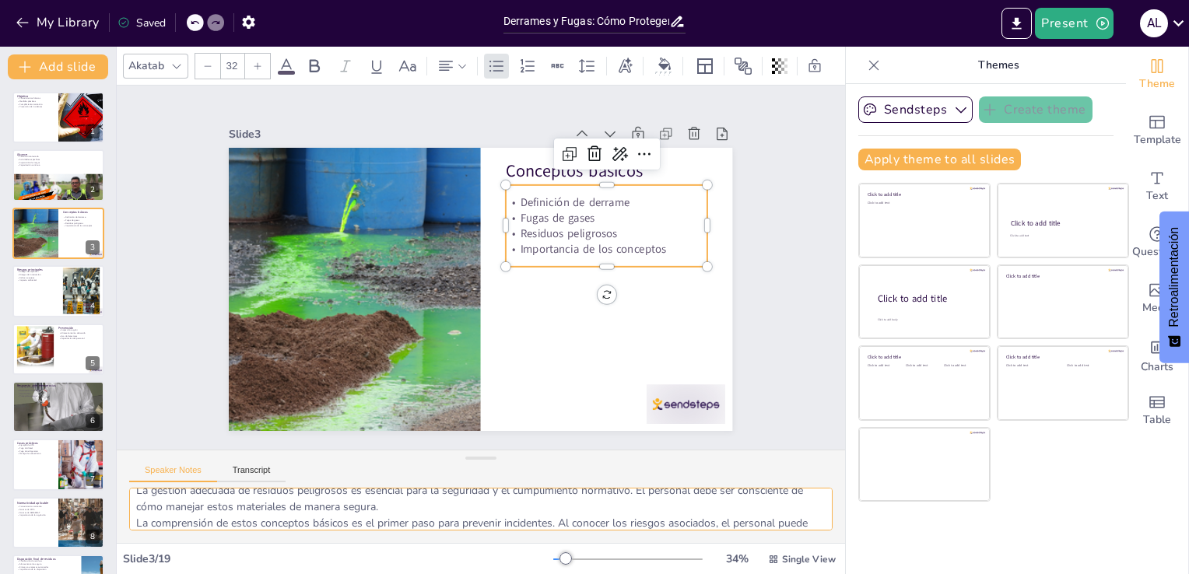
scroll to position [95, 0]
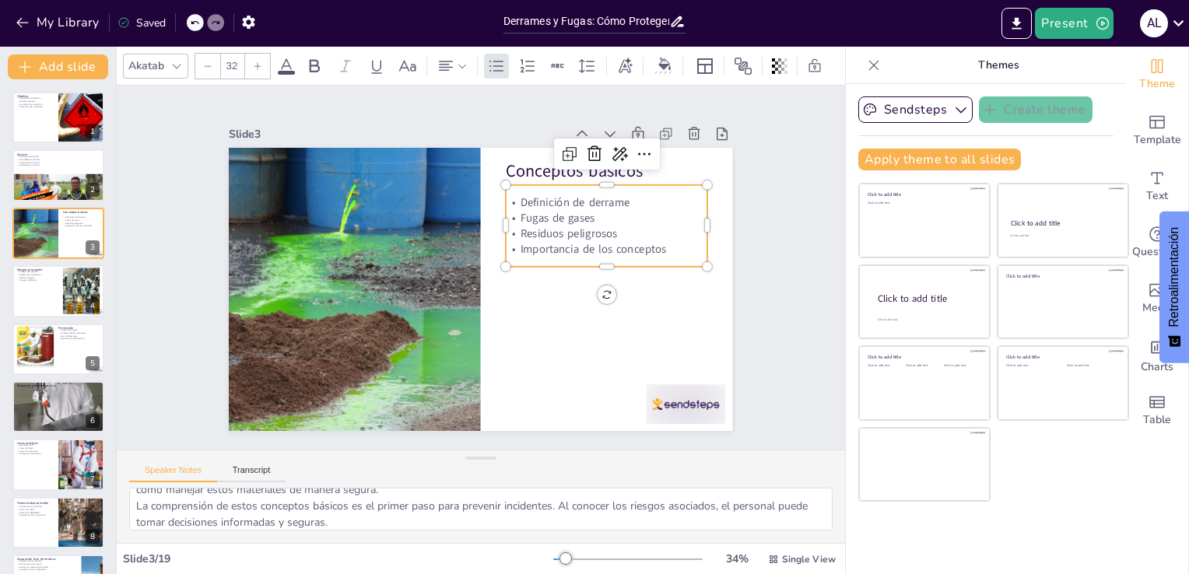
click at [618, 201] on p "Definición de derrame" at bounding box center [617, 230] width 200 height 58
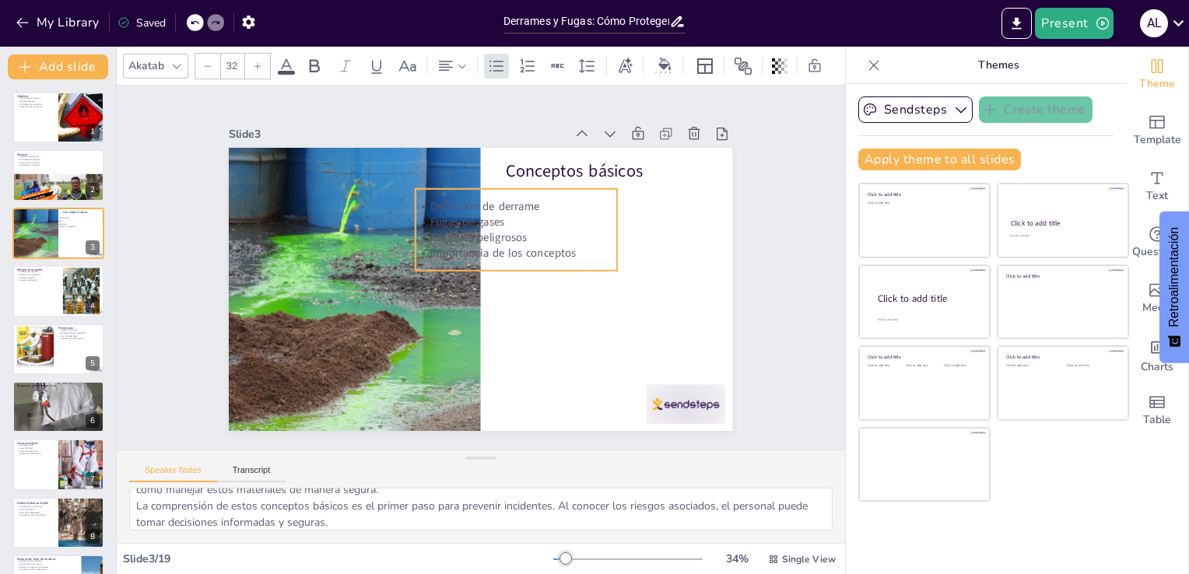
drag, startPoint x: 618, startPoint y: 197, endPoint x: 528, endPoint y: 201, distance: 90.3
click at [528, 201] on p "Definición de derrame" at bounding box center [550, 253] width 146 height 160
drag, startPoint x: 605, startPoint y: 236, endPoint x: 653, endPoint y: 246, distance: 49.1
click at [675, 254] on div at bounding box center [686, 294] width 37 height 81
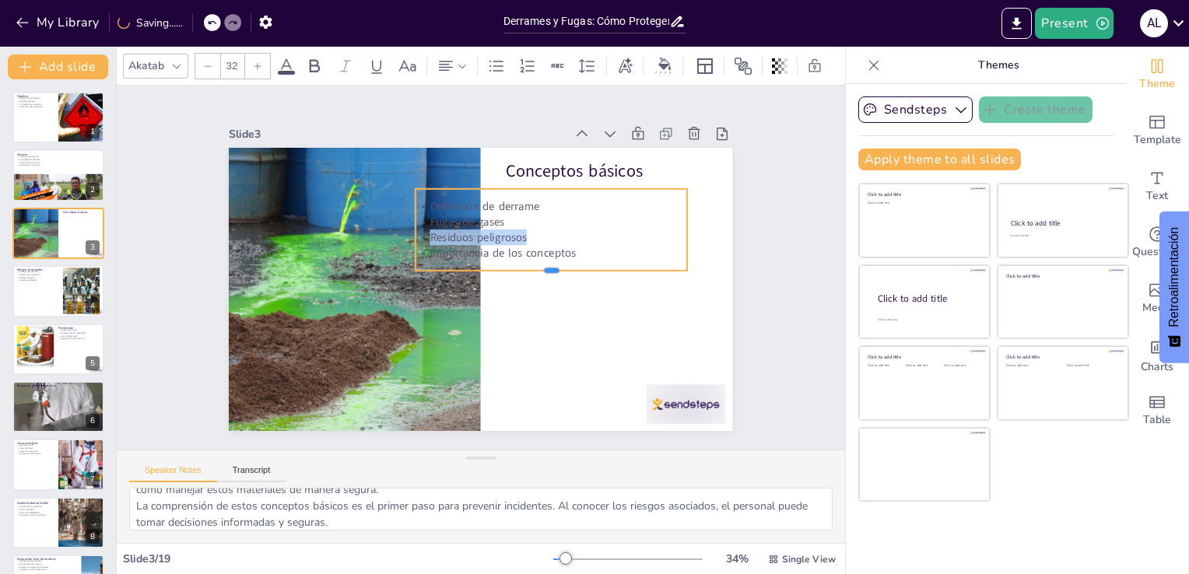
click at [613, 264] on div at bounding box center [550, 284] width 271 height 40
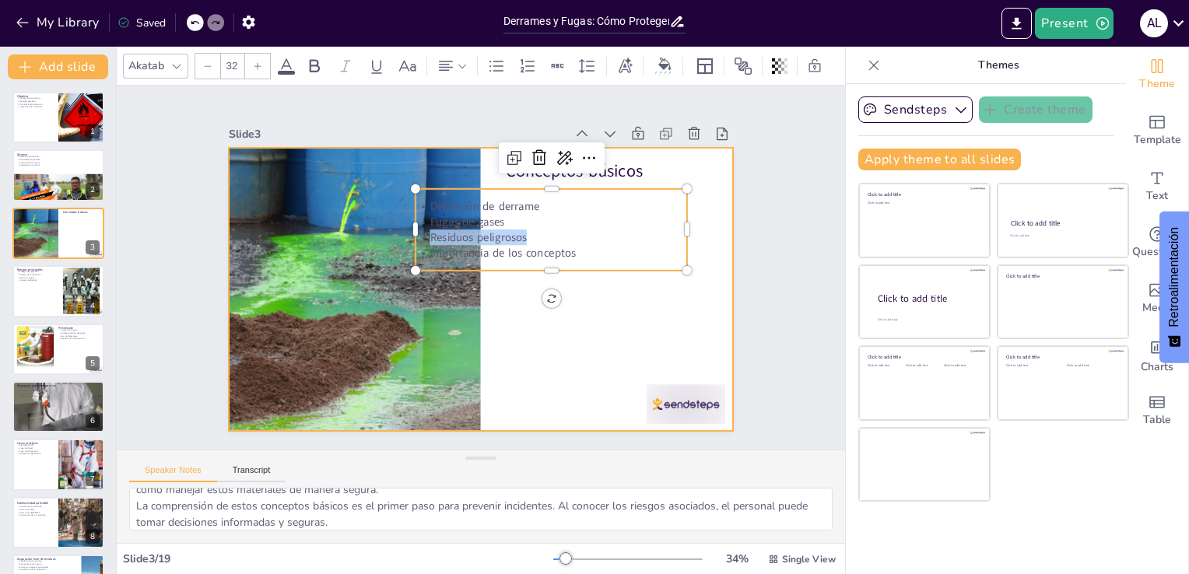
click at [604, 317] on div at bounding box center [474, 287] width 566 height 425
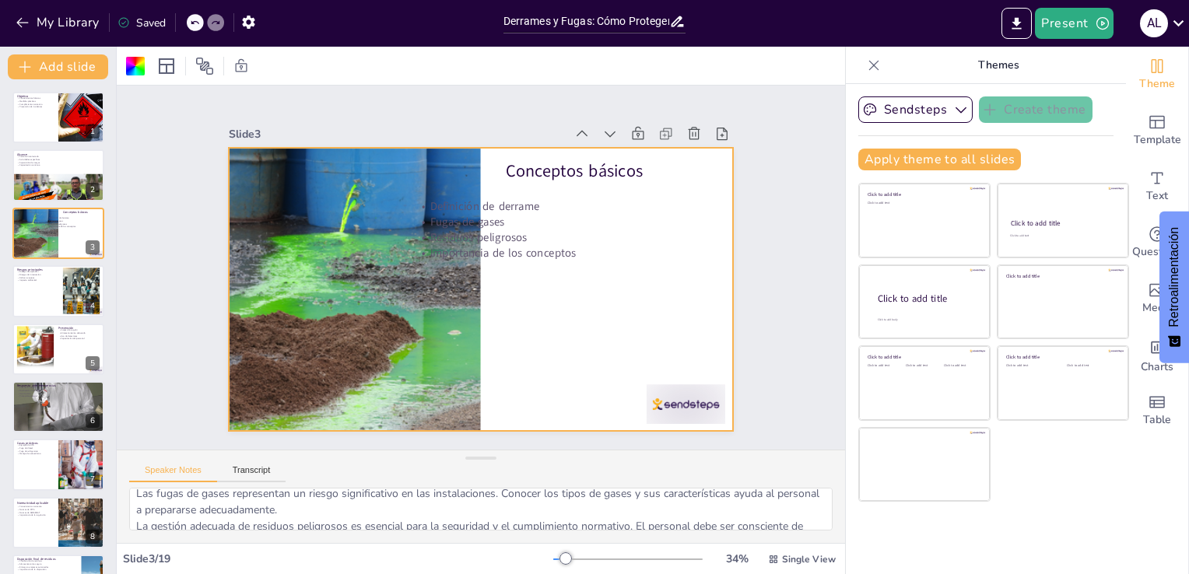
scroll to position [17, 0]
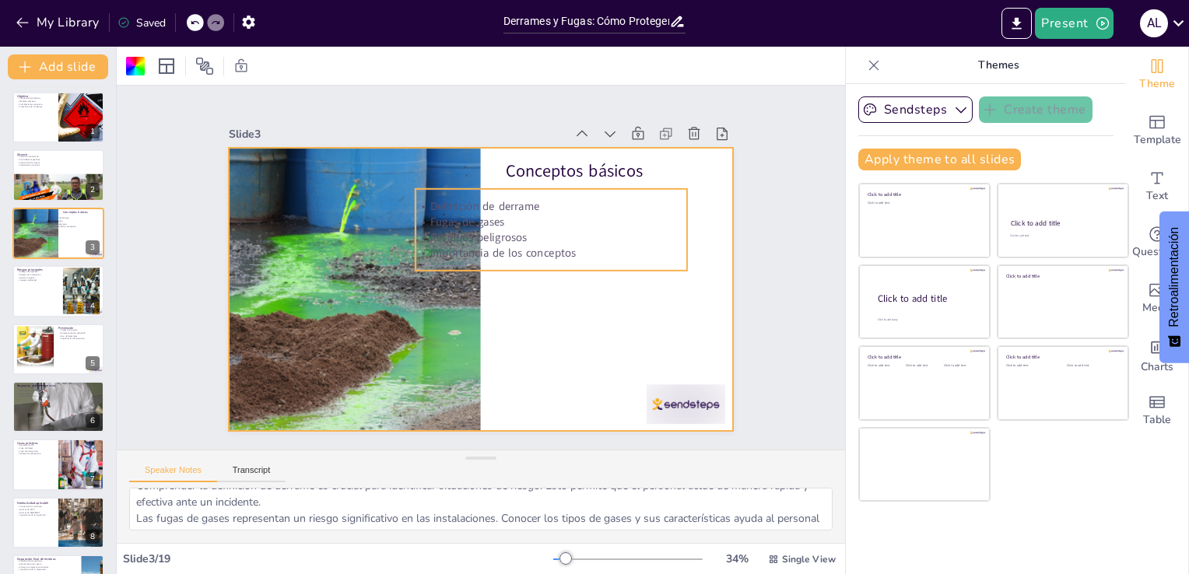
click at [495, 201] on p "Definición de derrame" at bounding box center [567, 230] width 263 height 99
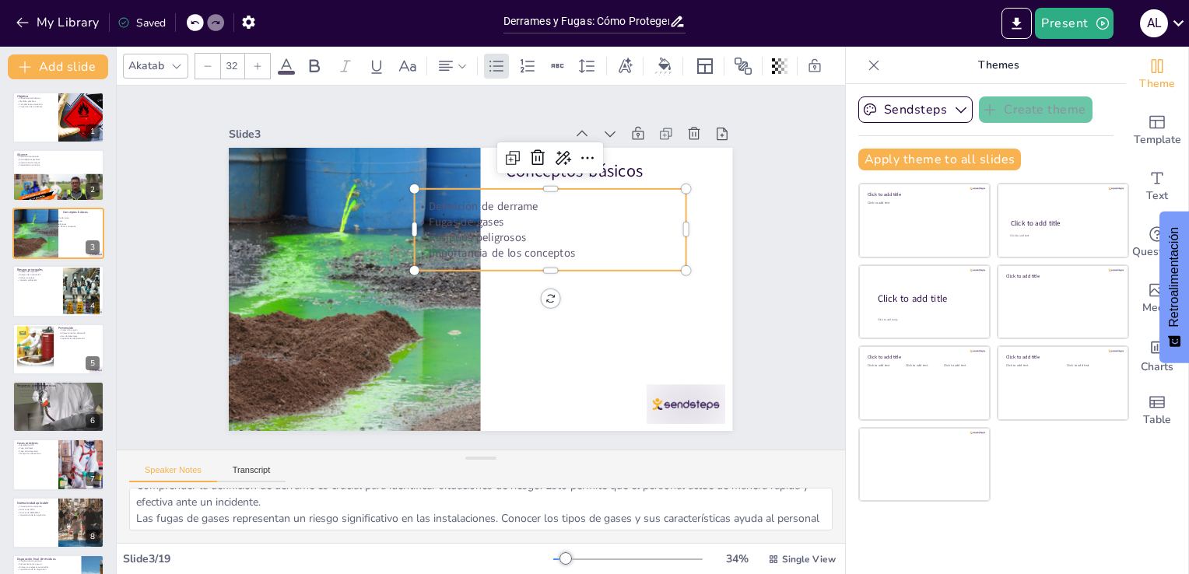
click at [523, 196] on p "Definición de derrame" at bounding box center [566, 230] width 263 height 99
click at [523, 198] on p "Definición de derrame" at bounding box center [569, 239] width 254 height 124
click at [523, 201] on p "Definición de derrame" at bounding box center [556, 214] width 271 height 44
drag, startPoint x: 523, startPoint y: 201, endPoint x: 440, endPoint y: 197, distance: 83.3
click at [440, 197] on p "Definición de derrame" at bounding box center [556, 214] width 271 height 44
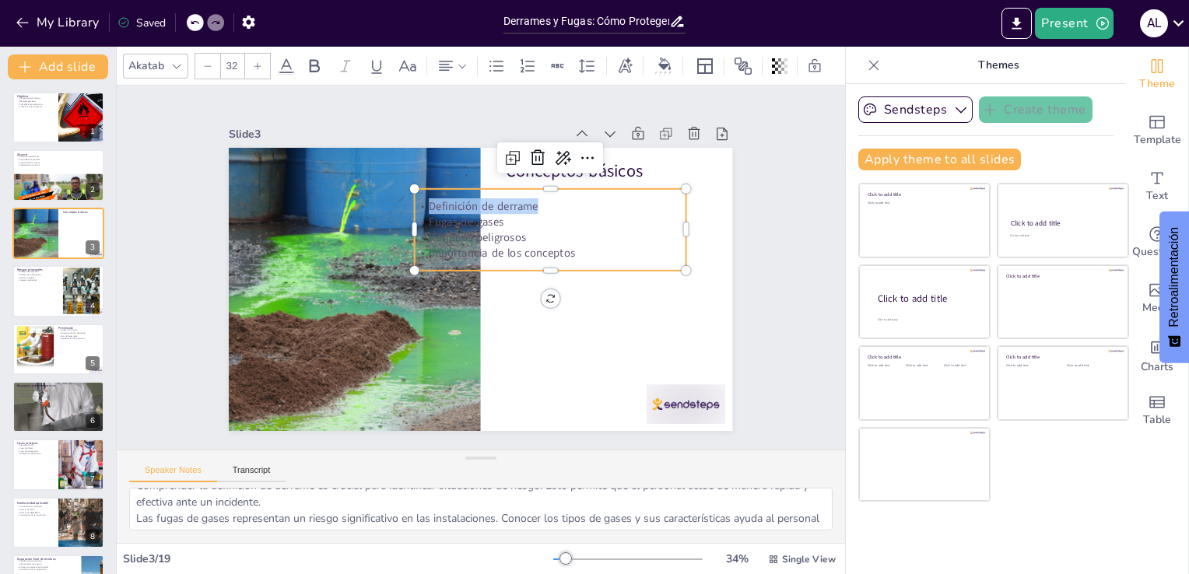
click at [481, 216] on p "Fugas de gases" at bounding box center [563, 253] width 254 height 124
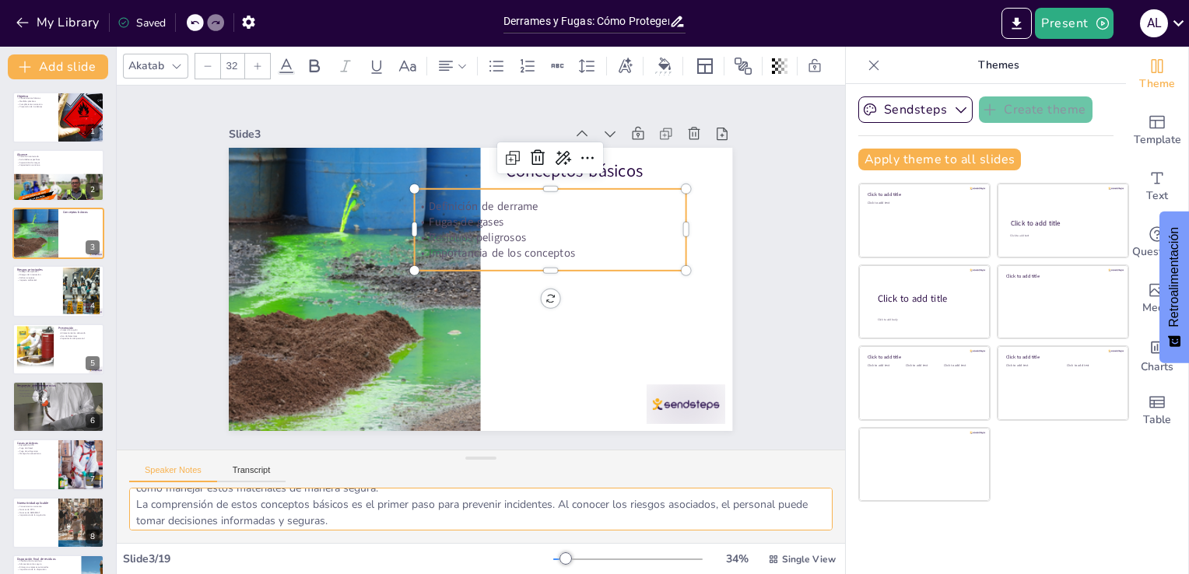
scroll to position [101, 0]
drag, startPoint x: 511, startPoint y: 520, endPoint x: 404, endPoint y: 517, distance: 106.6
click at [404, 517] on textarea "Comprender la definición de derrame es crucial para identificar situaciones de …" at bounding box center [480, 509] width 703 height 43
click at [254, 482] on div "Speaker Notes Transcript" at bounding box center [481, 468] width 728 height 37
click at [254, 474] on button "Transcript" at bounding box center [251, 473] width 69 height 17
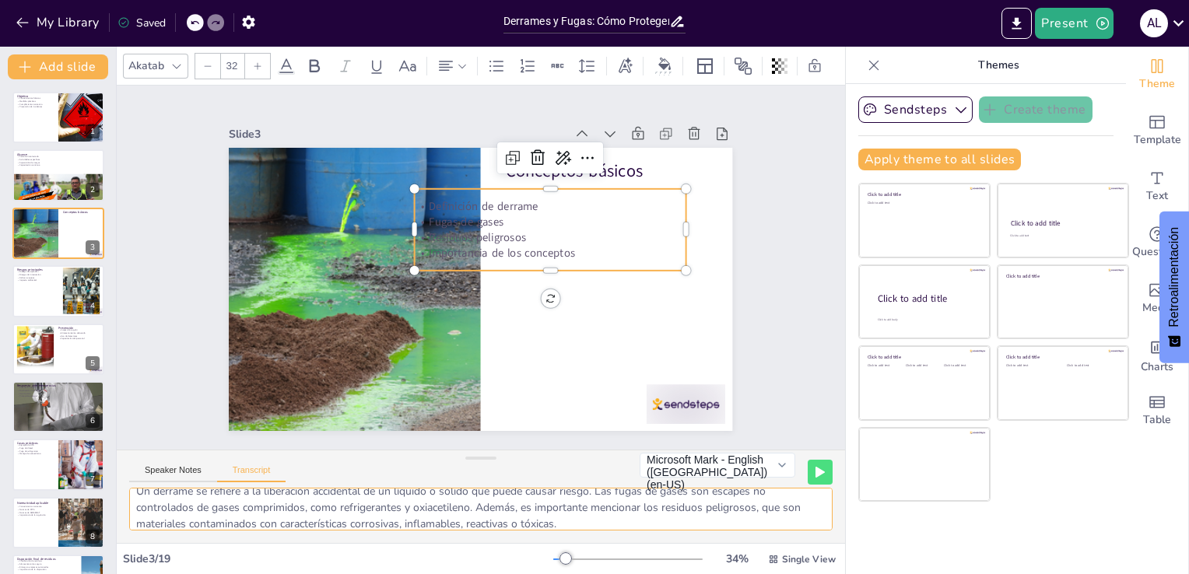
scroll to position [36, 0]
drag, startPoint x: 251, startPoint y: 505, endPoint x: 317, endPoint y: 520, distance: 67.2
click at [317, 523] on textarea "En esta sección, definiremos algunos conceptos básicos que son fundamentales pa…" at bounding box center [480, 509] width 703 height 43
click at [248, 506] on textarea "En esta sección, definiremos algunos conceptos básicos que son fundamentales pa…" at bounding box center [480, 509] width 703 height 43
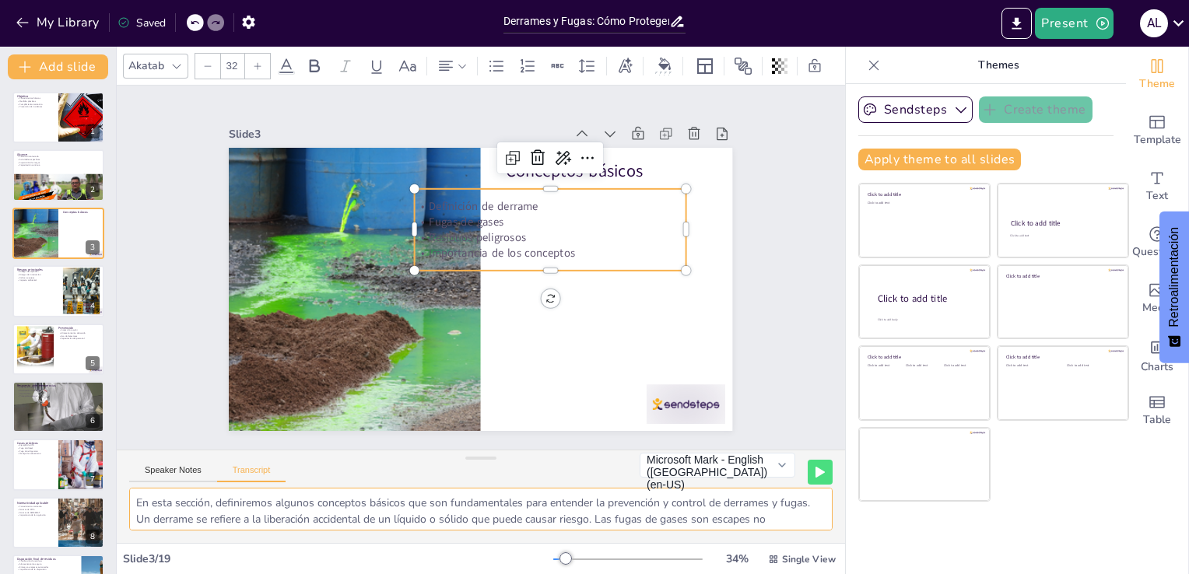
drag, startPoint x: 730, startPoint y: 499, endPoint x: 800, endPoint y: 517, distance: 73.2
click at [800, 517] on textarea "En esta sección, definiremos algunos conceptos básicos que son fundamentales pa…" at bounding box center [480, 509] width 703 height 43
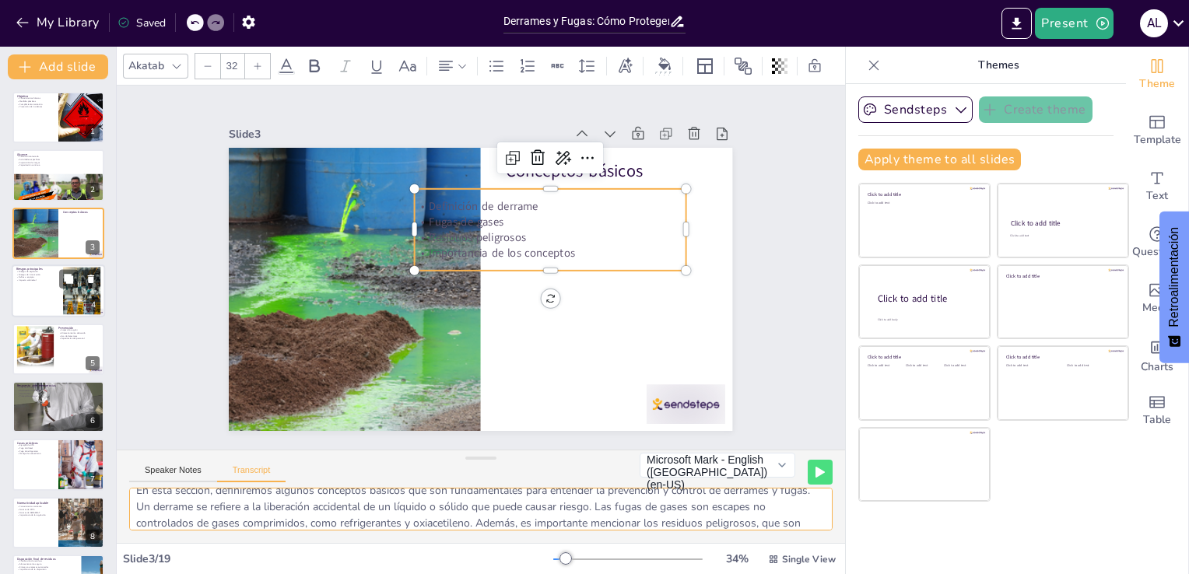
click at [40, 291] on div at bounding box center [58, 290] width 93 height 53
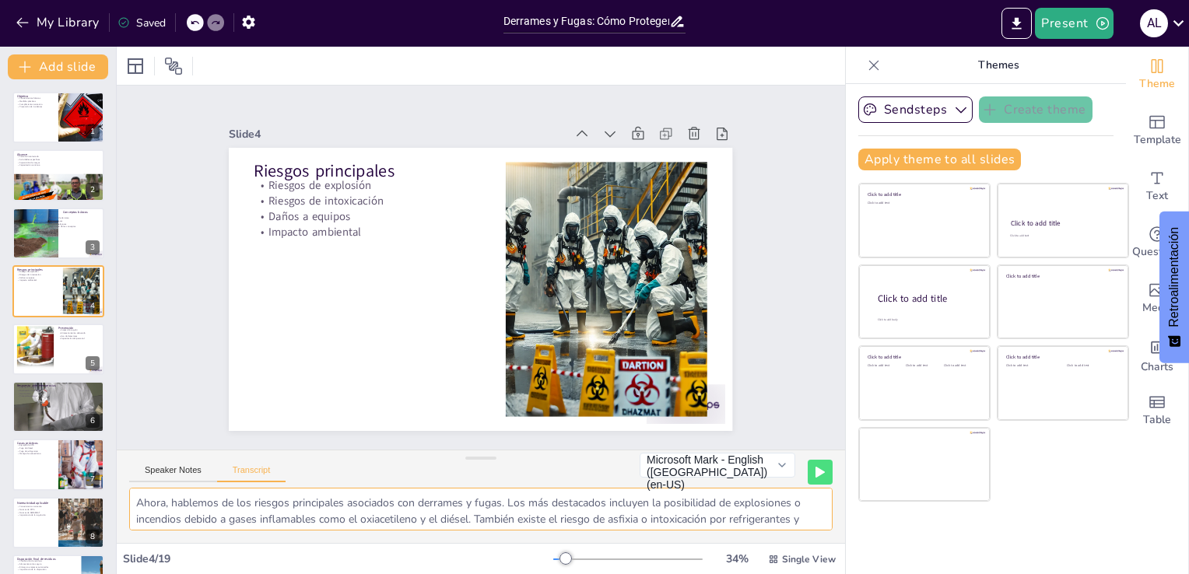
scroll to position [0, 0]
click at [199, 504] on textarea "Ahora, hablemos de los riesgos principales asociados con derrames y fugas. Los …" at bounding box center [480, 509] width 703 height 43
drag, startPoint x: 153, startPoint y: 502, endPoint x: 262, endPoint y: 502, distance: 108.9
click at [262, 502] on textarea "Ahora, hablemos de los riesgos principales asociados con derrames y fugas. Los …" at bounding box center [480, 509] width 703 height 43
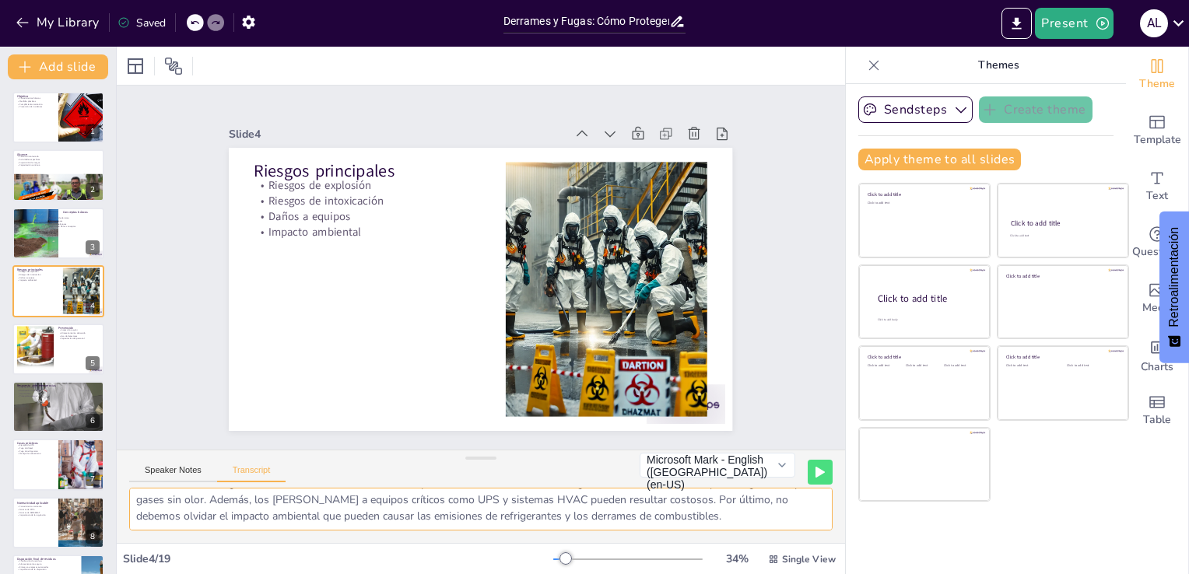
click at [278, 499] on textarea "Ahora, hablemos de los riesgos principales asociados con derrames y fugas. Los …" at bounding box center [480, 509] width 703 height 43
drag, startPoint x: 299, startPoint y: 499, endPoint x: 761, endPoint y: 527, distance: 462.9
click at [761, 527] on textarea "Ahora, hablemos de los riesgos principales asociados con derrames y fugas. Los …" at bounding box center [480, 509] width 703 height 43
click at [156, 474] on button "Speaker Notes" at bounding box center [173, 473] width 88 height 17
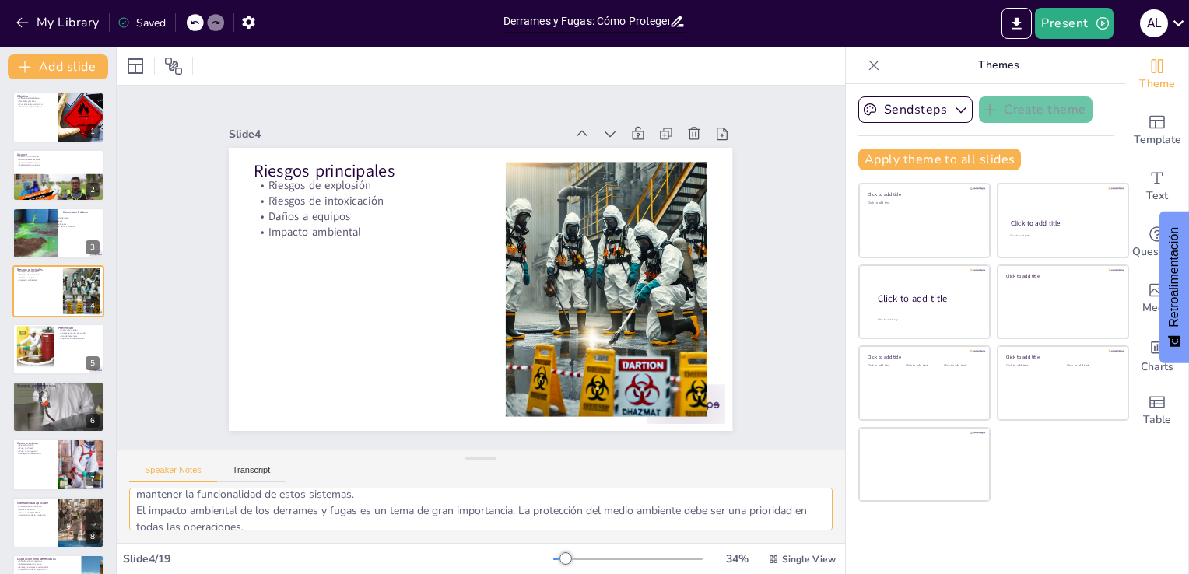
scroll to position [101, 0]
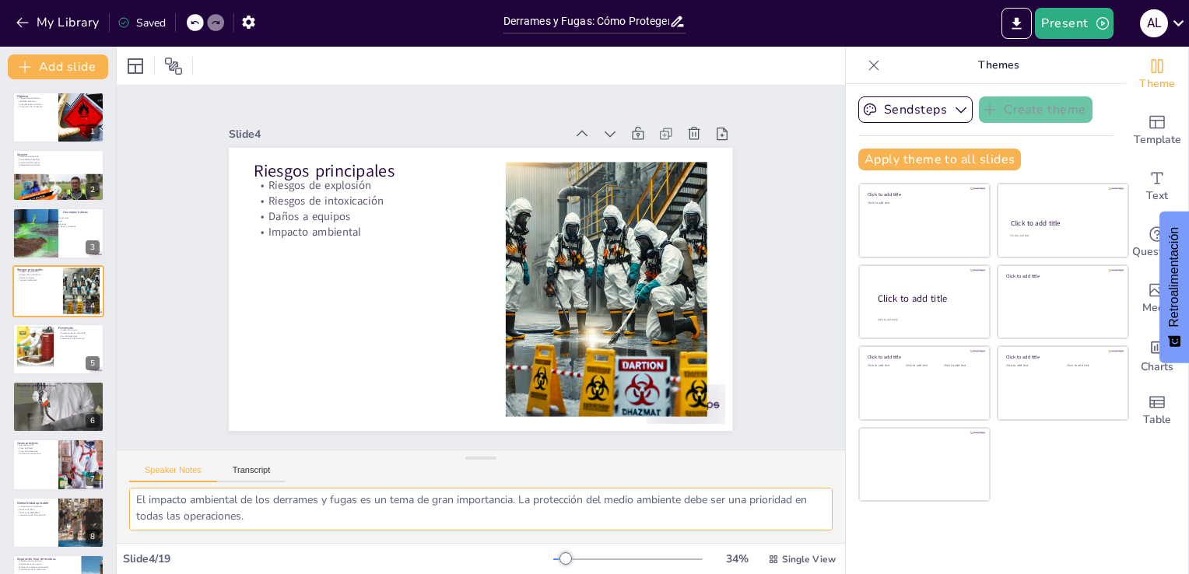
drag, startPoint x: 132, startPoint y: 502, endPoint x: 485, endPoint y: 520, distance: 353.6
click at [486, 521] on textarea "Los riesgos de explosión son serios y pueden tener consecuencias devastadoras. …" at bounding box center [480, 509] width 703 height 43
